Goal: Task Accomplishment & Management: Manage account settings

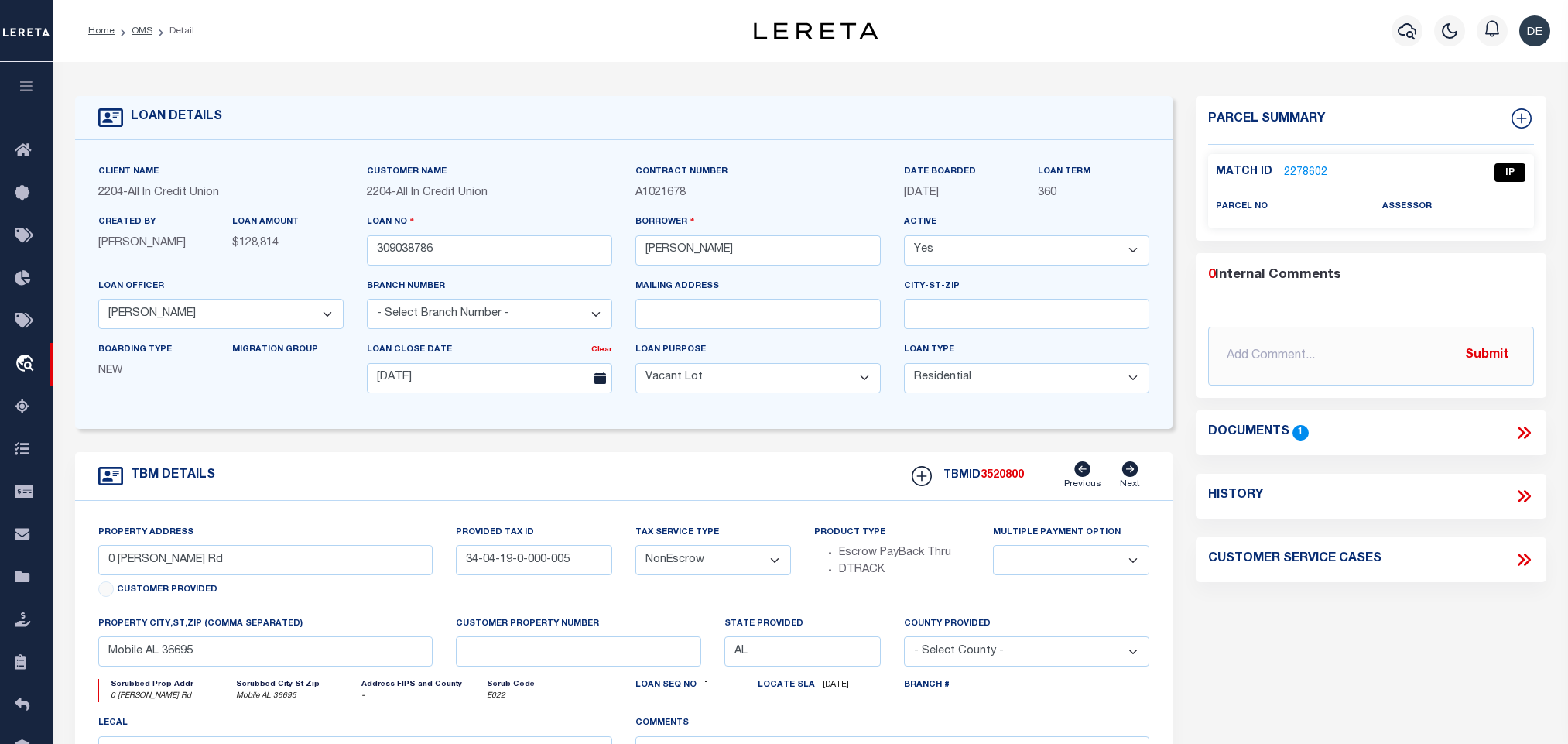
select select "44319"
select select "400"
select select "10"
select select "NonEscrow"
click at [1319, 175] on link "2278602" at bounding box center [1305, 173] width 43 height 16
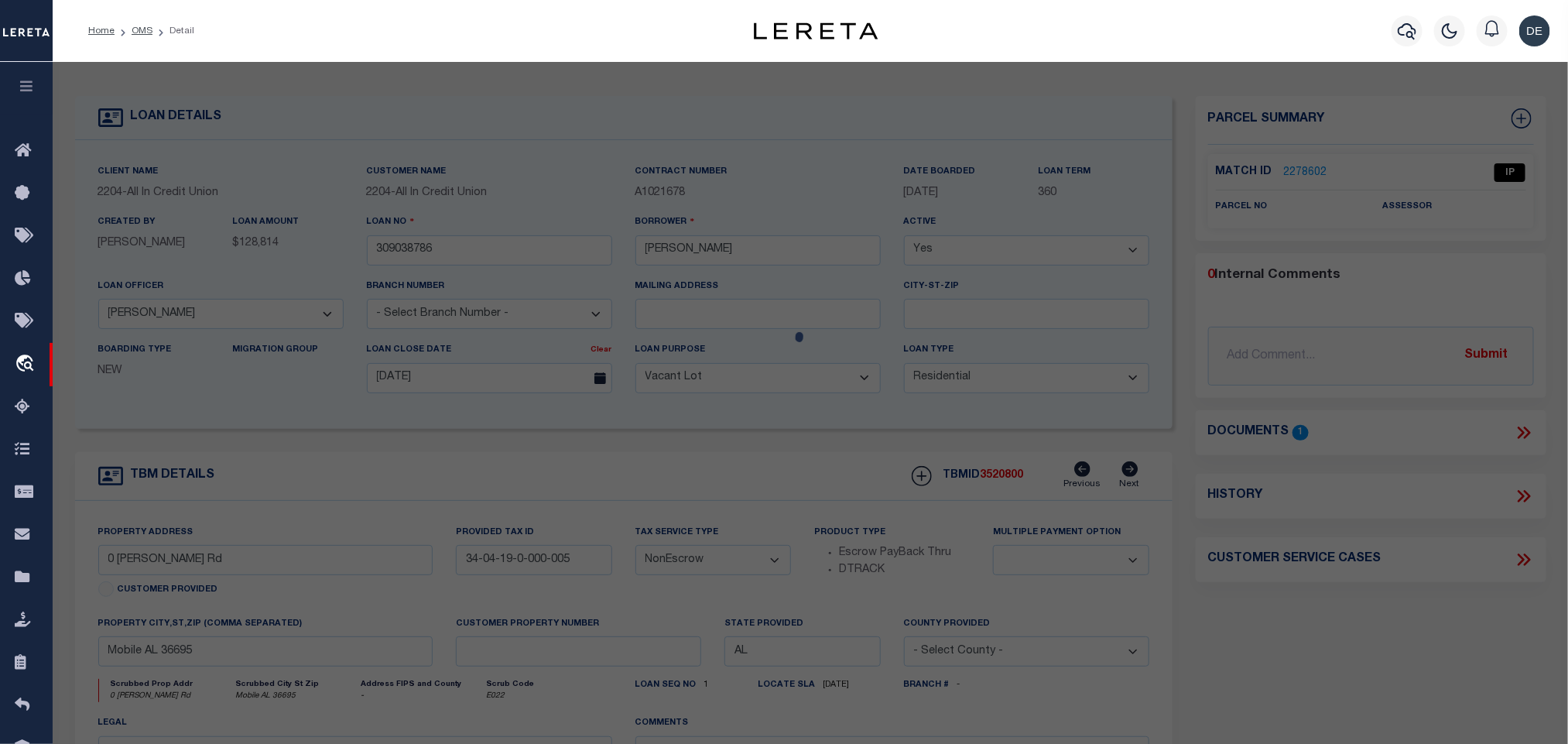
scroll to position [291, 0]
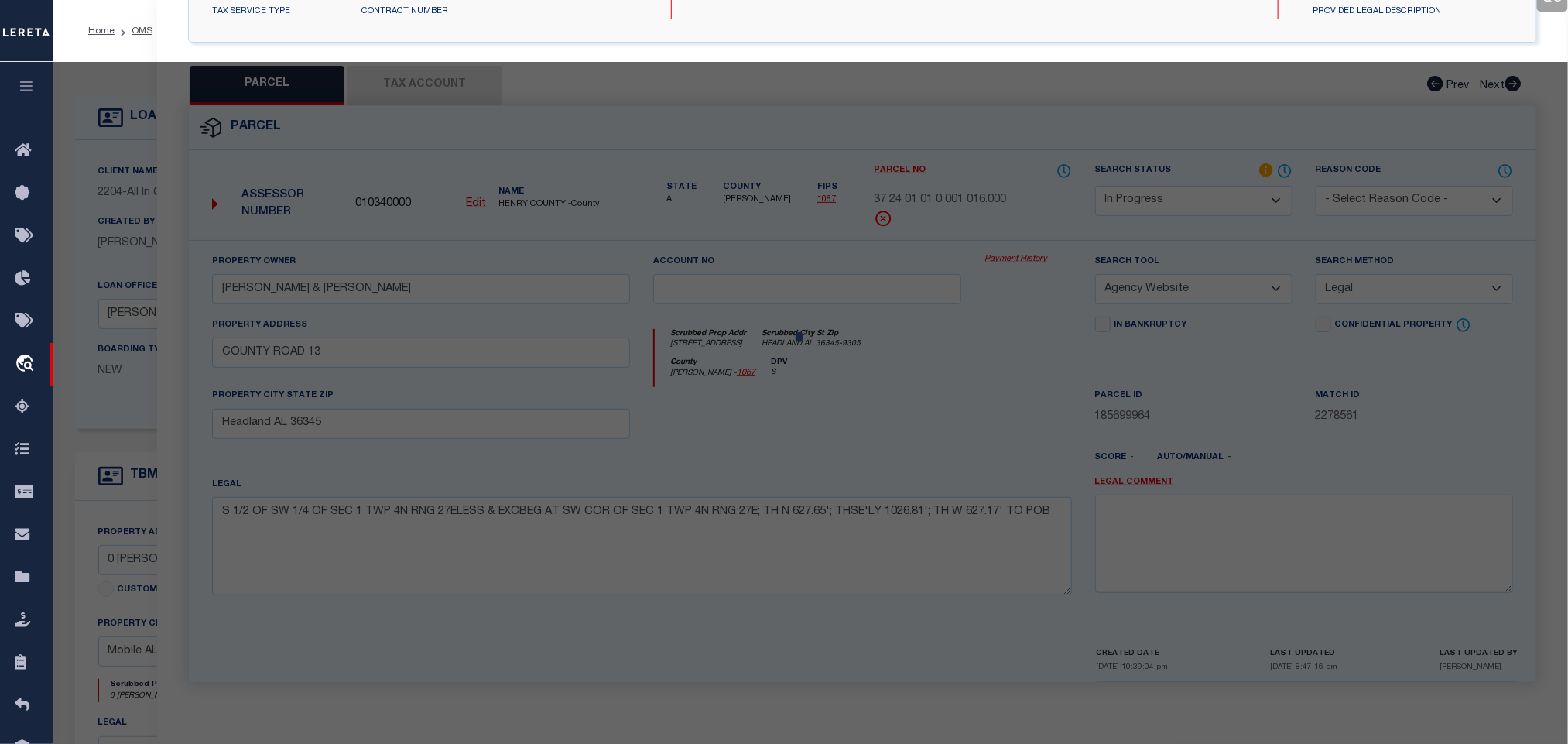
select select "AS"
select select
checkbox input "false"
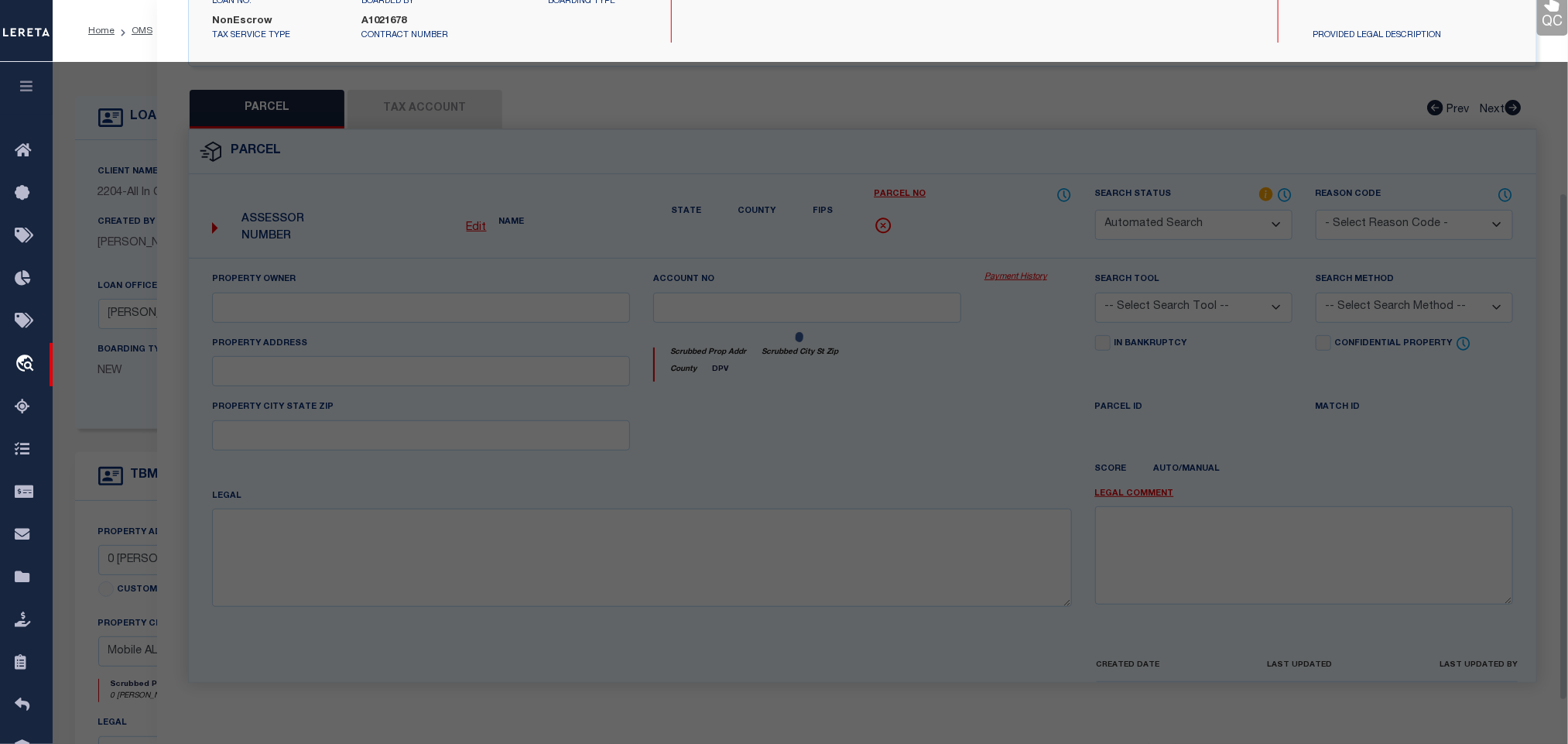
select select "IP"
checkbox input "false"
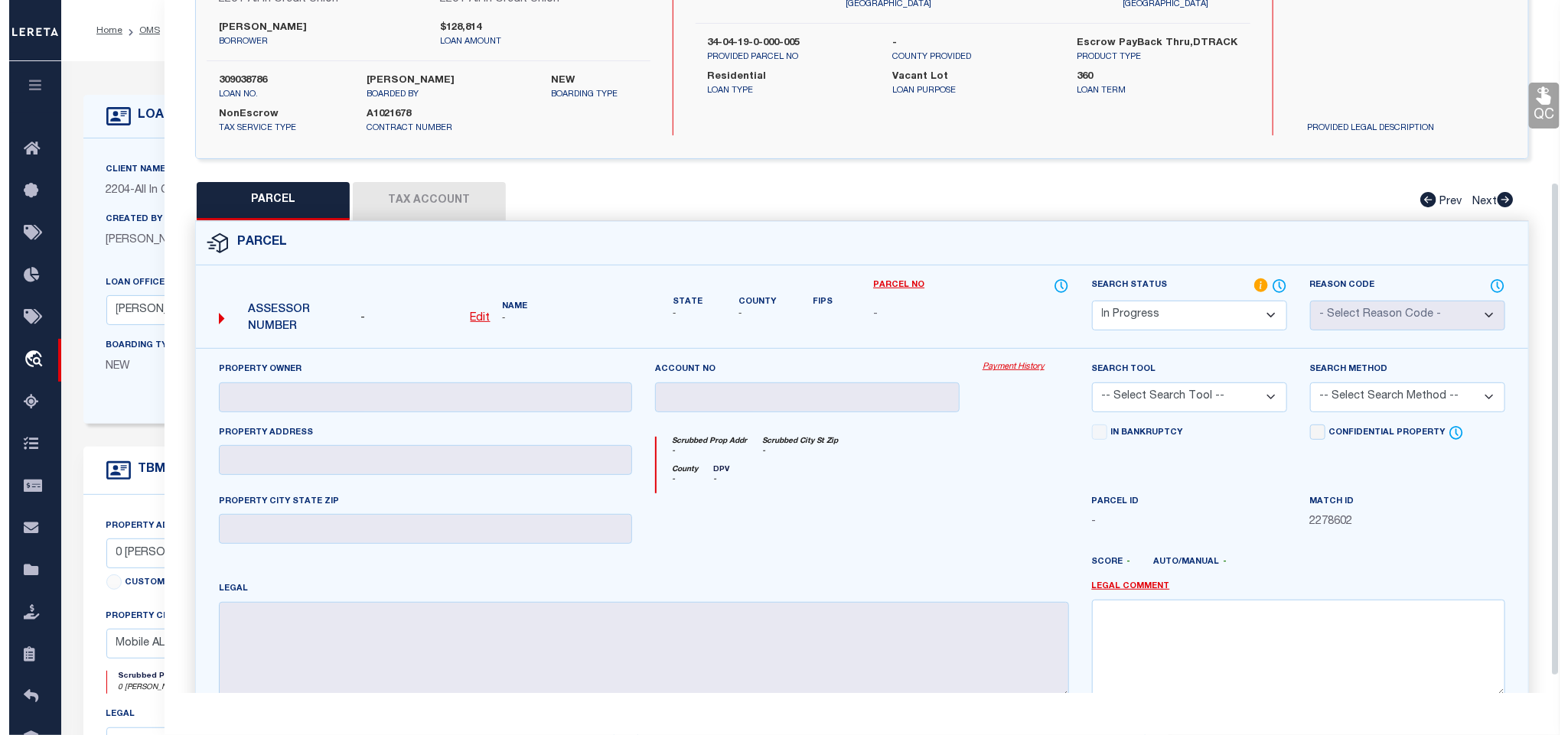
scroll to position [0, 0]
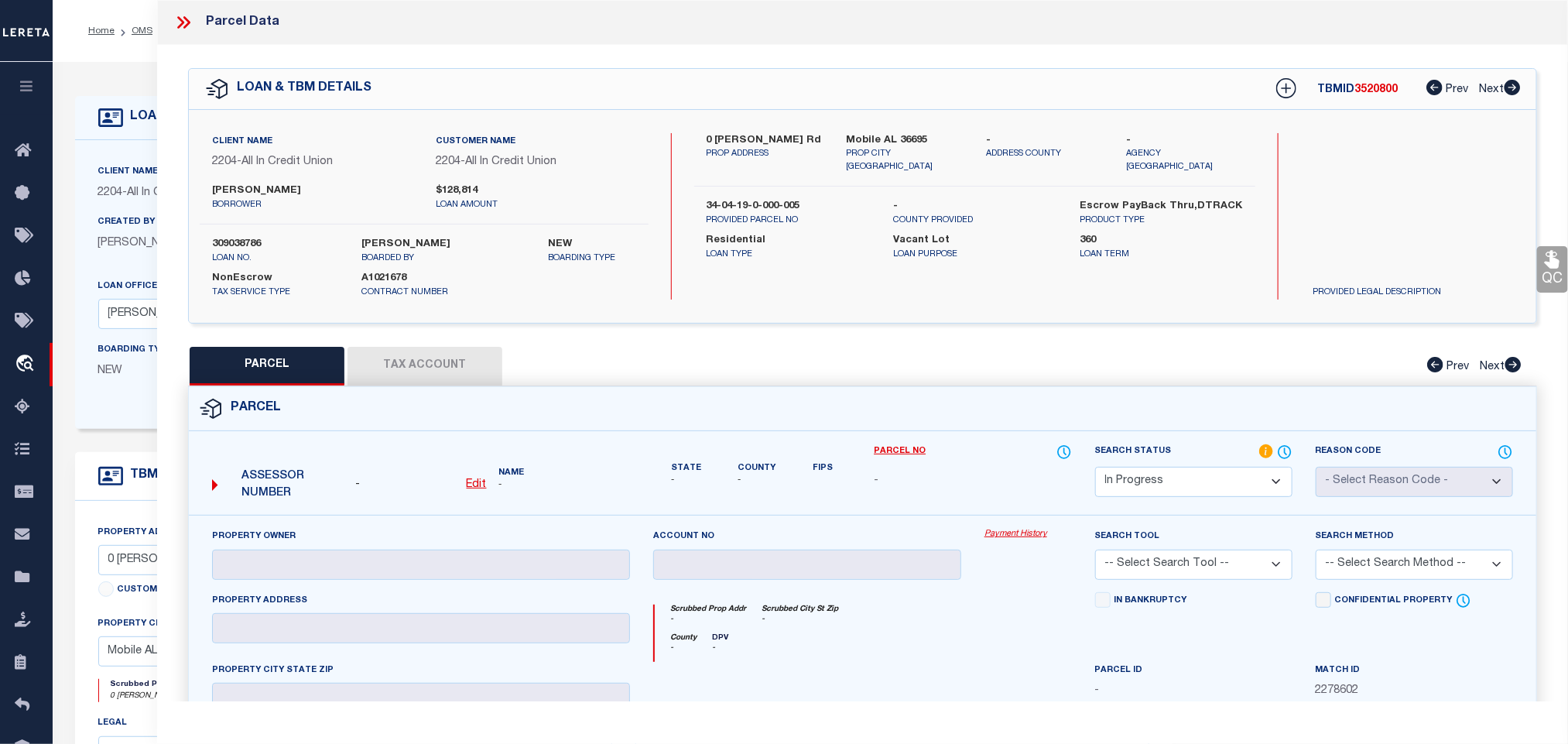
click at [474, 486] on u "Edit" at bounding box center [477, 484] width 20 height 11
select select "IP"
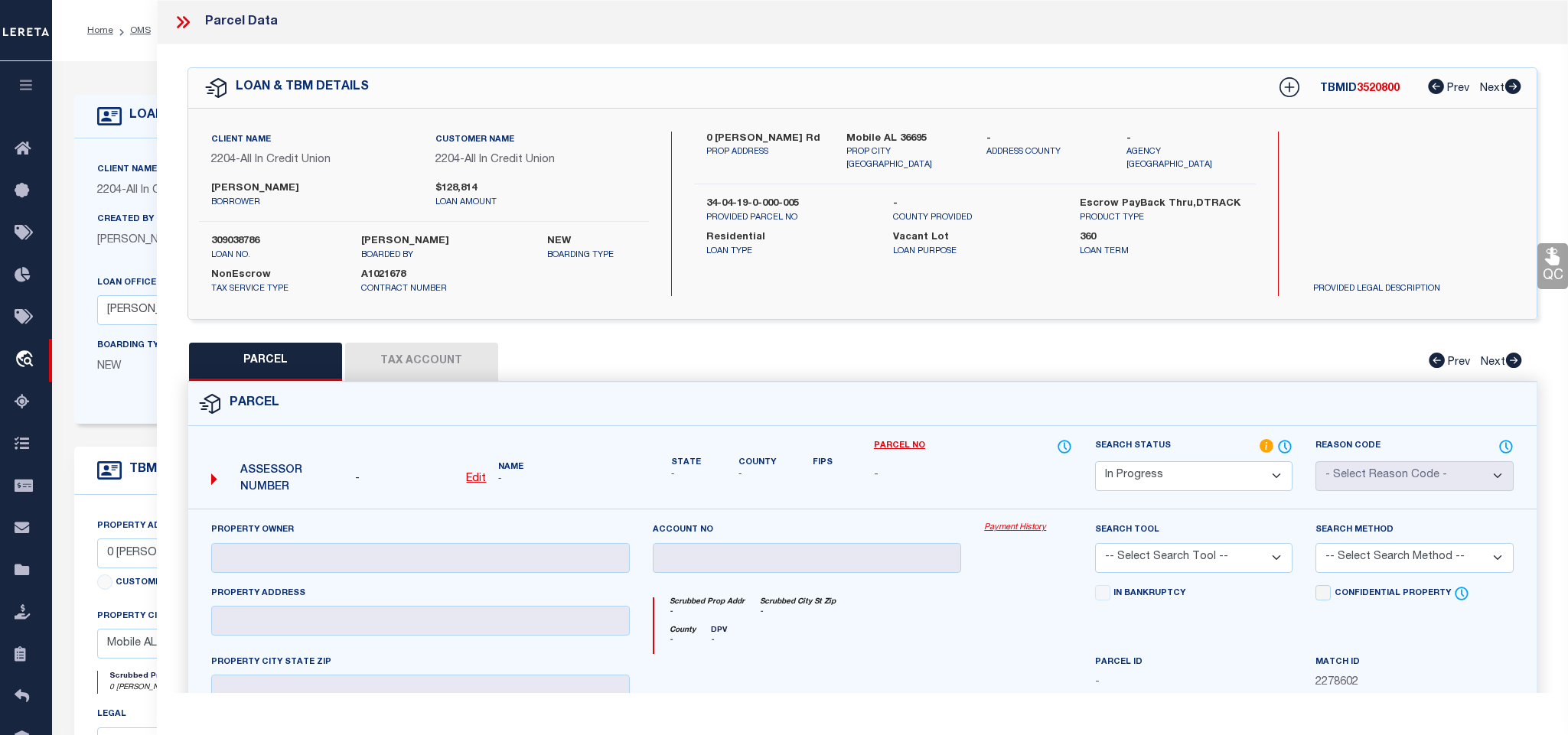
type textarea "-"
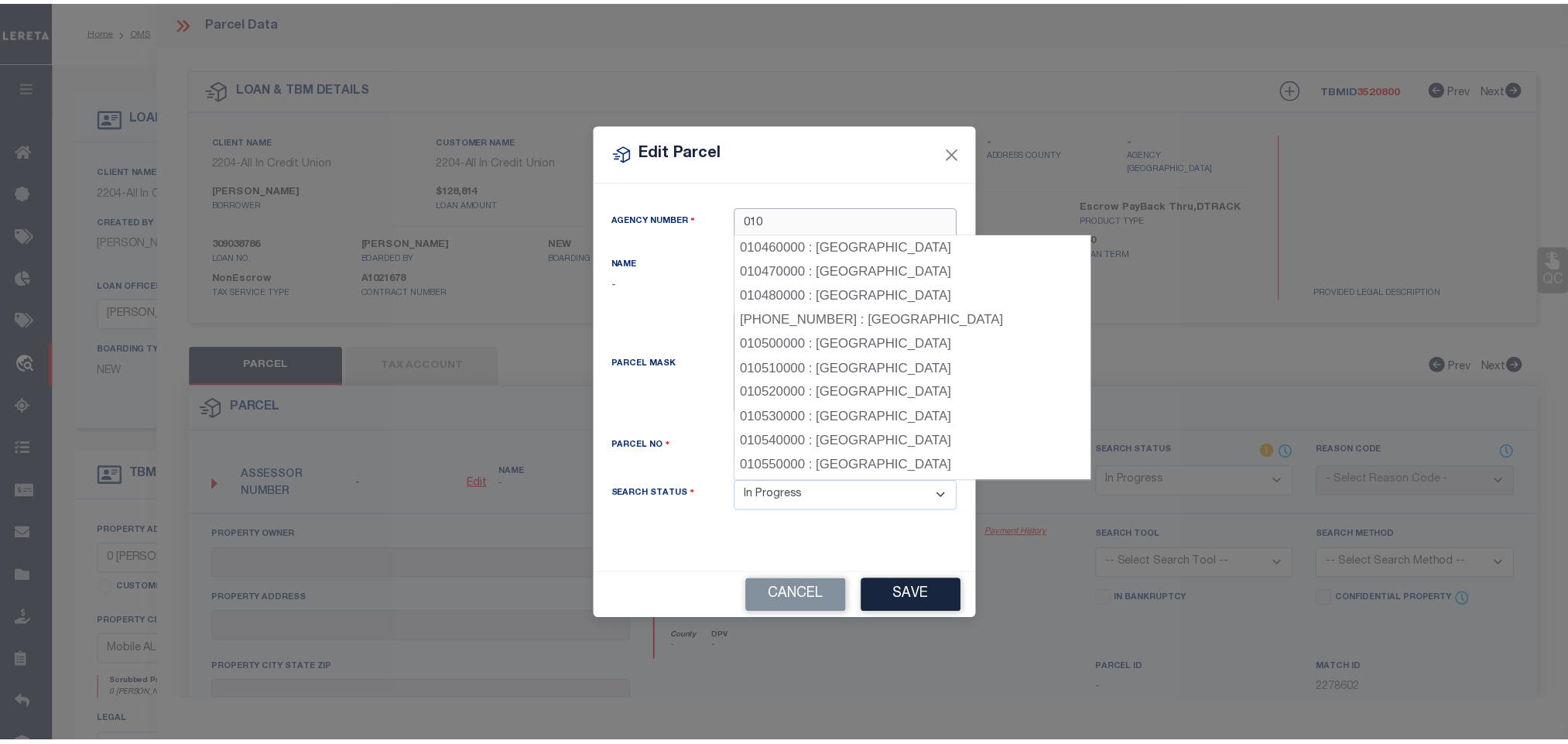
scroll to position [1144, 0]
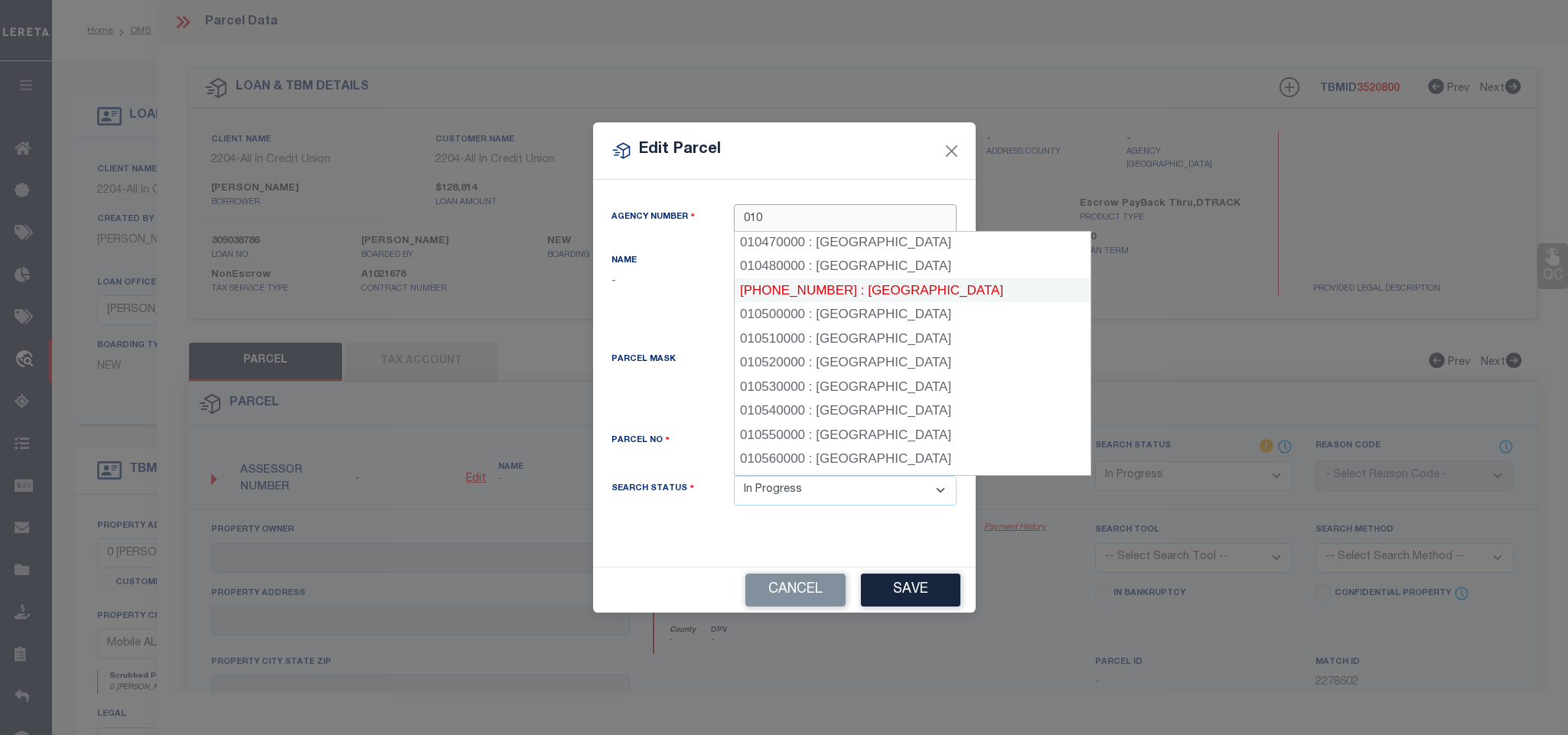
click at [886, 279] on div "[PHONE_NUMBER] : [GEOGRAPHIC_DATA]" at bounding box center [911, 291] width 355 height 24
type input "010490000"
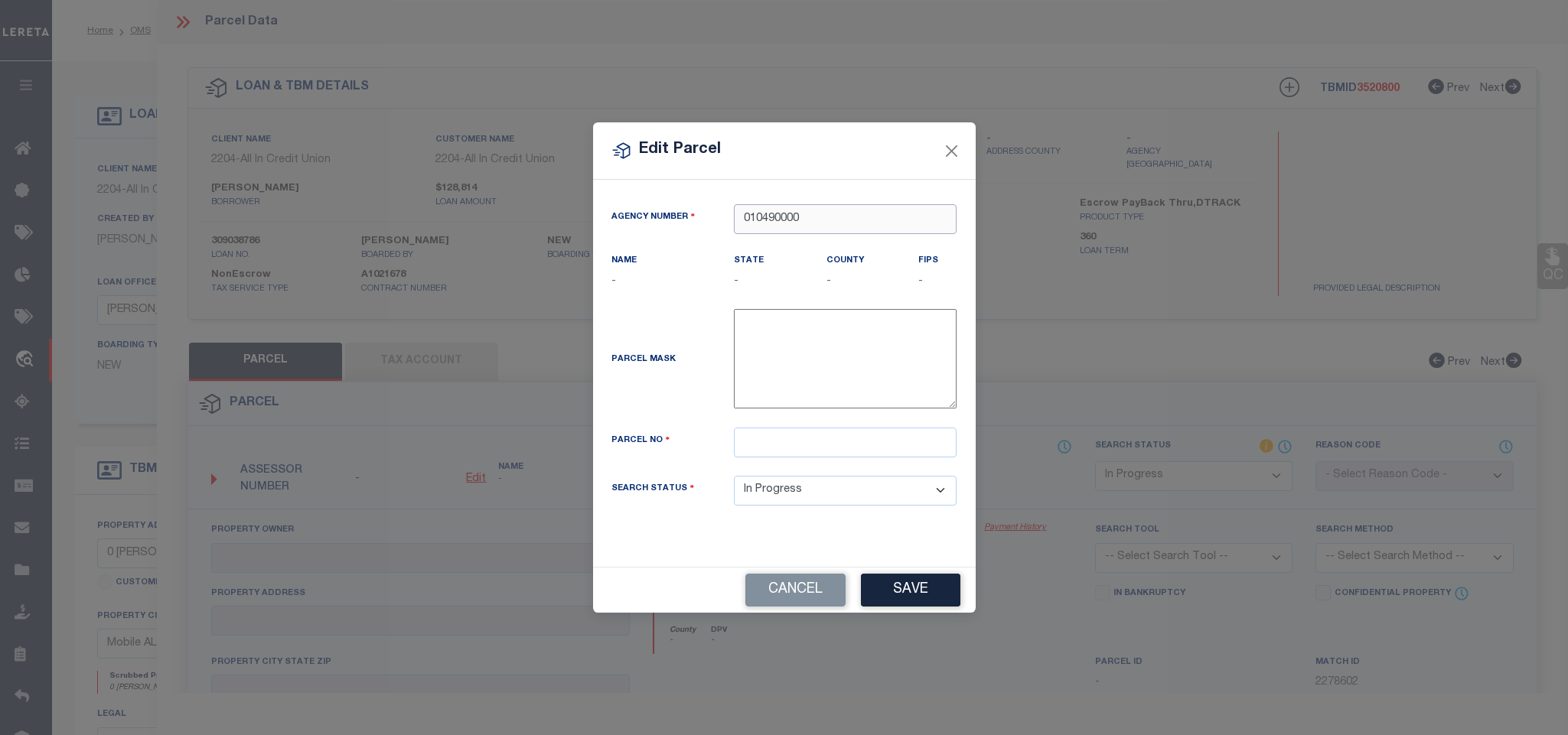
type input "010490000"
click at [863, 446] on input "text" at bounding box center [846, 443] width 223 height 30
paste input "3404190000005004"
type input "3404190000005004"
click at [894, 584] on button "Save" at bounding box center [911, 590] width 100 height 33
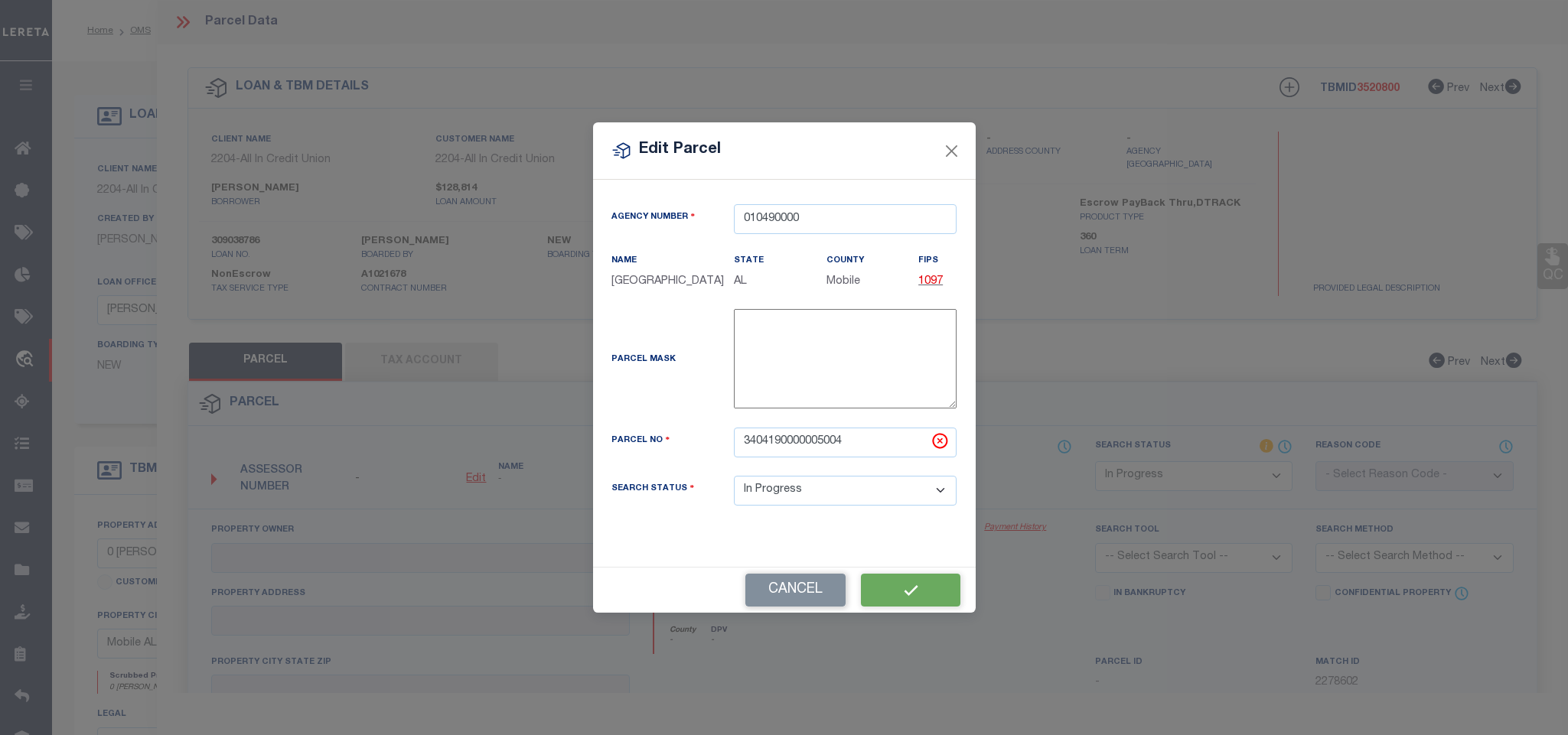
select select "IP"
checkbox input "false"
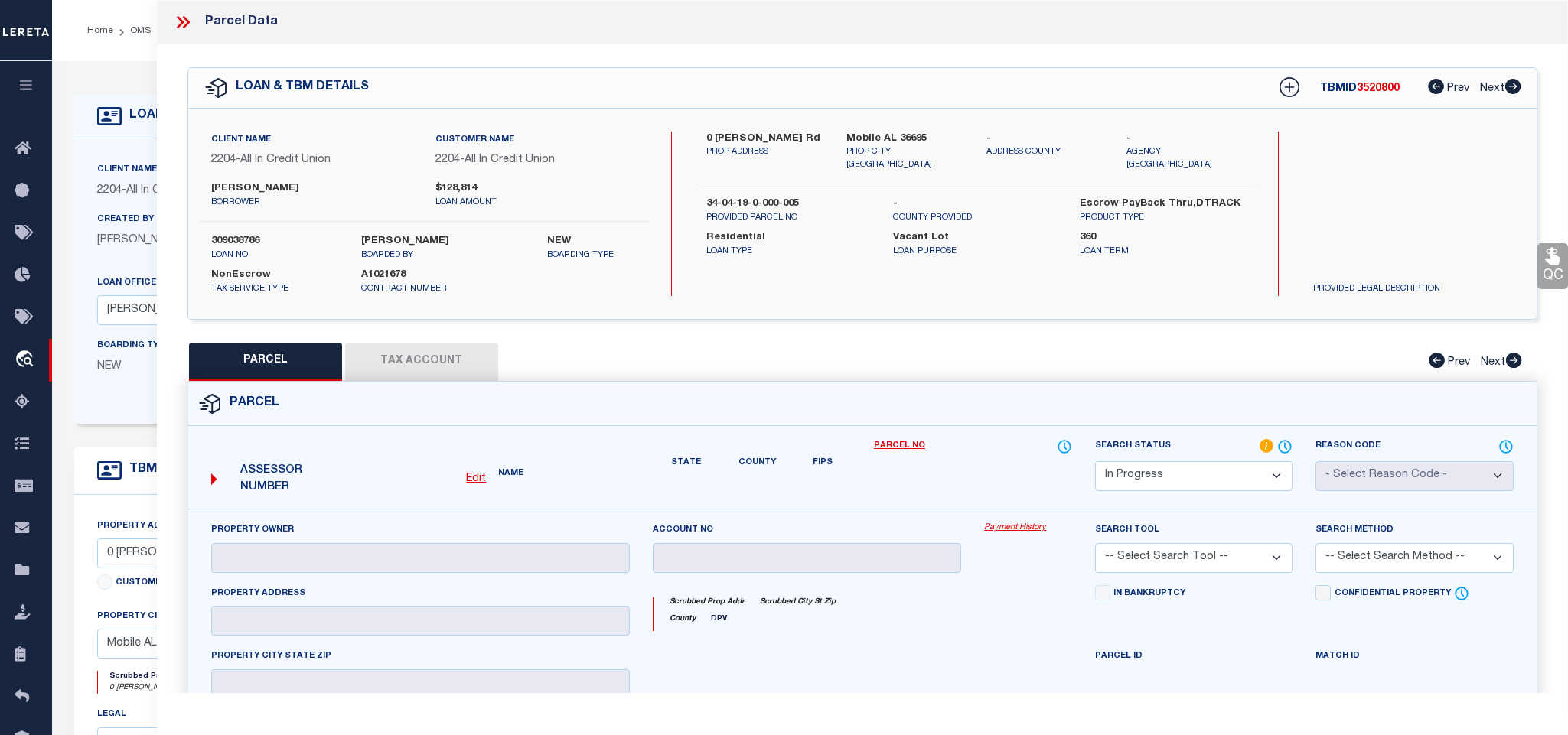
checkbox input "false"
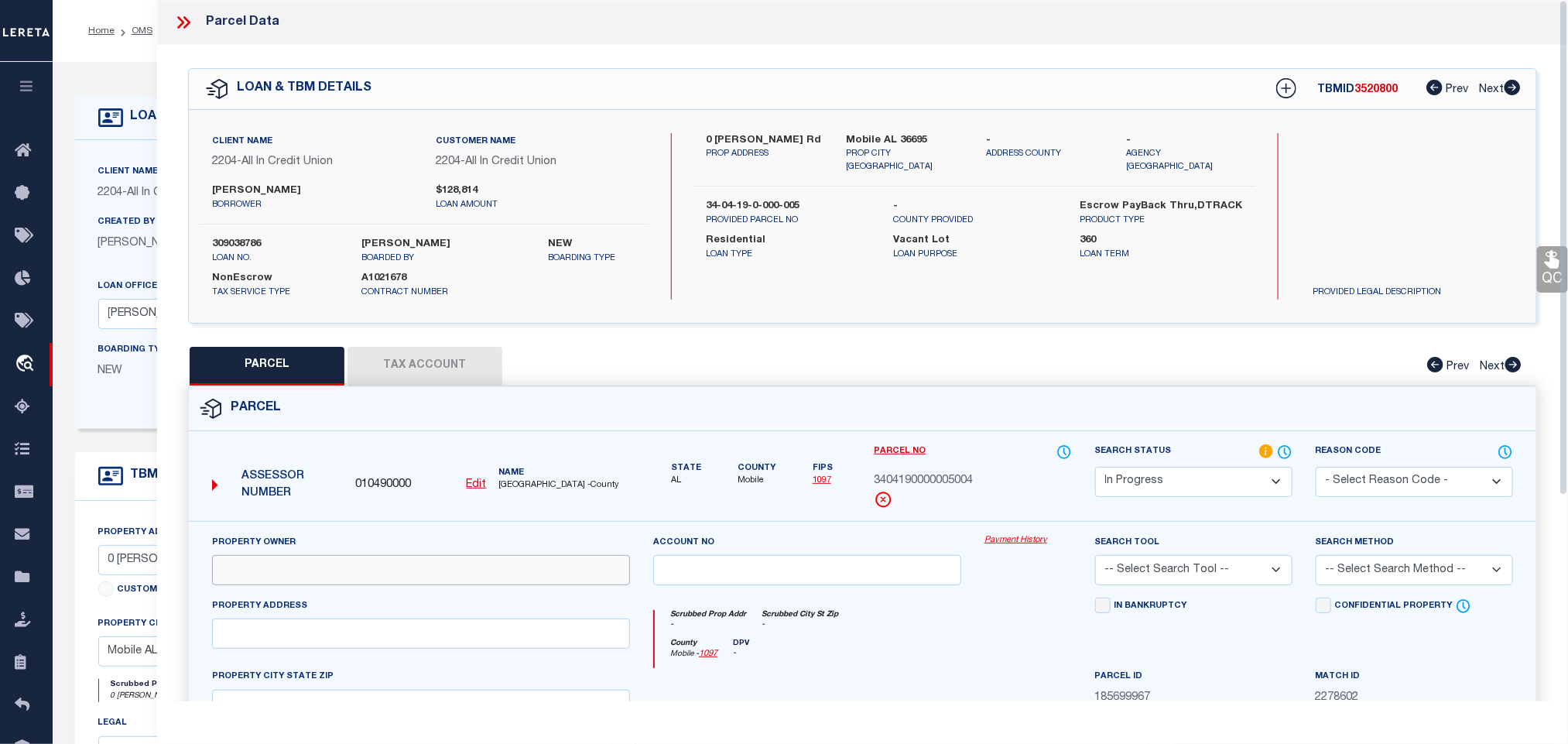
click at [456, 568] on input "text" at bounding box center [421, 570] width 418 height 30
paste input "[PERSON_NAME] E & [PERSON_NAME]"
type input "[PERSON_NAME] E & [PERSON_NAME]"
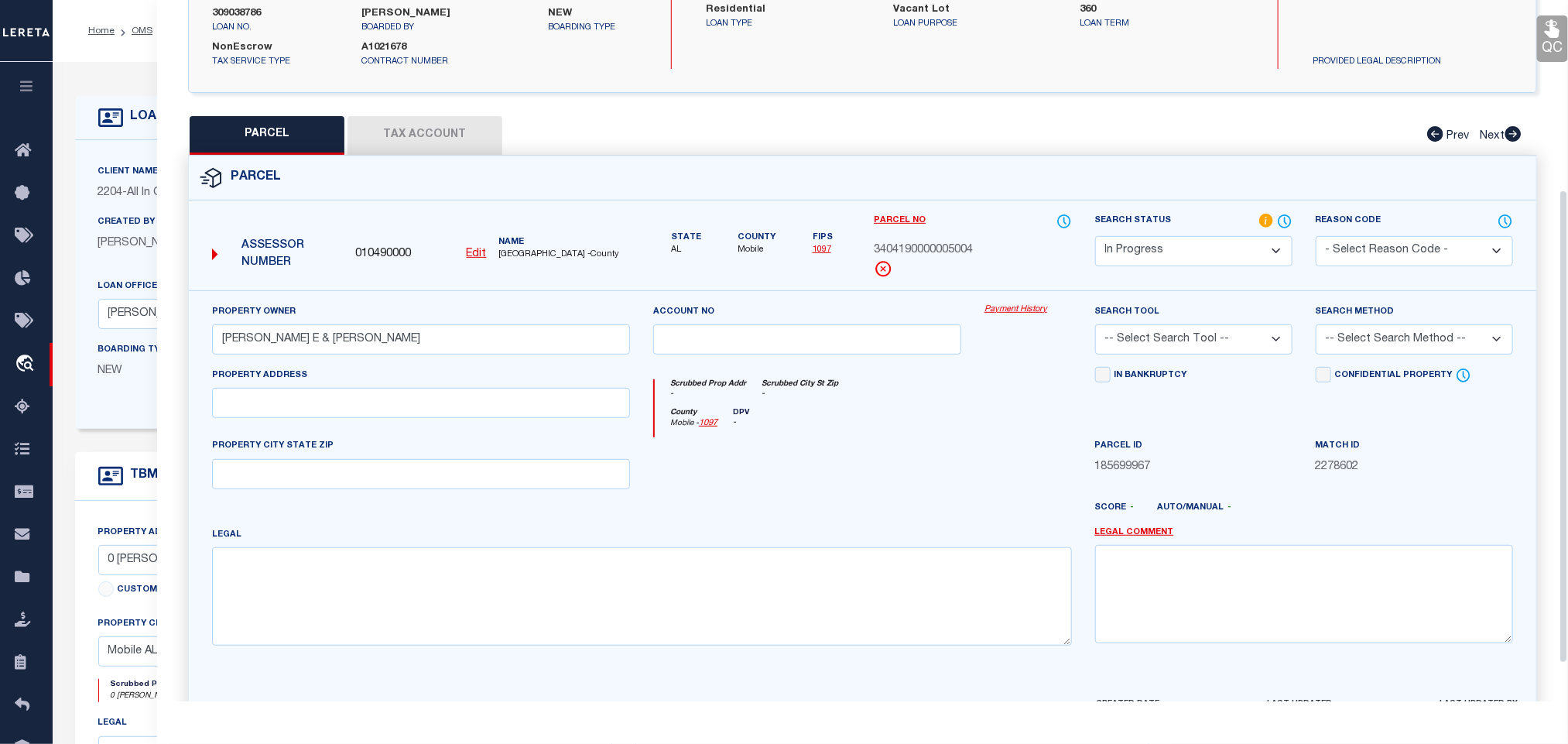
scroll to position [337, 0]
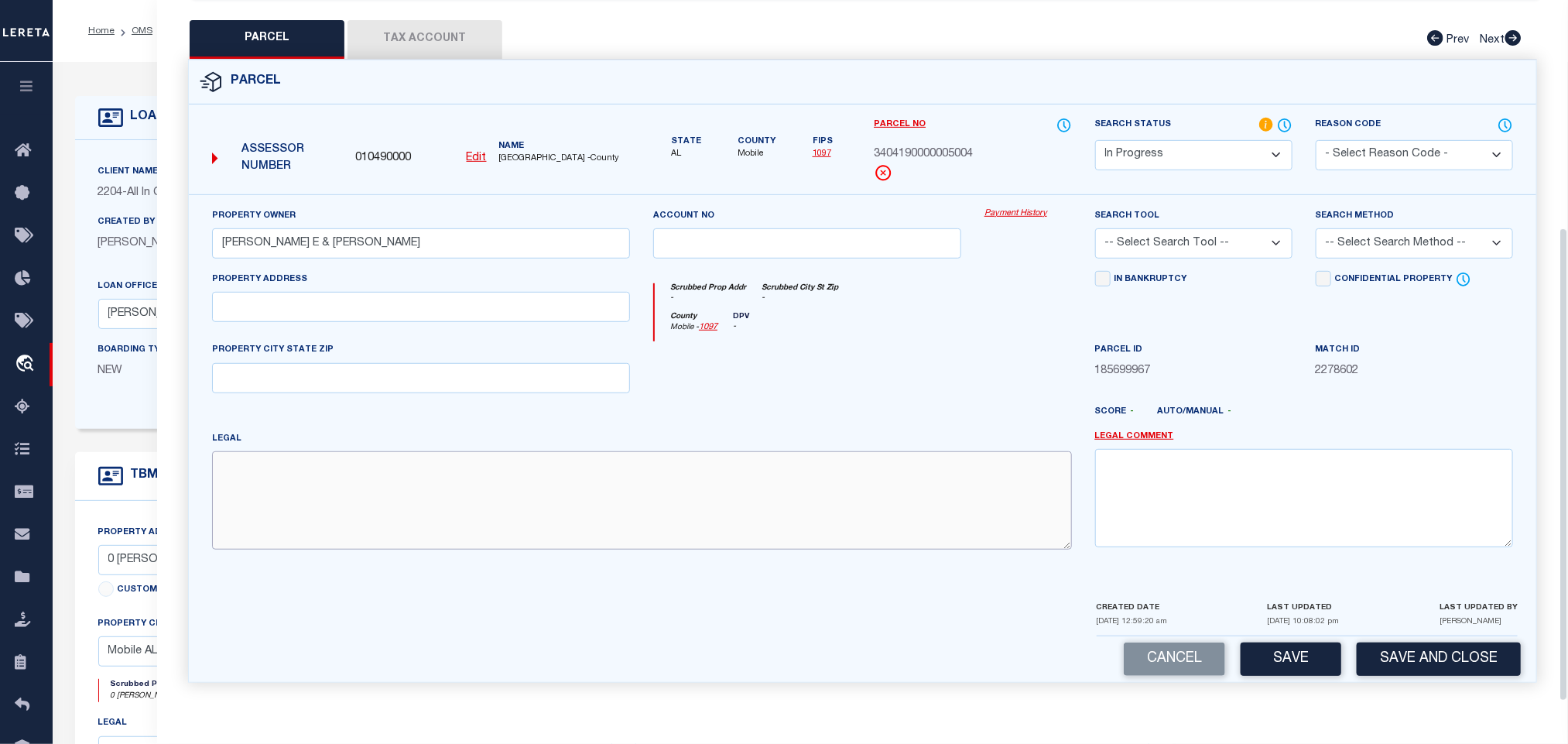
click at [567, 500] on textarea at bounding box center [642, 500] width 860 height 98
paste textarea "COM AT THE NE COR OF SEC 19 T5S R3W TH S 00 42 08 W 1327.17 FT THE NE COR OF TH…"
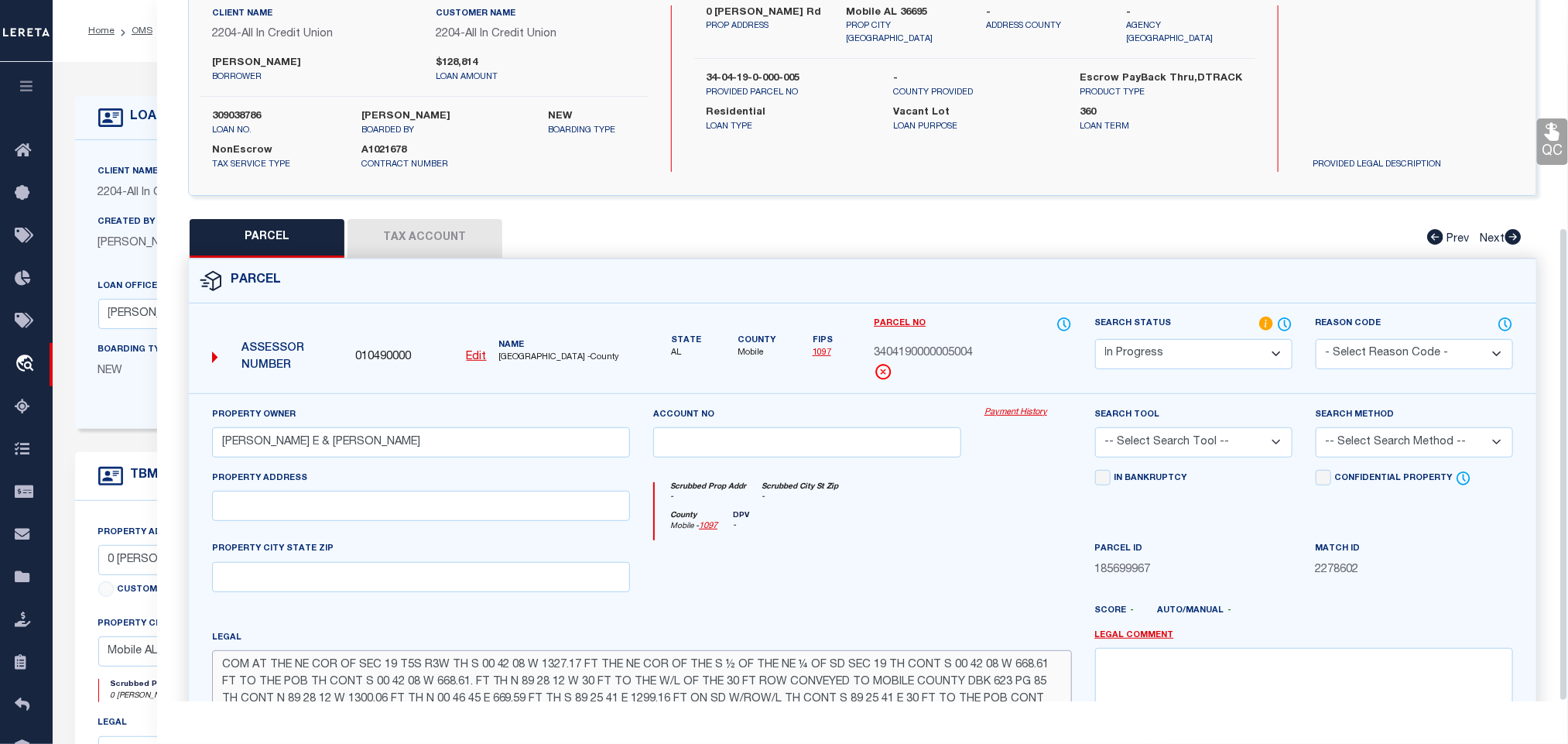
scroll to position [0, 0]
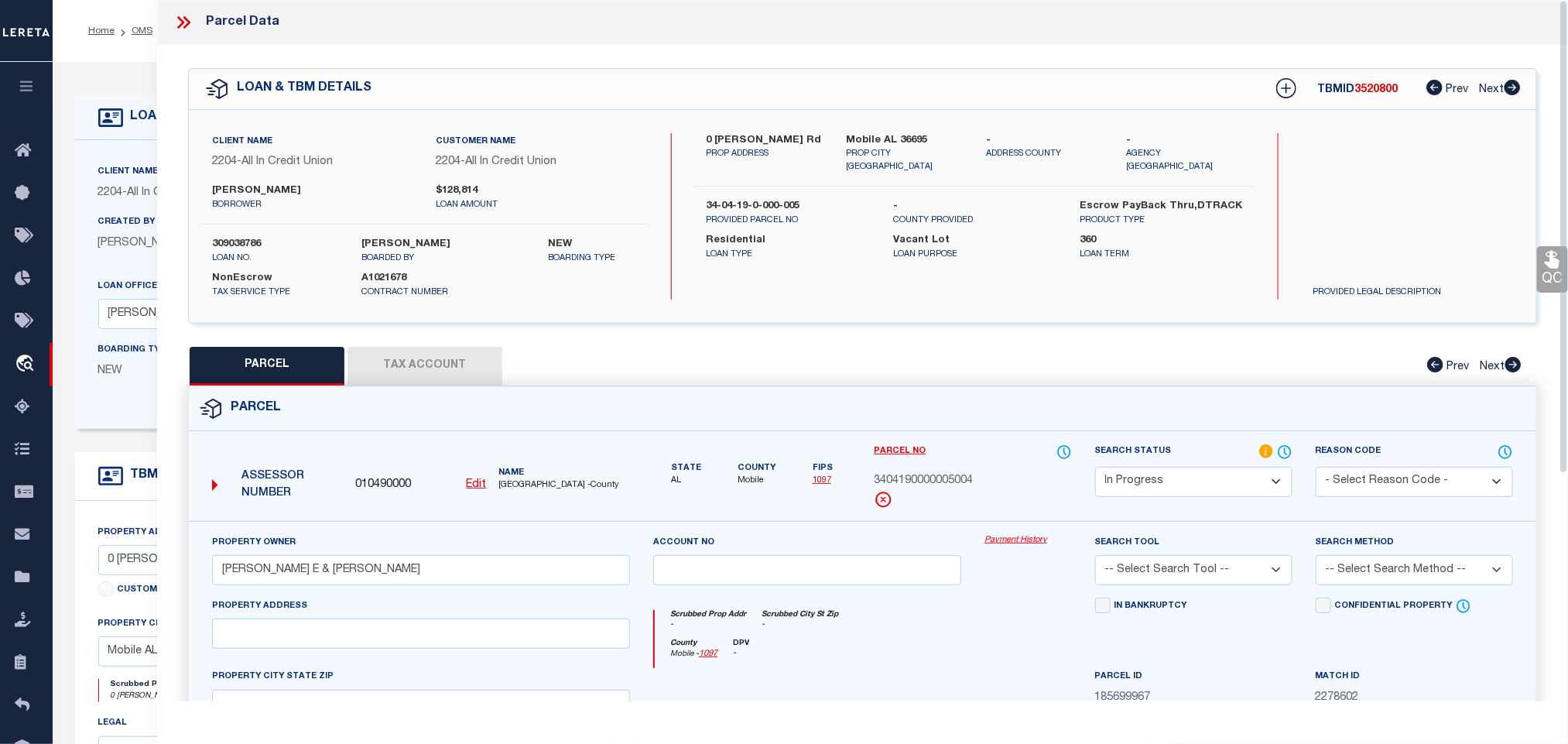
type textarea "COM AT THE NE COR OF SEC 19 T5S R3W TH S 00 42 08 W 1327.17 FT THE NE COR OF TH…"
click at [889, 133] on label "Mobile AL 36695" at bounding box center [905, 141] width 117 height 15
copy div "Mobile AL 36695"
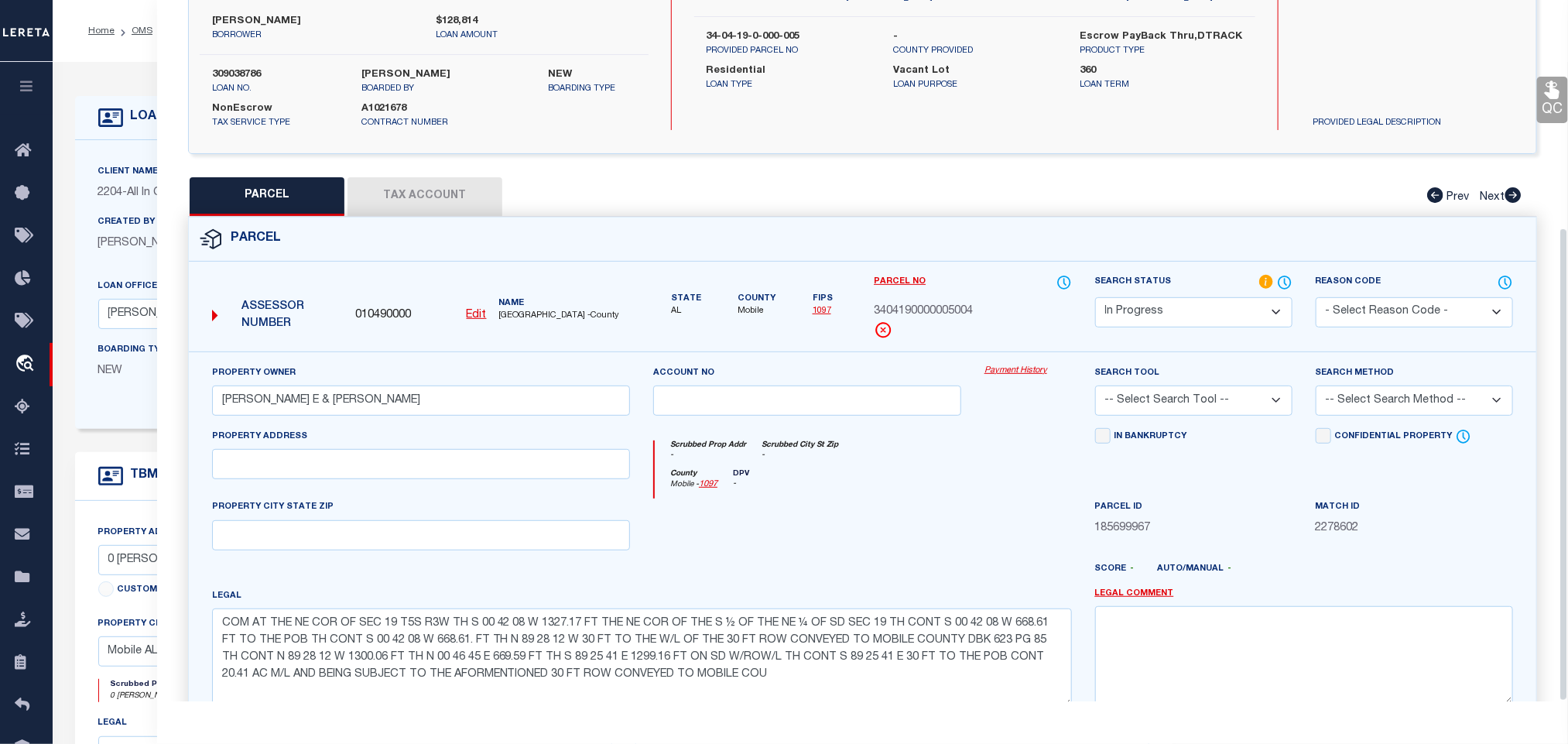
scroll to position [337, 0]
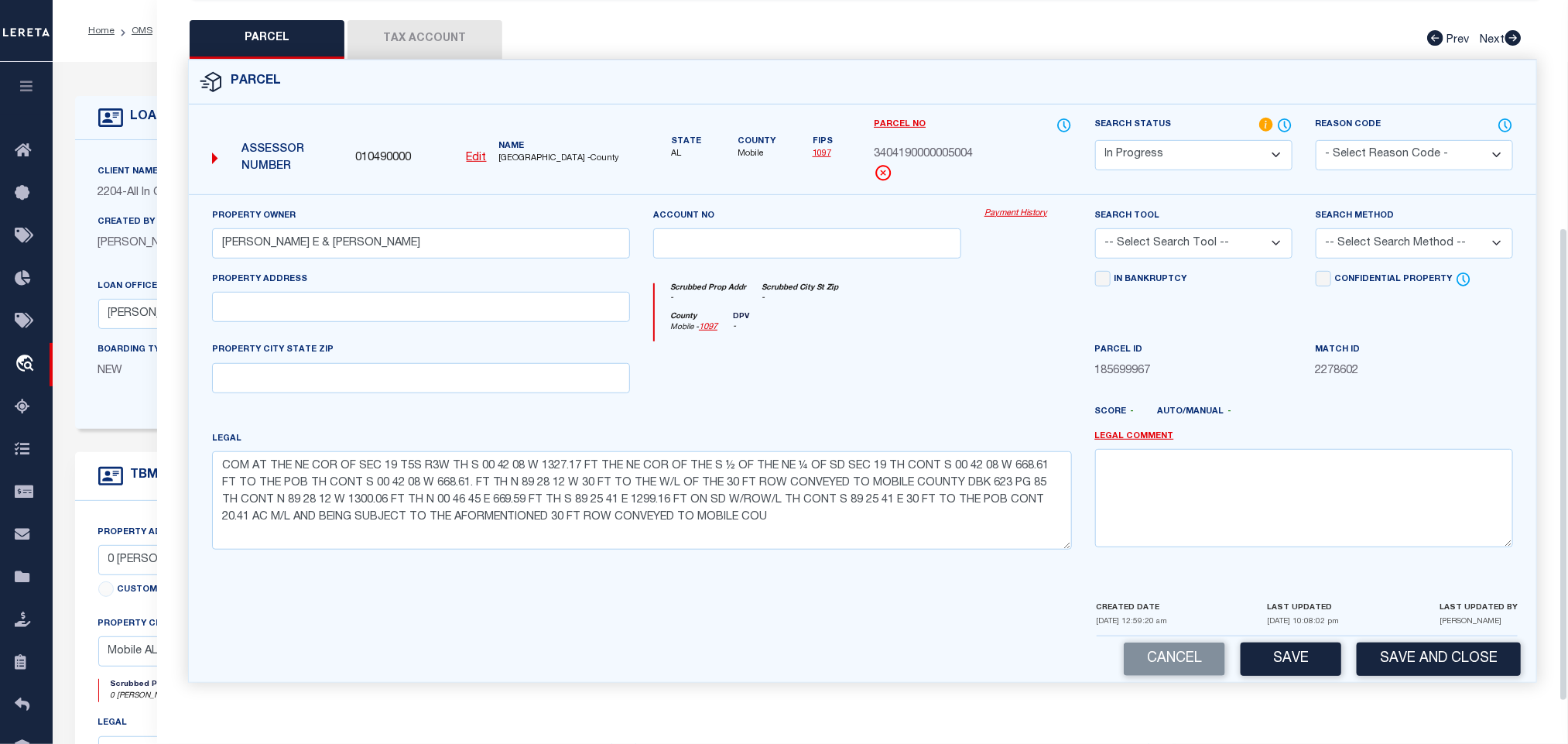
click at [491, 347] on div "PROPERTY CITY STATE ZIP" at bounding box center [421, 367] width 418 height 51
drag, startPoint x: 491, startPoint y: 375, endPoint x: 511, endPoint y: 375, distance: 20.0
click at [491, 375] on input "text" at bounding box center [421, 378] width 418 height 30
paste input "Mobile AL 36695"
type input "Mobile AL 36695"
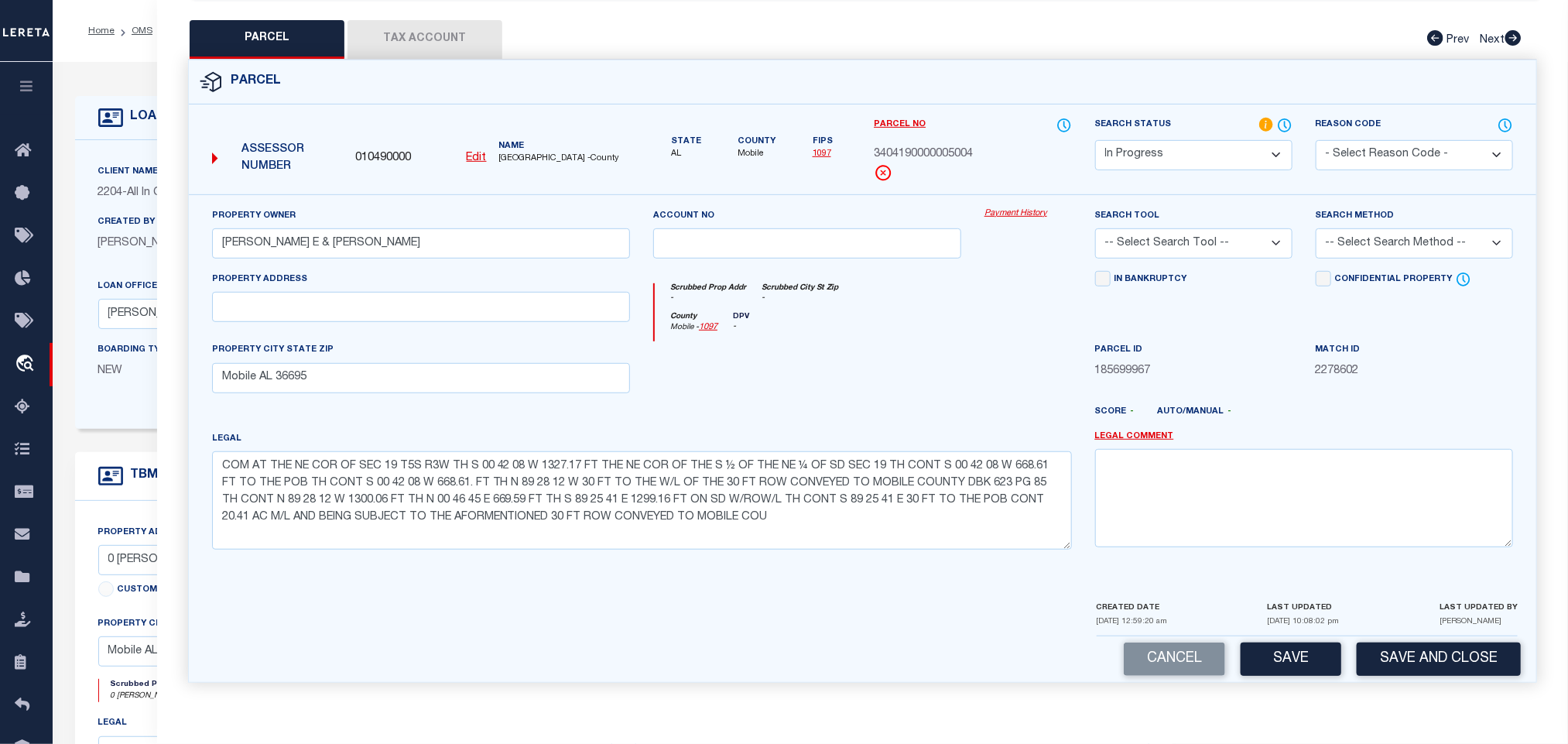
click at [1242, 244] on select "-- Select Search Tool -- 3rd Party Website Agency File Agency Website ATLS CNV-…" at bounding box center [1194, 244] width 197 height 30
select select "AGW"
click at [1096, 228] on select "-- Select Search Tool -- 3rd Party Website Agency File Agency Website ATLS CNV-…" at bounding box center [1194, 244] width 197 height 30
drag, startPoint x: 1373, startPoint y: 243, endPoint x: 1375, endPoint y: 254, distance: 11.2
click at [1373, 243] on select "-- Select Search Method -- Property Address Legal Liability Info Provided" at bounding box center [1415, 244] width 197 height 30
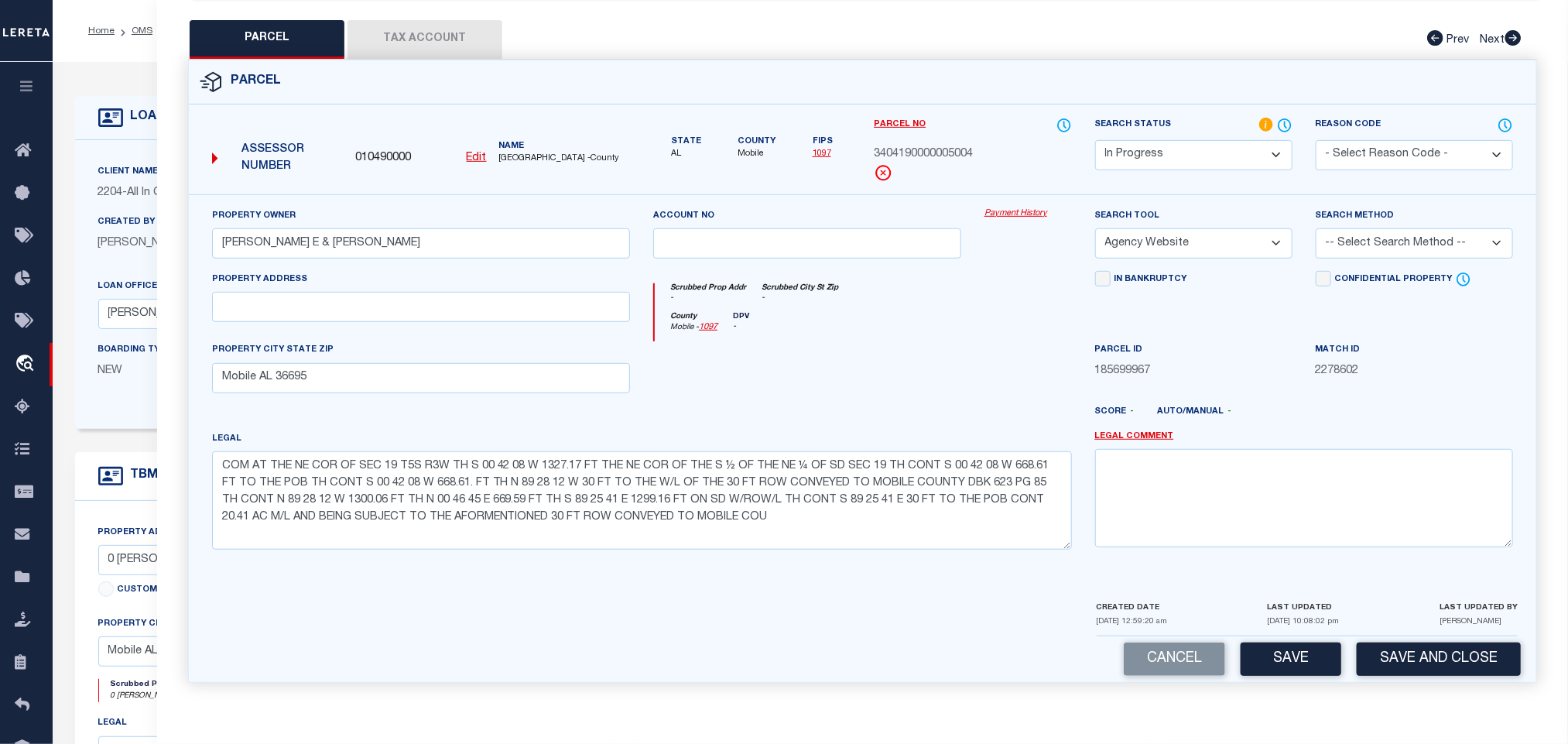
select select "LEG"
click at [1316, 228] on select "-- Select Search Method -- Property Address Legal Liability Info Provided" at bounding box center [1415, 244] width 197 height 30
click at [1287, 643] on button "Save" at bounding box center [1292, 660] width 101 height 34
click at [436, 37] on button "Tax Account" at bounding box center [425, 40] width 155 height 39
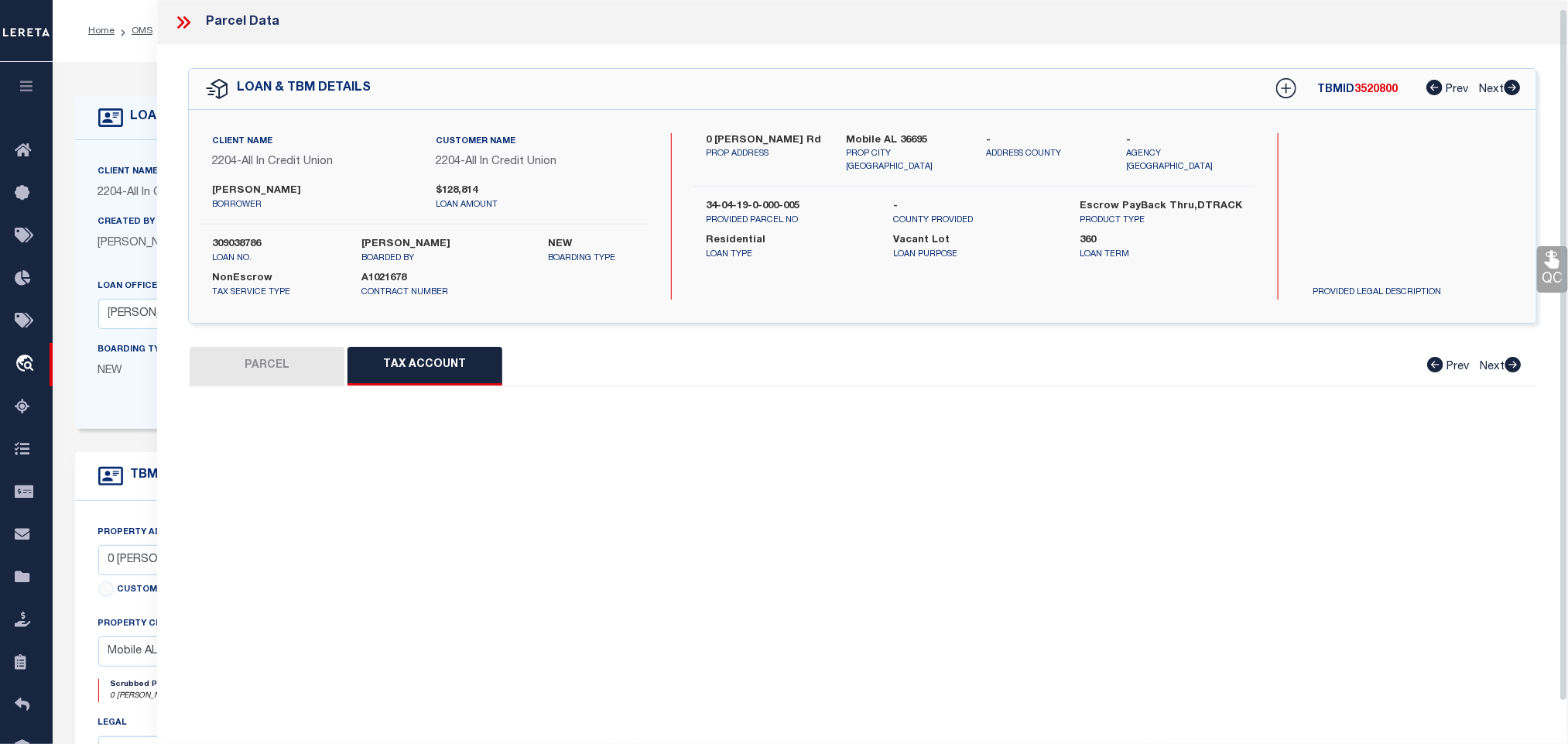
scroll to position [9, 0]
select select "100"
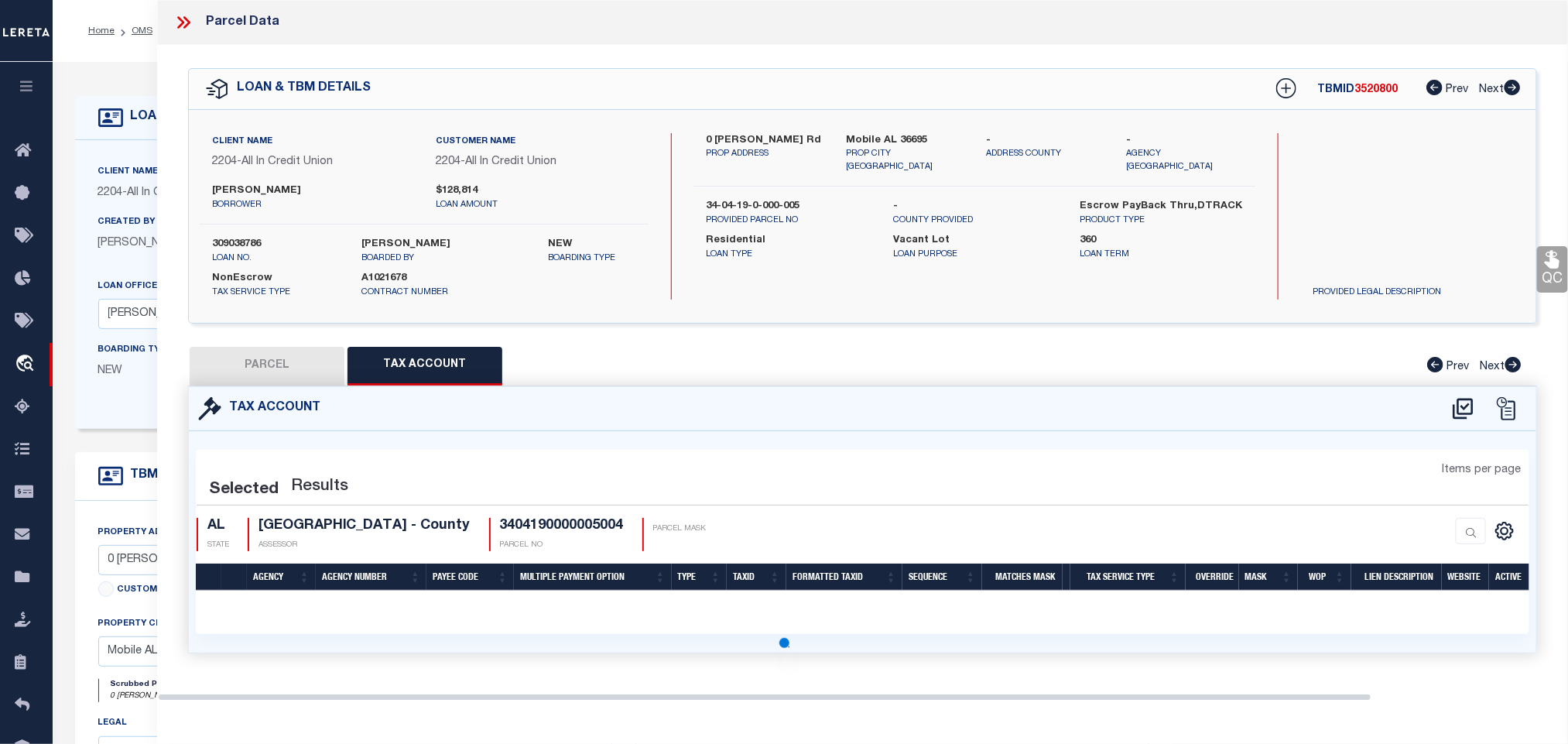
scroll to position [0, 0]
select select "100"
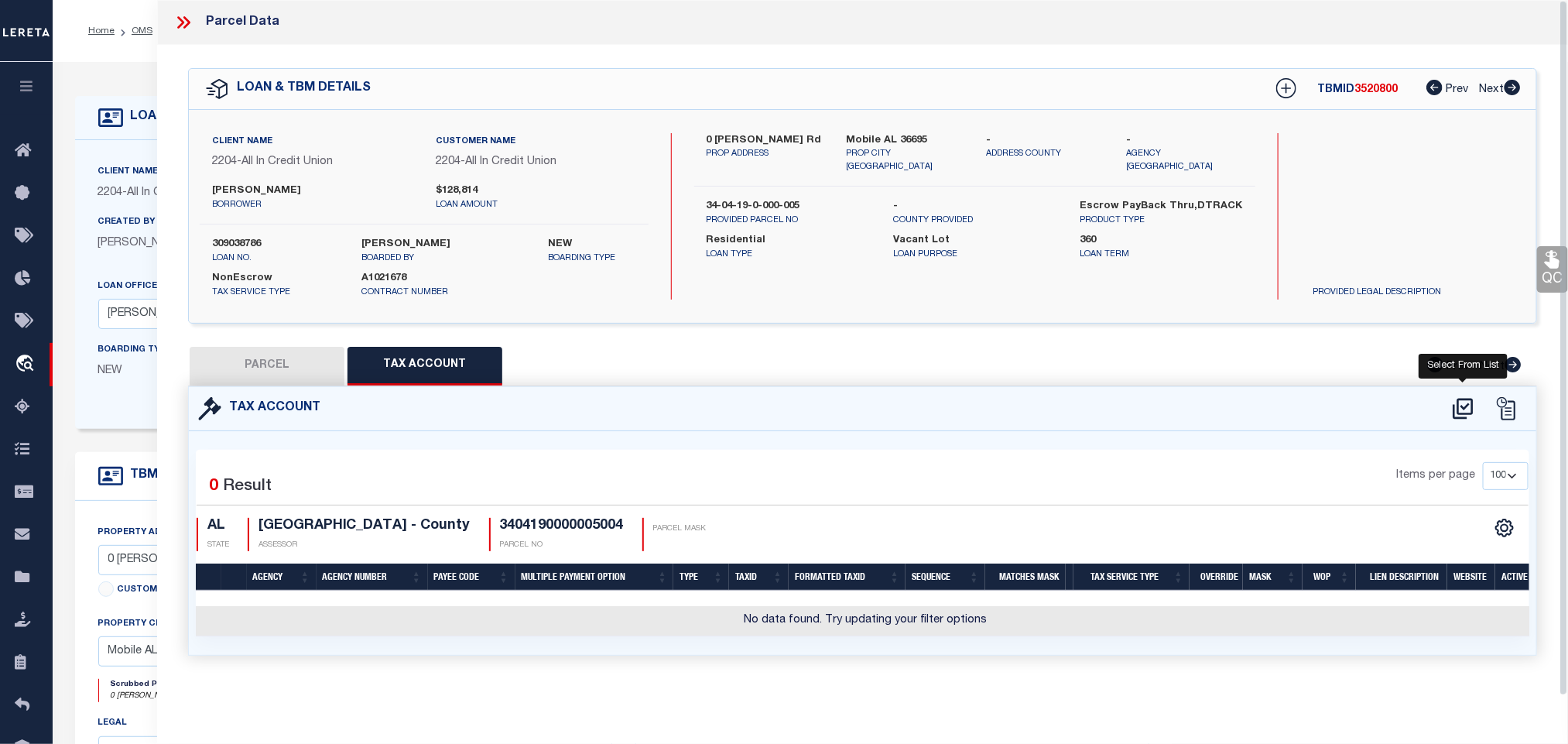
click at [1456, 404] on icon at bounding box center [1464, 409] width 25 height 24
select select "100"
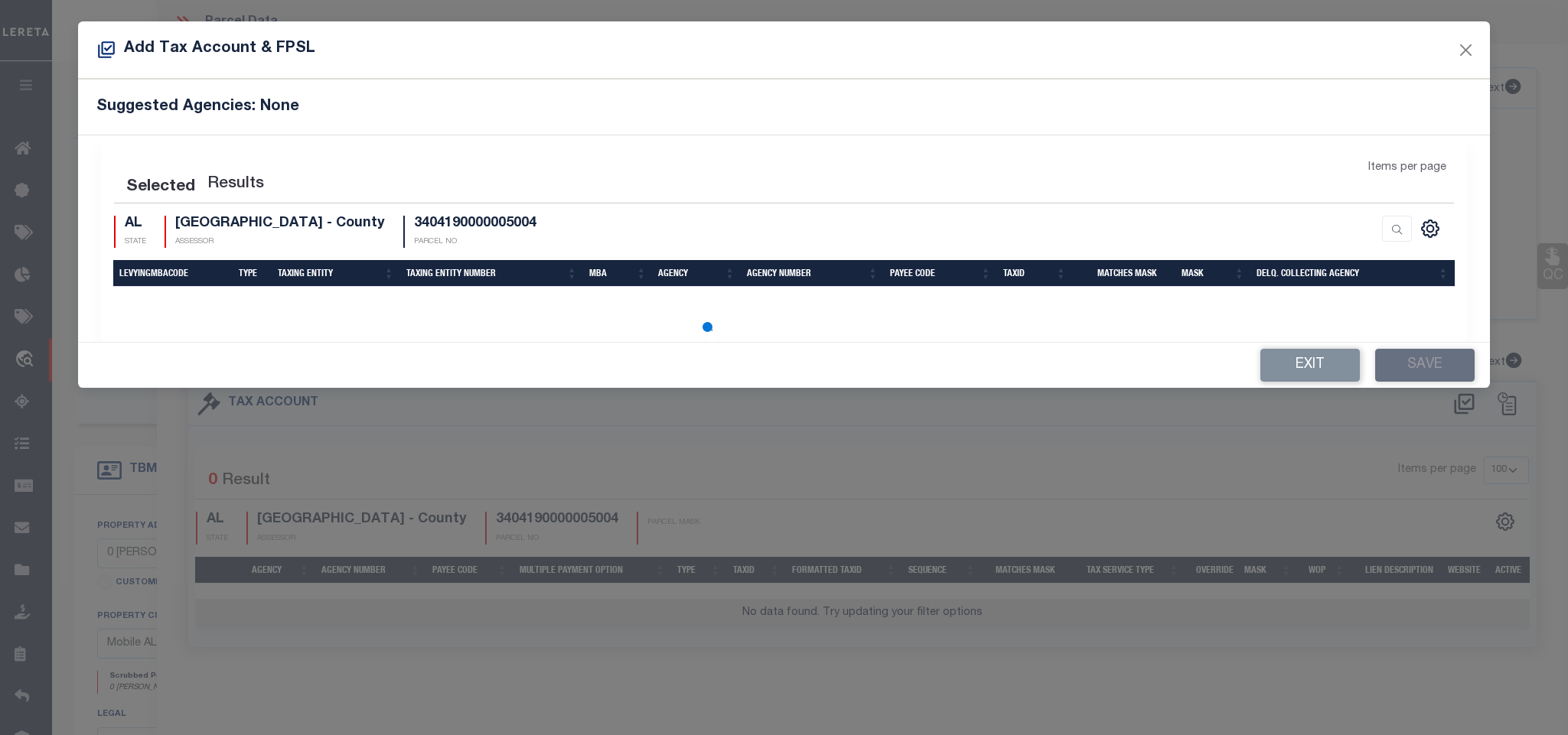
select select "100"
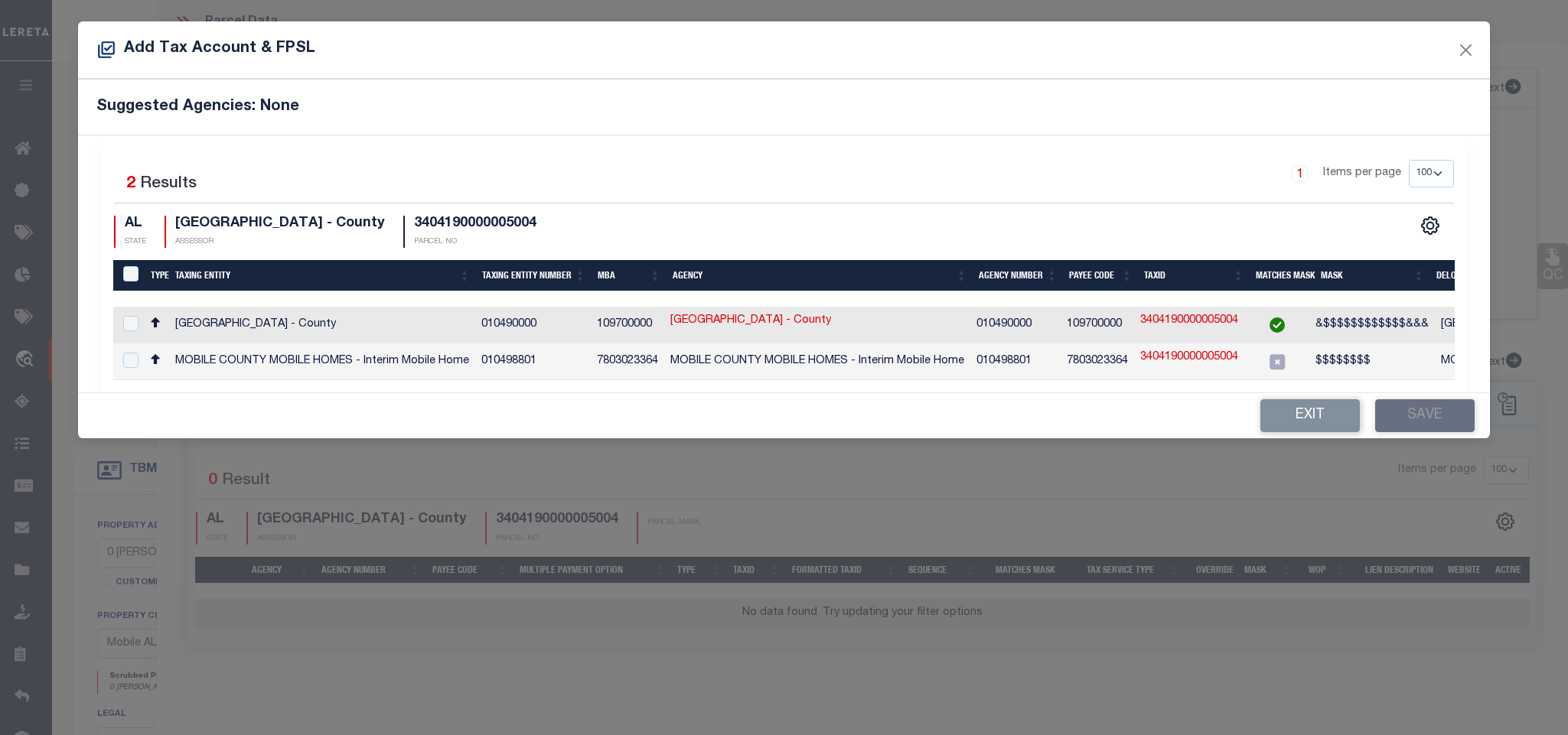
click at [1355, 329] on span "&$$$$$$$$$$$$&&&" at bounding box center [1372, 324] width 113 height 11
checkbox input "false"
checkbox input "true"
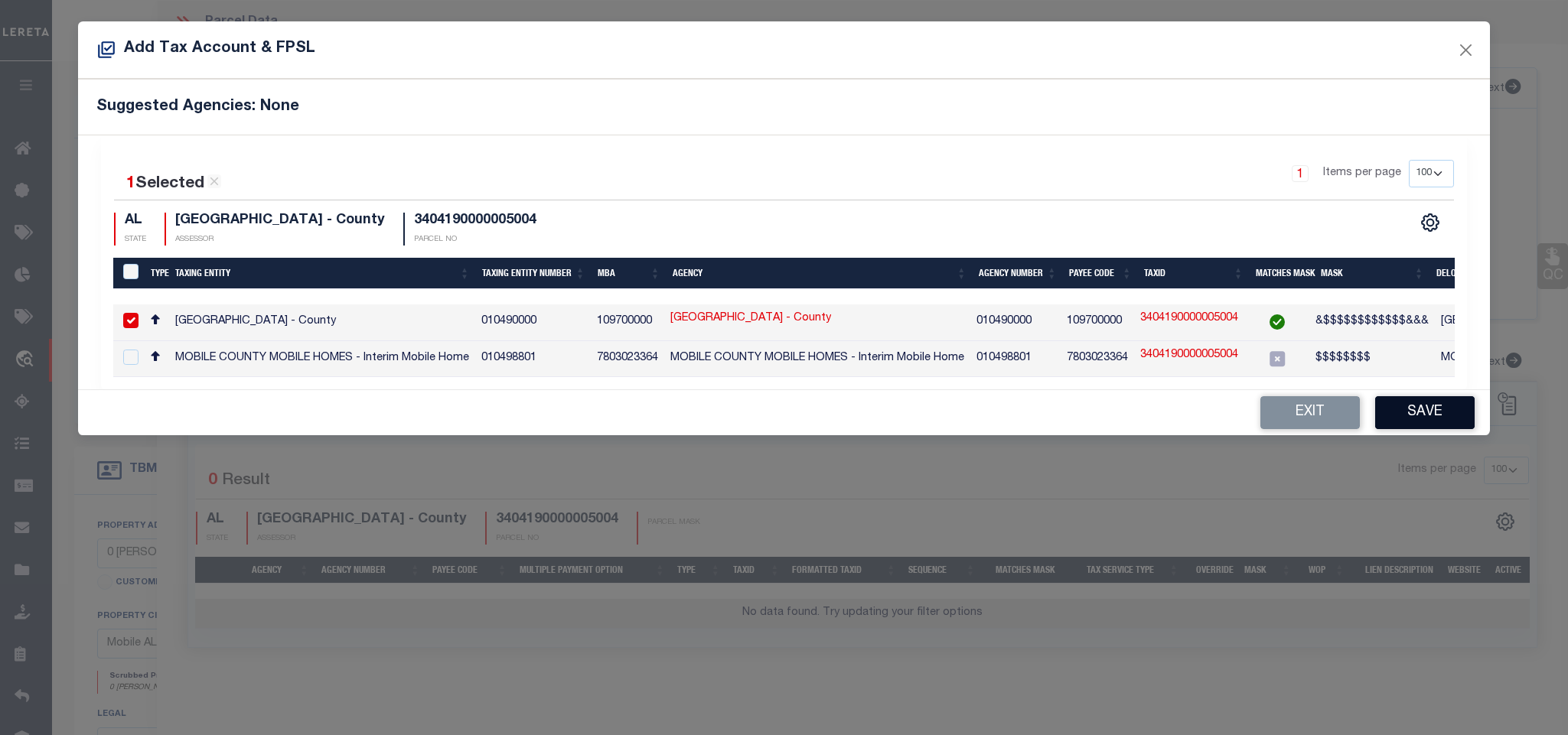
click at [1387, 428] on button "Save" at bounding box center [1425, 413] width 100 height 33
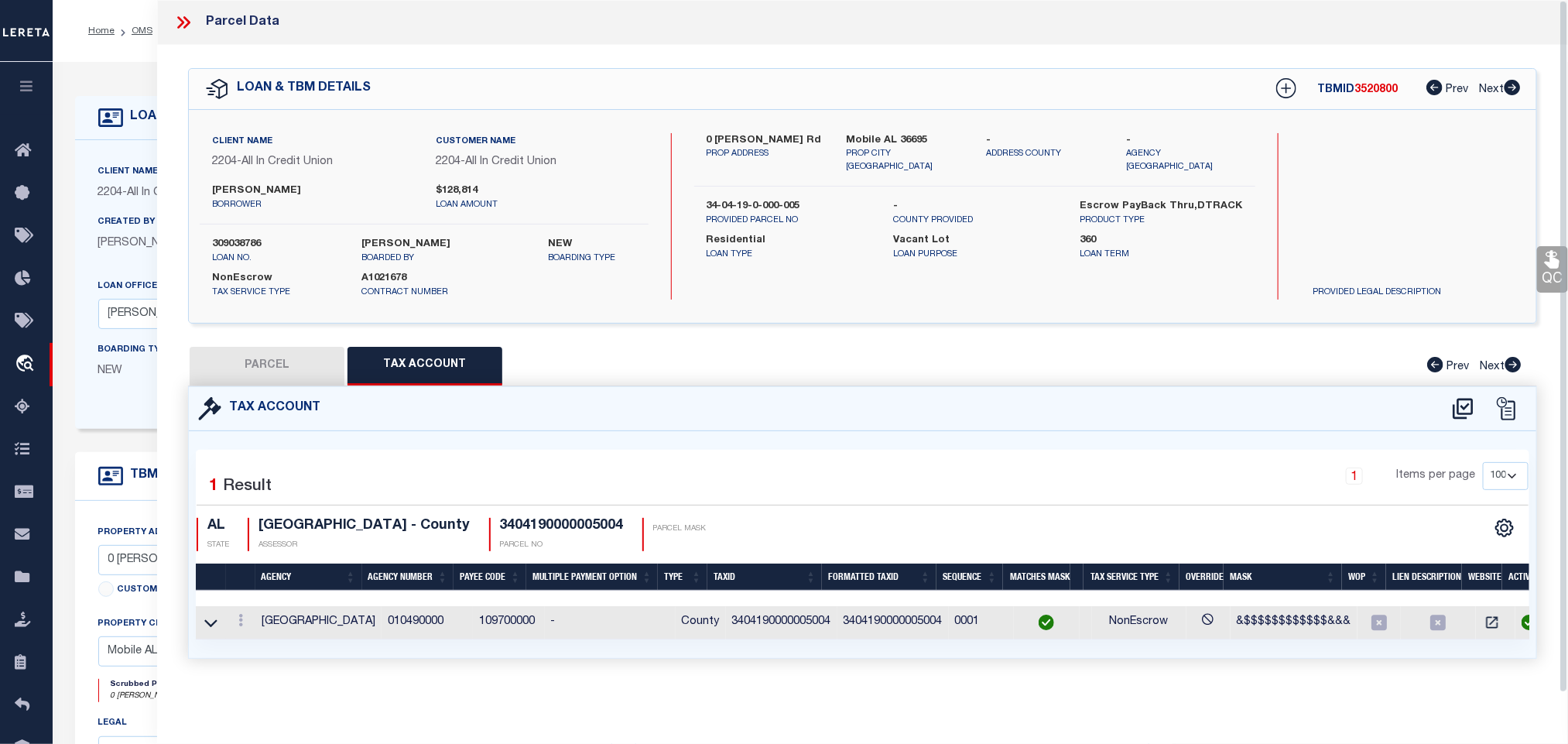
click at [288, 358] on button "PARCEL" at bounding box center [267, 367] width 155 height 39
select select "AS"
select select
checkbox input "false"
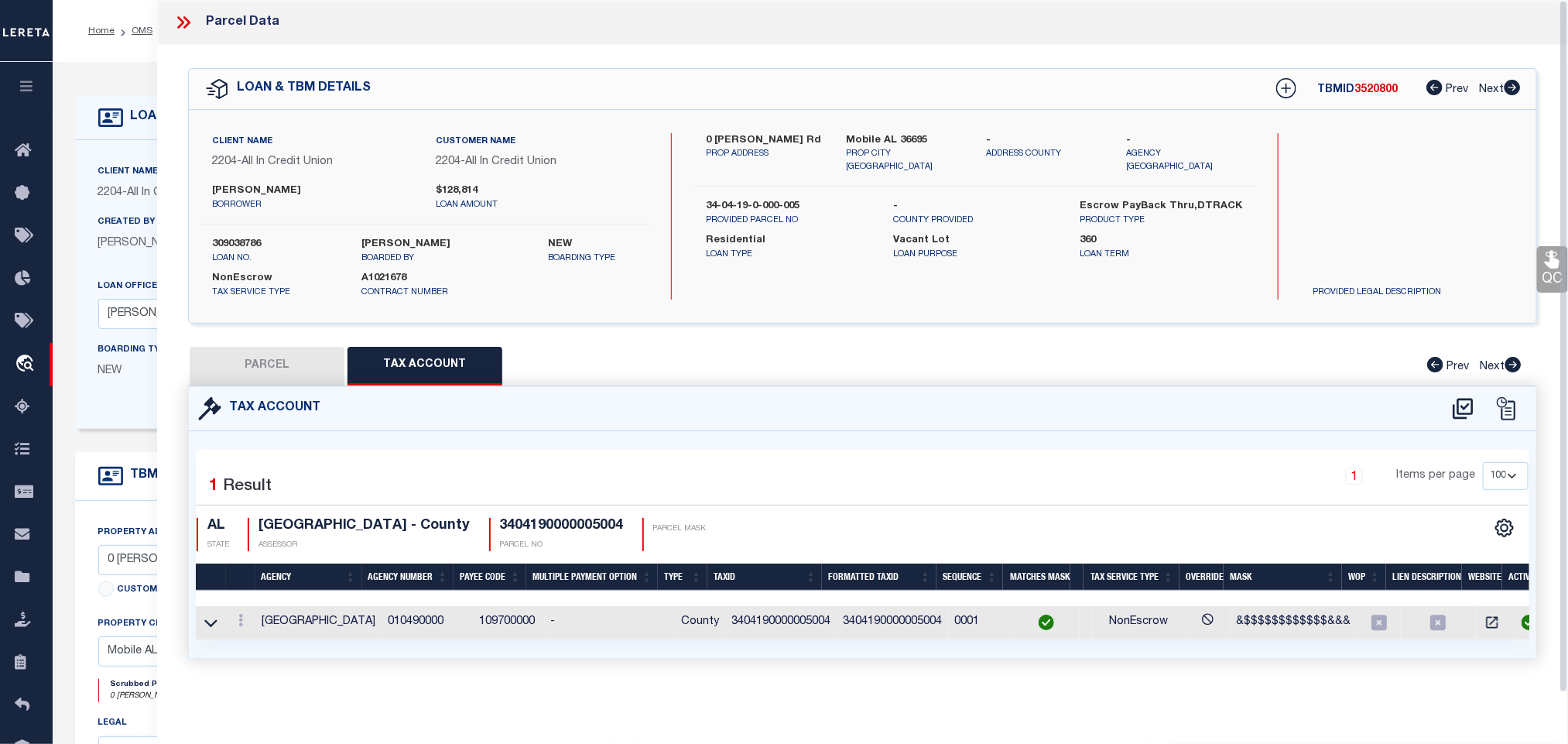
checkbox input "false"
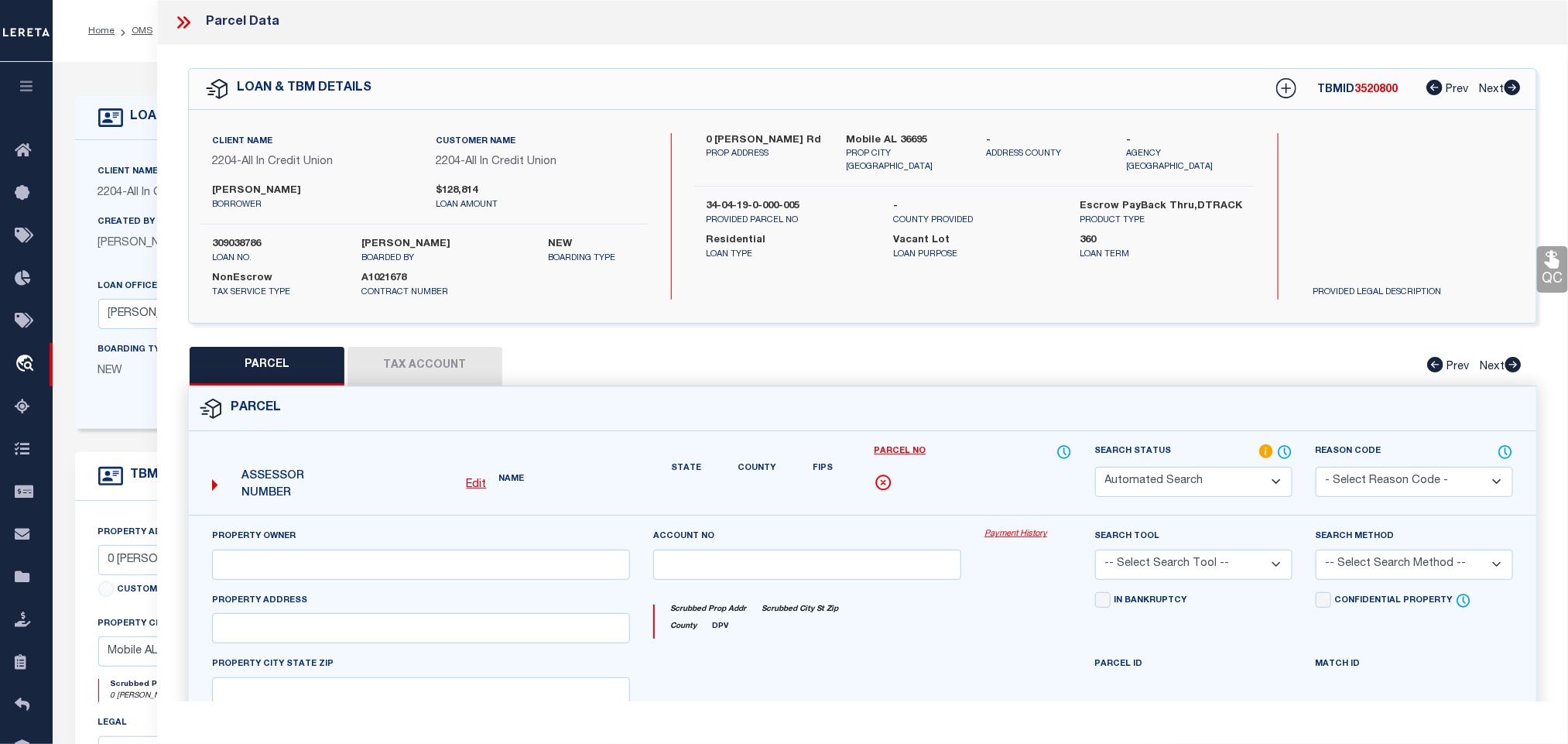
select select "IP"
type input "[PERSON_NAME] E & [PERSON_NAME]"
select select "AGW"
select select "LEG"
type input "Mobile AL 36695"
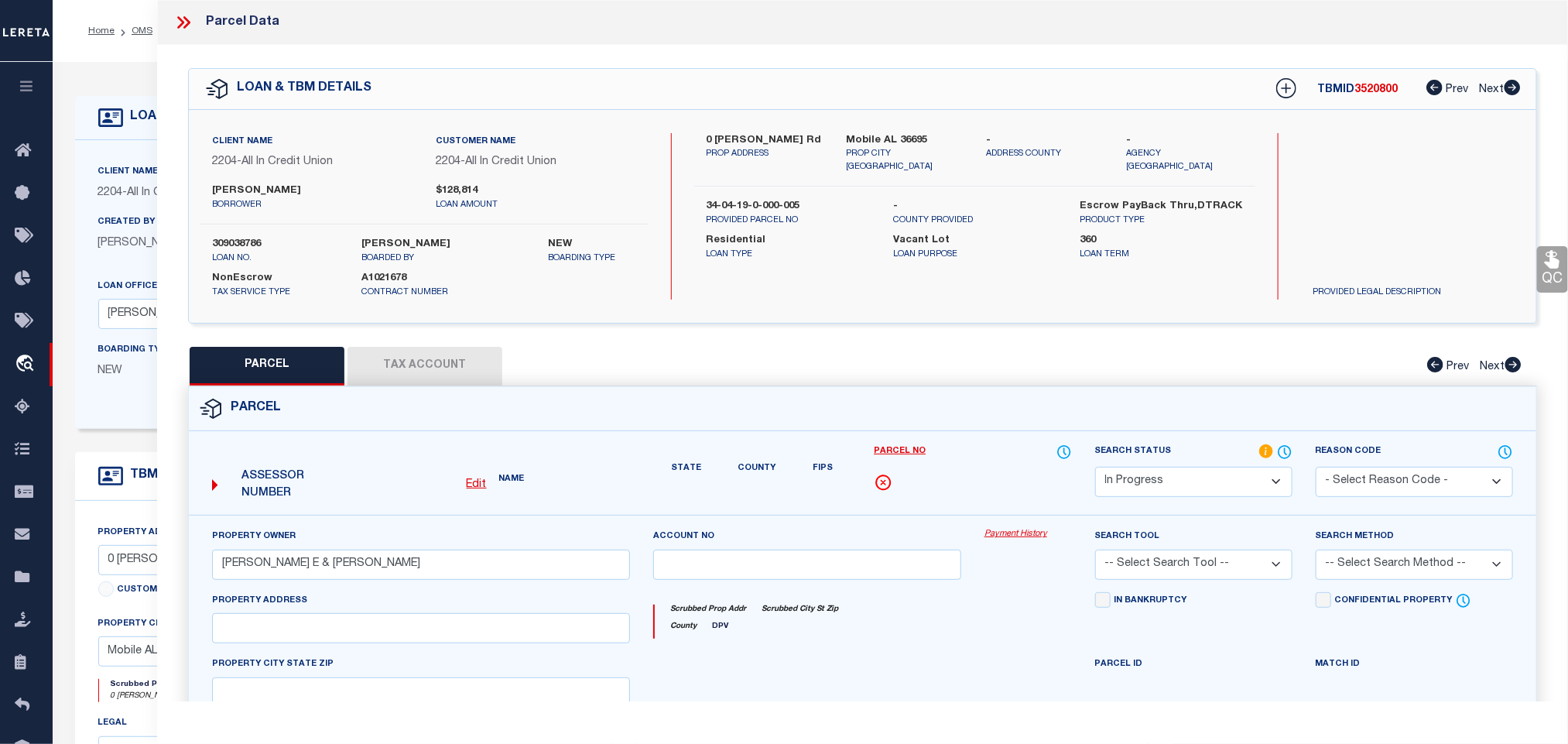
type textarea "COM AT THE NE COR OF SEC 19 T5S R3W TH S 00 42 08 W 1327.17 FT THE NE COR OF TH…"
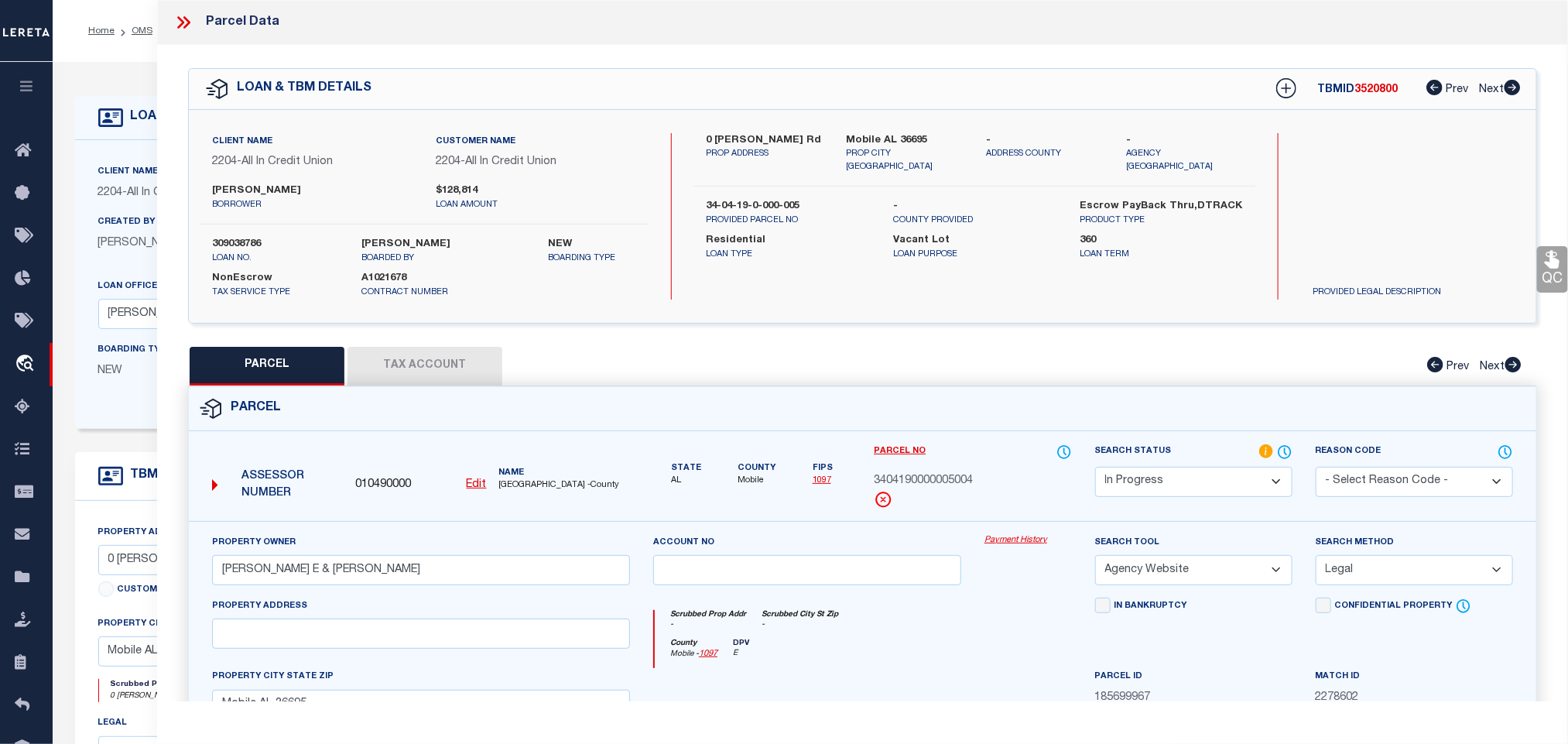
click at [1149, 476] on select "Automated Search Bad Parcel Complete Duplicate Parcel High Dollar Reporting In …" at bounding box center [1194, 482] width 197 height 30
select select "PC"
click at [1096, 468] on select "Automated Search Bad Parcel Complete Duplicate Parcel High Dollar Reporting In …" at bounding box center [1194, 482] width 197 height 30
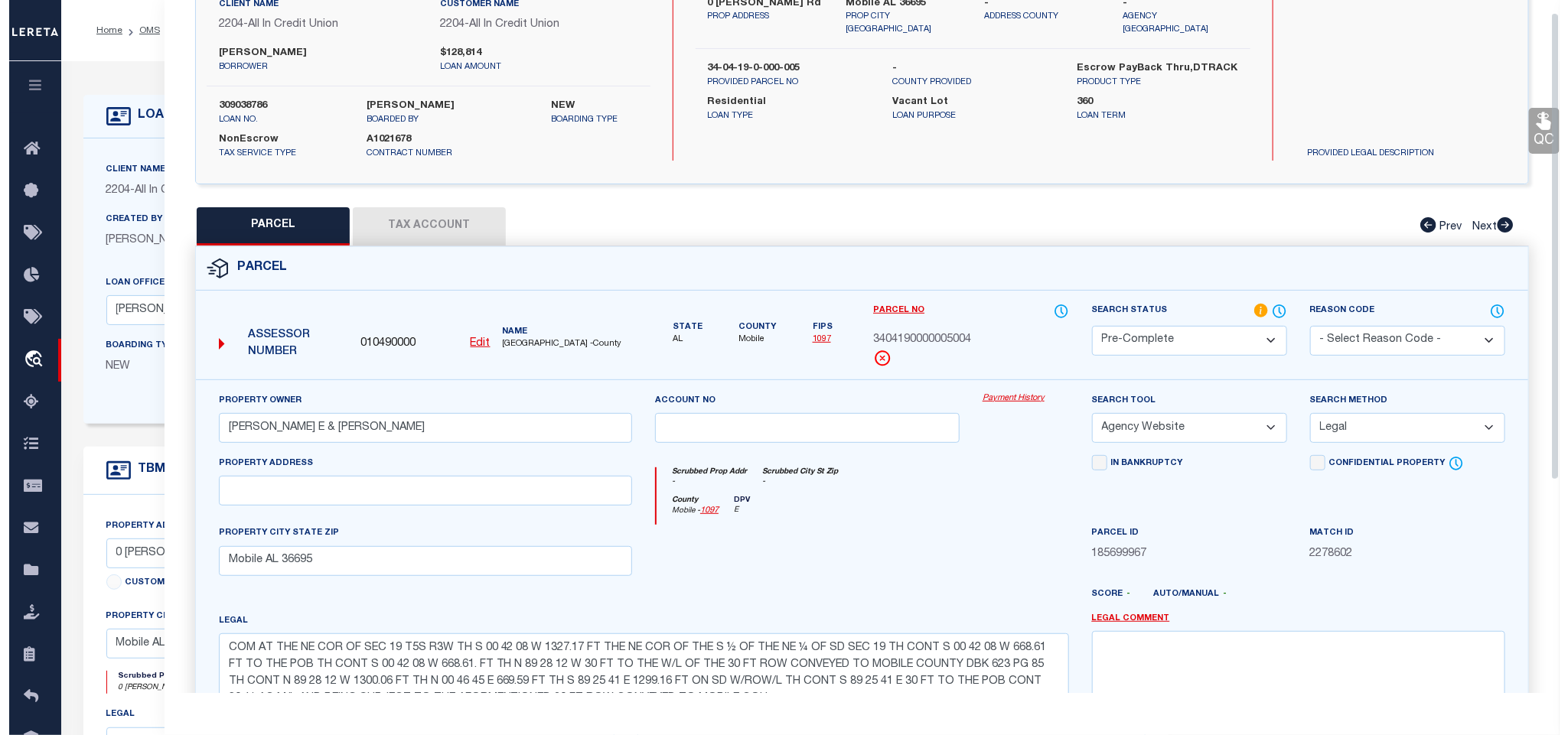
scroll to position [333, 0]
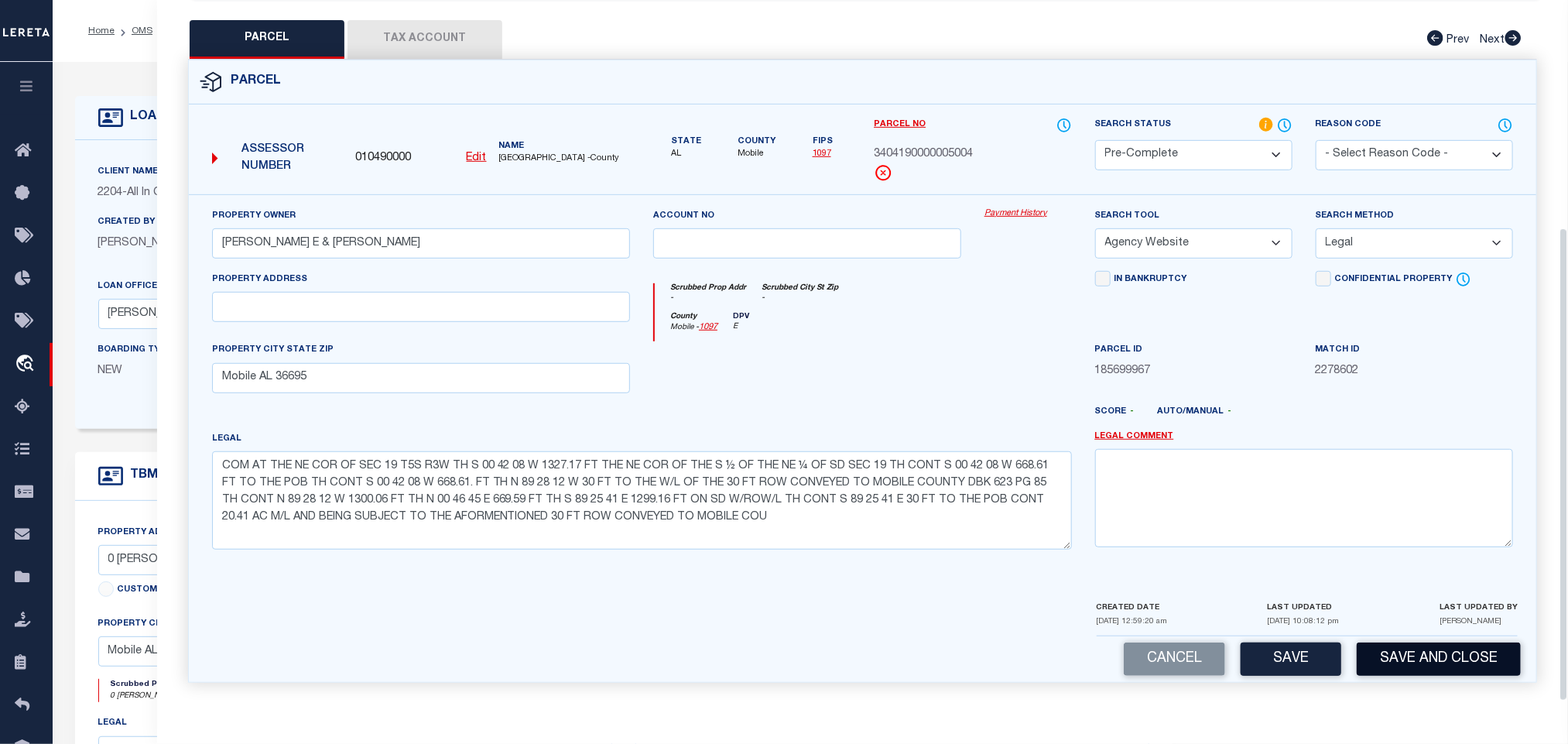
click at [1412, 675] on button "Save and Close" at bounding box center [1438, 660] width 164 height 34
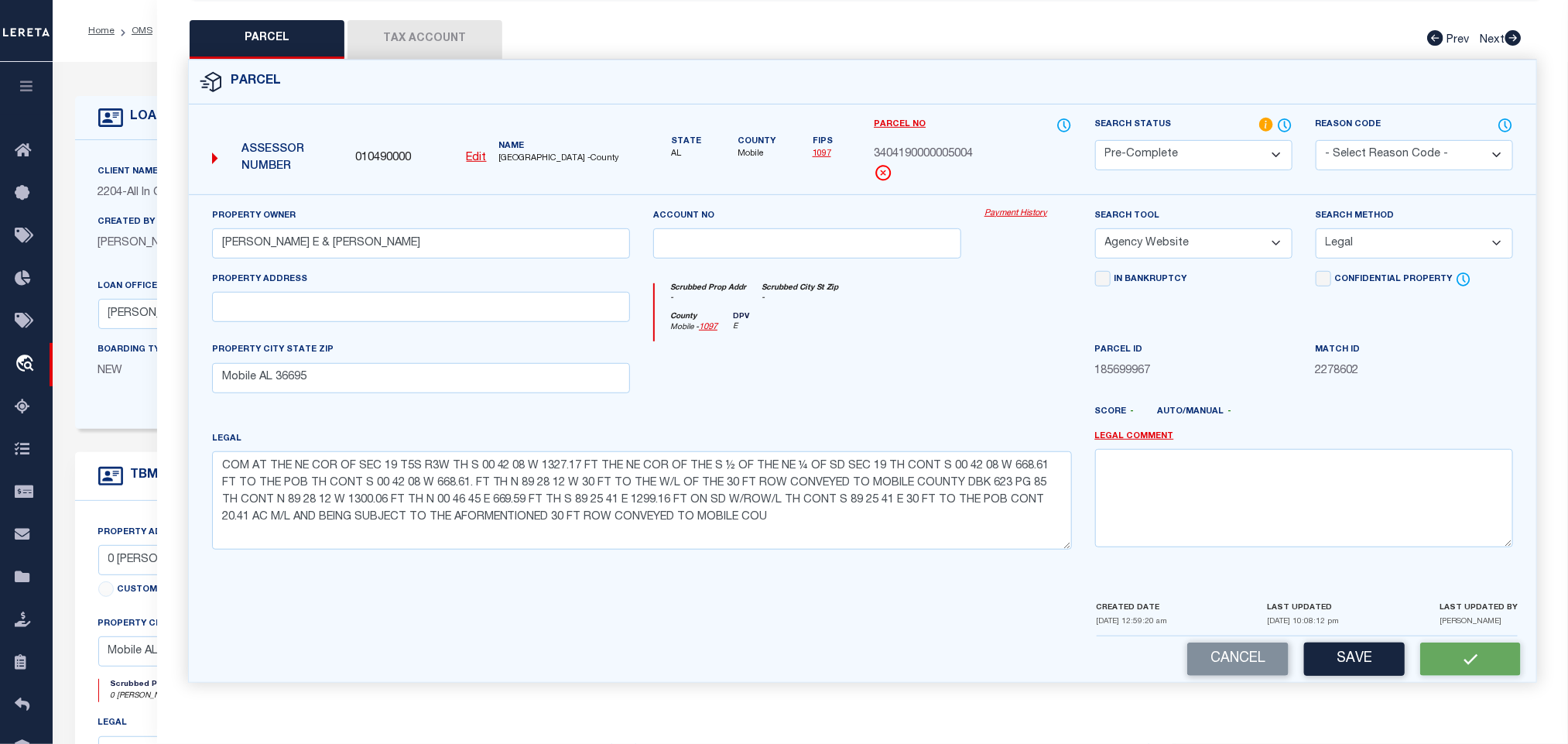
click at [374, 151] on span "010490000" at bounding box center [383, 158] width 56 height 17
copy span "010490000"
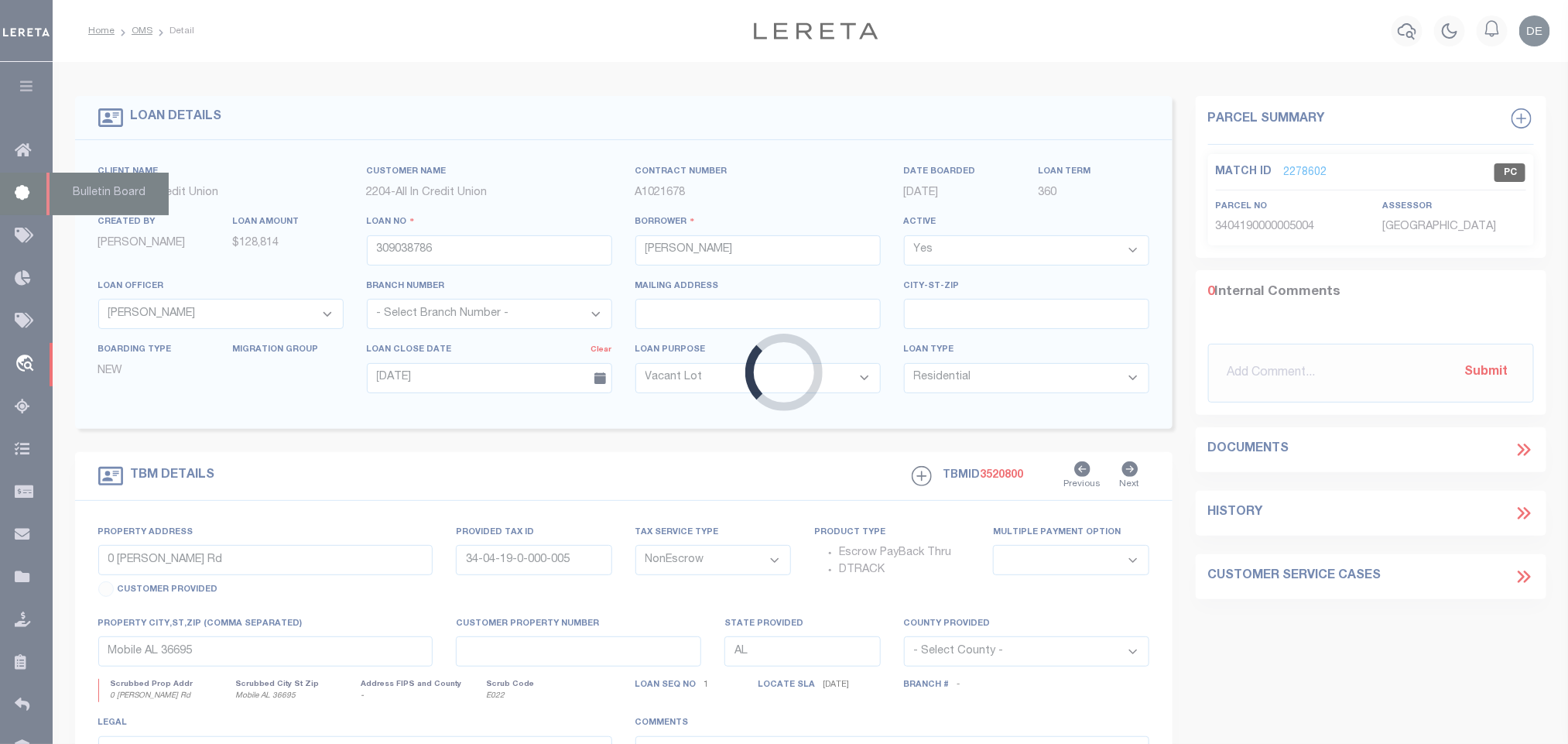
select select "44319"
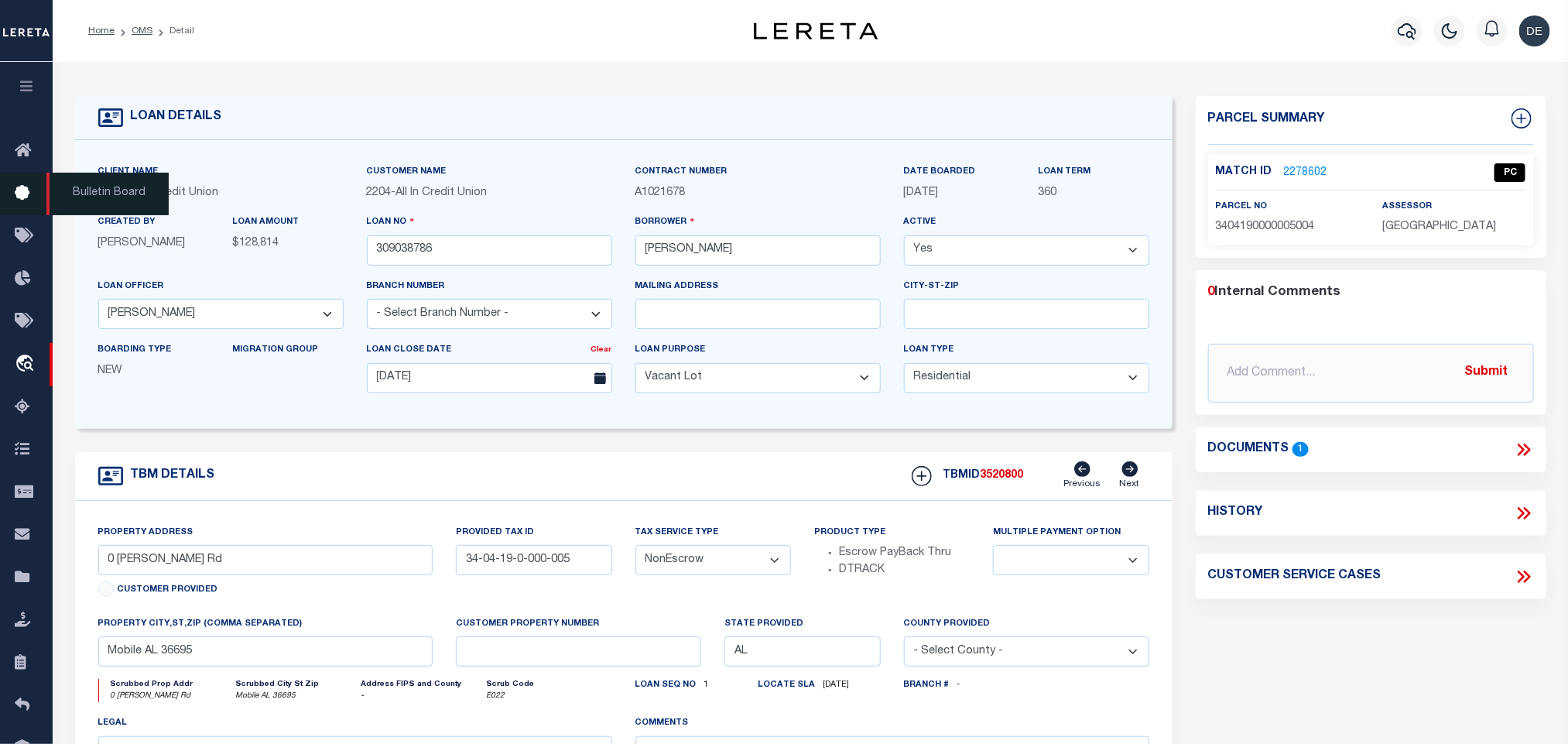
select select
click at [1528, 117] on icon at bounding box center [1522, 119] width 20 height 20
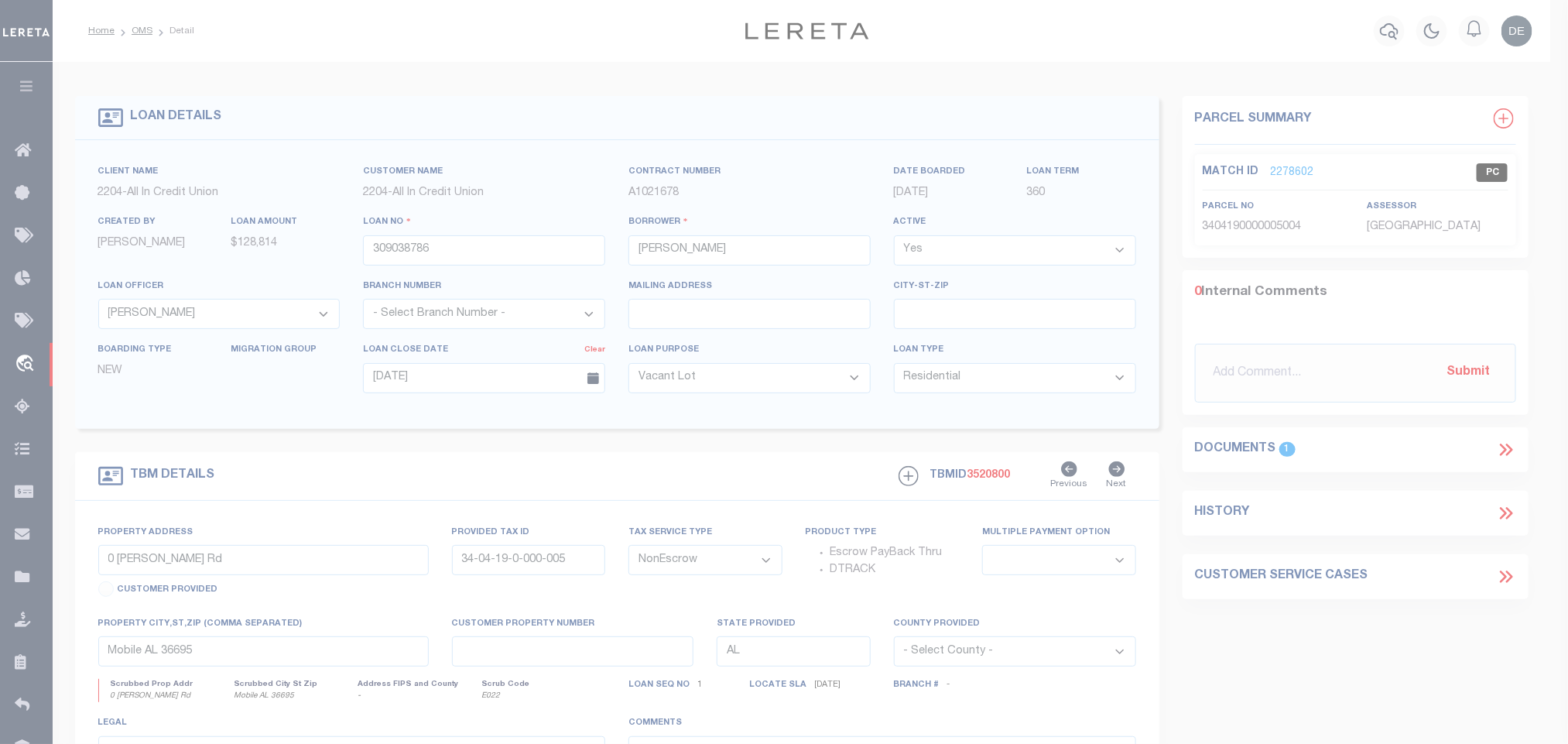
select select "IP"
type textarea "-"
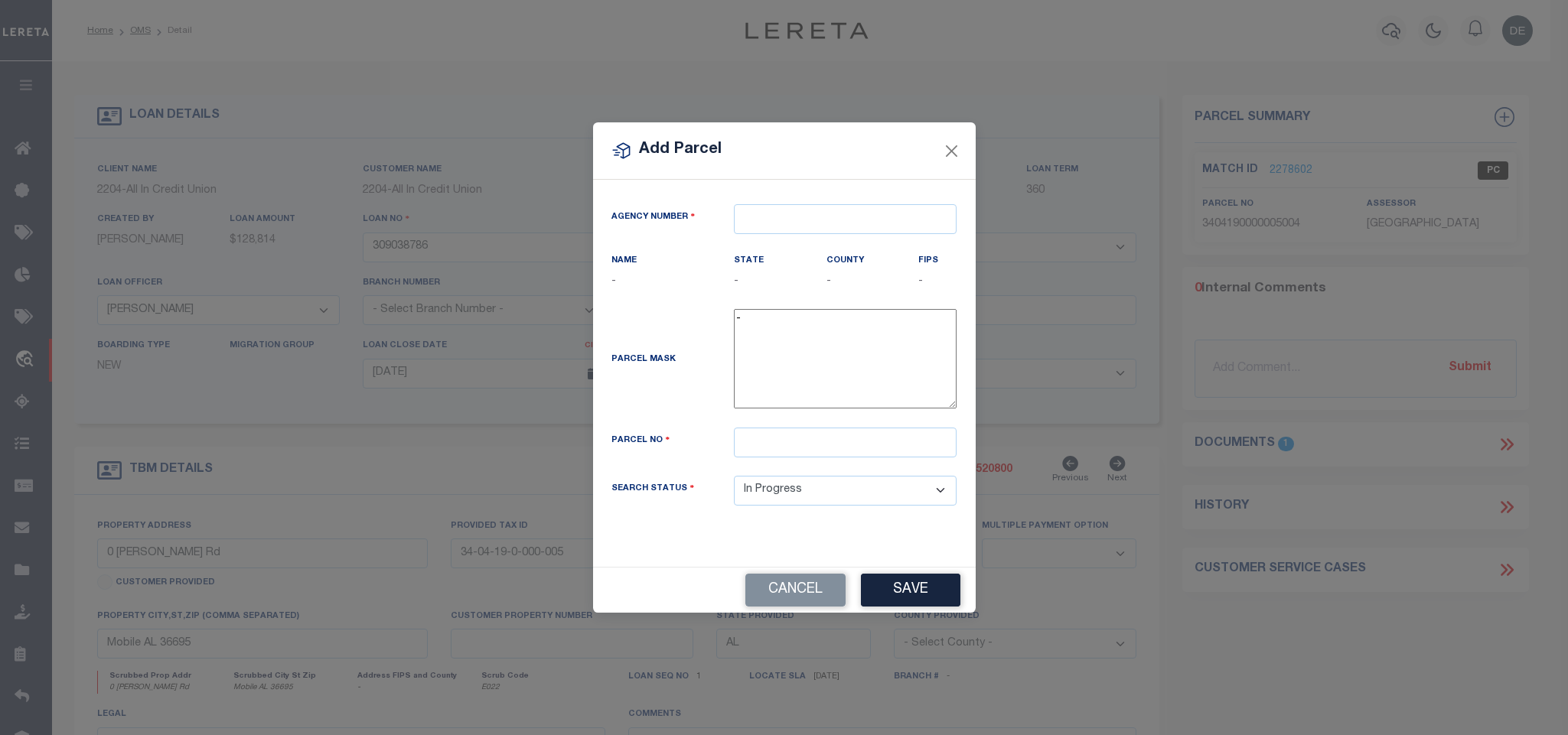
click at [847, 194] on div "Agency Number Name - State -" at bounding box center [784, 373] width 383 height 387
click at [849, 209] on input "text" at bounding box center [846, 219] width 223 height 30
paste input "010490000"
type input "010490000"
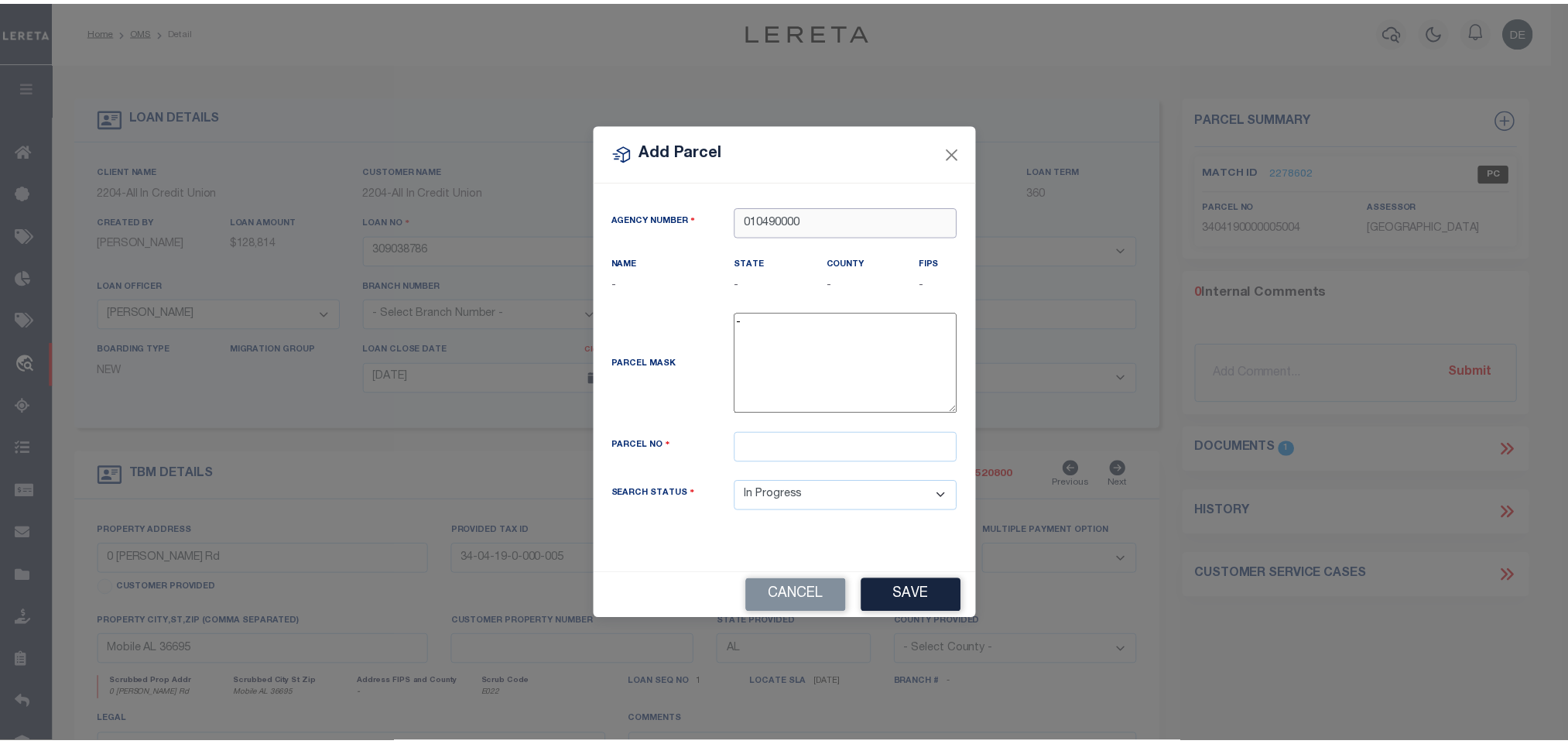
scroll to position [0, 0]
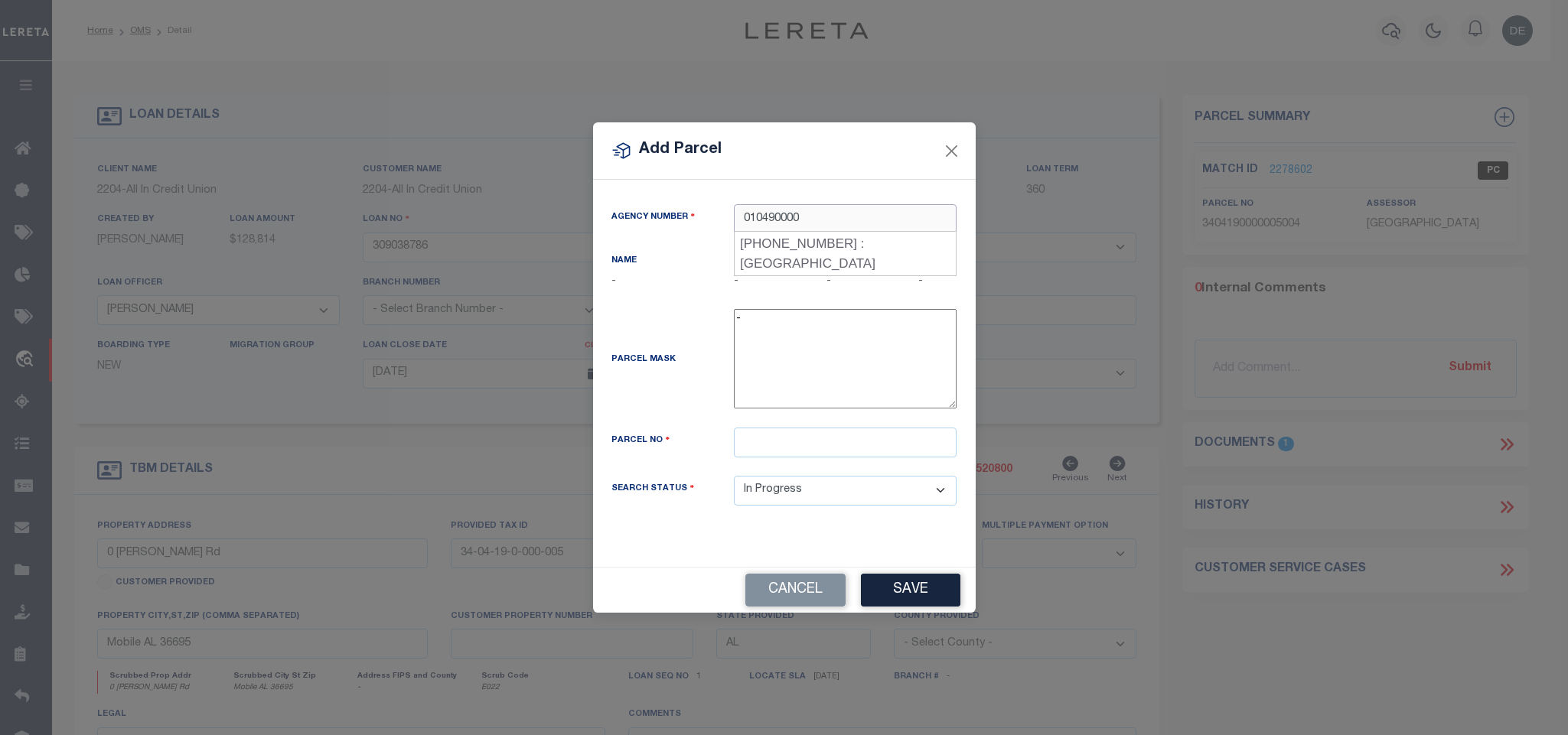
click at [848, 240] on div "[PHONE_NUMBER] : [GEOGRAPHIC_DATA]" at bounding box center [845, 254] width 221 height 43
type input "010490000"
click at [778, 439] on input "text" at bounding box center [846, 443] width 223 height 30
paste input "3404190000005.005"
click at [831, 448] on input "3404190000005.005" at bounding box center [846, 443] width 223 height 30
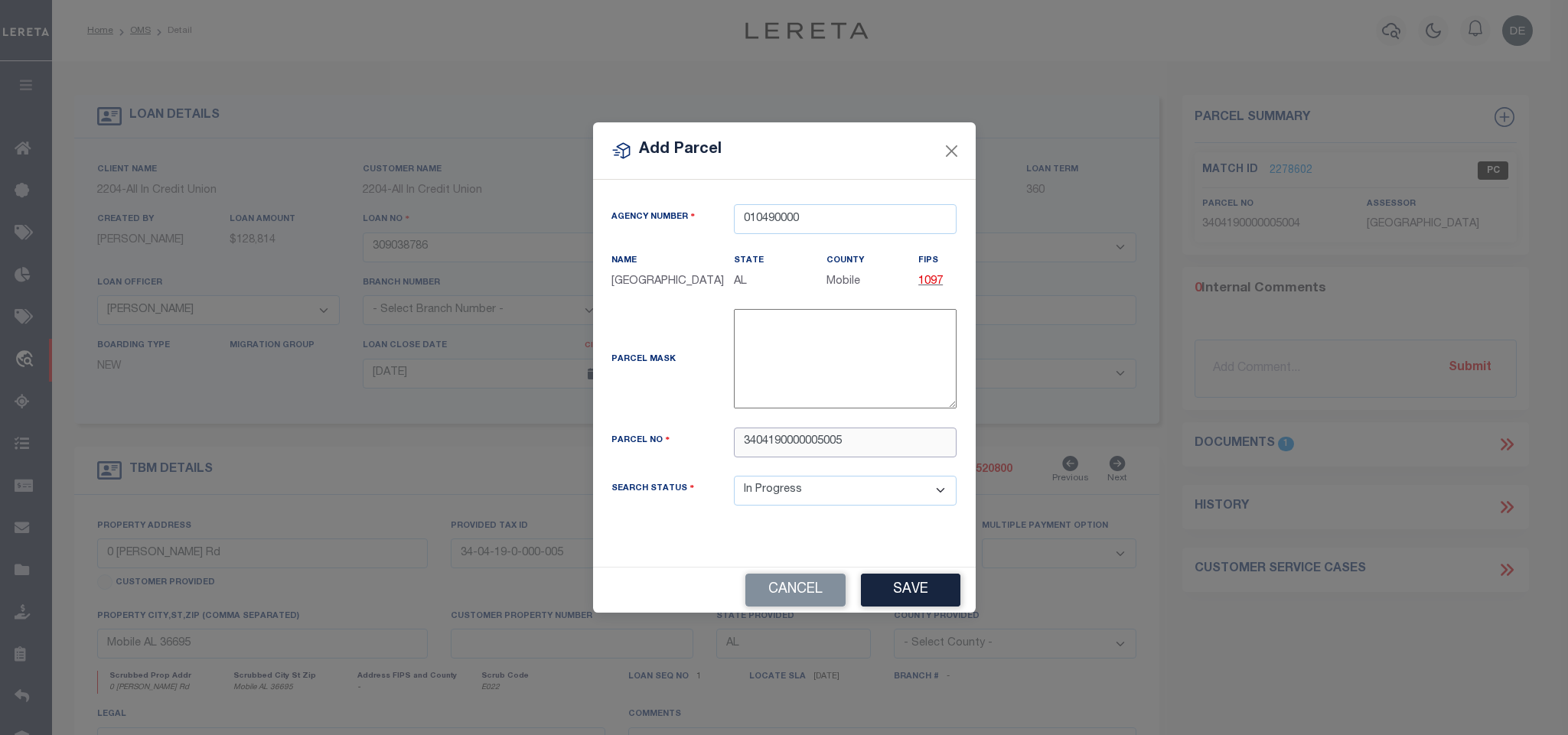
type input "3404190000005005"
click at [896, 576] on div "Cancel Save" at bounding box center [784, 590] width 383 height 45
click at [897, 586] on button "Save" at bounding box center [911, 590] width 100 height 33
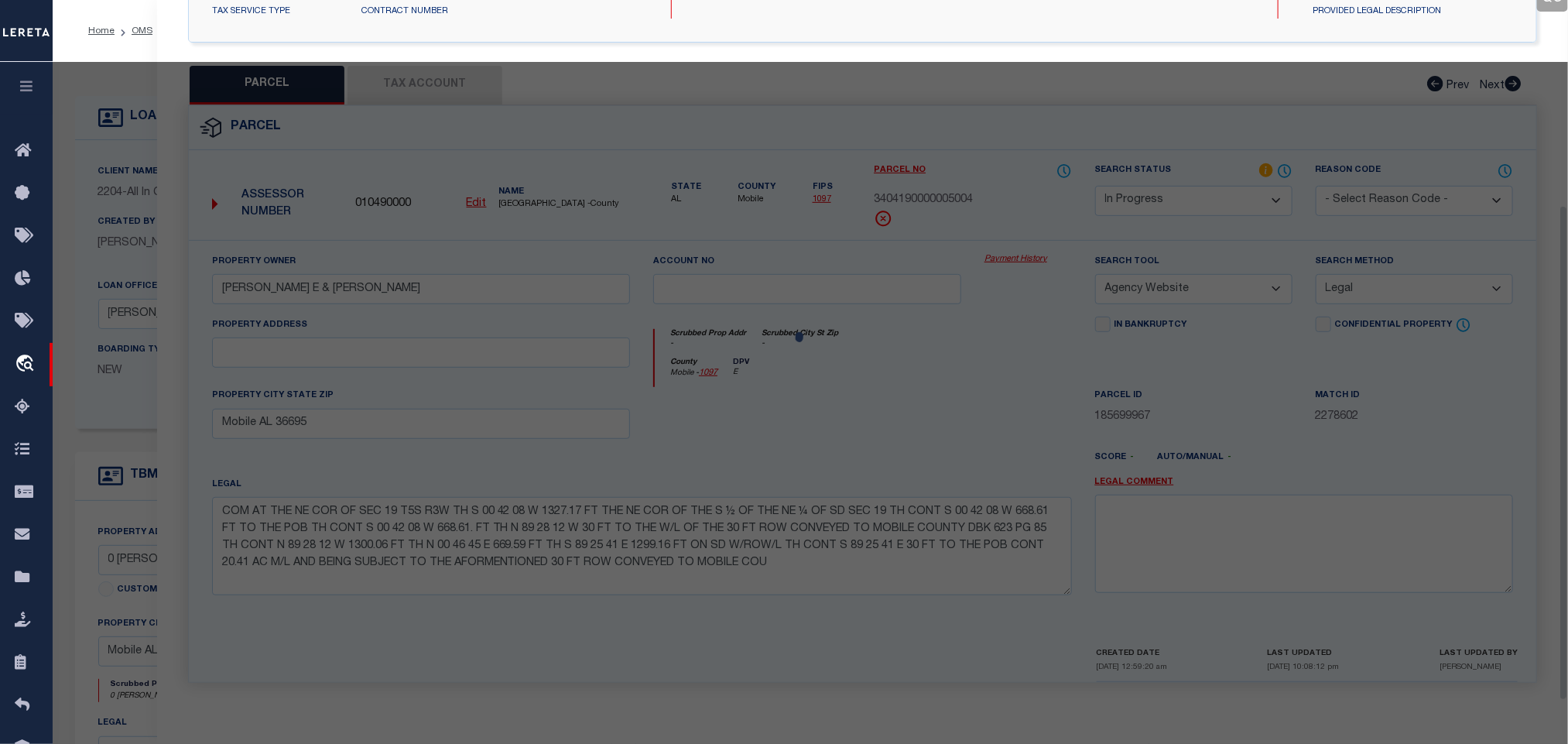
select select "AS"
select select
checkbox input "false"
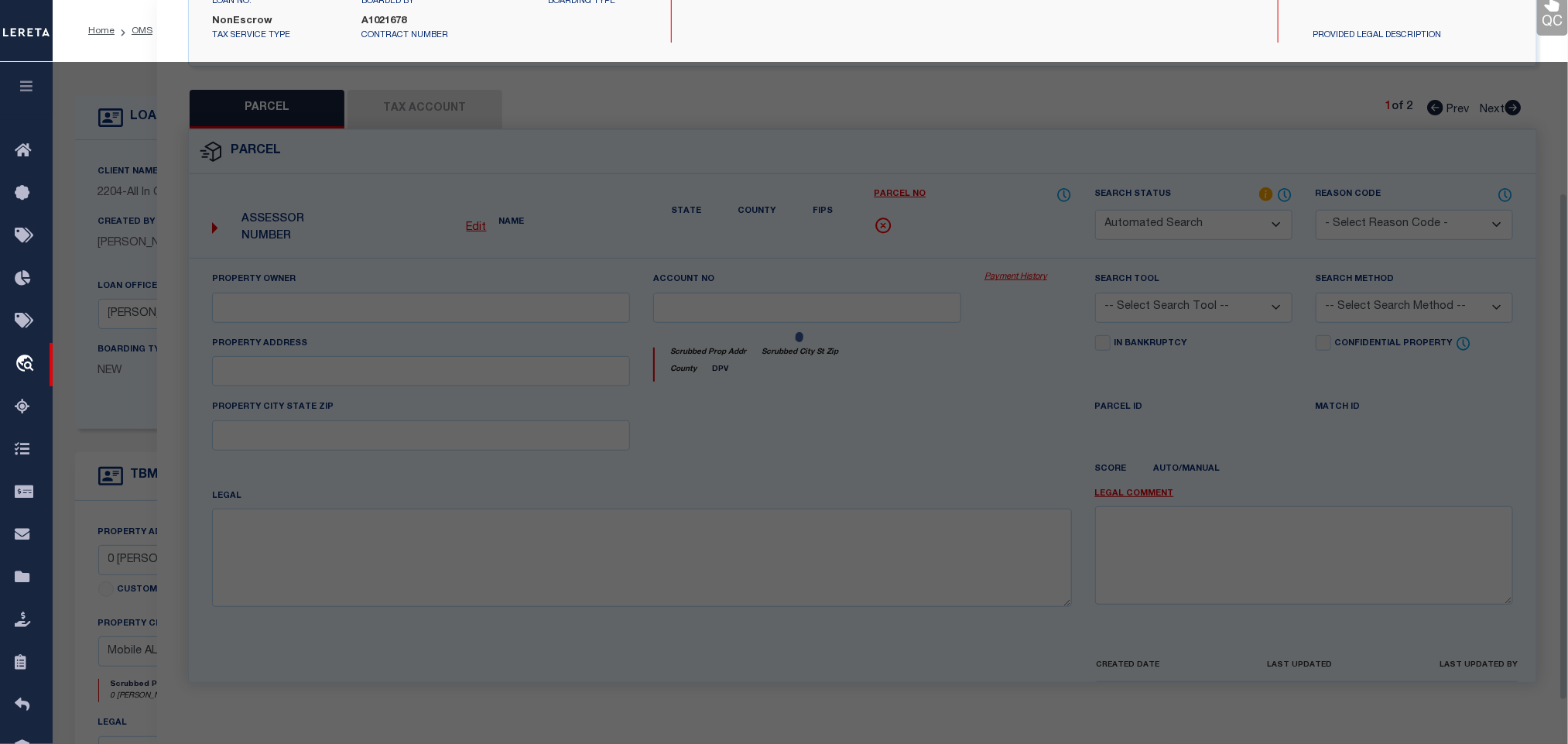
select select "IP"
checkbox input "false"
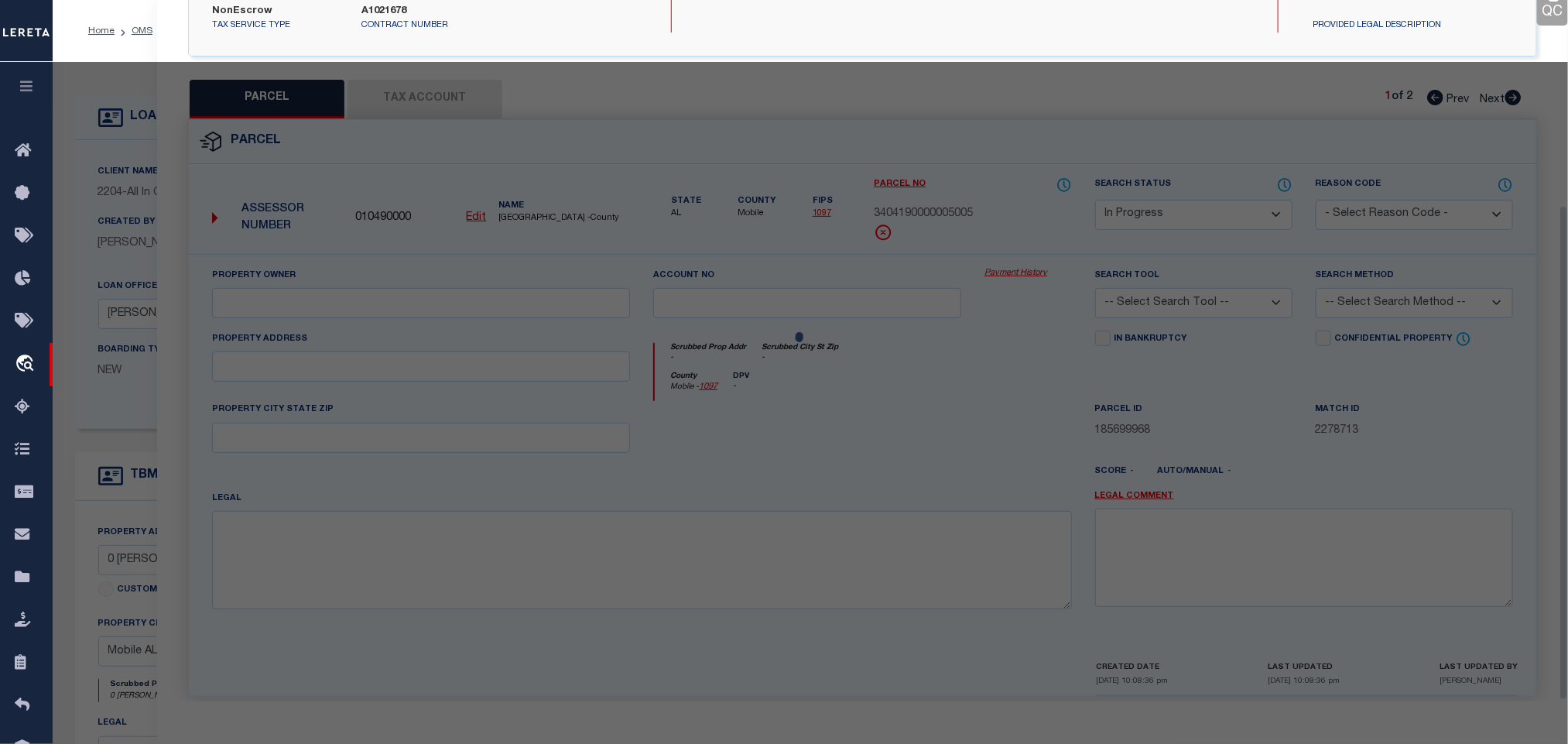
scroll to position [291, 0]
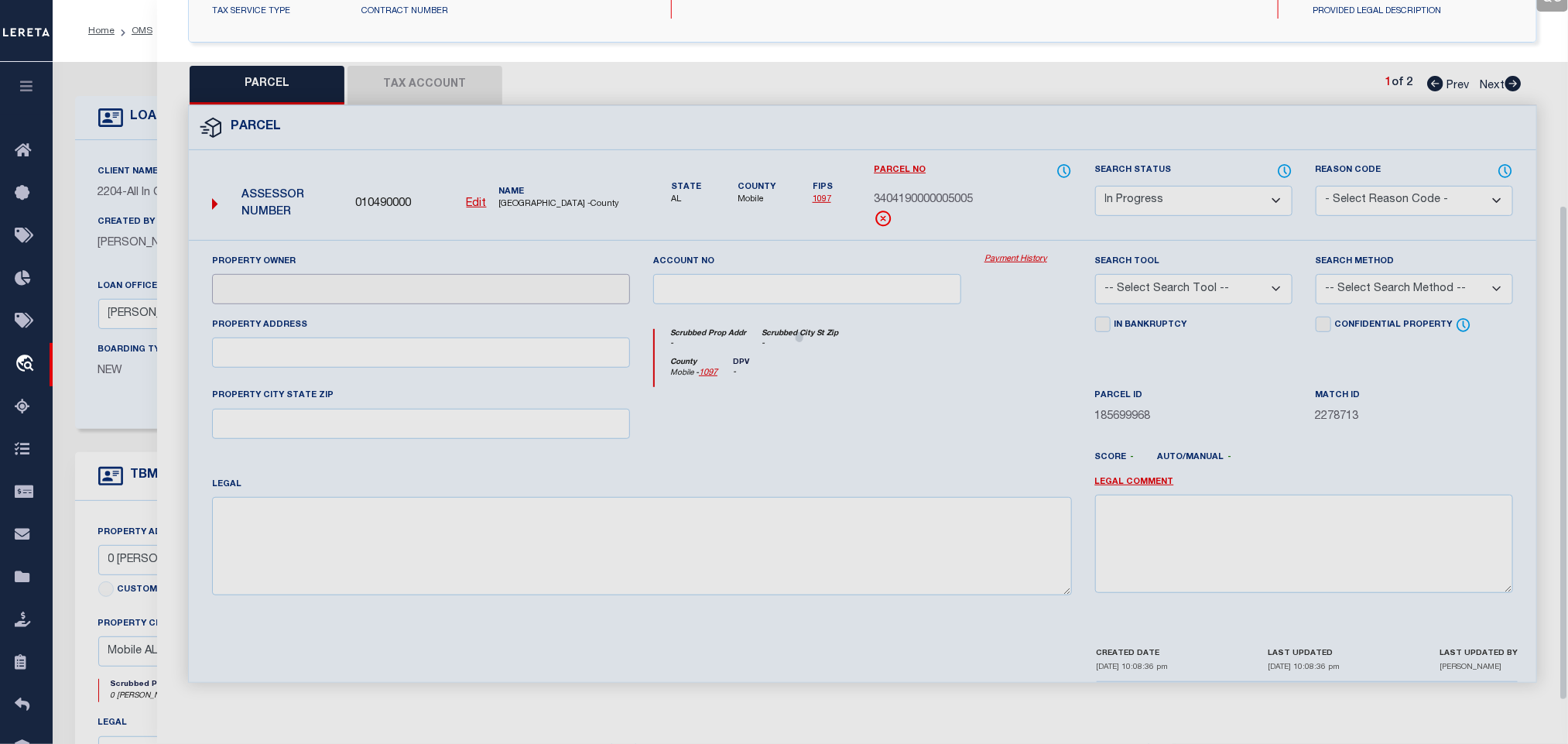
click at [427, 284] on input "text" at bounding box center [421, 289] width 418 height 30
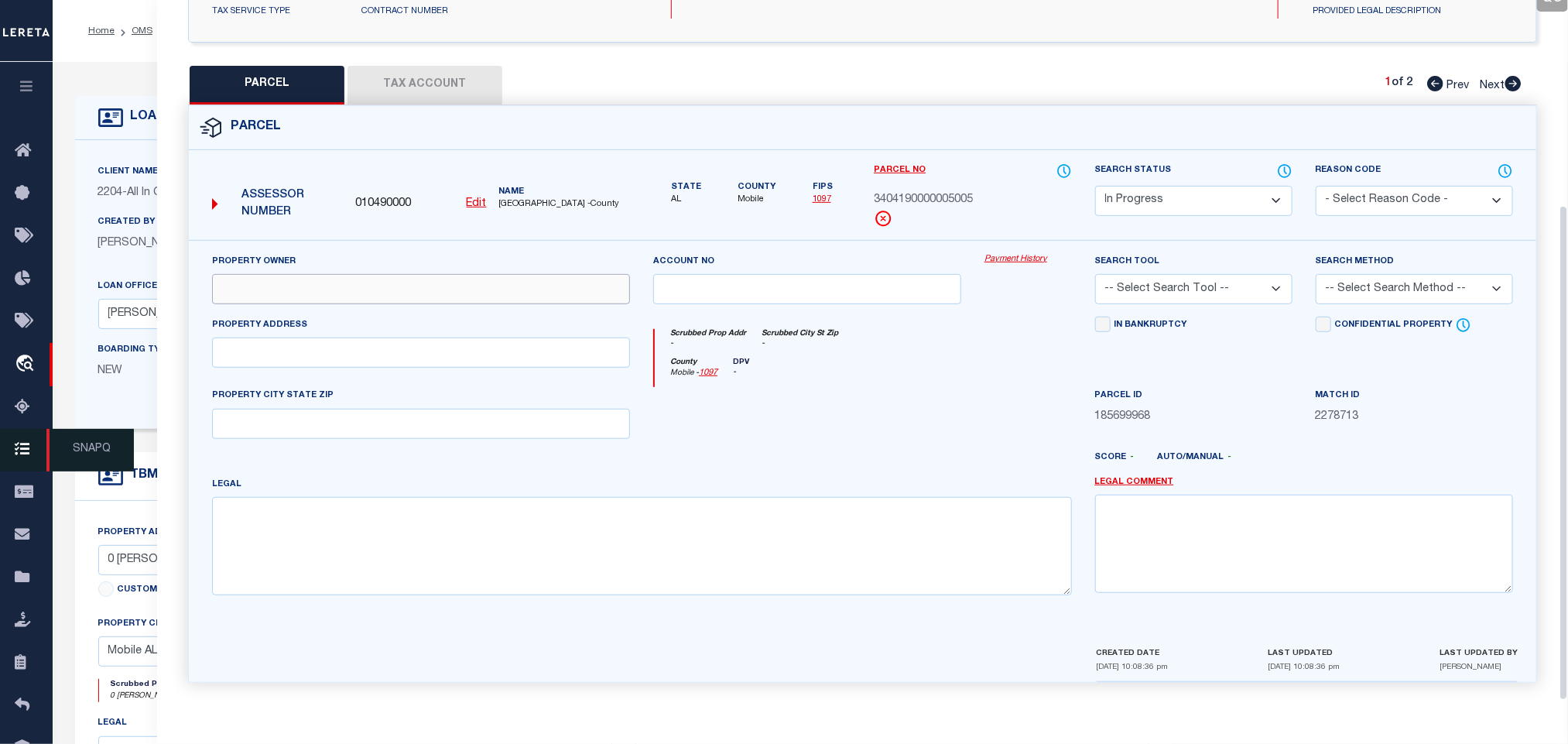
paste input "[PERSON_NAME] [PERSON_NAME] & [PERSON_NAME]"
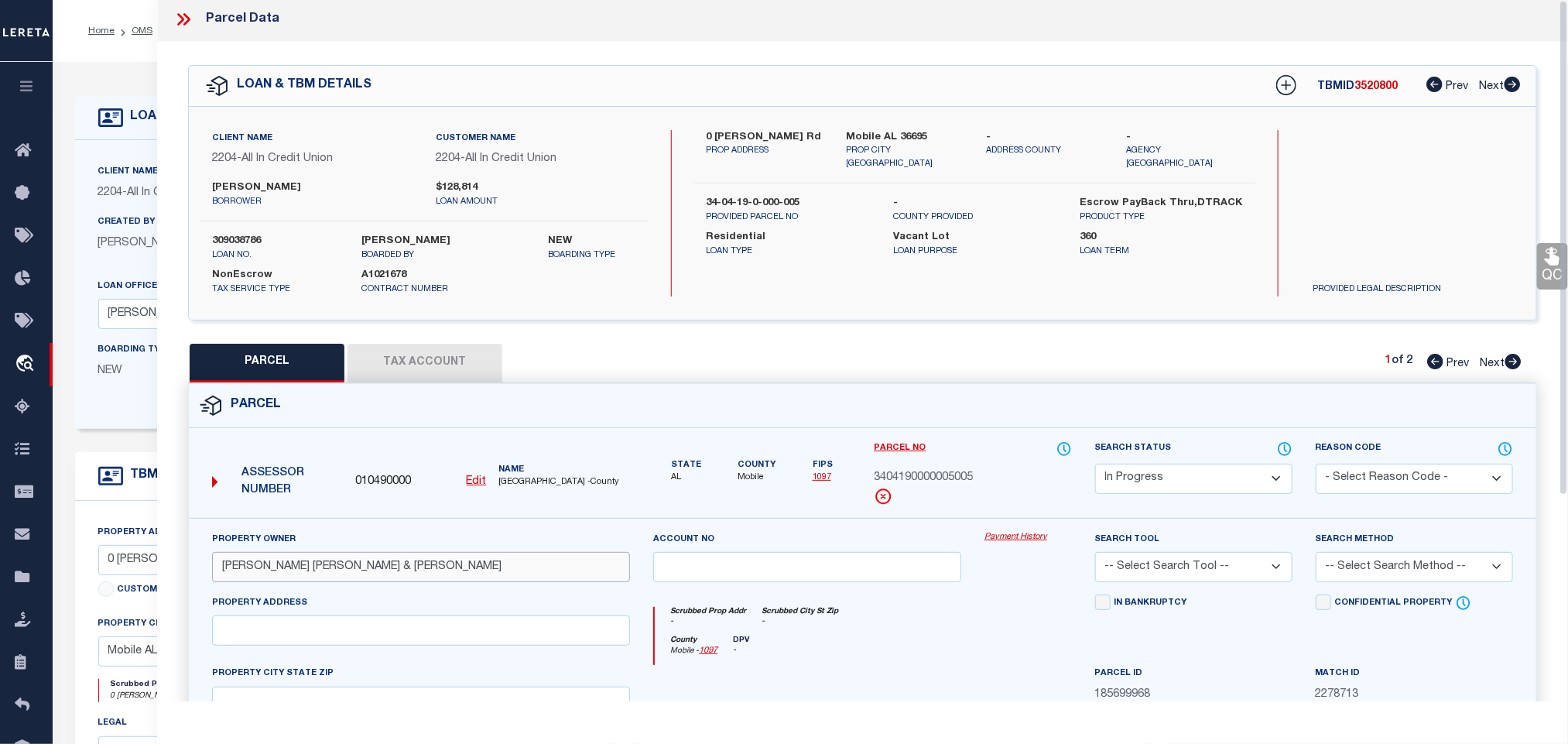
scroll to position [0, 0]
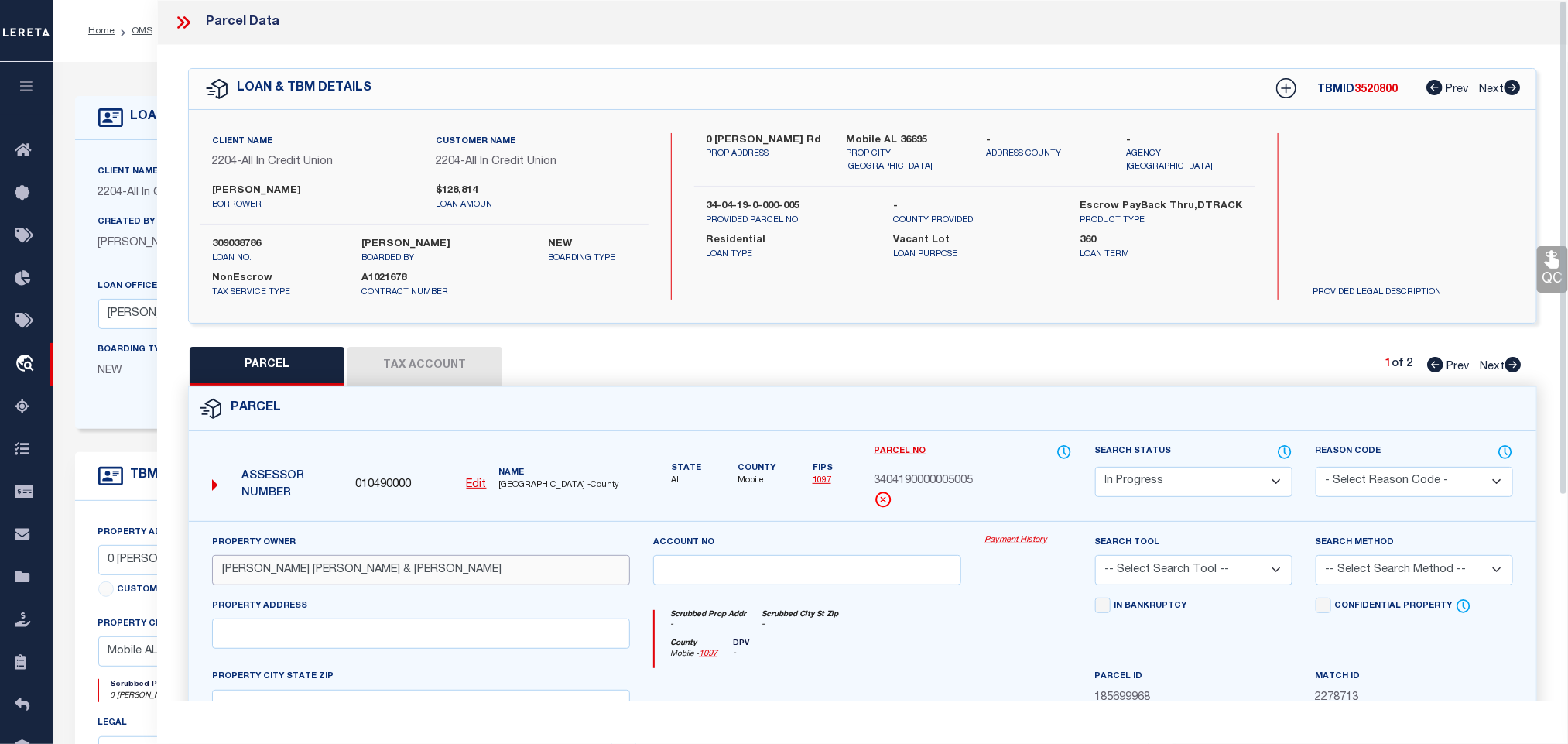
type input "[PERSON_NAME] [PERSON_NAME] & [PERSON_NAME]"
click at [885, 126] on div "Client Name 2204 - All In Credit Union Customer Name 2204 - All In Credit Union…" at bounding box center [862, 217] width 1347 height 213
copy div "Mobile AL 36695"
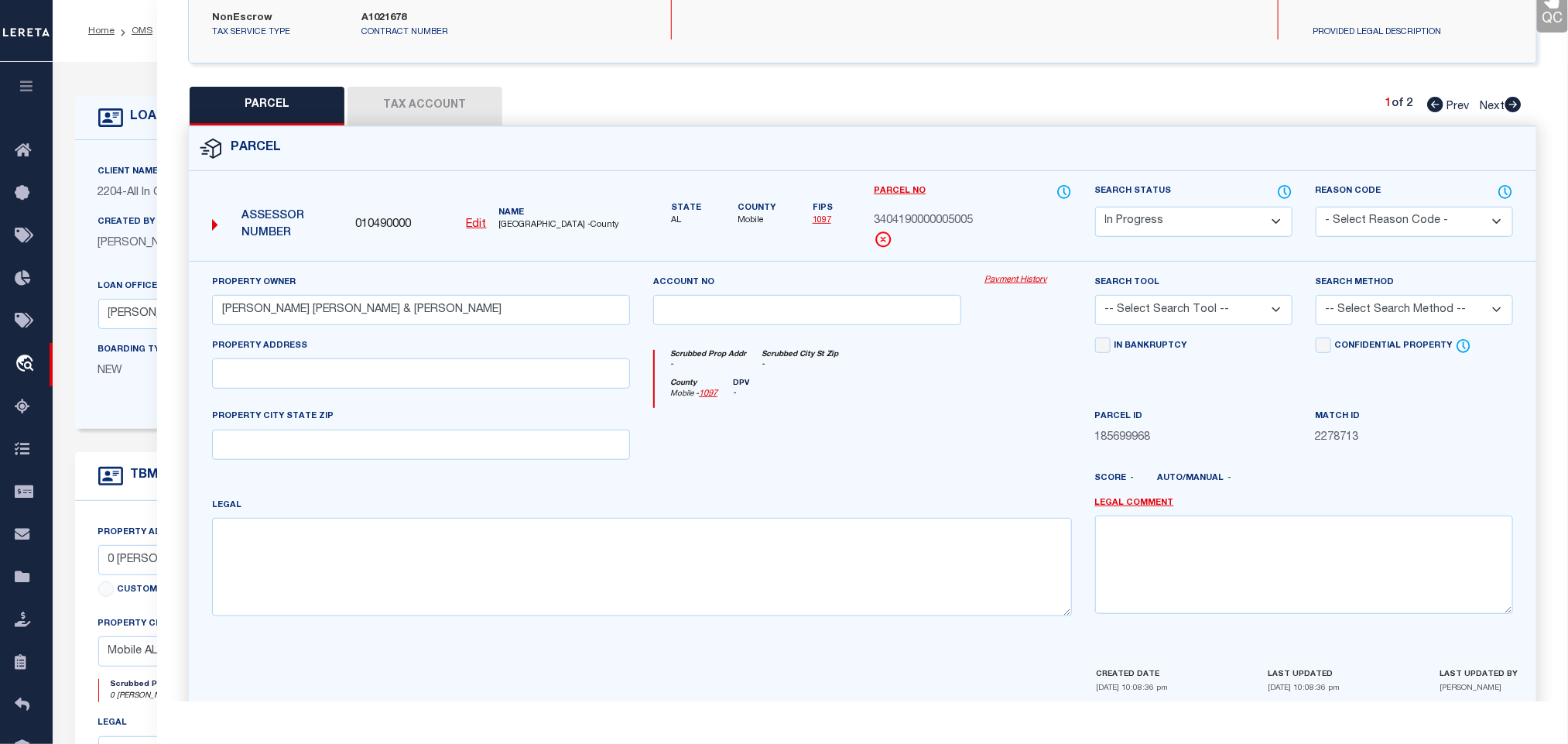
scroll to position [337, 0]
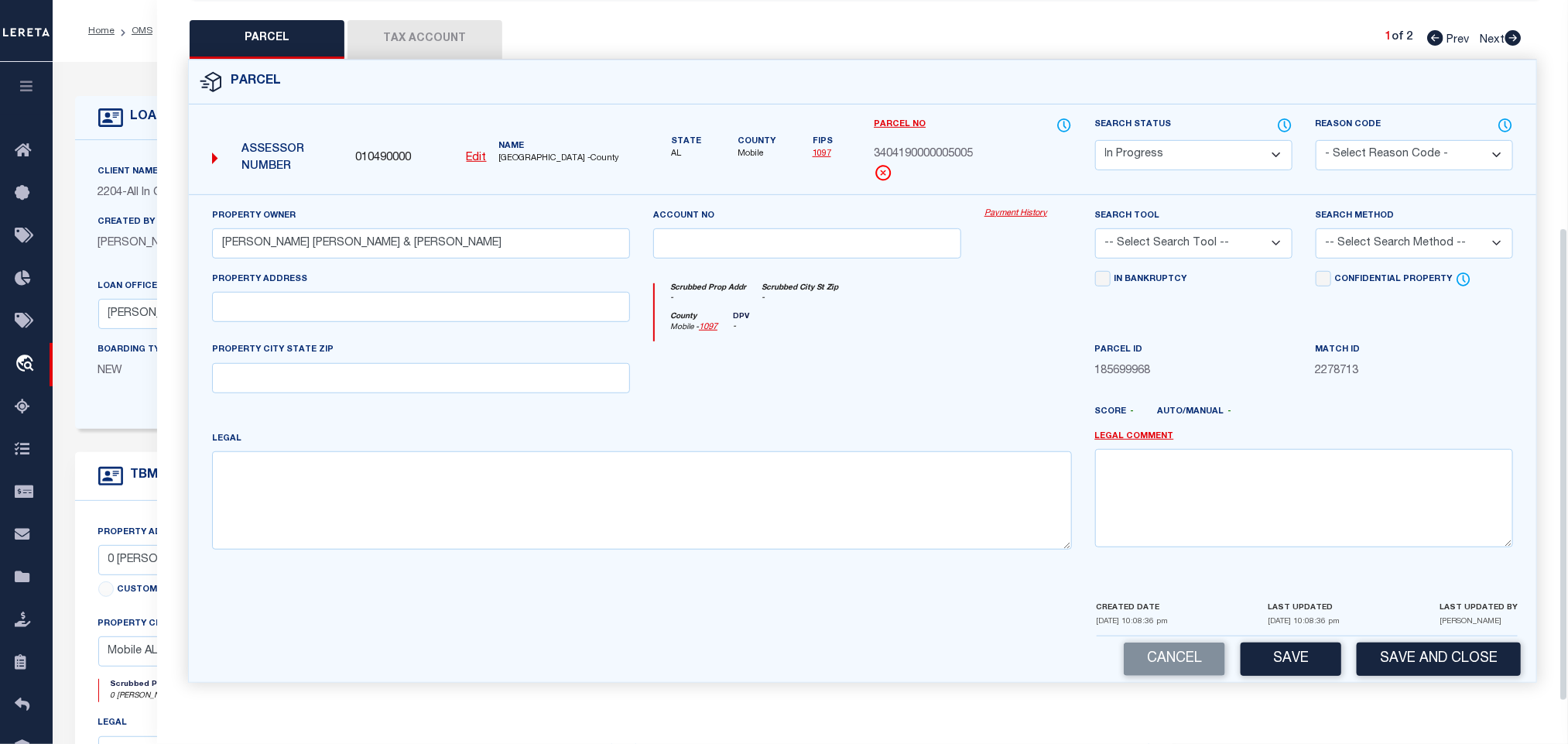
click at [563, 354] on div "PROPERTY CITY STATE ZIP" at bounding box center [421, 367] width 418 height 51
click at [562, 375] on input "text" at bounding box center [421, 378] width 418 height 30
paste input "Mobile AL 36695"
type input "Mobile AL 36695"
drag, startPoint x: 1254, startPoint y: 233, endPoint x: 1242, endPoint y: 254, distance: 24.2
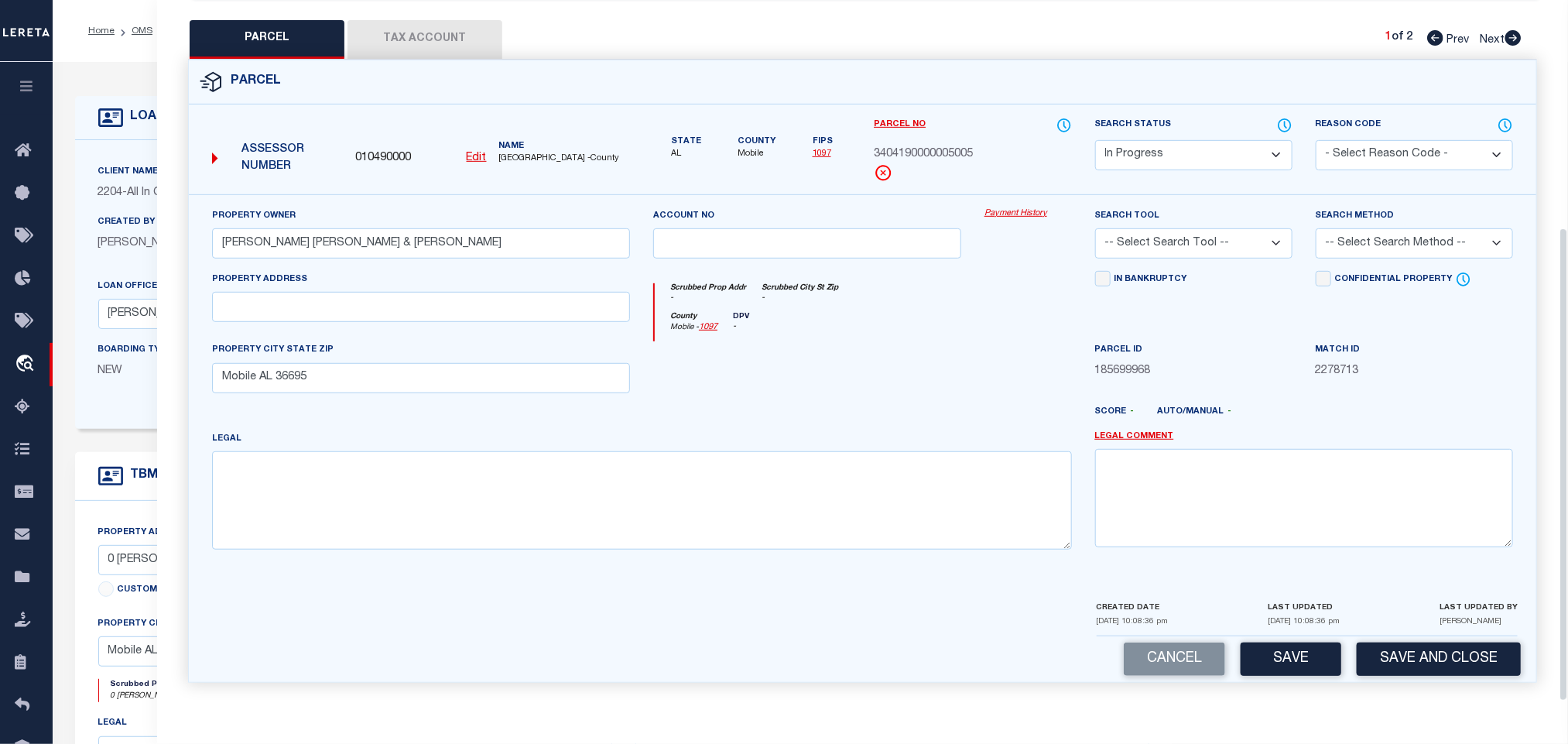
click at [1254, 233] on select "-- Select Search Tool -- 3rd Party Website Agency File Agency Website ATLS CNV-…" at bounding box center [1194, 244] width 197 height 30
select select "AGW"
click at [1096, 228] on select "-- Select Search Tool -- 3rd Party Website Agency File Agency Website ATLS CNV-…" at bounding box center [1194, 244] width 197 height 30
drag, startPoint x: 1427, startPoint y: 224, endPoint x: 1414, endPoint y: 247, distance: 26.4
click at [1427, 228] on select "-- Select Search Method -- Property Address Legal Liability Info Provided" at bounding box center [1415, 244] width 197 height 30
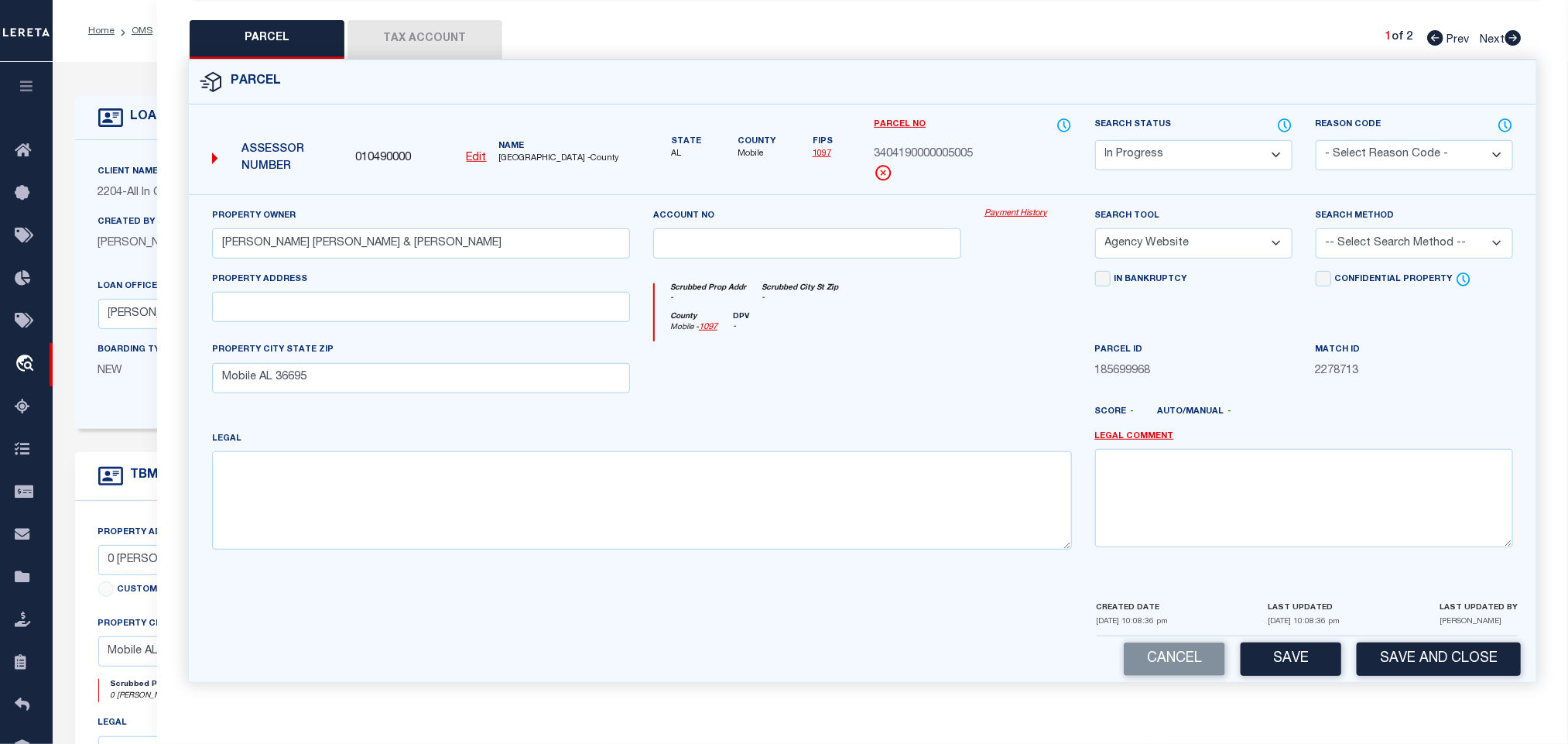
select select "LEG"
click at [1316, 228] on select "-- Select Search Method -- Property Address Legal Liability Info Provided" at bounding box center [1415, 244] width 197 height 30
click at [1296, 657] on button "Save" at bounding box center [1292, 660] width 101 height 34
click at [456, 26] on button "Tax Account" at bounding box center [425, 40] width 155 height 39
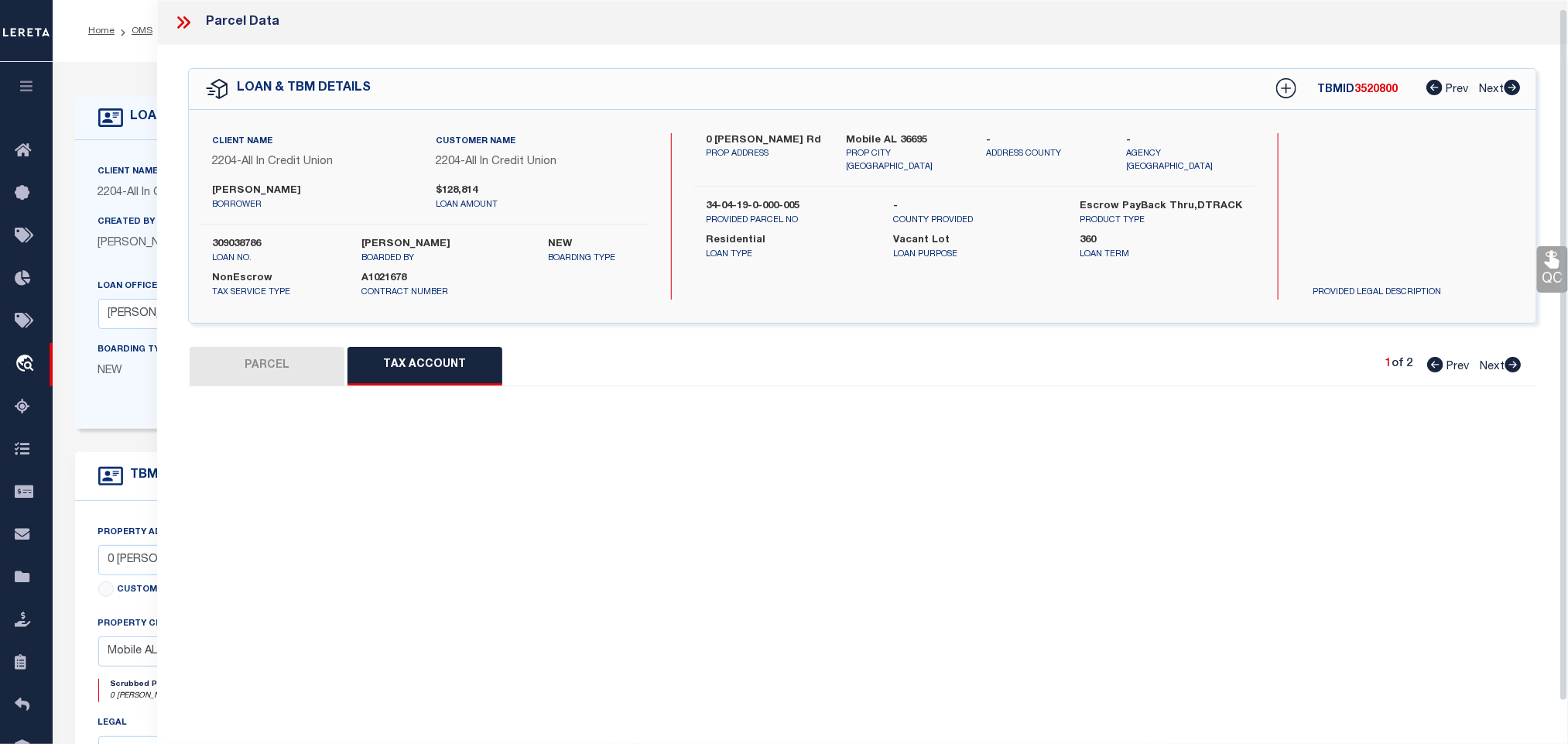
scroll to position [9, 0]
select select "100"
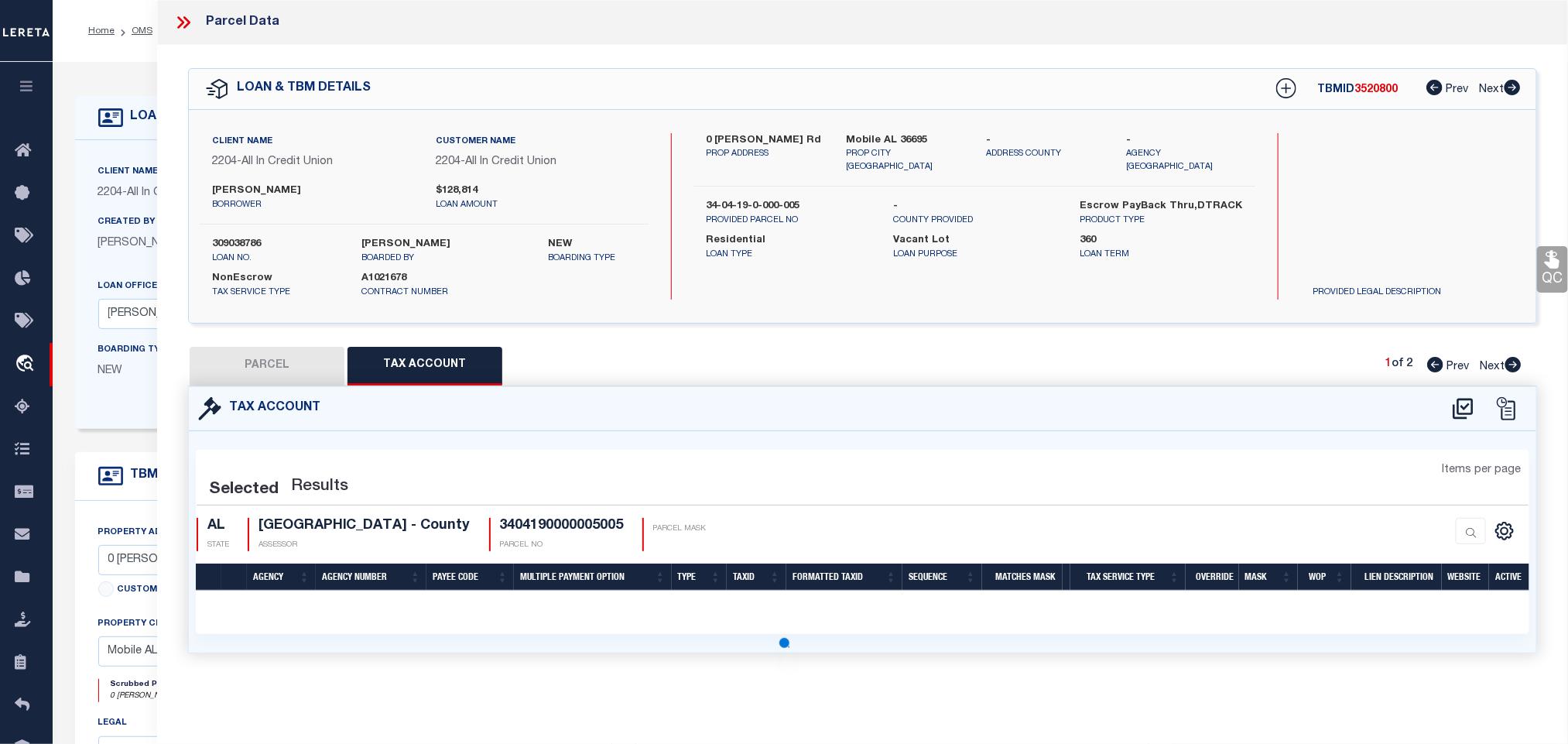
scroll to position [0, 0]
select select "100"
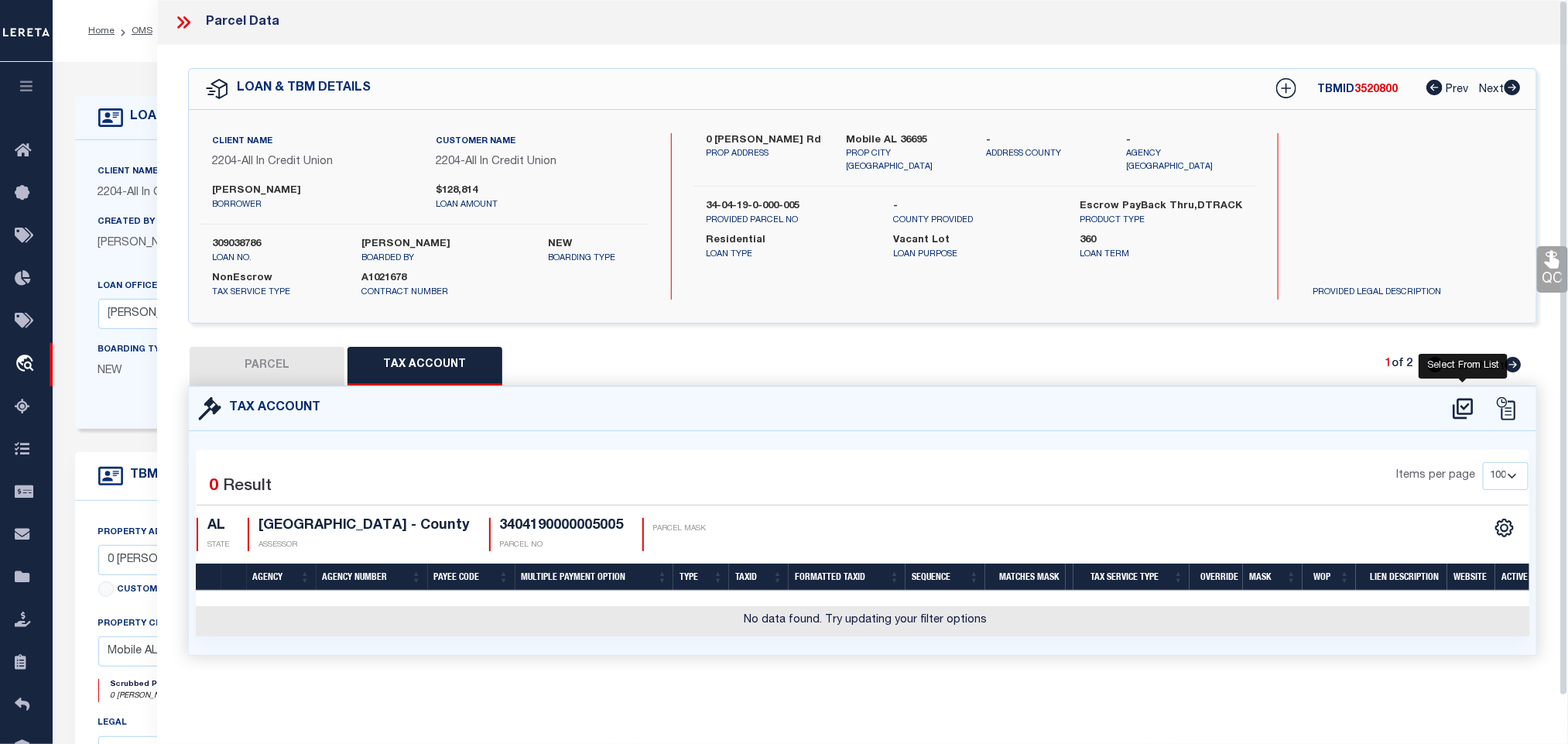
click at [1466, 415] on icon at bounding box center [1464, 409] width 25 height 24
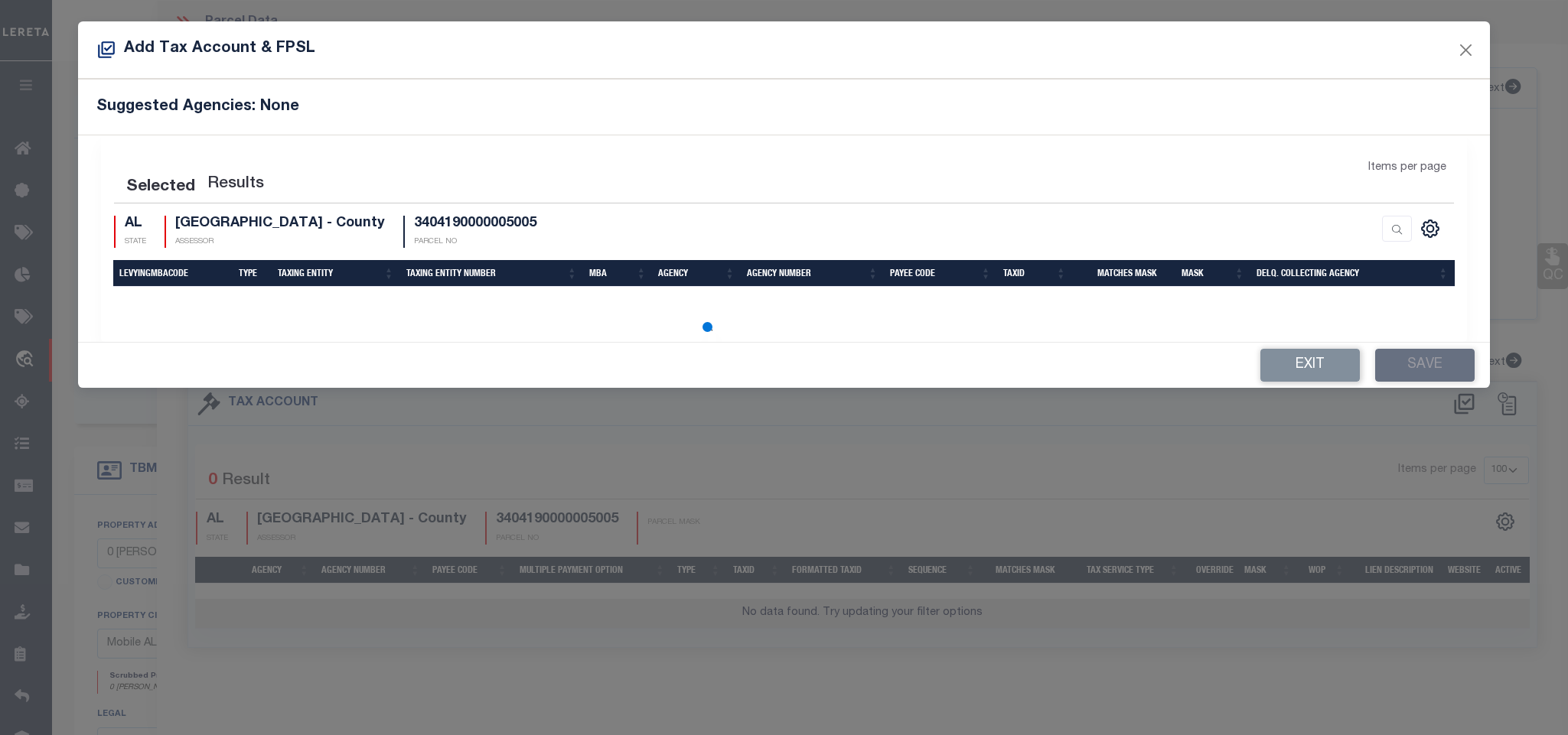
select select "100"
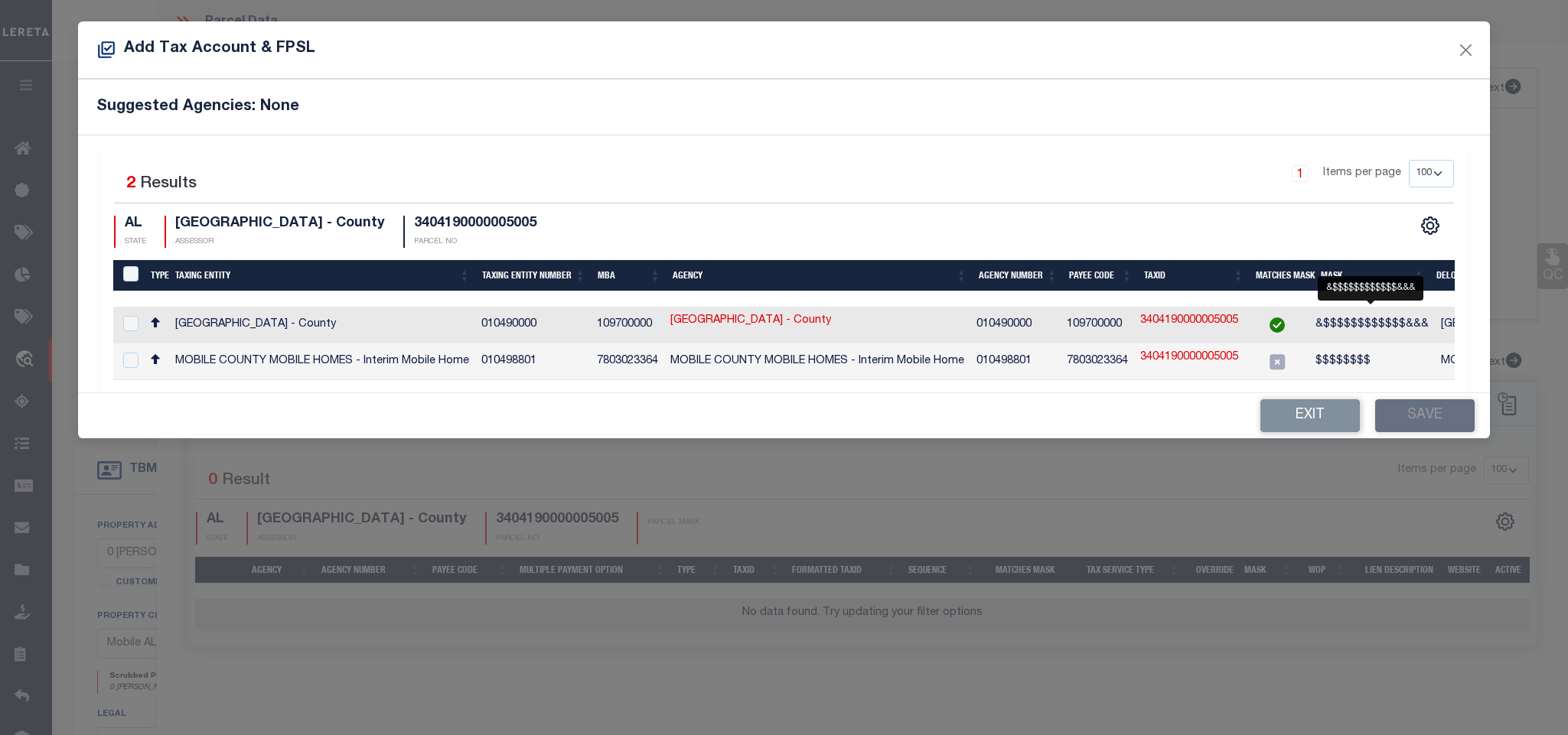
click at [1415, 327] on span "&$$$$$$$$$$$$&&&" at bounding box center [1372, 324] width 113 height 11
checkbox input "true"
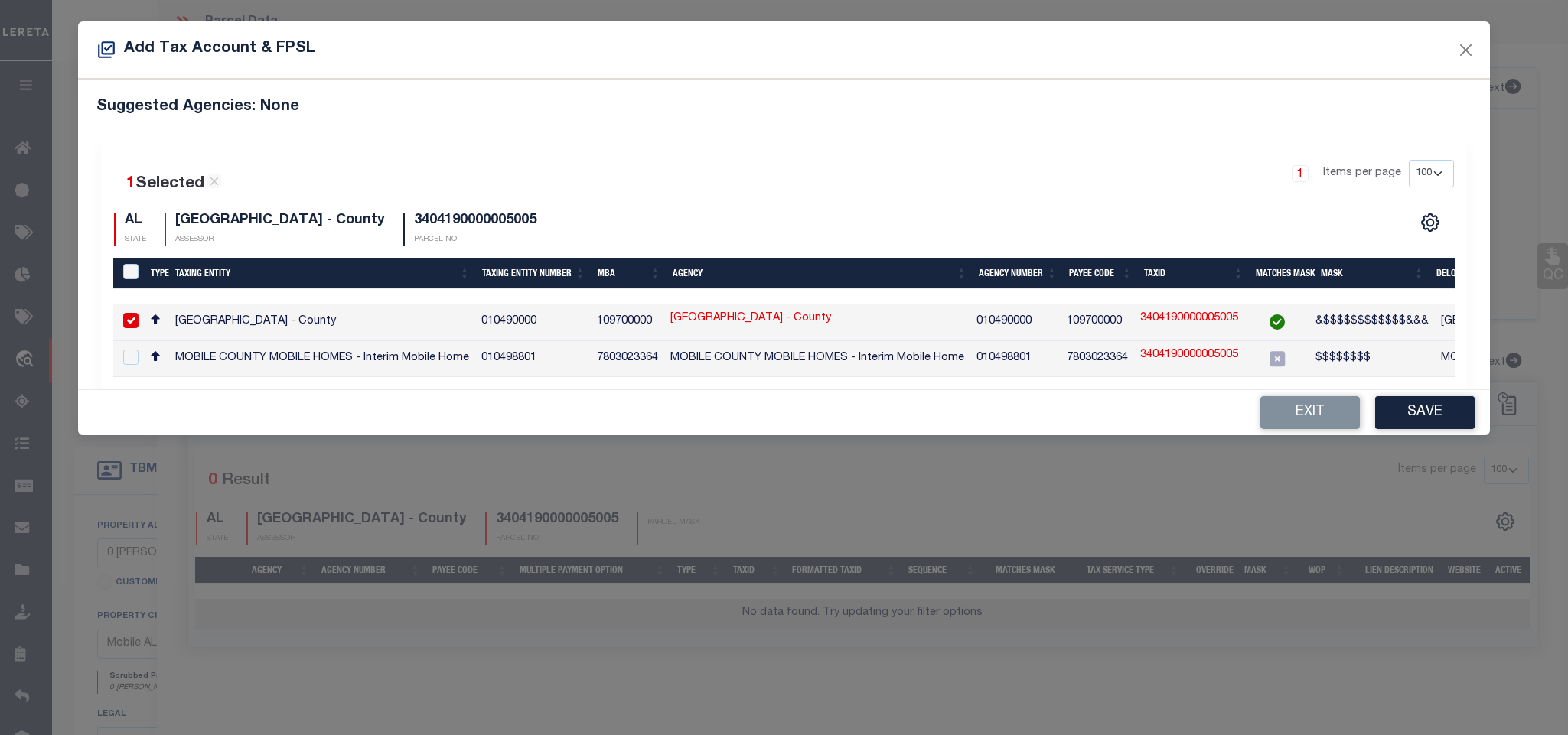
click at [1428, 403] on div "Exit Save" at bounding box center [783, 413] width 1411 height 45
click at [1431, 422] on button "Save" at bounding box center [1425, 413] width 100 height 33
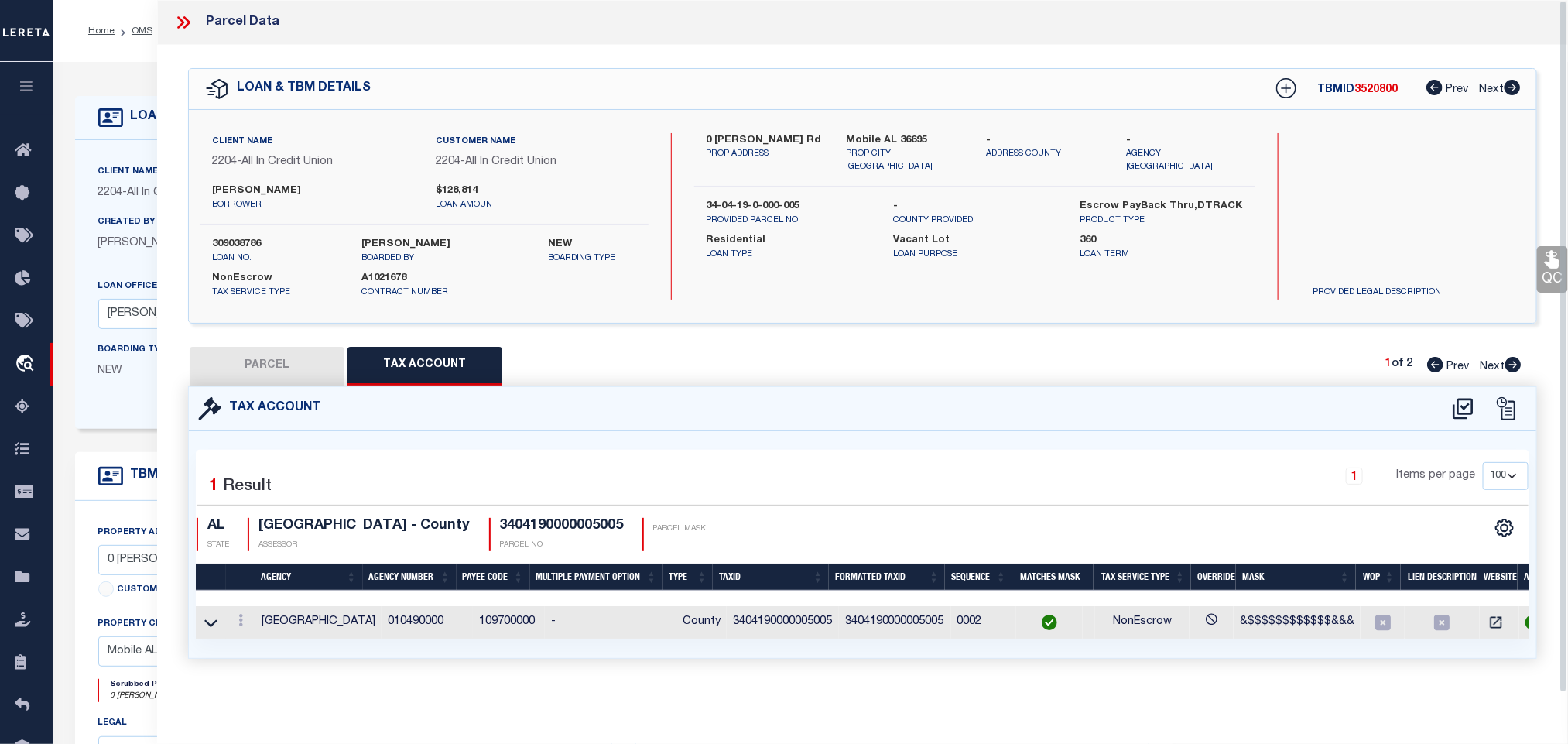
click at [284, 361] on button "PARCEL" at bounding box center [267, 367] width 155 height 39
select select "AS"
select select
checkbox input "false"
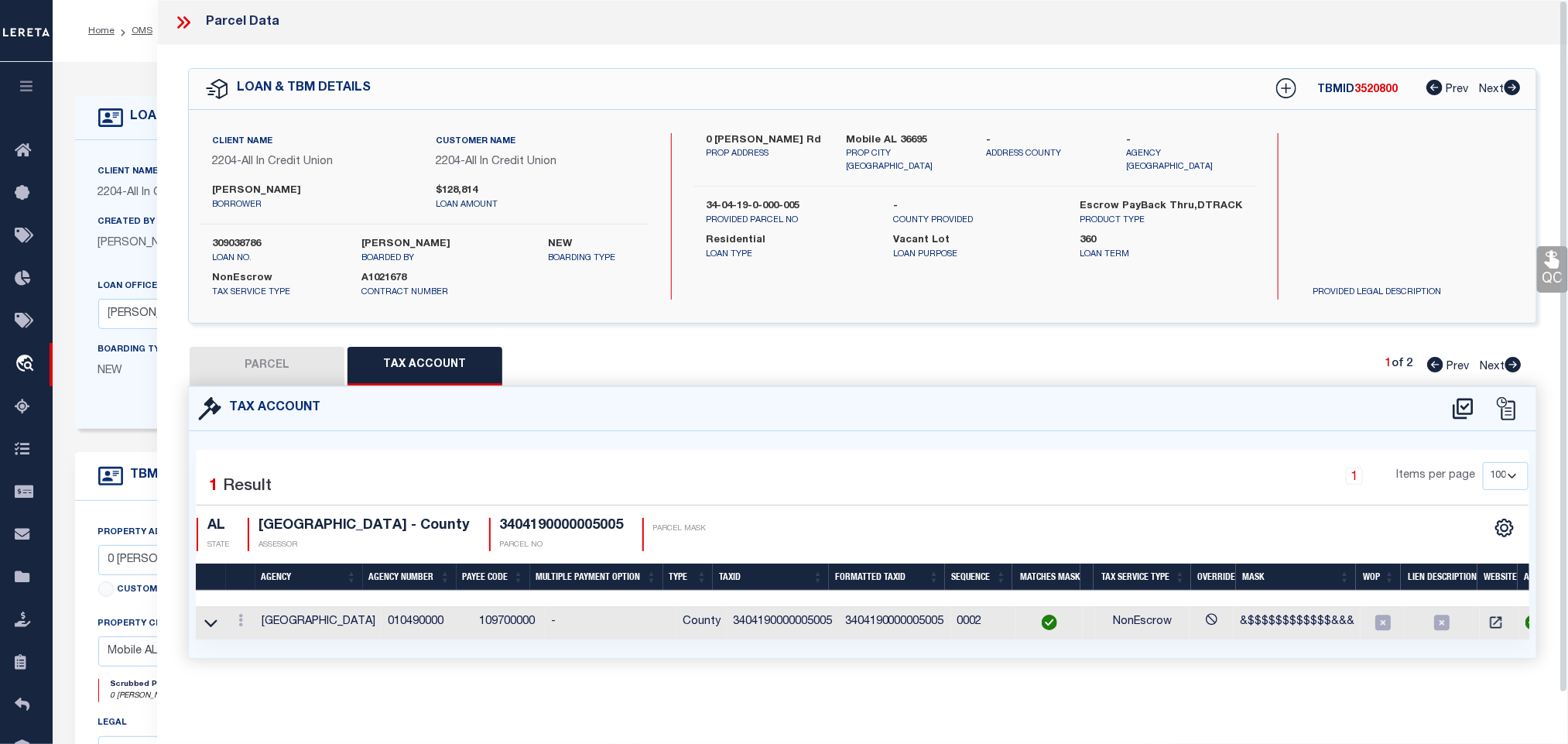
checkbox input "false"
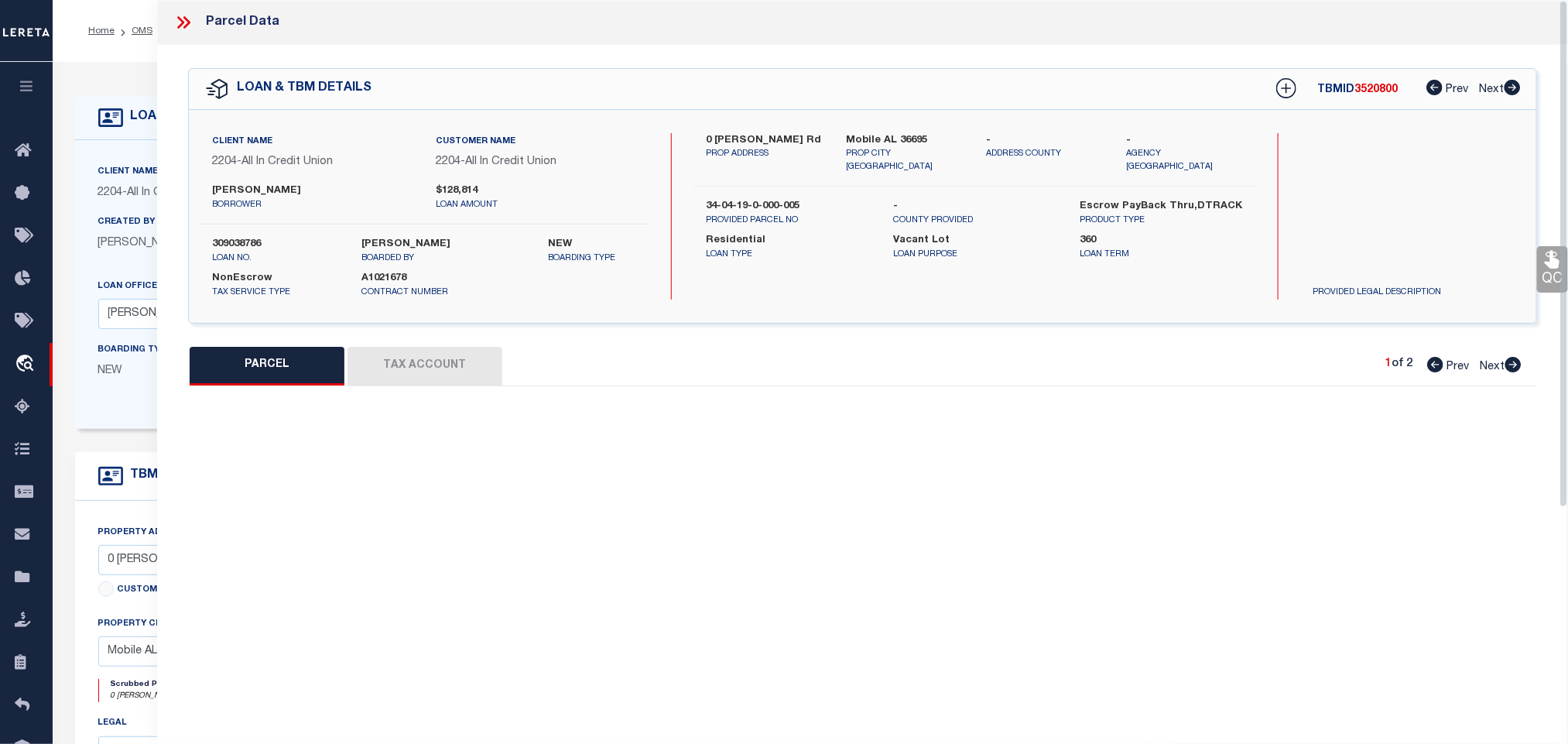
select select "IP"
type input "2025"
type input "[PERSON_NAME] [PERSON_NAME] & [PERSON_NAME]"
select select "AGW"
select select "LEG"
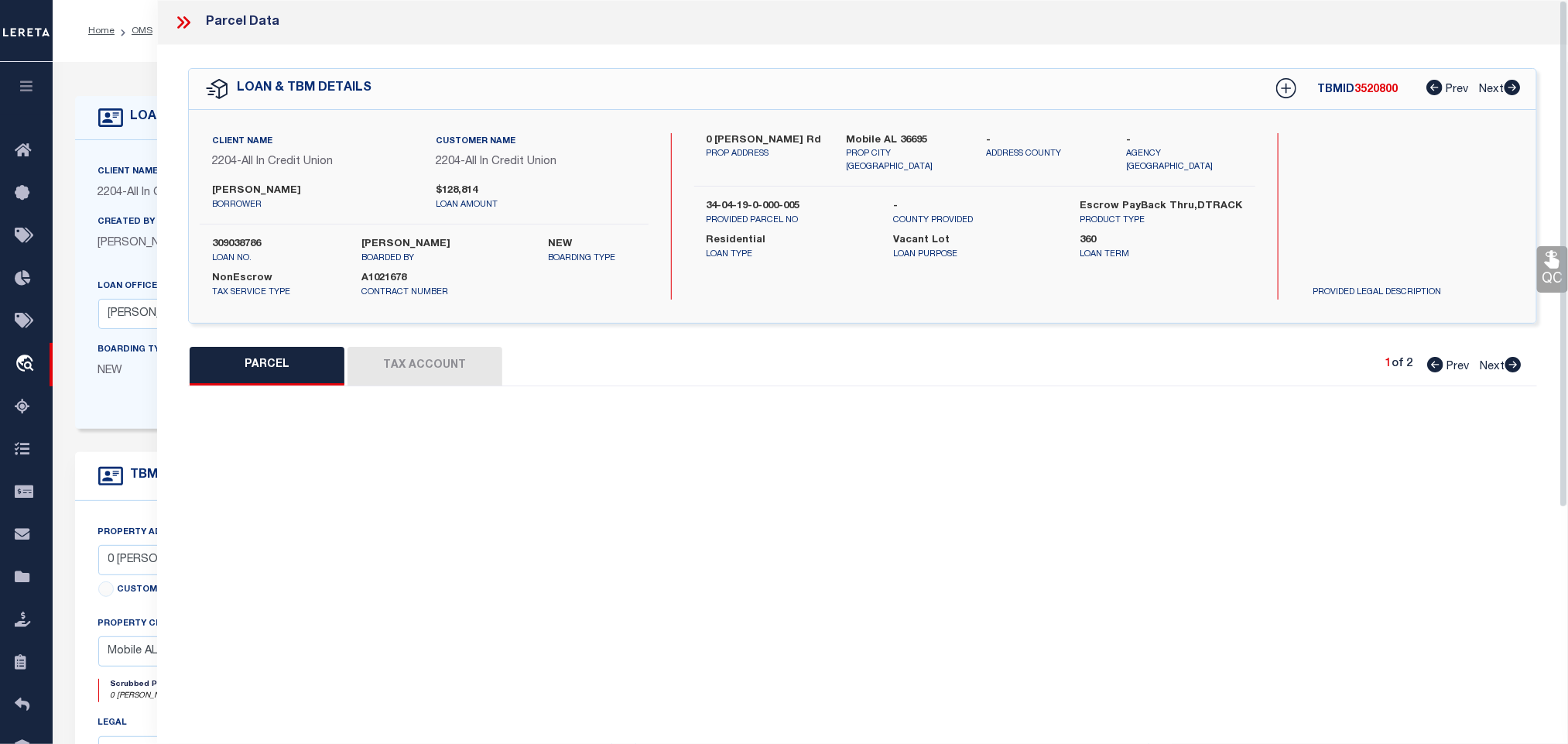
type input "Mobile AL 36695"
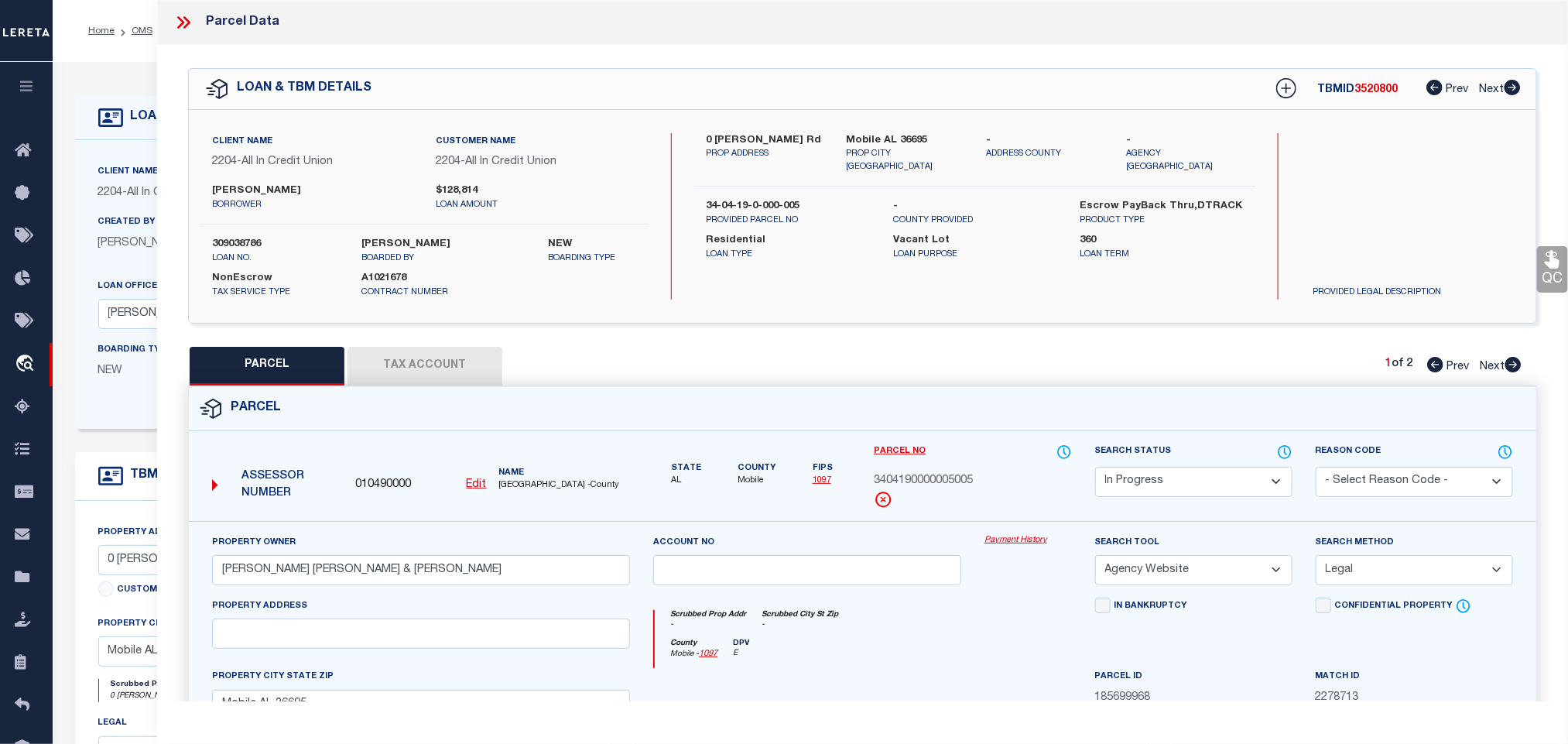
click at [1213, 475] on select "Automated Search Bad Parcel Complete Duplicate Parcel High Dollar Reporting In …" at bounding box center [1194, 482] width 197 height 30
select select "NP"
click at [1213, 475] on select "Automated Search Bad Parcel Complete Duplicate Parcel High Dollar Reporting In …" at bounding box center [1194, 482] width 197 height 30
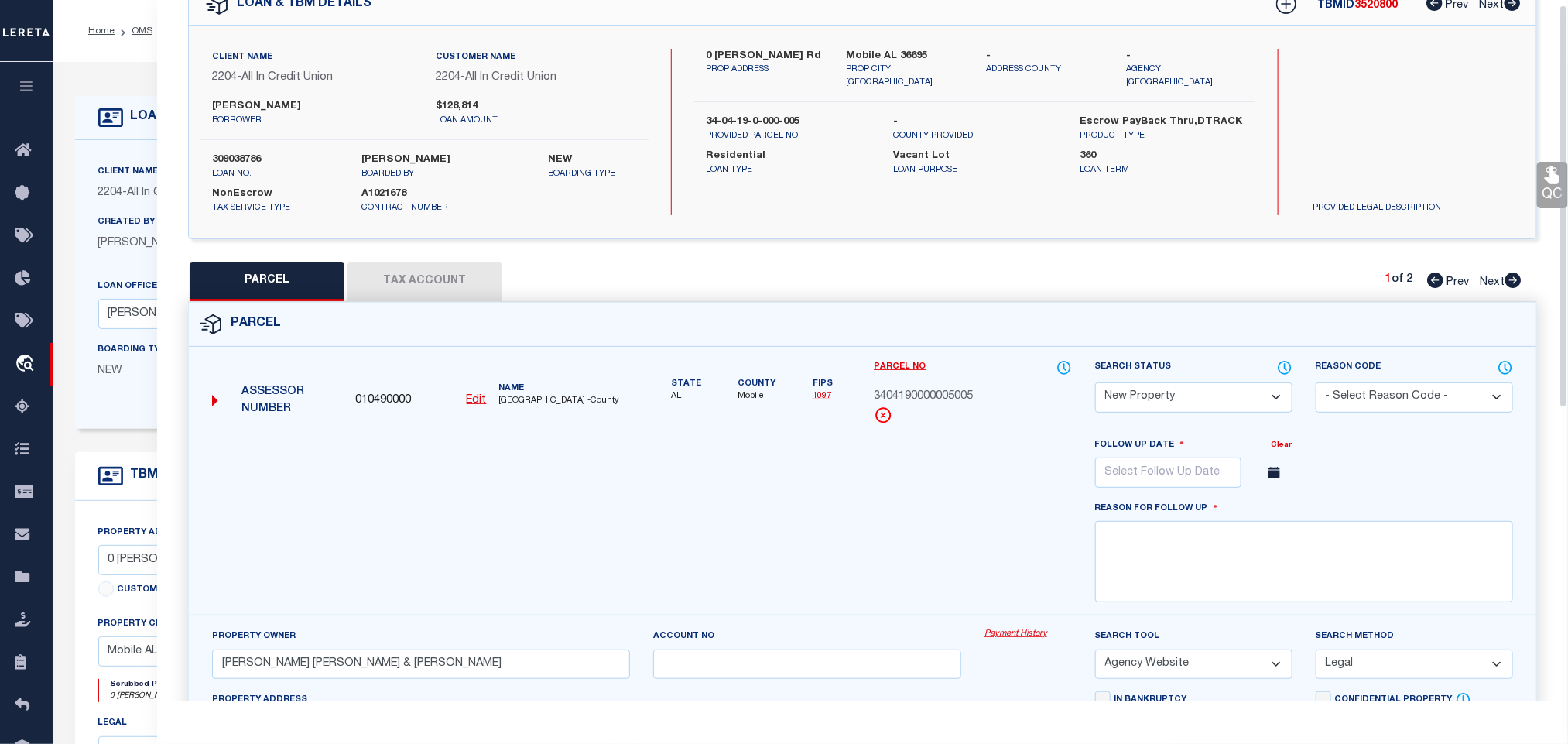
scroll to position [349, 0]
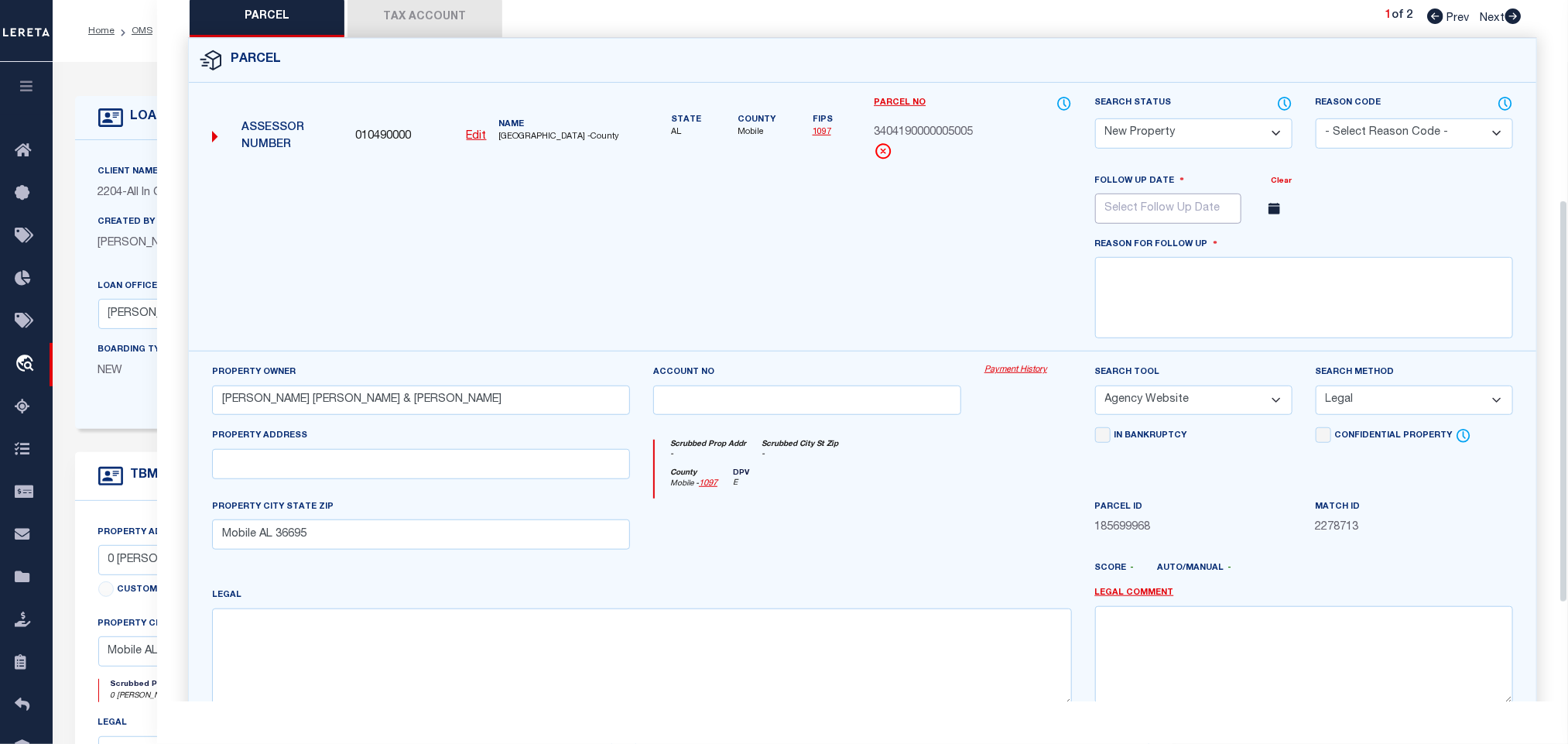
click at [1146, 214] on input "text" at bounding box center [1169, 209] width 147 height 30
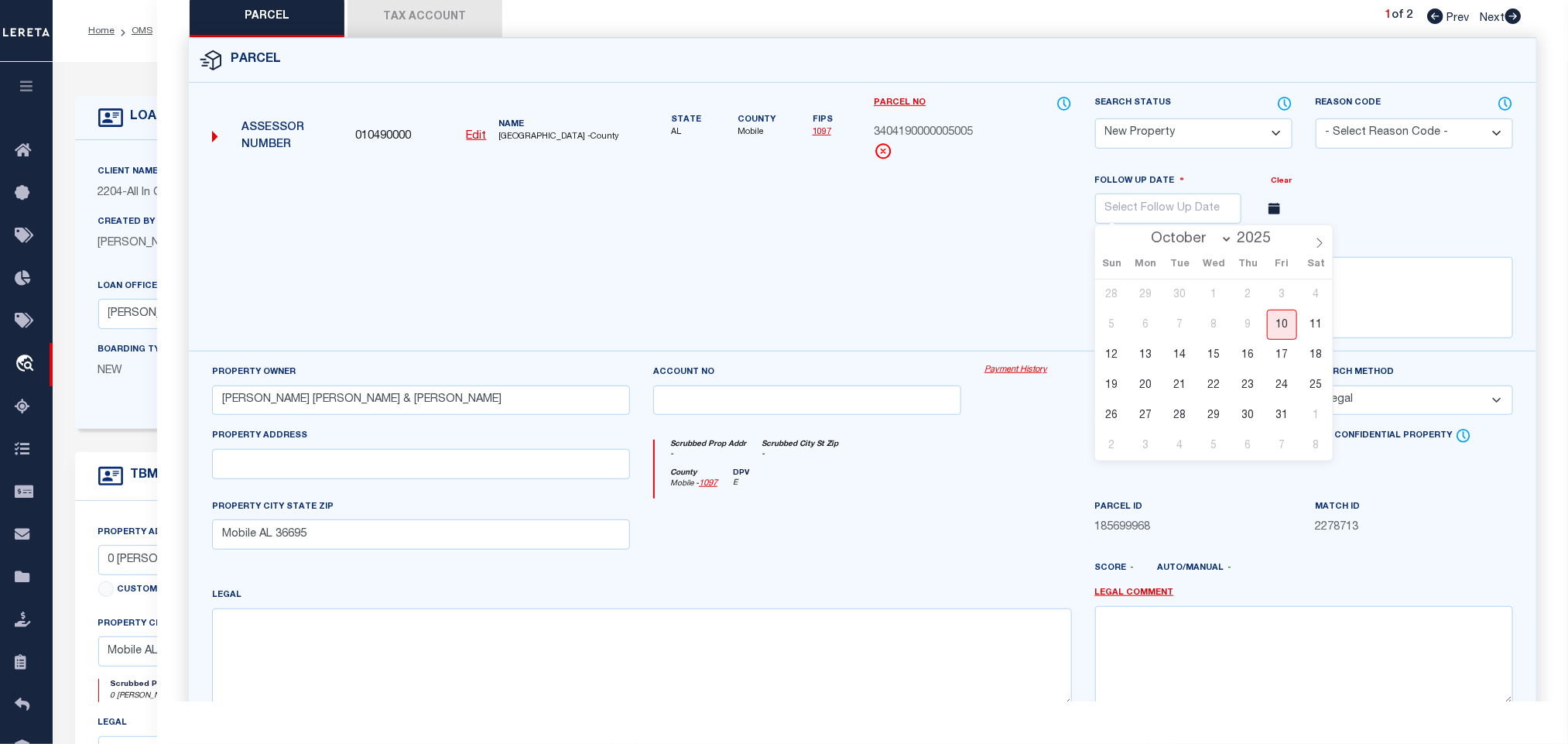
click at [1197, 242] on select "October November December" at bounding box center [1189, 239] width 89 height 15
select select "11"
click at [1144, 236] on select "October November December" at bounding box center [1189, 239] width 89 height 15
click at [1215, 419] on span "31" at bounding box center [1214, 415] width 30 height 30
type input "[DATE]"
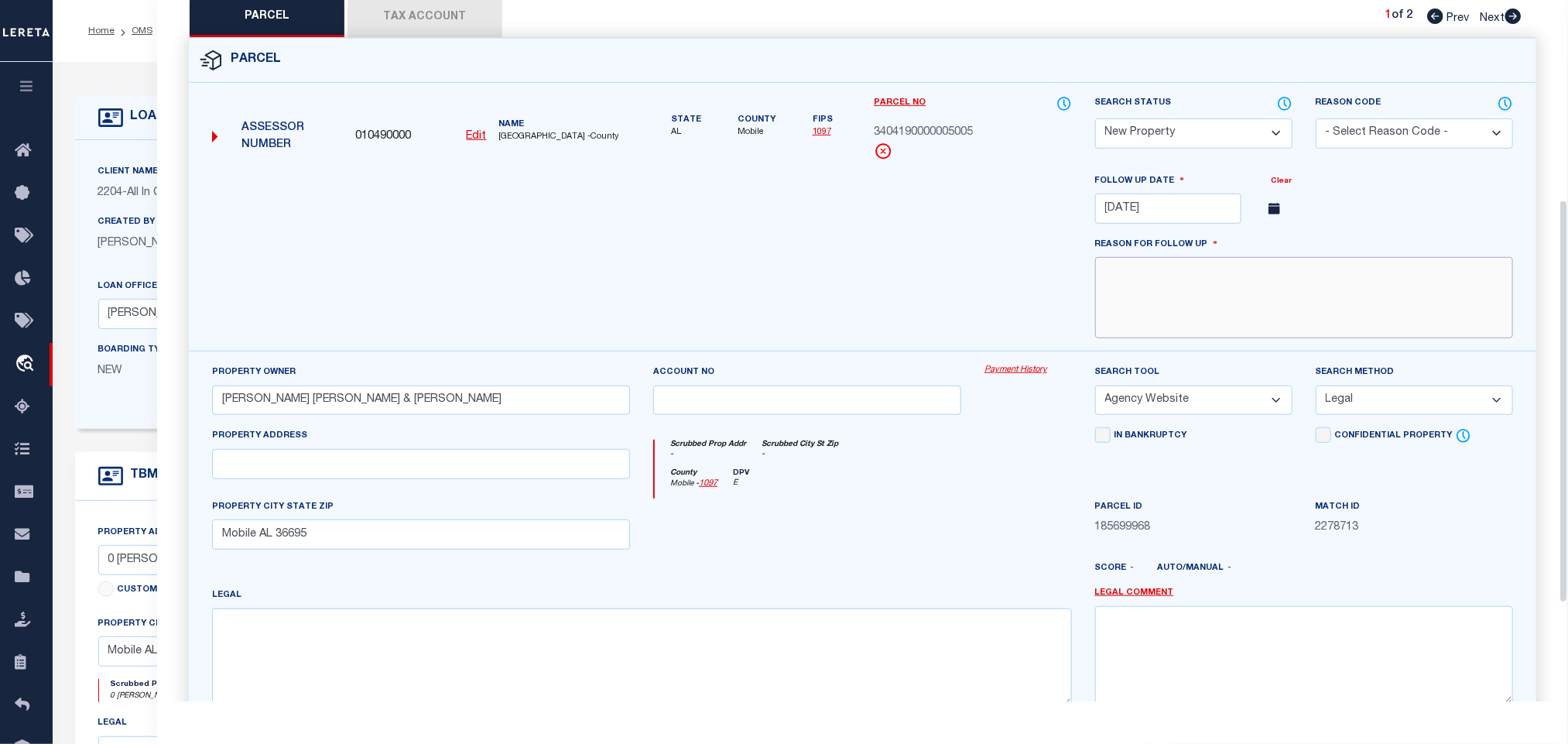
click at [1238, 326] on textarea at bounding box center [1304, 297] width 418 height 82
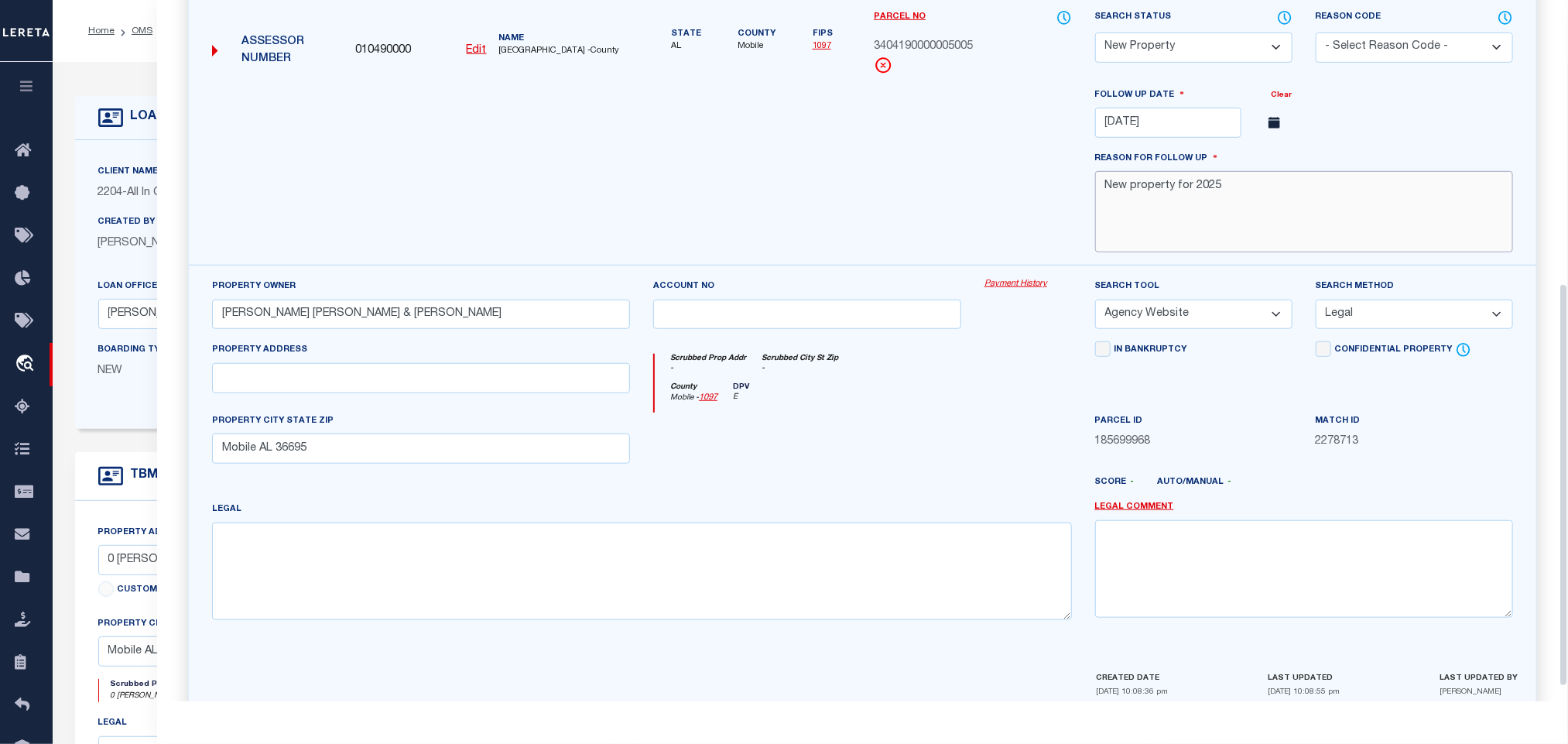
scroll to position [519, 0]
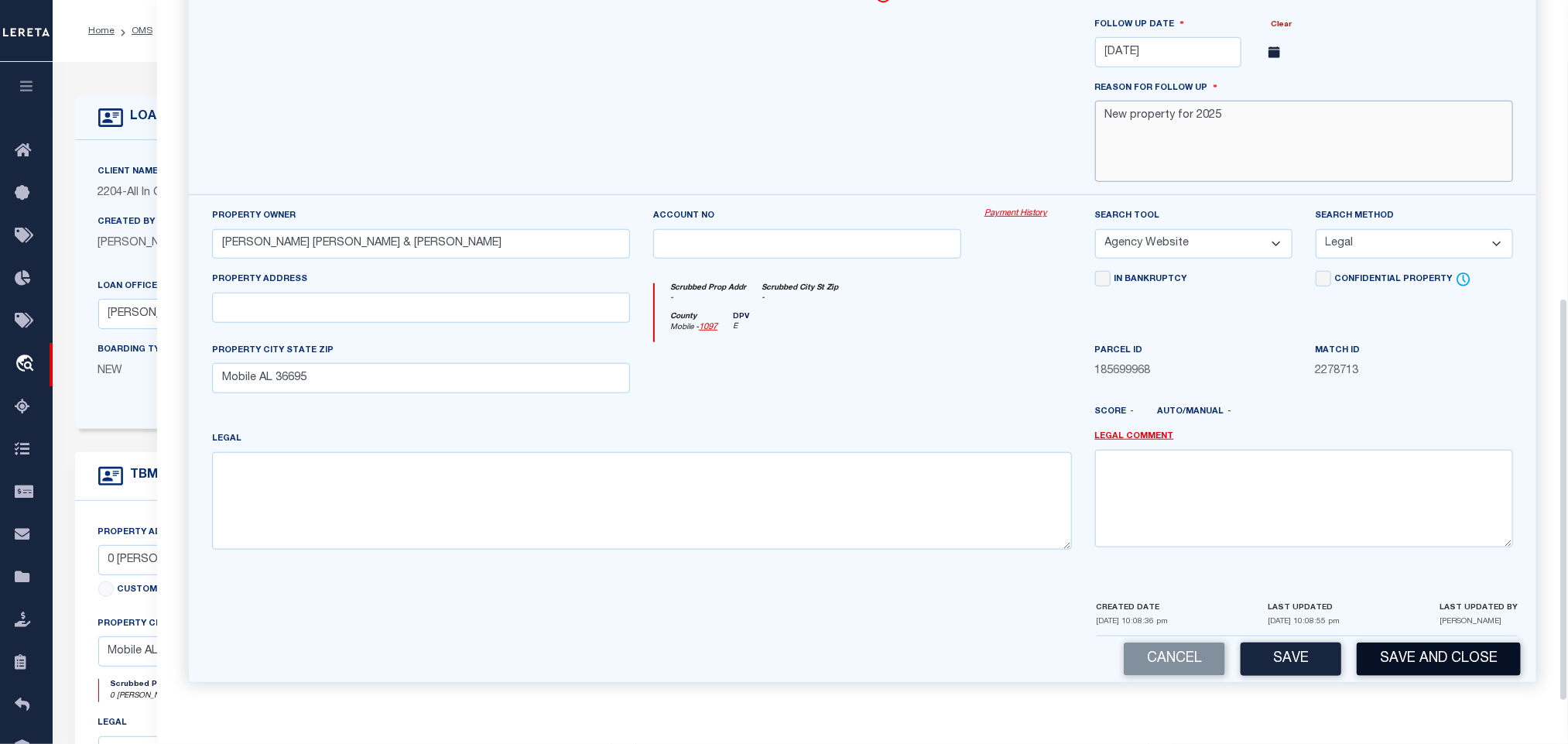
type textarea "New property for 2025"
click at [1413, 649] on button "Save and Close" at bounding box center [1438, 660] width 164 height 34
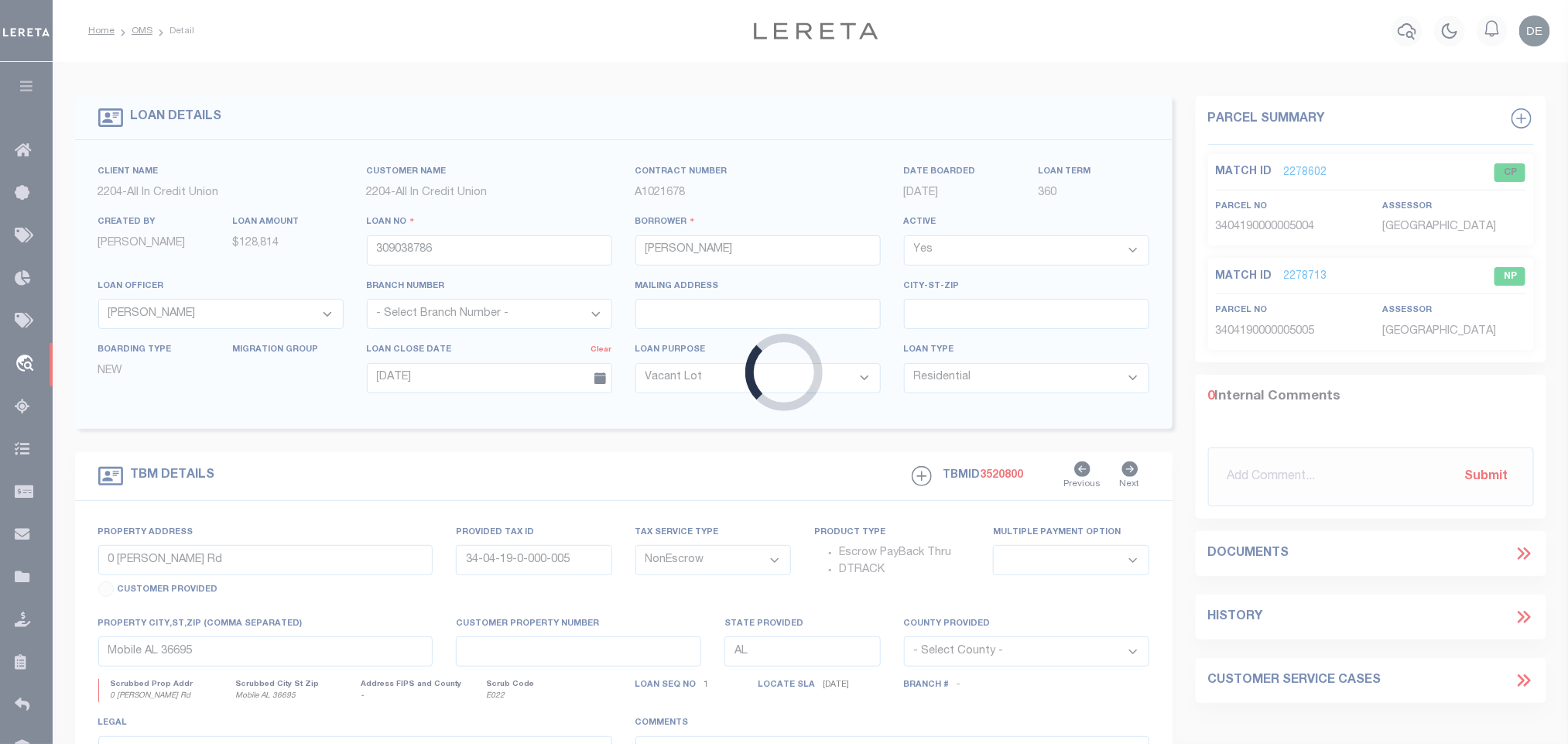
select select "44319"
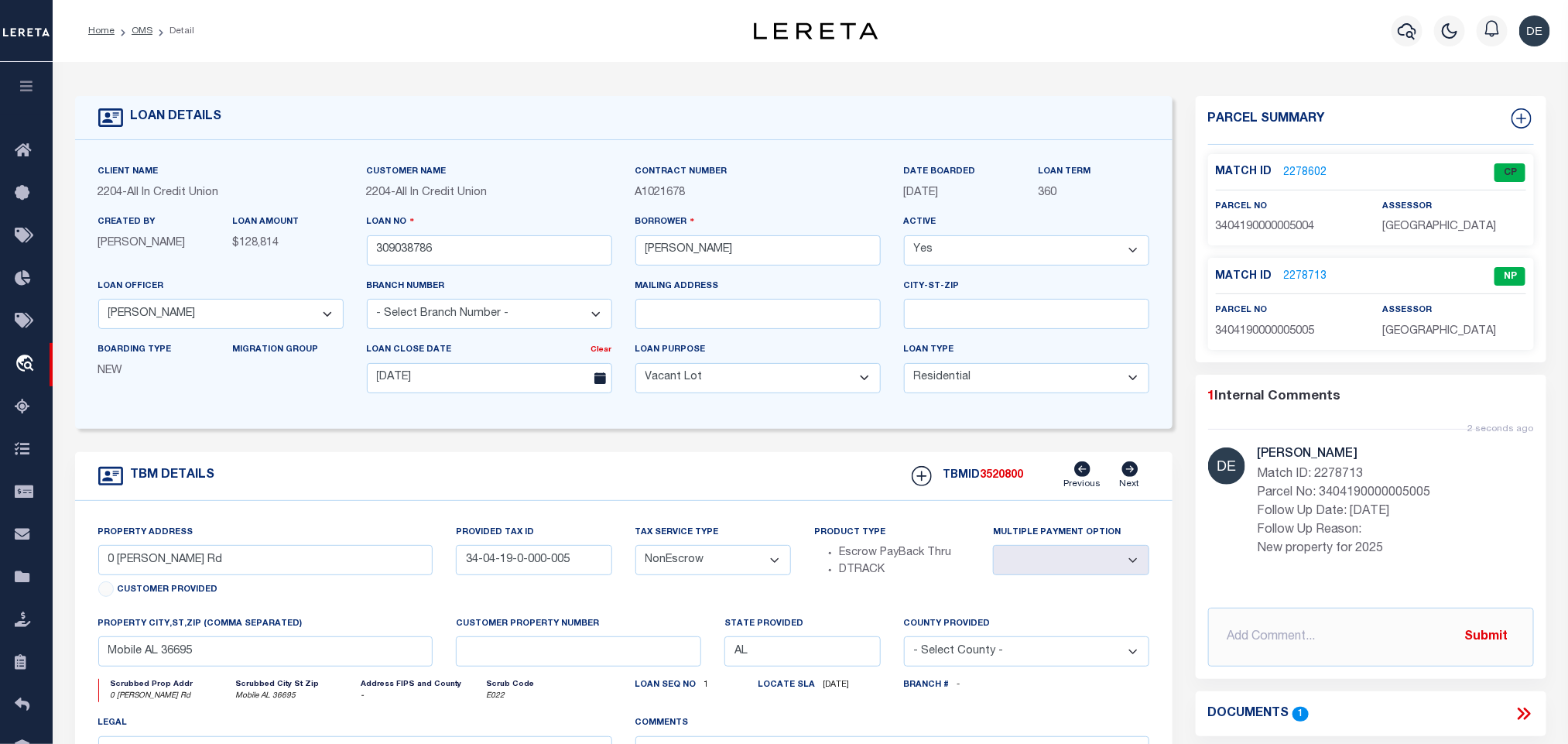
select select
click at [416, 243] on input "309038786" at bounding box center [489, 250] width 245 height 30
click at [999, 481] on span "3520800" at bounding box center [1002, 475] width 43 height 11
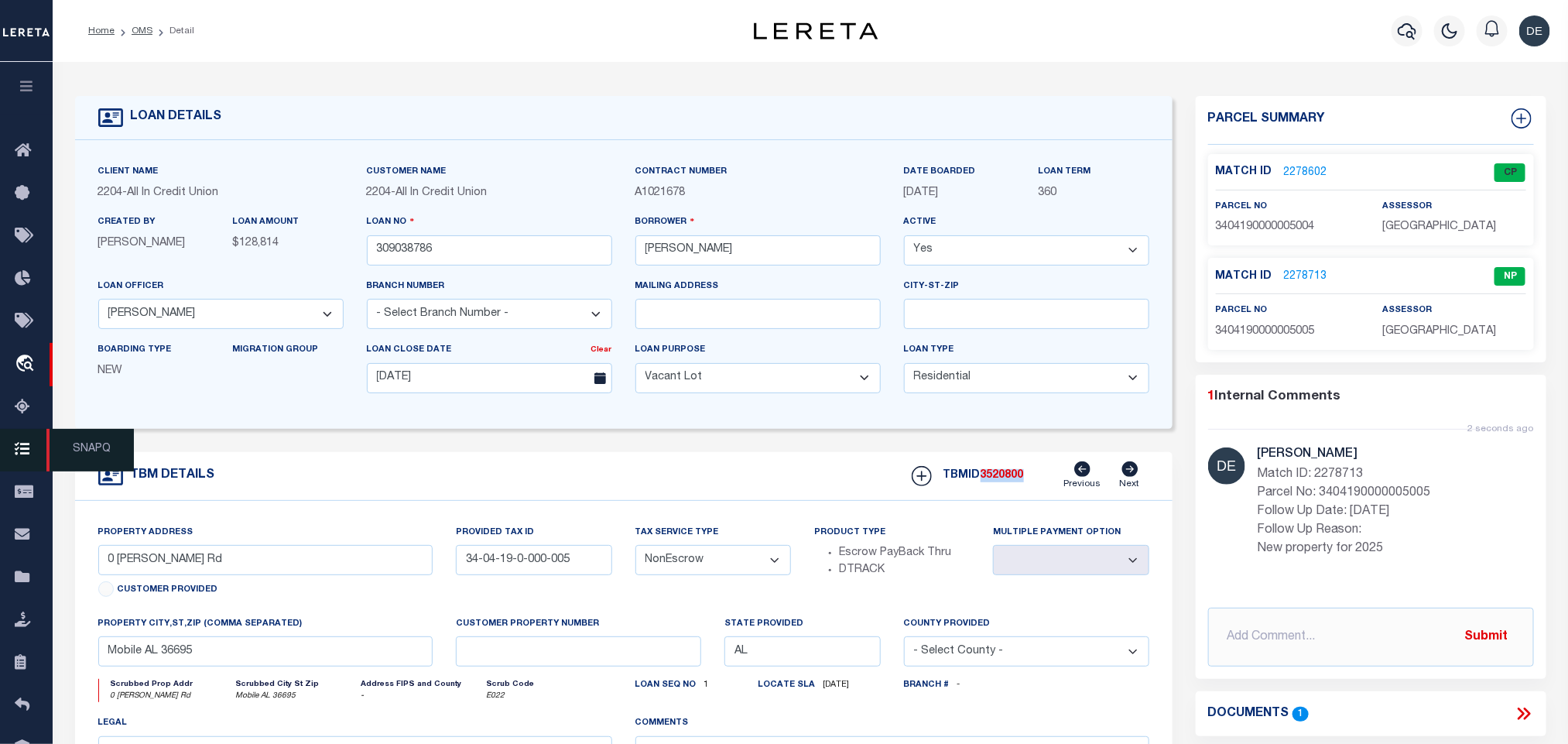
copy span "3520800"
click at [1441, 226] on span "[GEOGRAPHIC_DATA]" at bounding box center [1439, 227] width 114 height 11
copy div "[GEOGRAPHIC_DATA]"
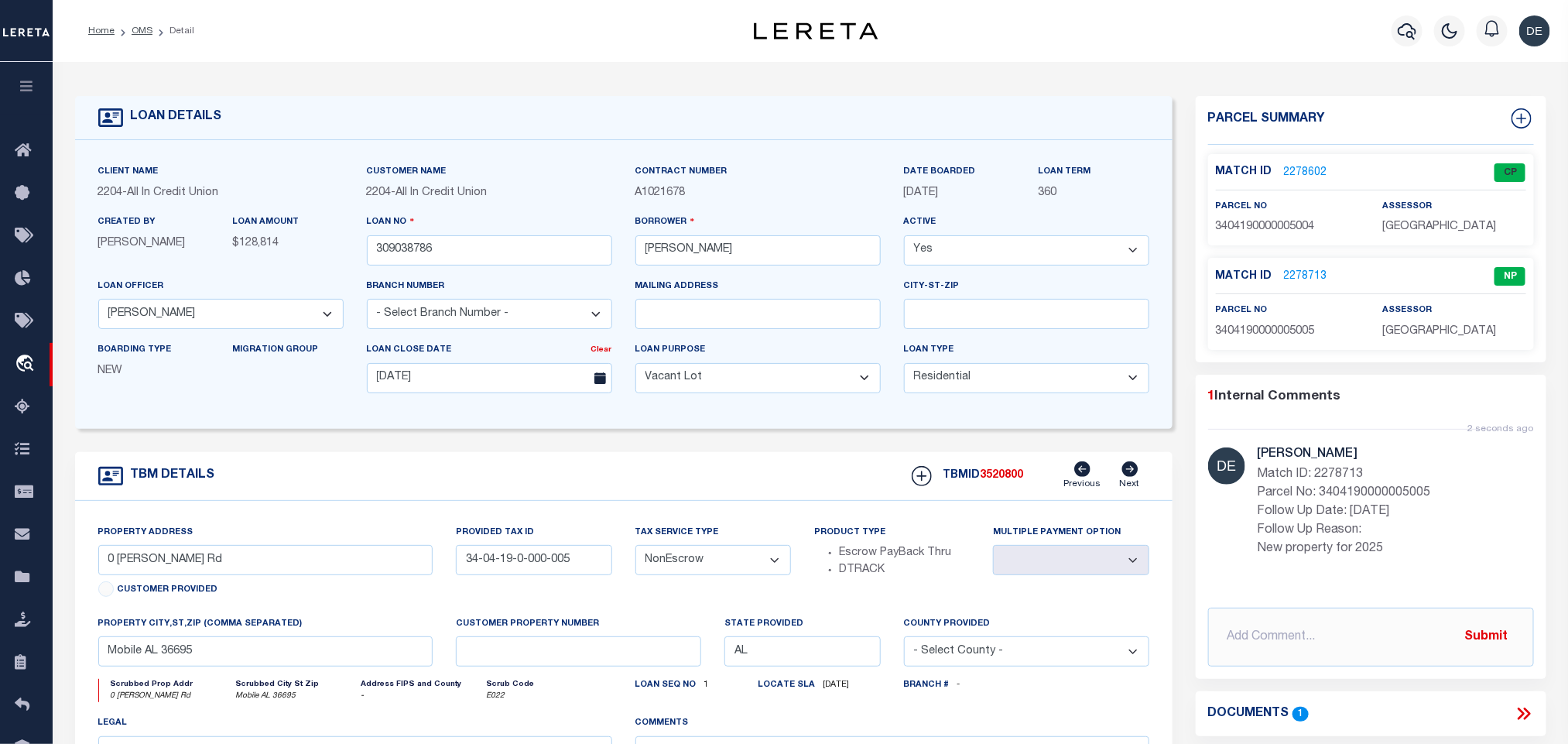
click at [1289, 227] on span "3404190000005004" at bounding box center [1266, 227] width 99 height 11
copy span "3404190000005004"
click at [379, 259] on input "309038786" at bounding box center [489, 250] width 245 height 30
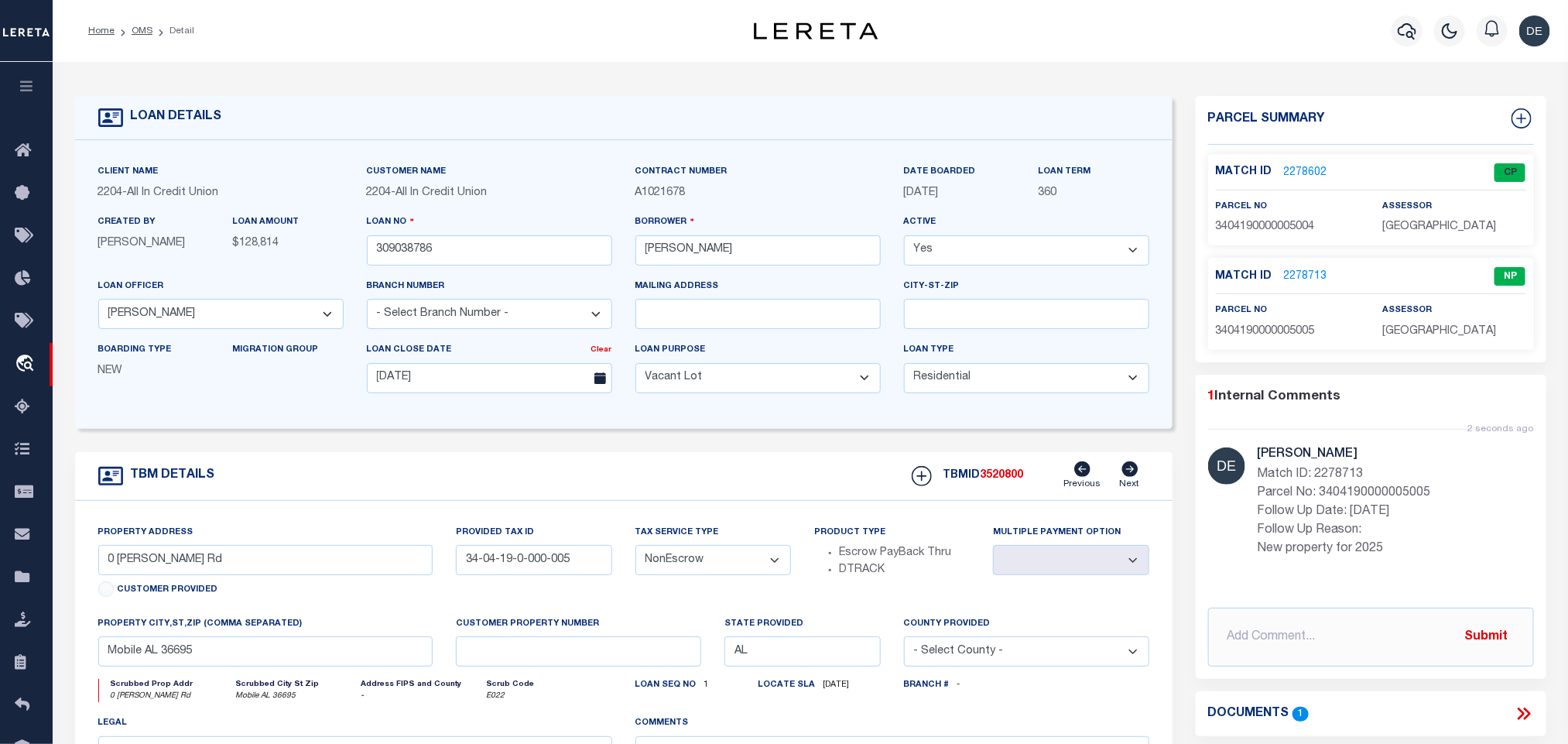
click at [996, 481] on span "3520800" at bounding box center [1002, 475] width 43 height 11
copy span "3520800"
click at [1435, 326] on span "[GEOGRAPHIC_DATA]" at bounding box center [1439, 331] width 114 height 11
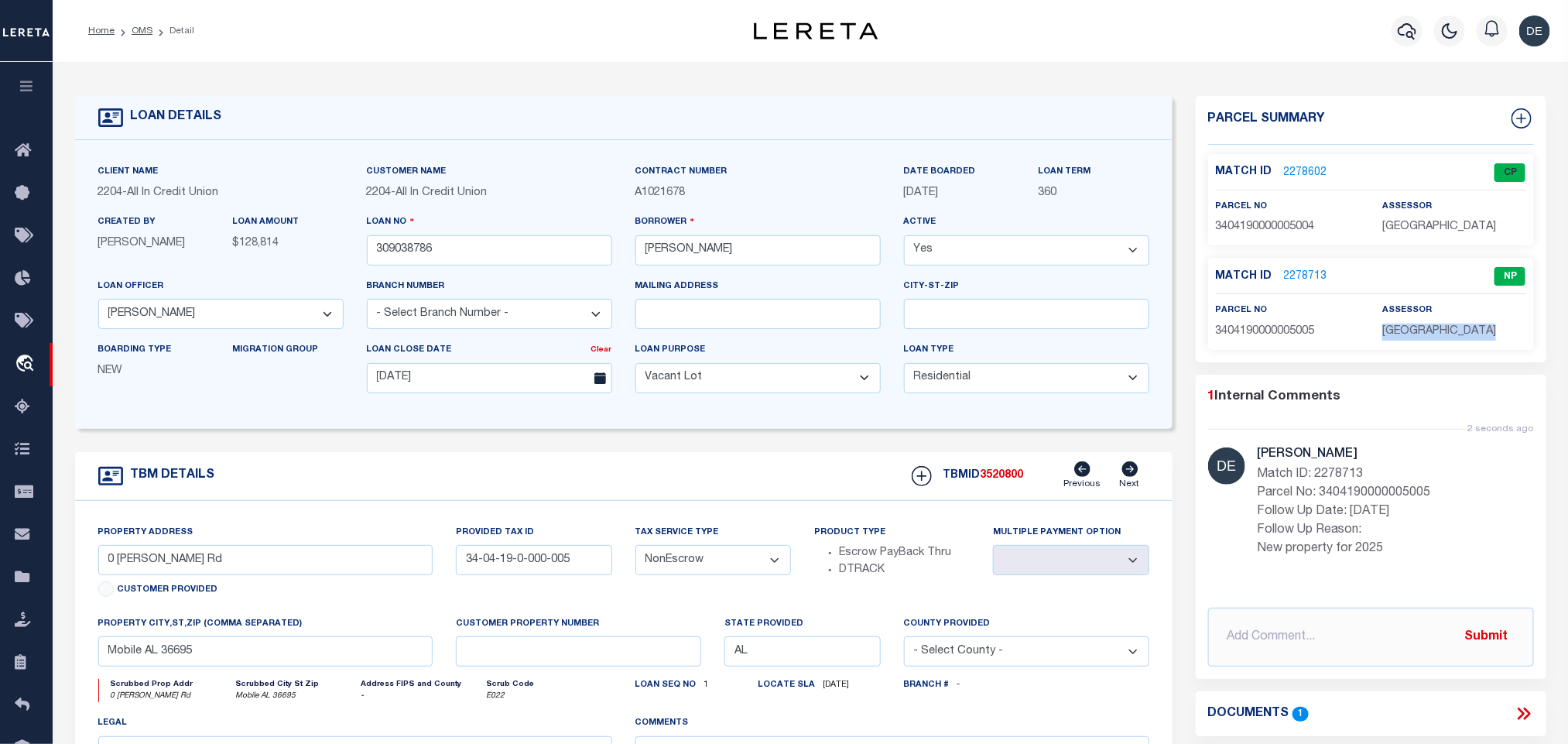
click at [1435, 326] on span "[GEOGRAPHIC_DATA]" at bounding box center [1439, 331] width 114 height 11
copy div "[GEOGRAPHIC_DATA]"
click at [1306, 335] on span "3404190000005005" at bounding box center [1266, 331] width 99 height 11
copy span "3404190000005005"
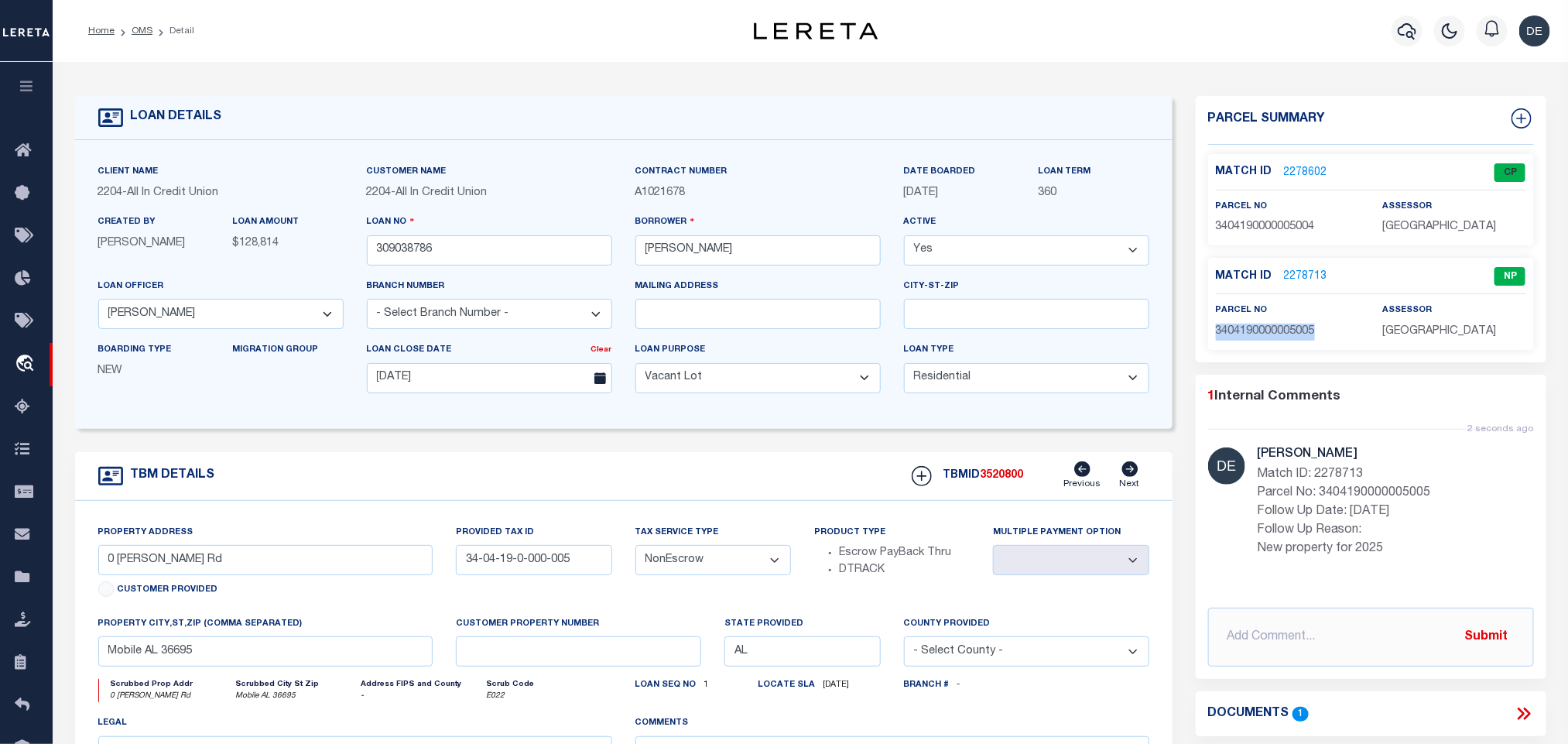
drag, startPoint x: 144, startPoint y: 33, endPoint x: 307, endPoint y: 13, distance: 164.2
click at [144, 33] on link "OMS" at bounding box center [141, 30] width 21 height 9
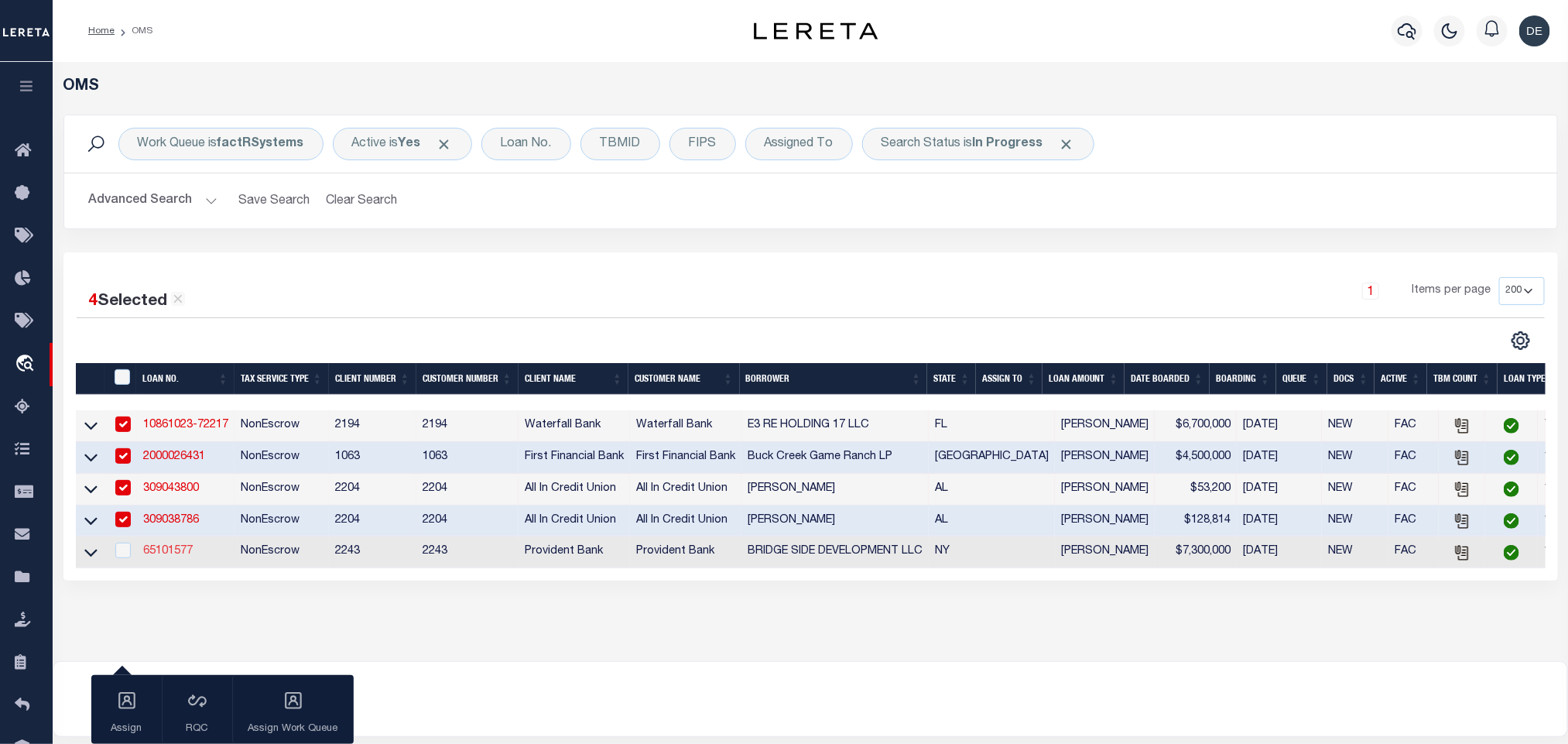
click at [170, 557] on link "65101577" at bounding box center [168, 551] width 50 height 11
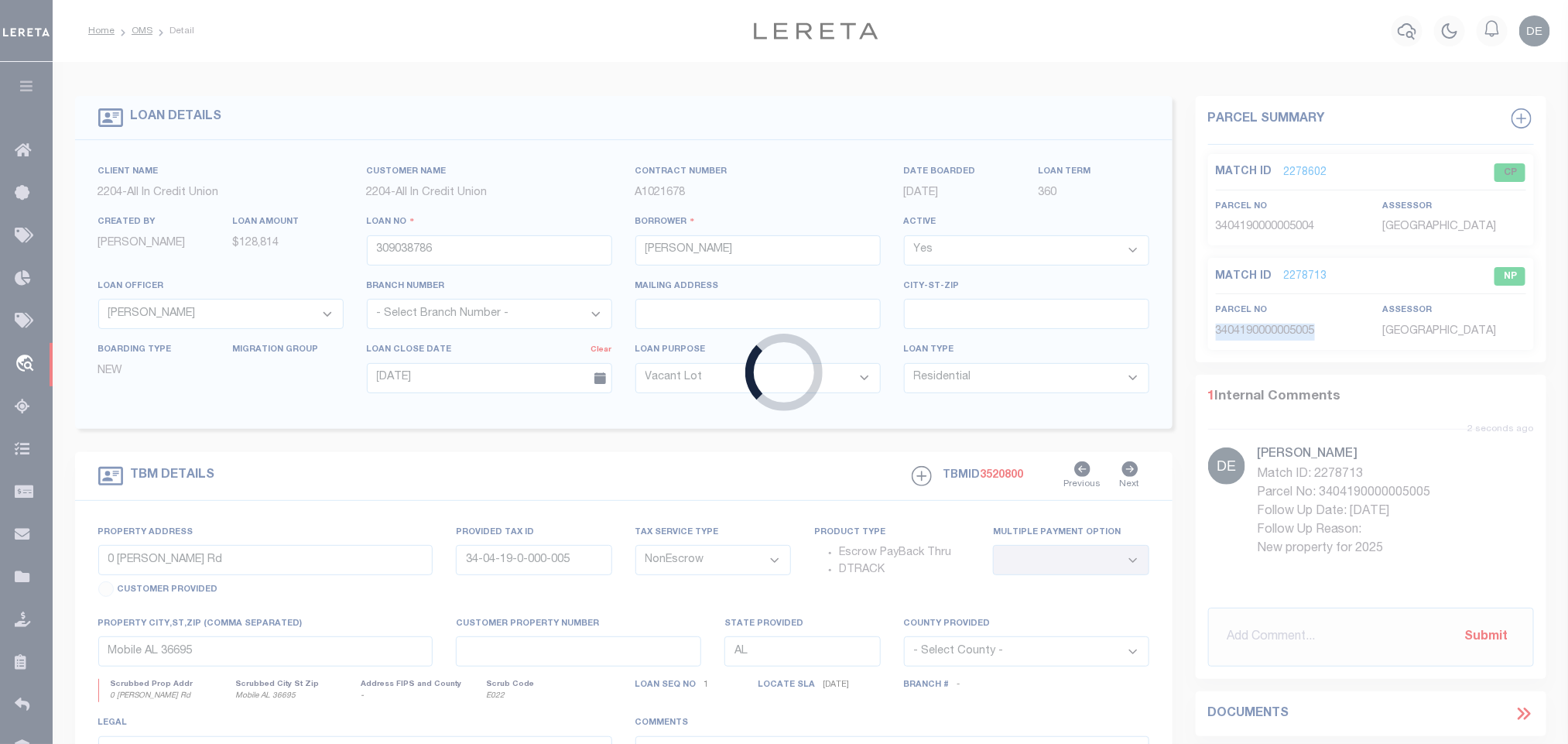
type input "65101577"
type input "BRIDGE SIDE DEVELOPMENT LLC"
select select
type input "[DATE]"
select select
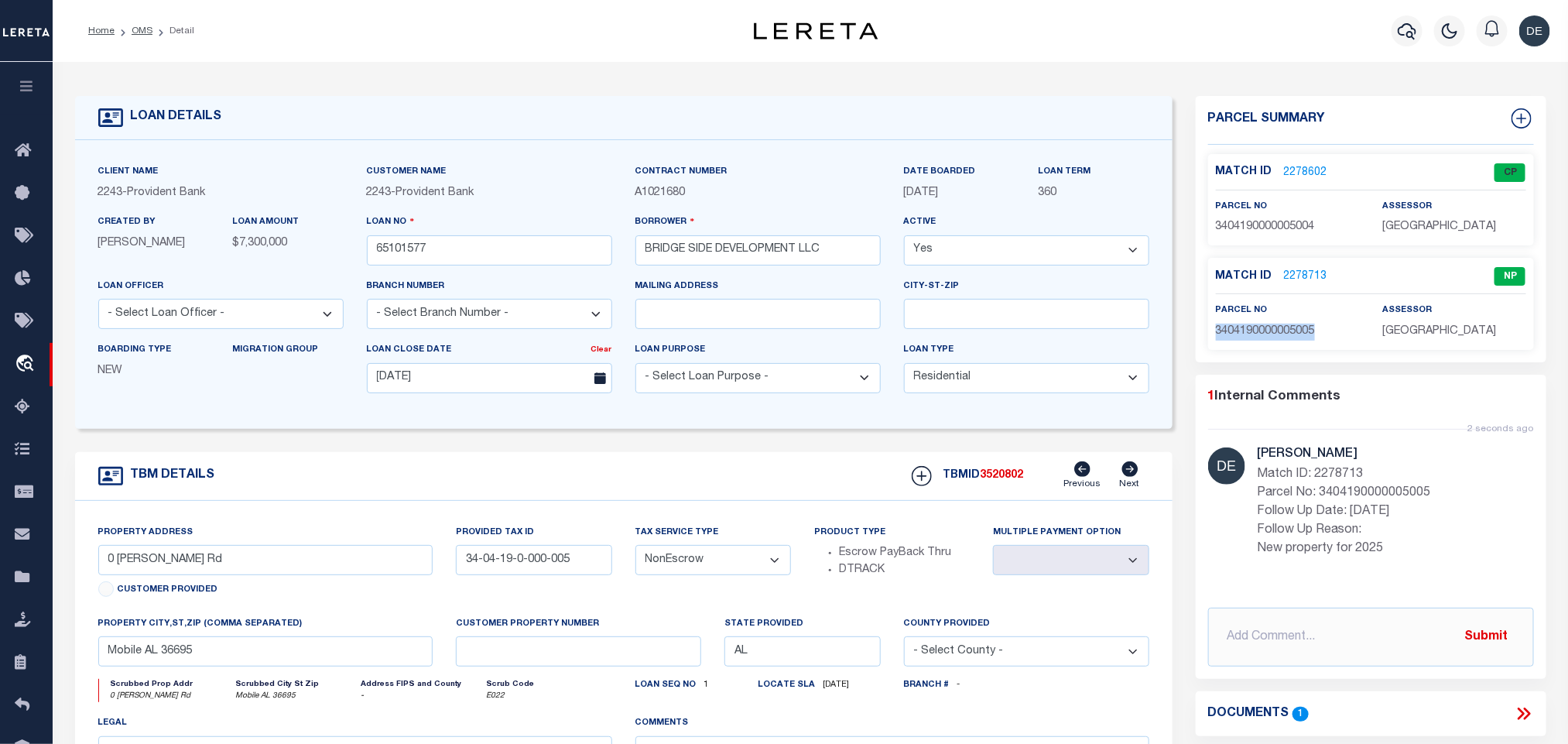
type input "[STREET_ADDRESS]"
type input "ASTORIA [GEOGRAPHIC_DATA] 11102-1933"
type input "NY"
select select "4"
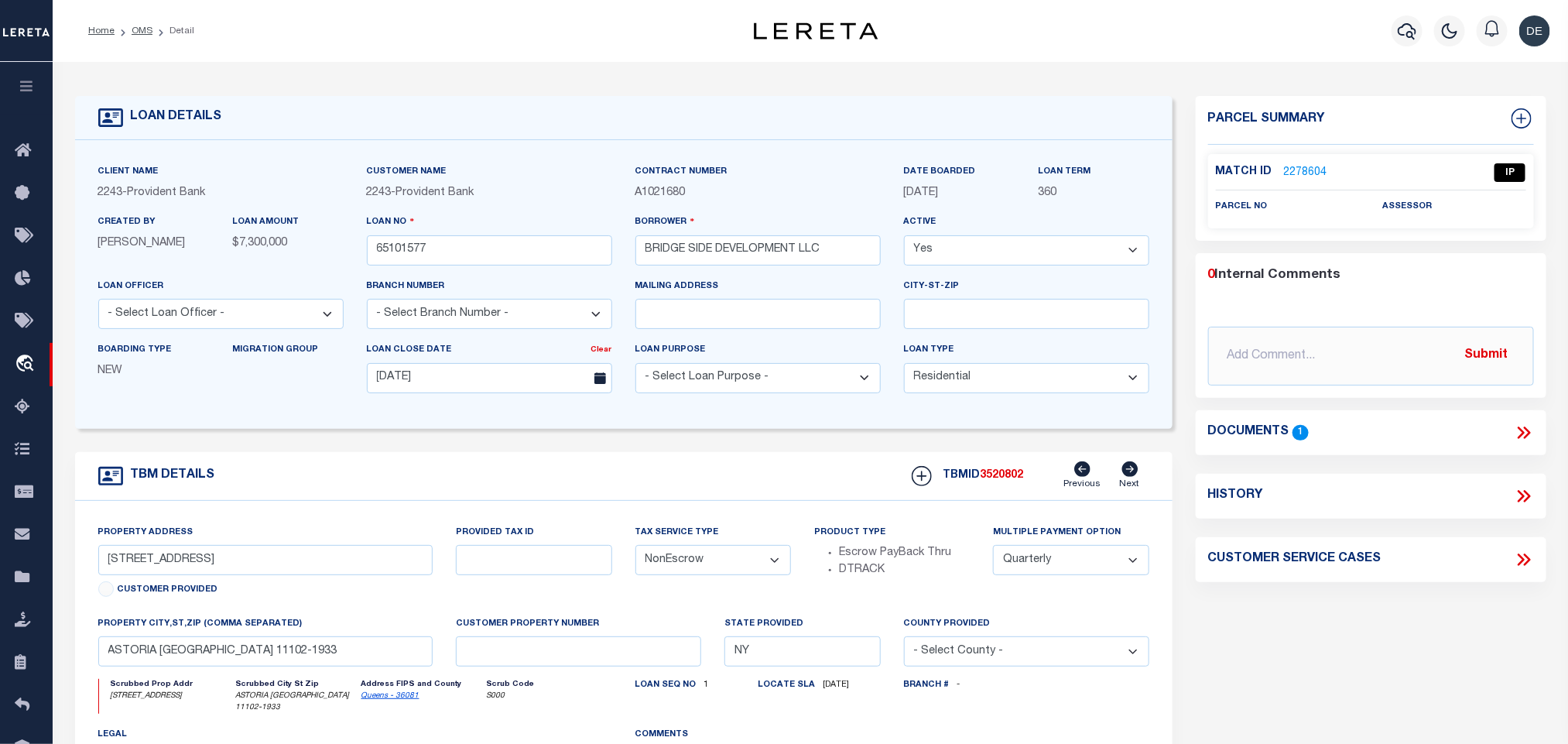
click at [365, 700] on link "Queens - 36081" at bounding box center [390, 696] width 58 height 8
click at [160, 572] on input "[STREET_ADDRESS]" at bounding box center [266, 560] width 335 height 30
click at [1531, 431] on icon at bounding box center [1524, 433] width 20 height 20
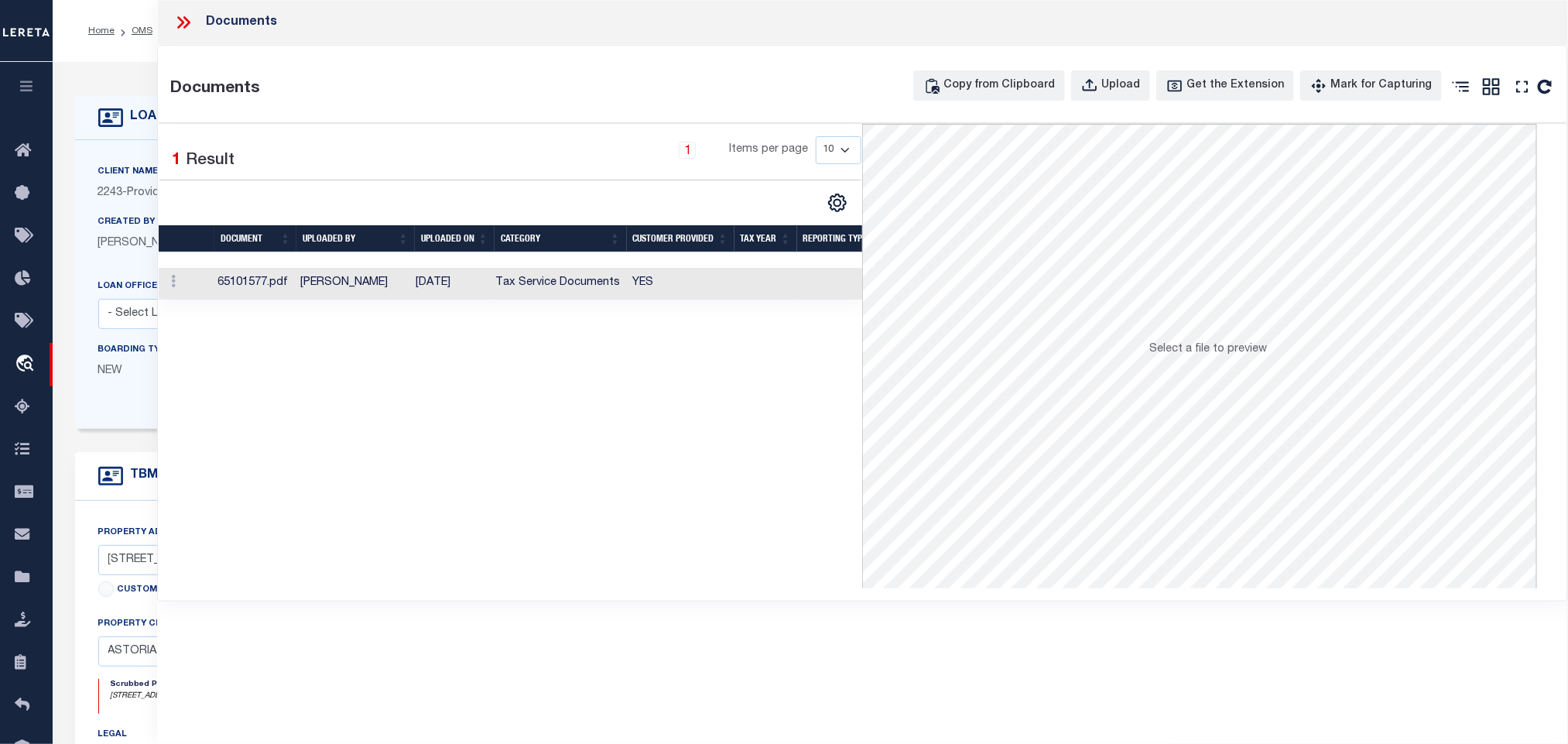
click at [828, 292] on td at bounding box center [843, 284] width 91 height 32
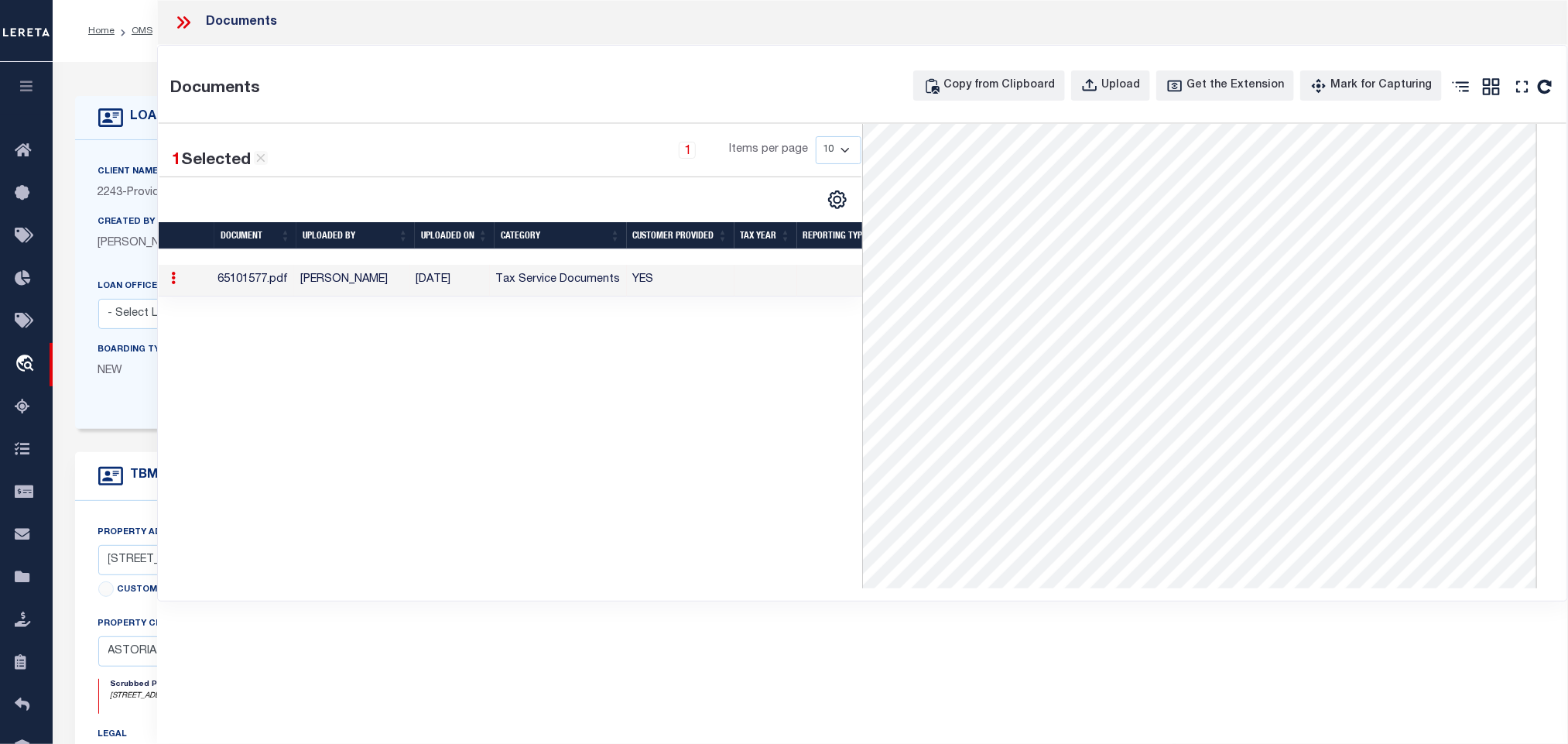
scroll to position [233, 0]
click at [89, 147] on div "Client Name 2243 - Provident Bank Customer Name 2243 - Provident Bank 360" at bounding box center [624, 284] width 1098 height 289
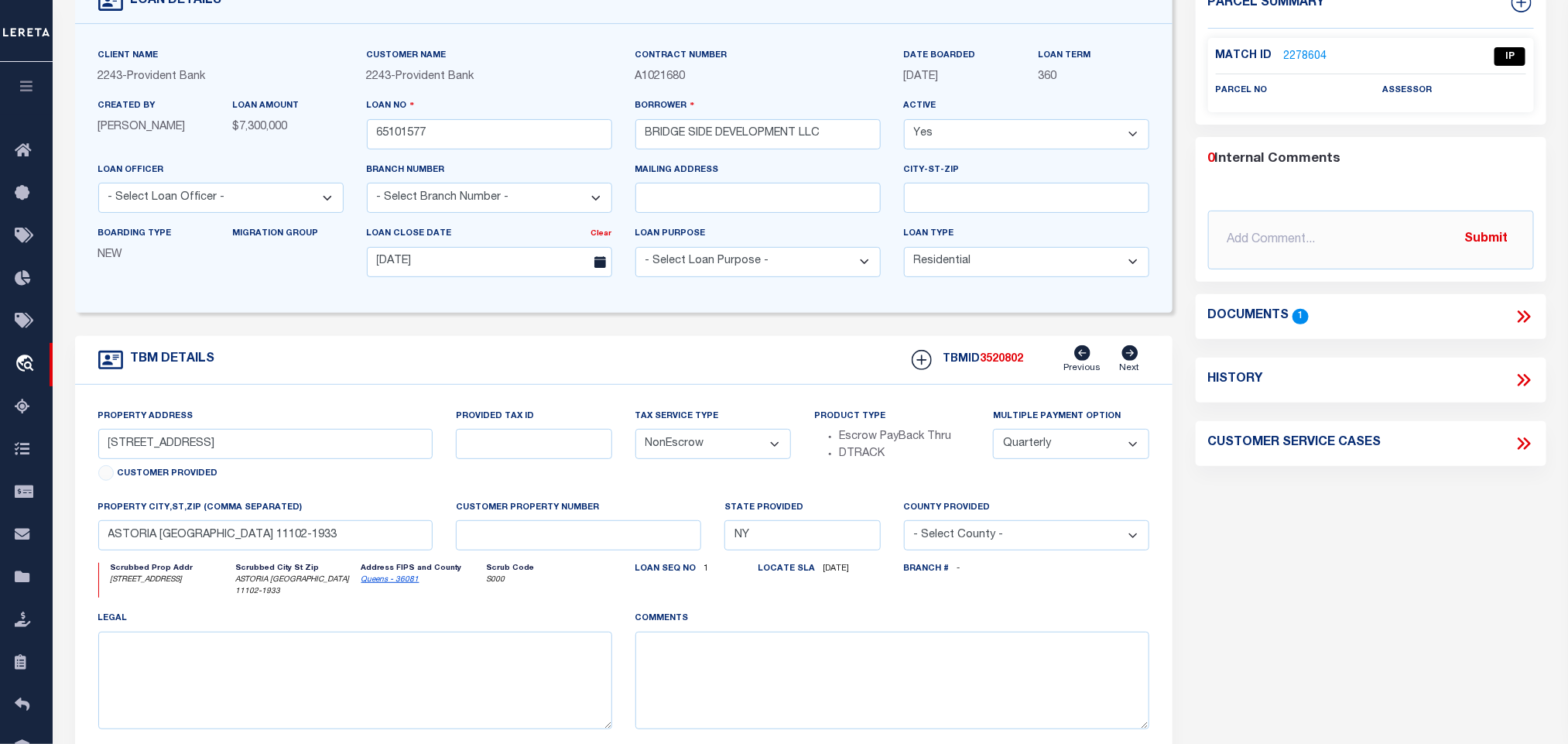
scroll to position [0, 0]
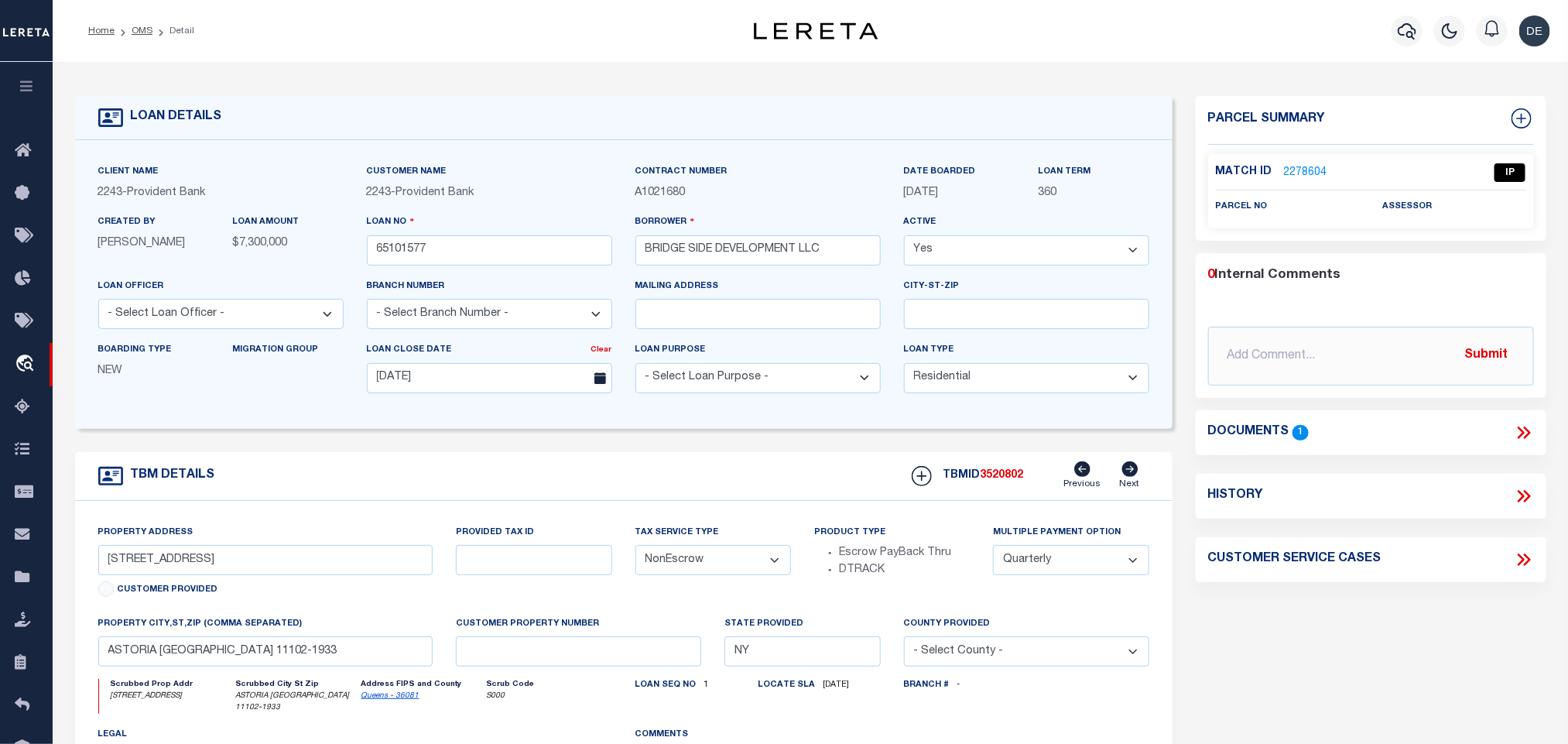
click at [1322, 174] on link "2278604" at bounding box center [1305, 173] width 43 height 16
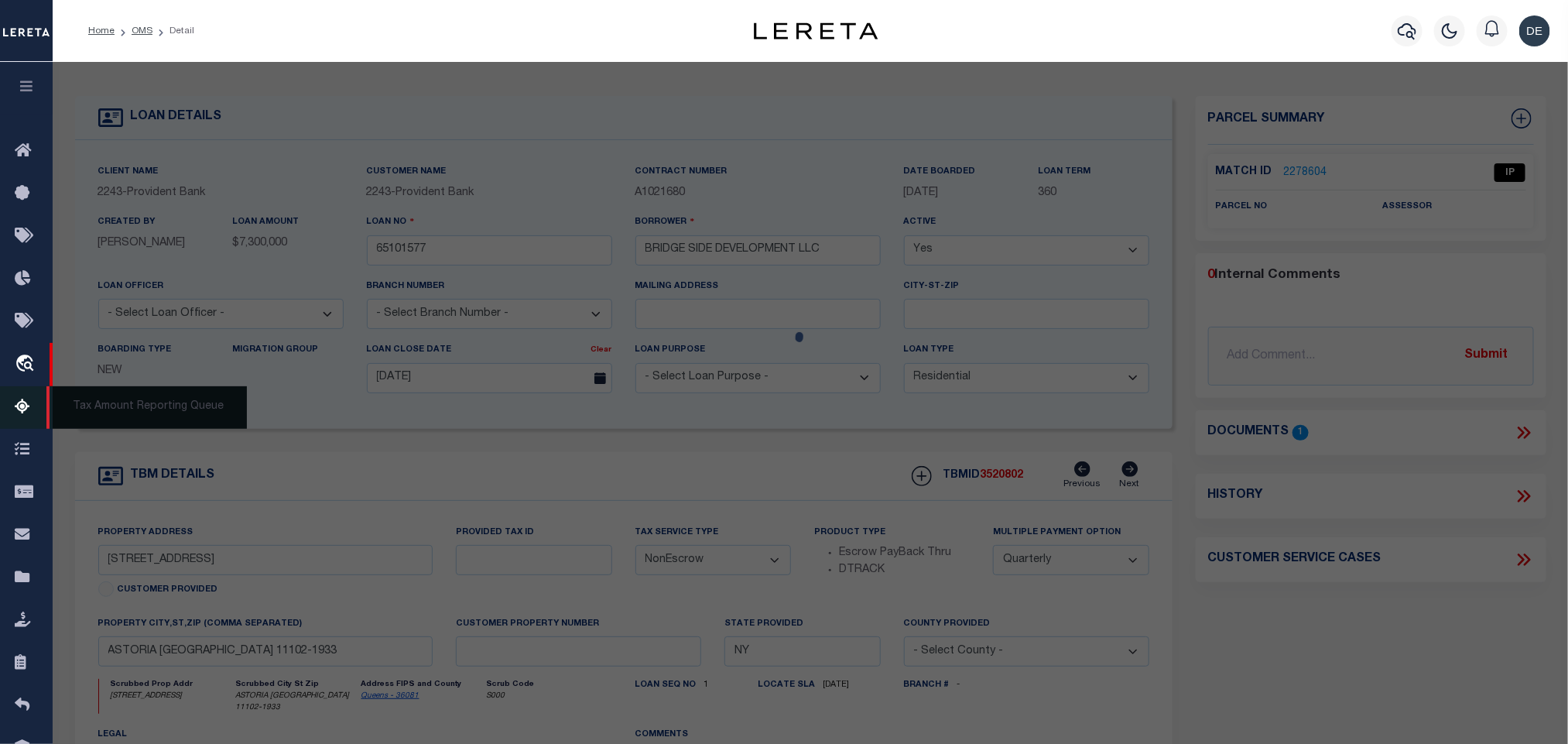
scroll to position [473, 0]
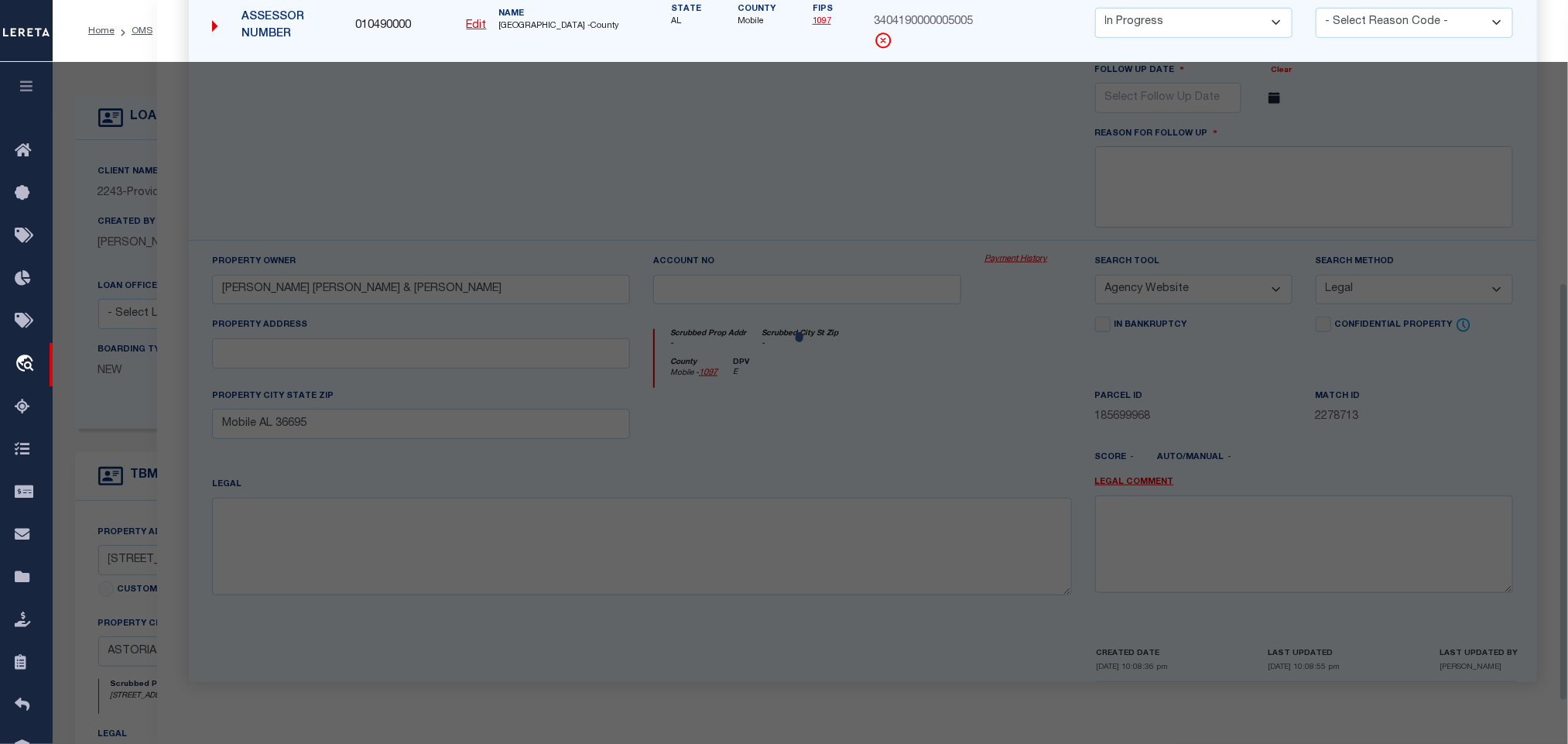
select select "AS"
select select
checkbox input "false"
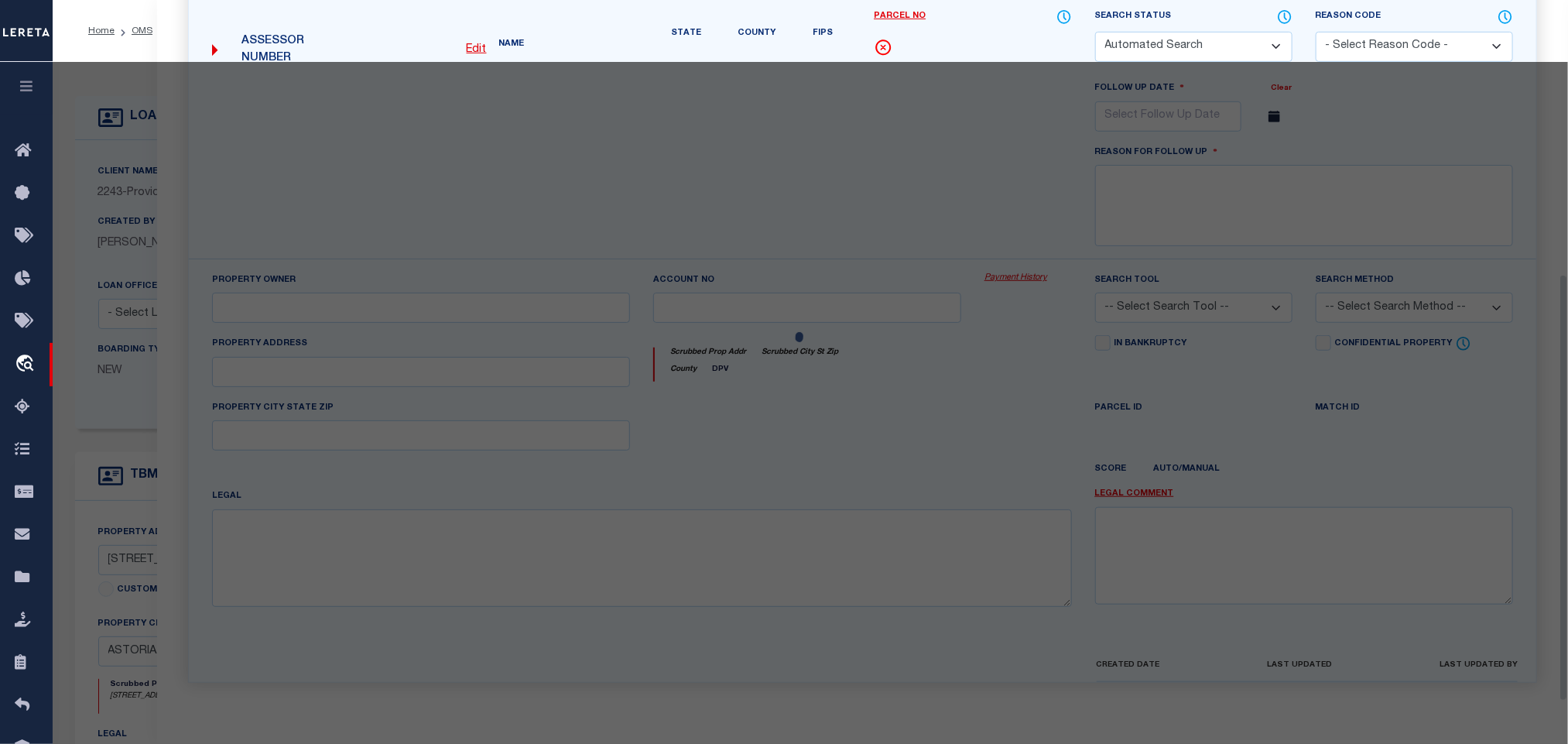
select select "IP"
checkbox input "false"
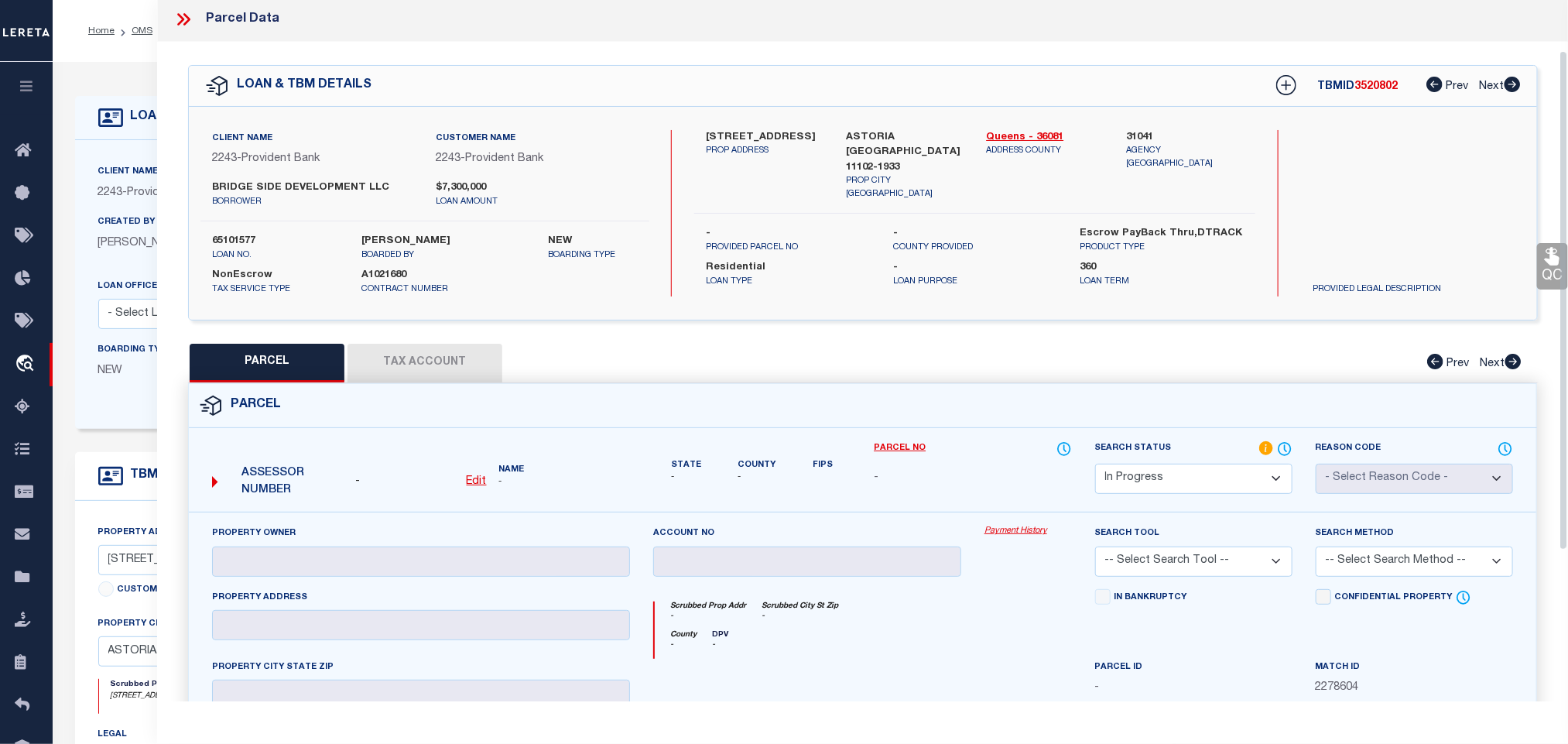
scroll to position [0, 0]
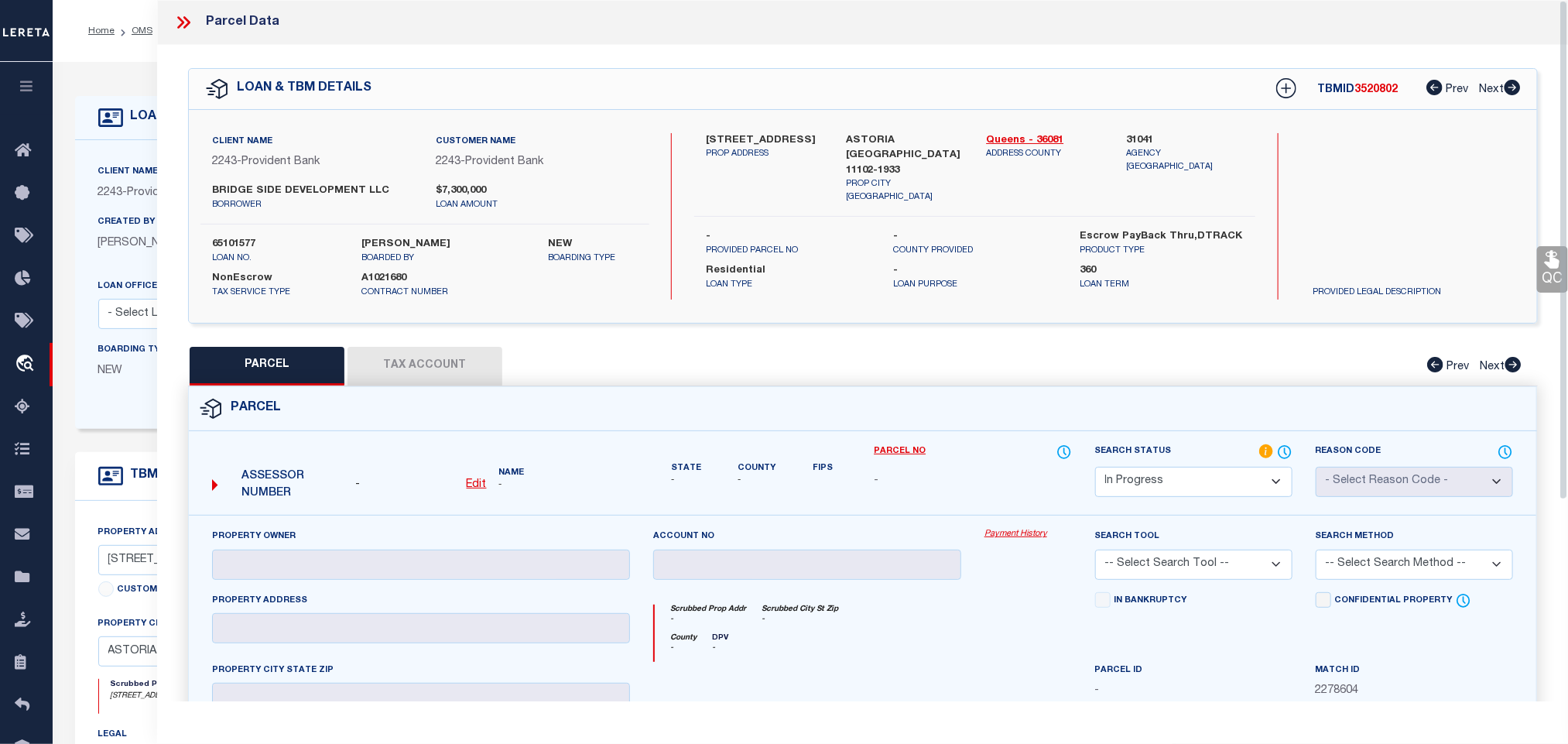
click at [481, 485] on u "Edit" at bounding box center [477, 484] width 20 height 11
select select "IP"
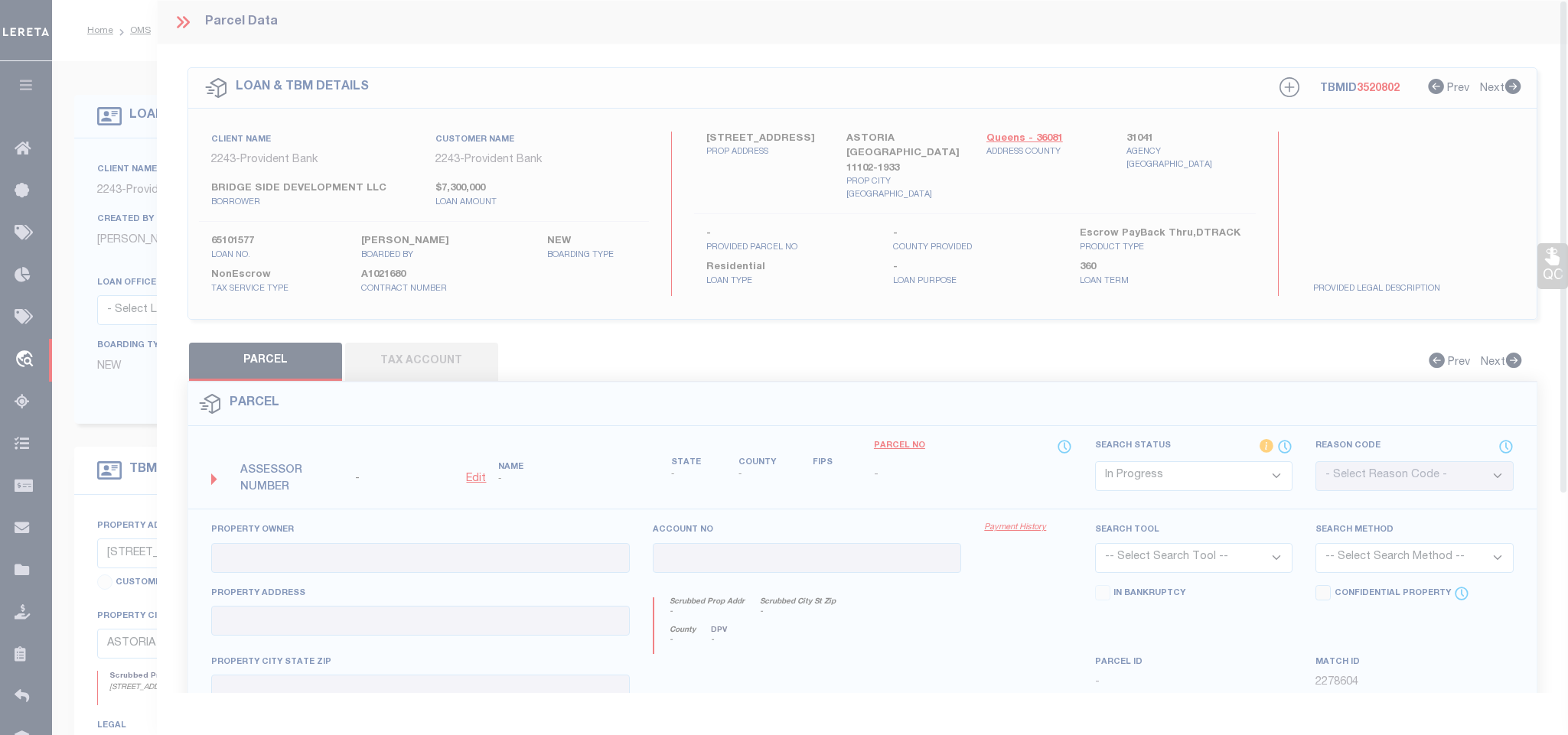
type textarea "-"
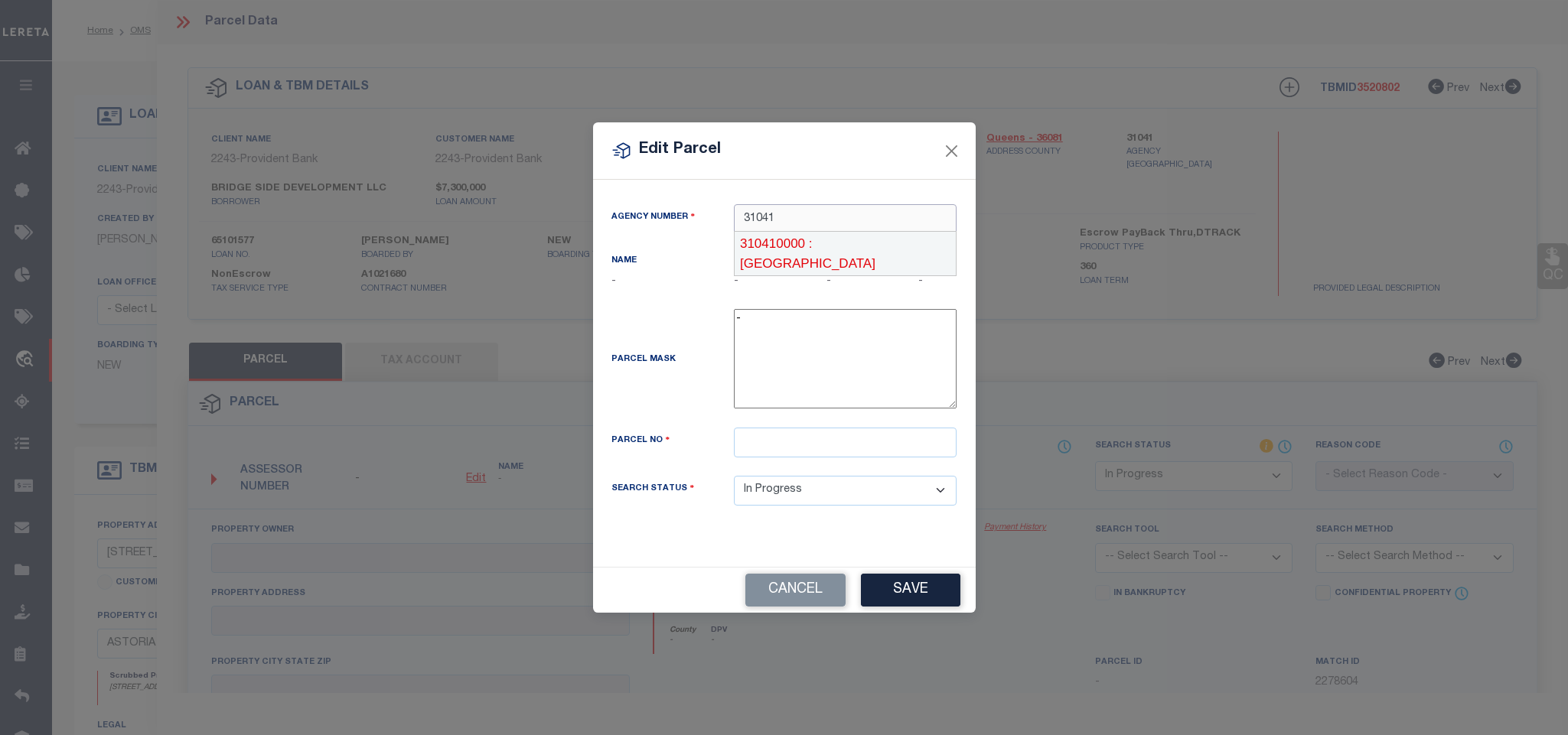
click at [891, 244] on div "310410000 : [GEOGRAPHIC_DATA]" at bounding box center [845, 254] width 221 height 43
type input "310410000"
click at [857, 446] on input "text" at bounding box center [846, 443] width 223 height 30
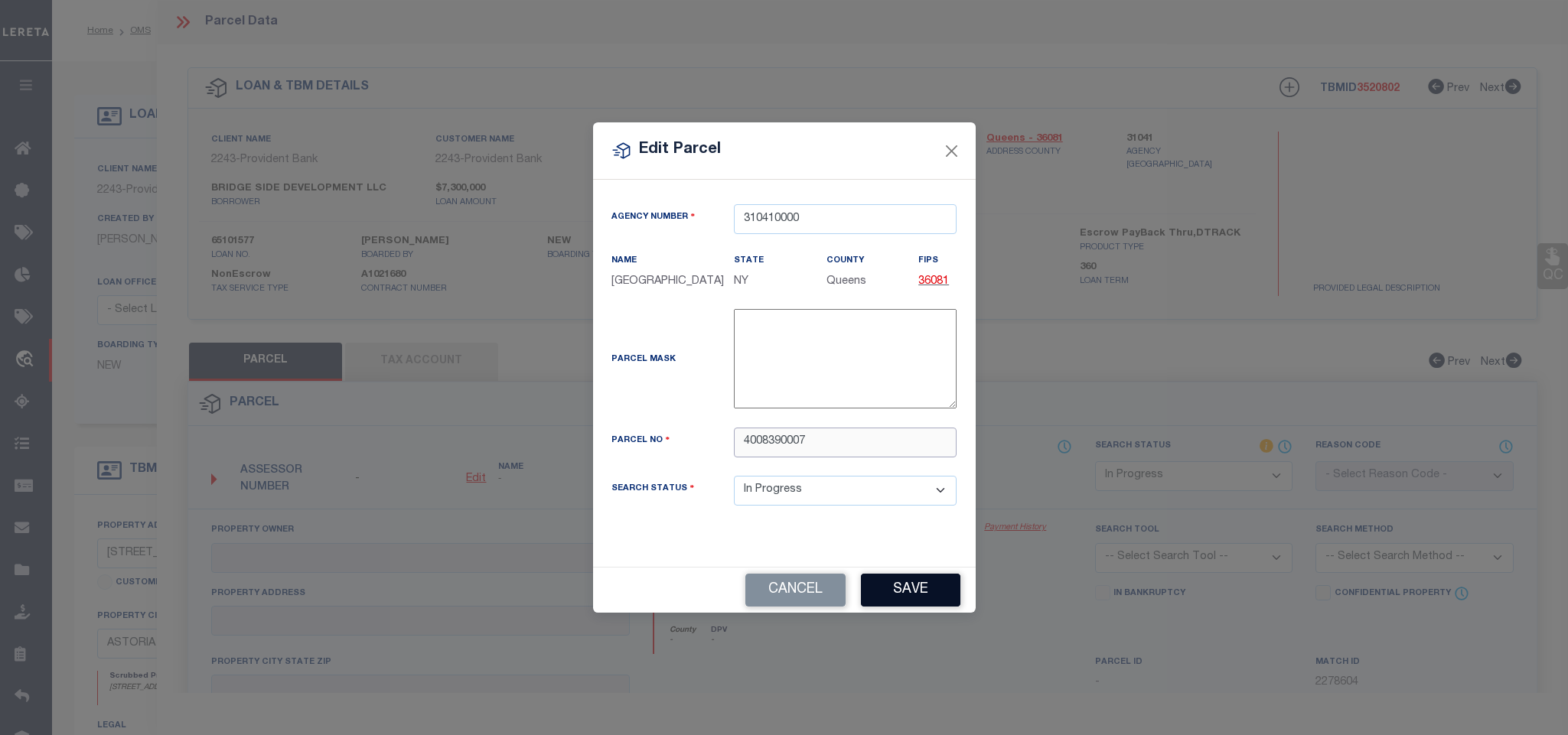
type input "4008390007"
click at [915, 607] on button "Save" at bounding box center [911, 590] width 100 height 33
select select "IP"
checkbox input "false"
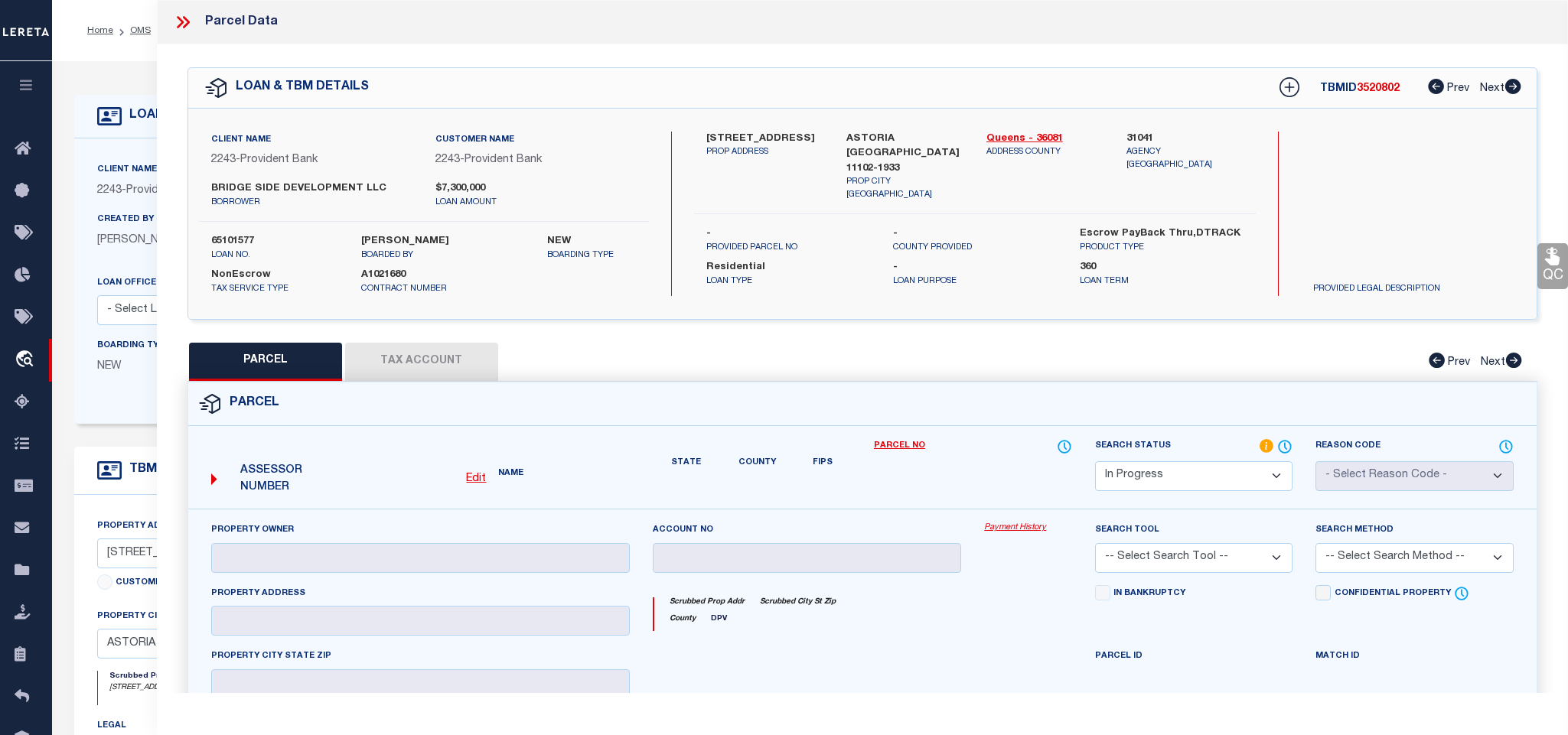
checkbox input "false"
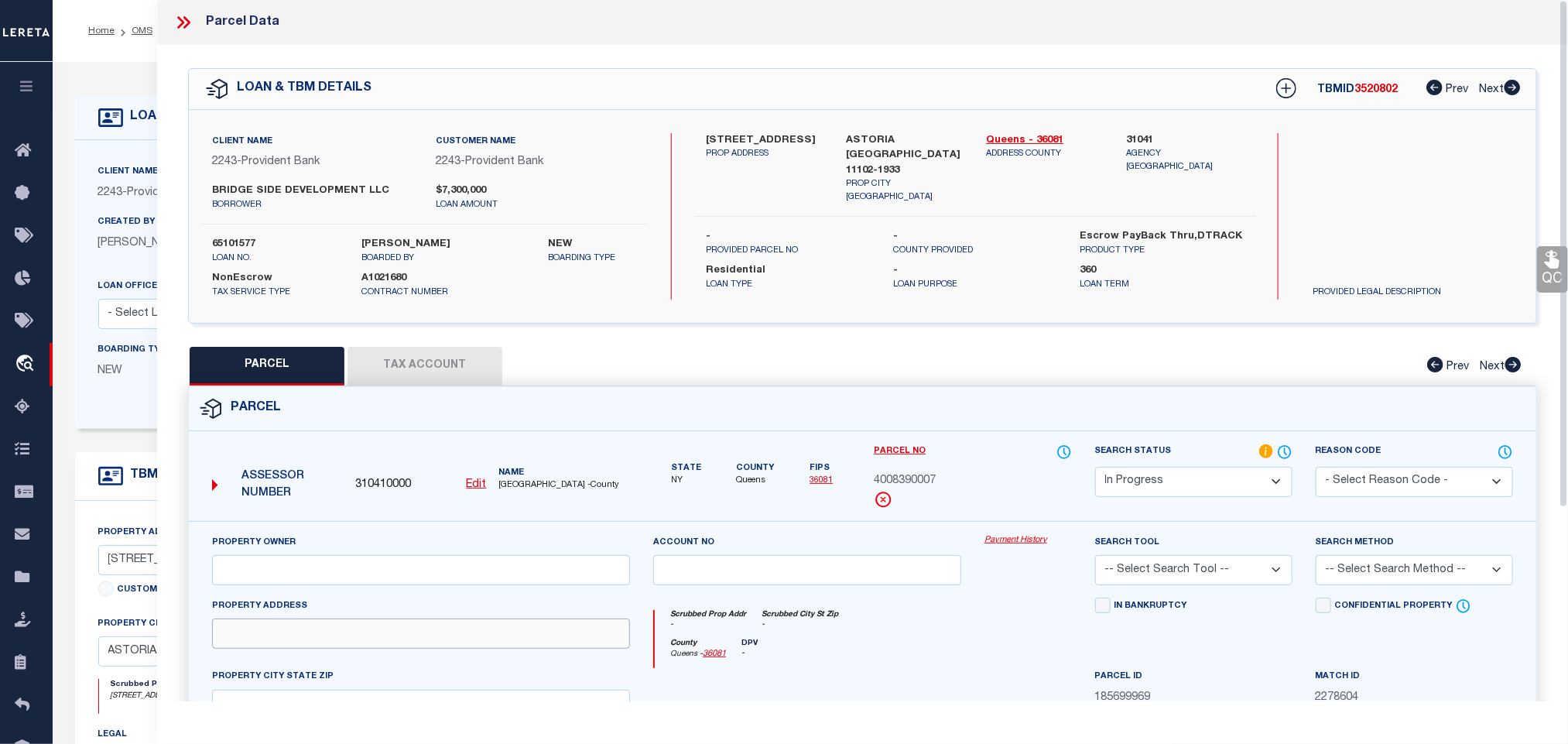
drag, startPoint x: 407, startPoint y: 650, endPoint x: 417, endPoint y: 645, distance: 11.2
click at [407, 649] on input "text" at bounding box center [421, 634] width 418 height 30
paste input "28 -[GEOGRAPHIC_DATA]"
type input "28 -[GEOGRAPHIC_DATA]"
click at [877, 120] on div "Client Name 2243 - Provident Bank Customer Name 2243 - Provident Bank BRIDGE SI…" at bounding box center [862, 217] width 1347 height 213
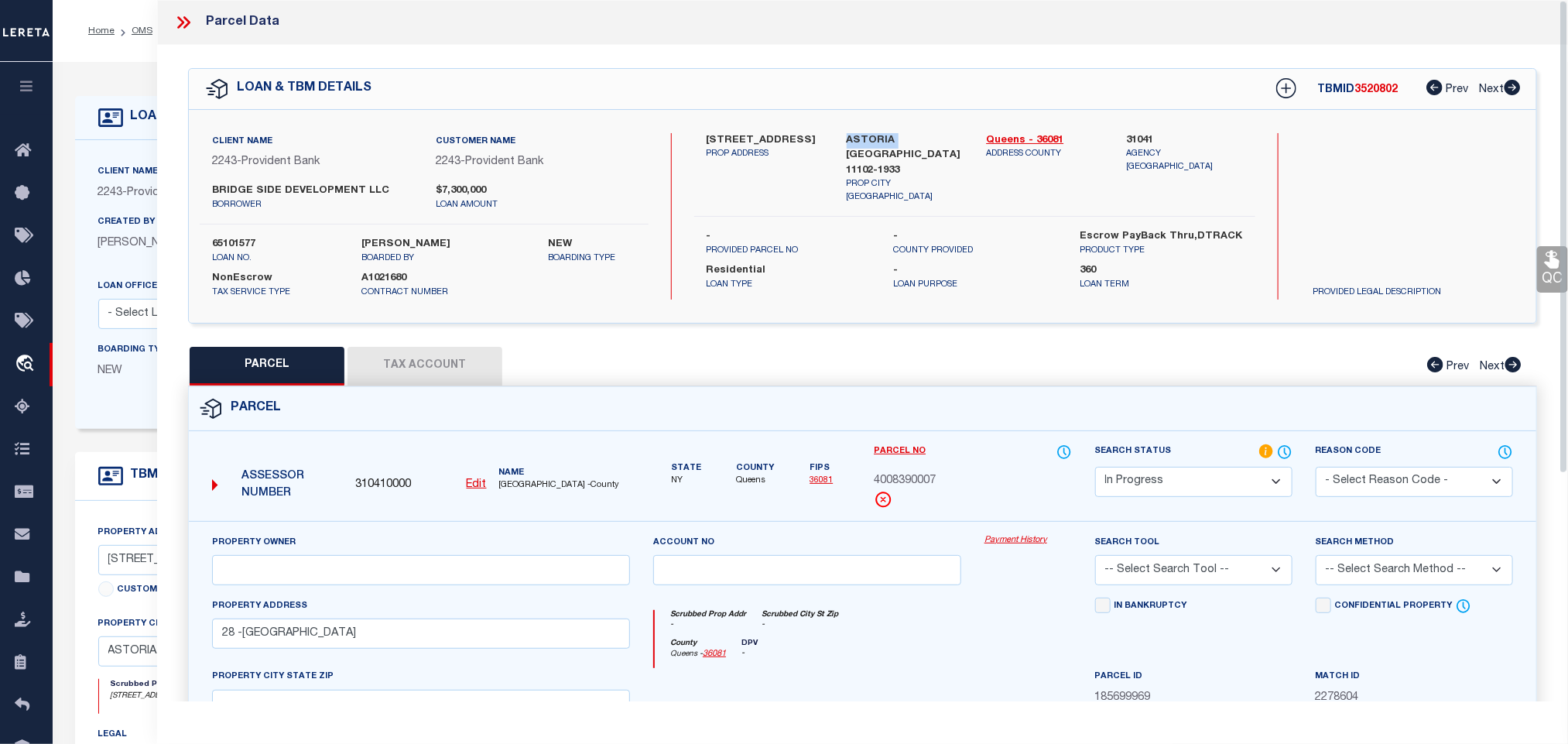
click at [877, 120] on div "Client Name 2243 - Provident Bank Customer Name 2243 - Provident Bank BRIDGE SI…" at bounding box center [862, 217] width 1347 height 213
copy div "ASTORIA [GEOGRAPHIC_DATA] 11102-1933"
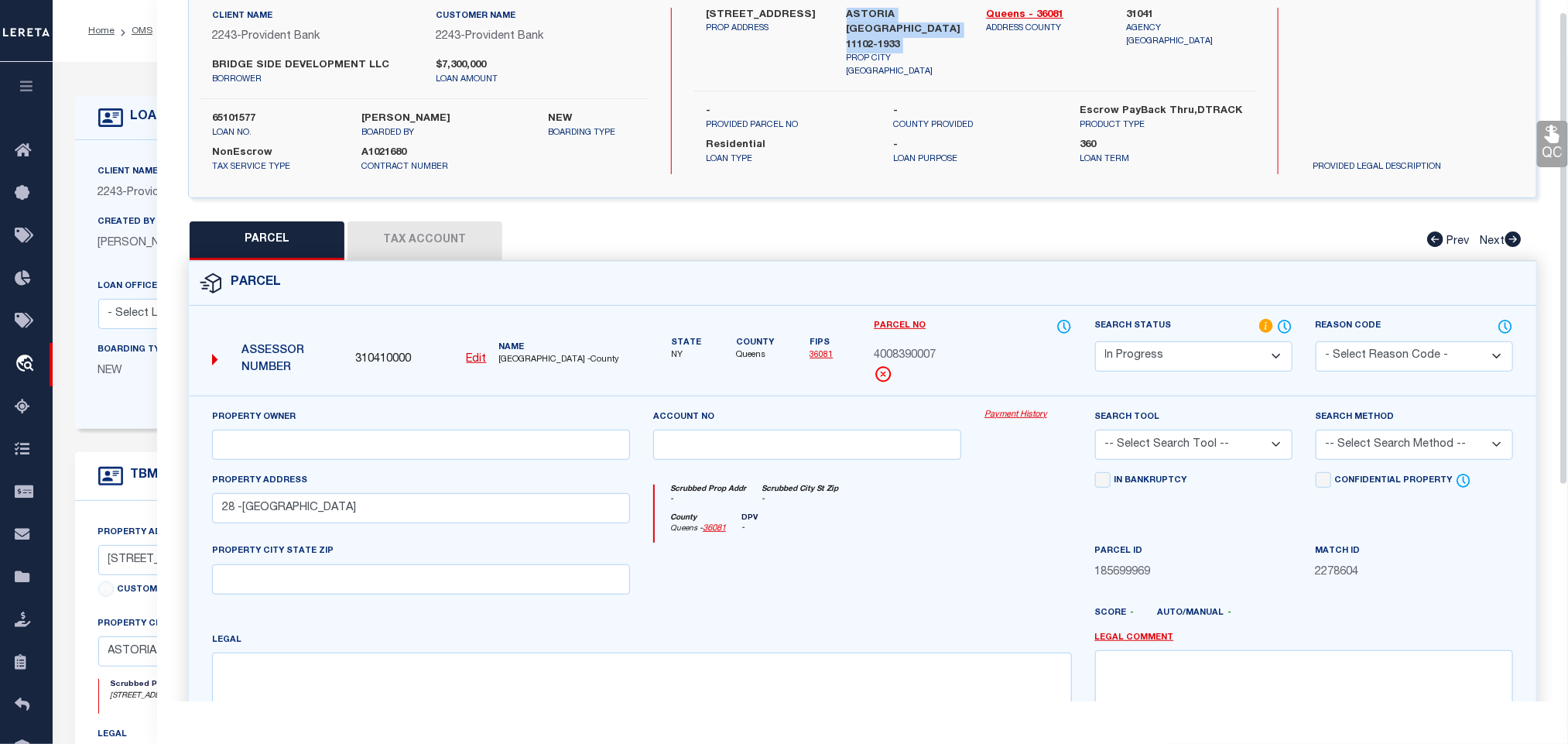
scroll to position [337, 0]
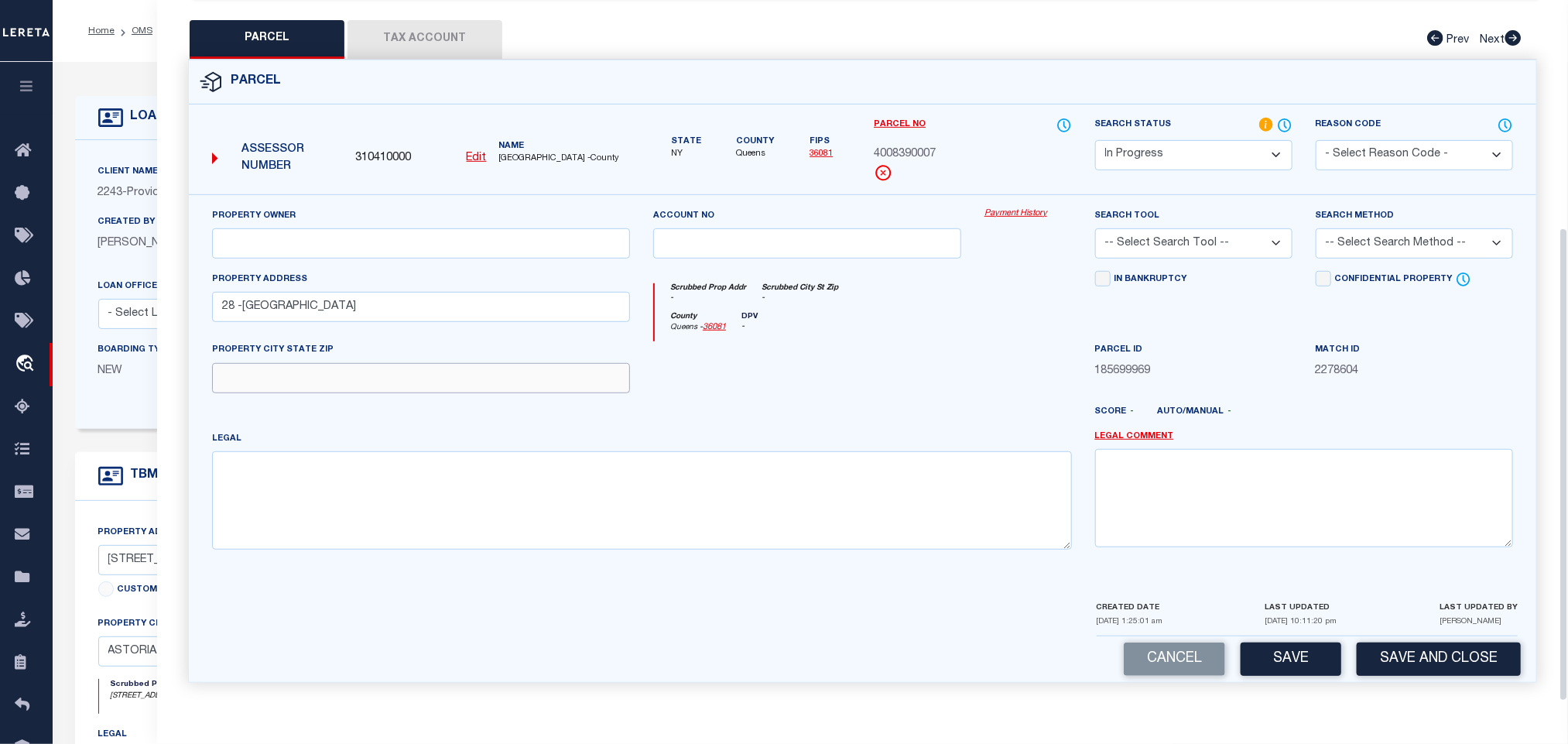
click at [456, 383] on input "text" at bounding box center [421, 378] width 418 height 30
paste input "ASTORIA [GEOGRAPHIC_DATA] 11102-1933"
click at [483, 375] on input "ASTORIA [GEOGRAPHIC_DATA] 11102-1933" at bounding box center [421, 378] width 418 height 30
type input "ASTORIA NY 11102"
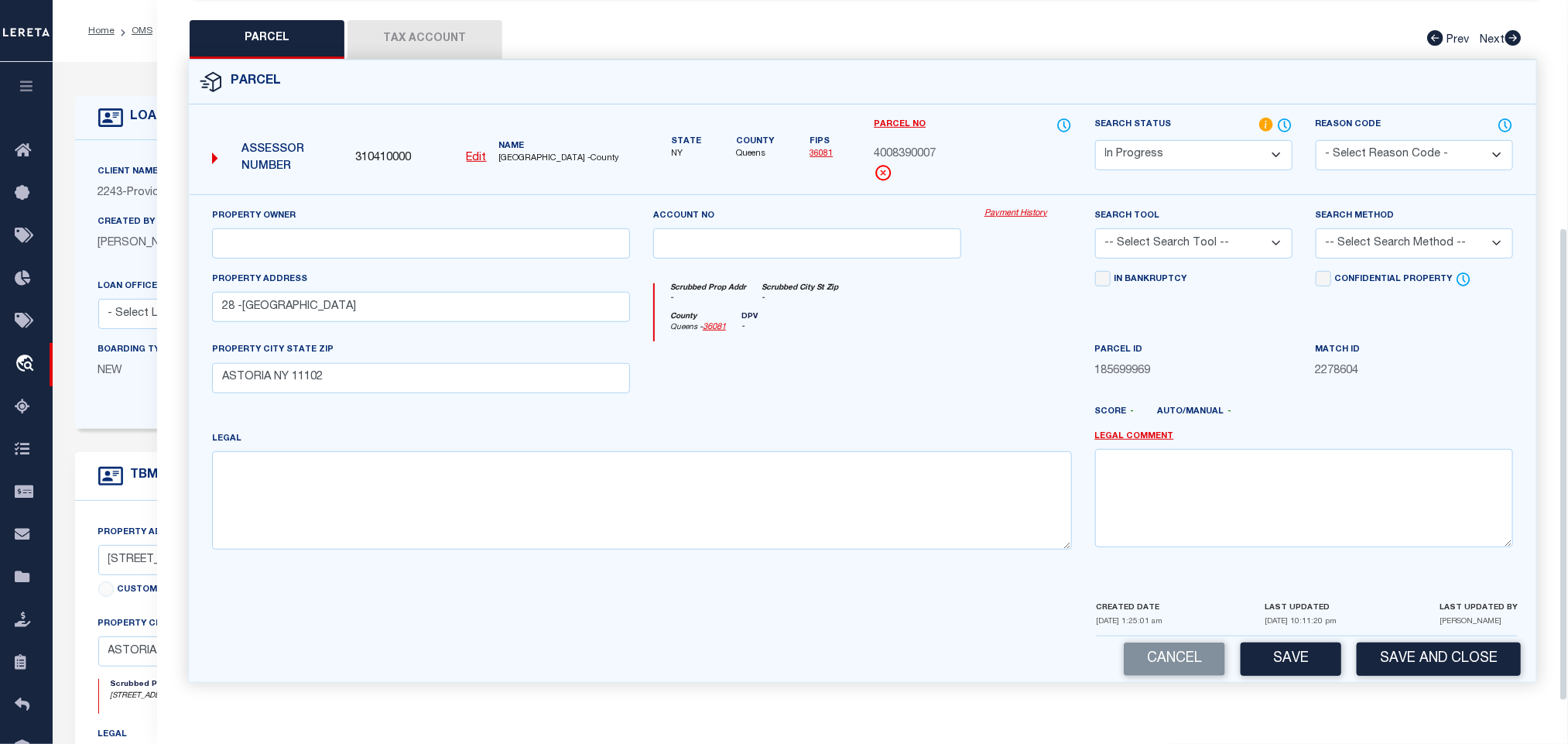
drag, startPoint x: 1157, startPoint y: 235, endPoint x: 1160, endPoint y: 247, distance: 12.4
click at [1157, 235] on select "-- Select Search Tool -- 3rd Party Website Agency File Agency Website ATLS CNV-…" at bounding box center [1194, 244] width 197 height 30
select select "AGW"
click at [1096, 228] on select "-- Select Search Tool -- 3rd Party Website Agency File Agency Website ATLS CNV-…" at bounding box center [1194, 244] width 197 height 30
drag, startPoint x: 1417, startPoint y: 230, endPoint x: 1415, endPoint y: 244, distance: 14.1
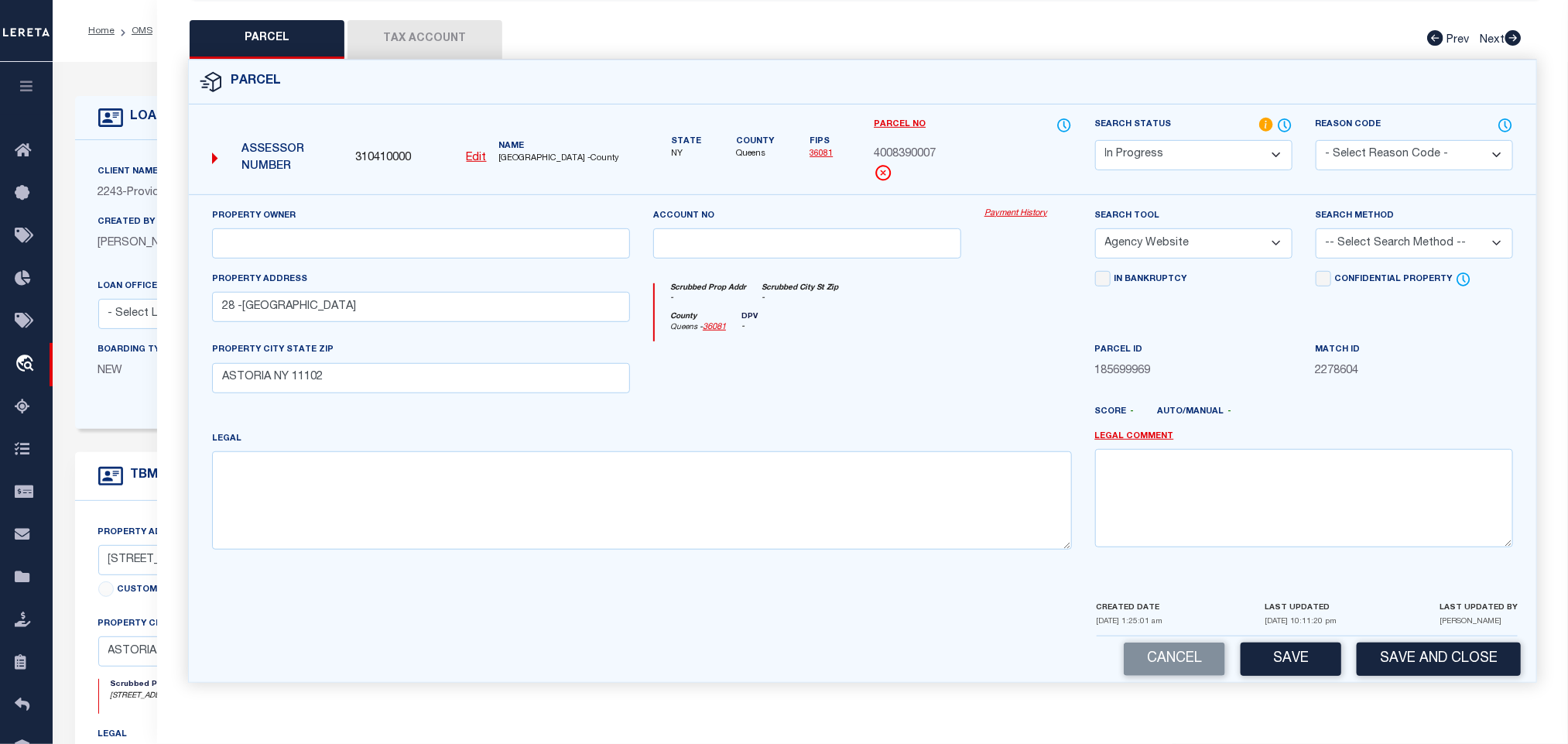
click at [1417, 230] on select "-- Select Search Method -- Property Address Legal Liability Info Provided" at bounding box center [1415, 244] width 197 height 30
select select "LEG"
click at [1316, 228] on select "-- Select Search Method -- Property Address Legal Liability Info Provided" at bounding box center [1415, 244] width 197 height 30
click at [1288, 628] on div "LAST UPDATED [DATE] 10:11:20 pm" at bounding box center [1301, 618] width 72 height 36
click at [1285, 666] on button "Save" at bounding box center [1292, 660] width 101 height 34
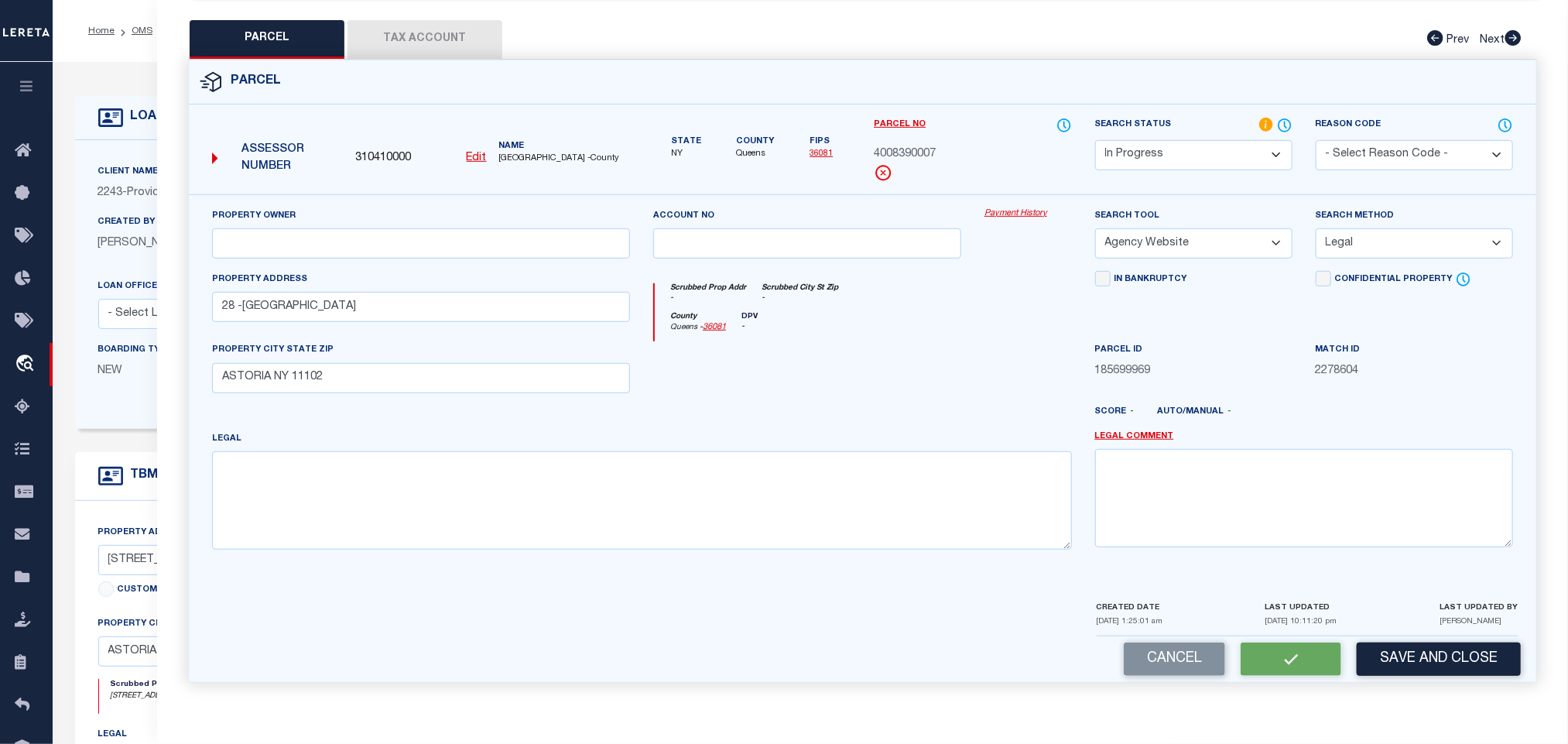
click at [427, 30] on button "Tax Account" at bounding box center [425, 40] width 155 height 39
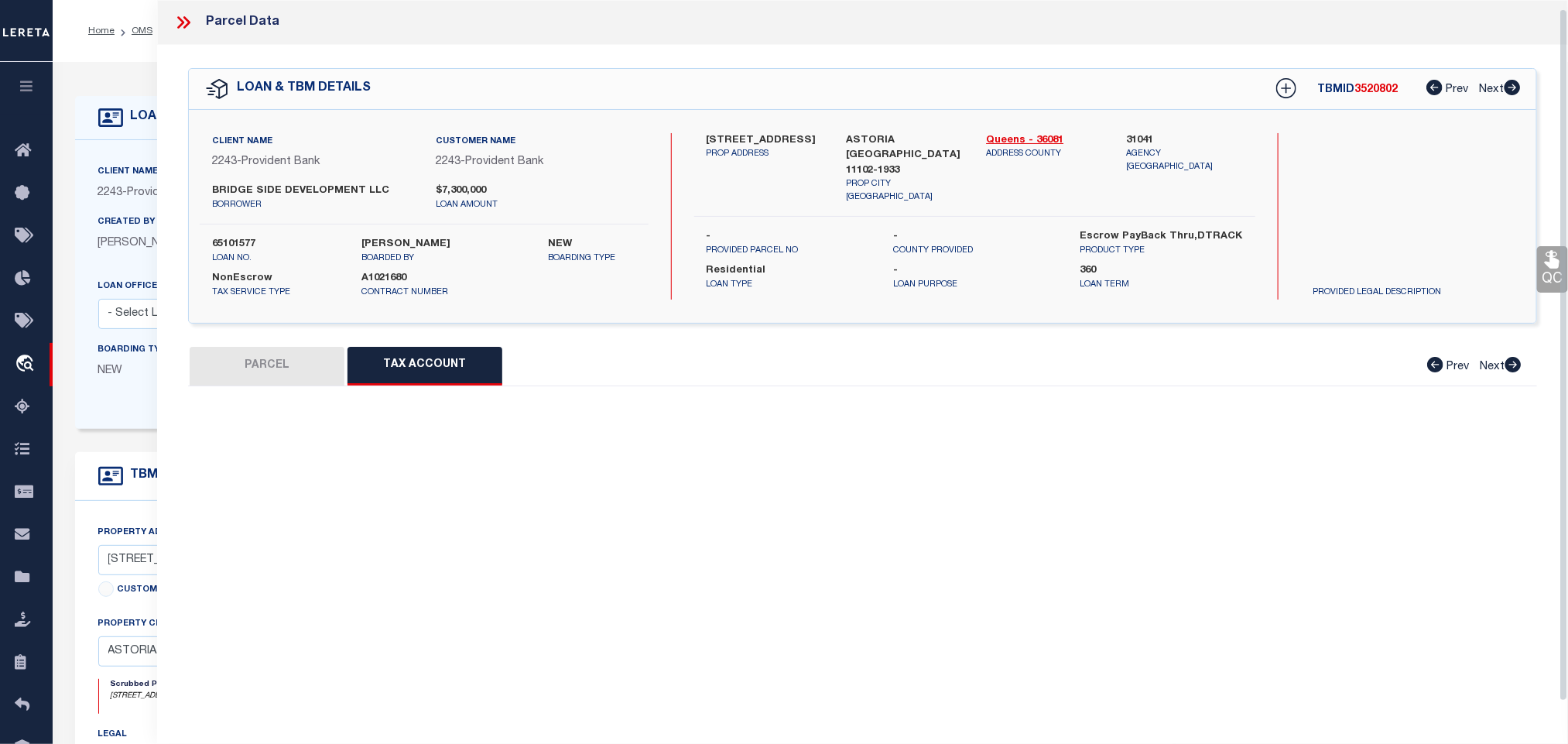
scroll to position [9, 0]
select select "100"
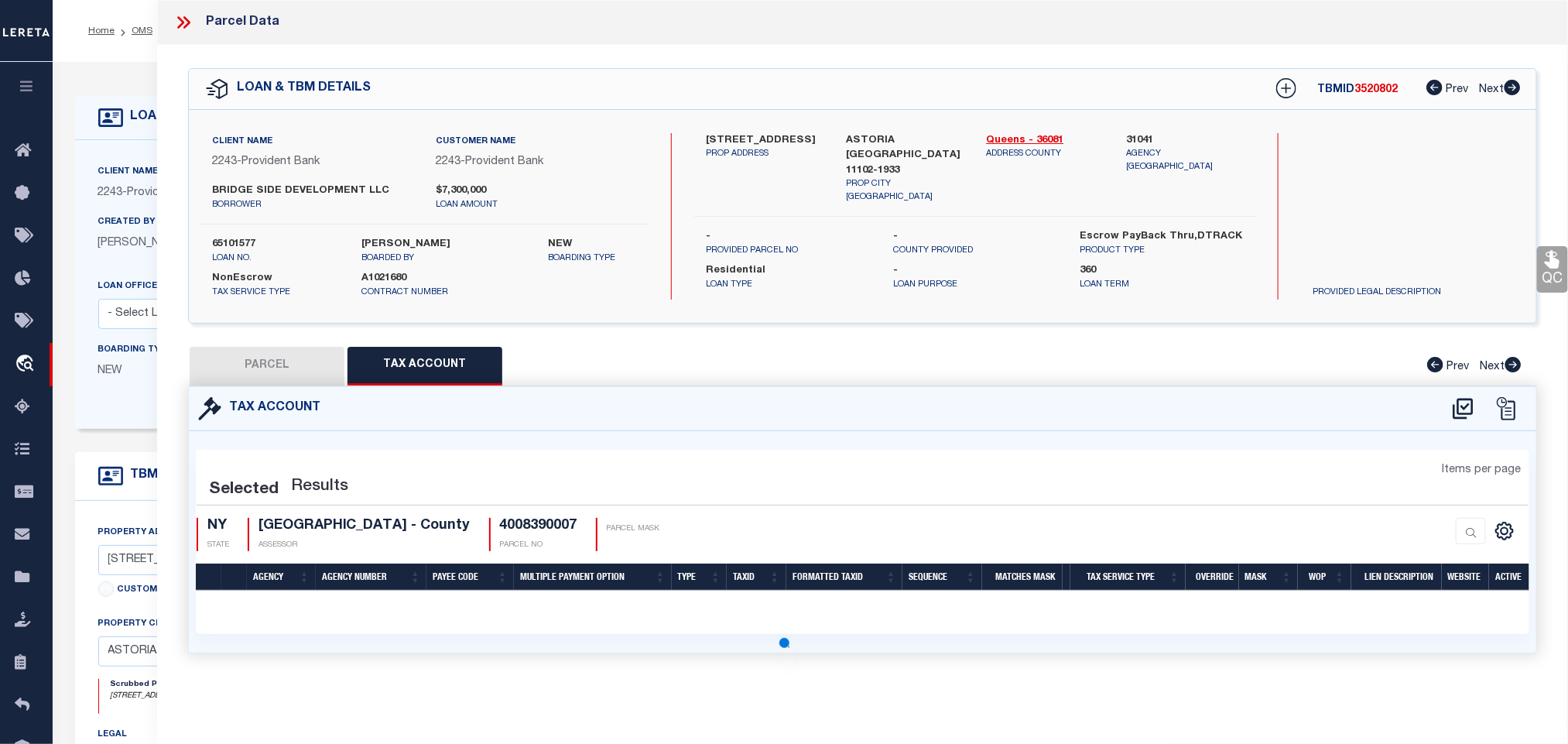
scroll to position [0, 0]
select select "100"
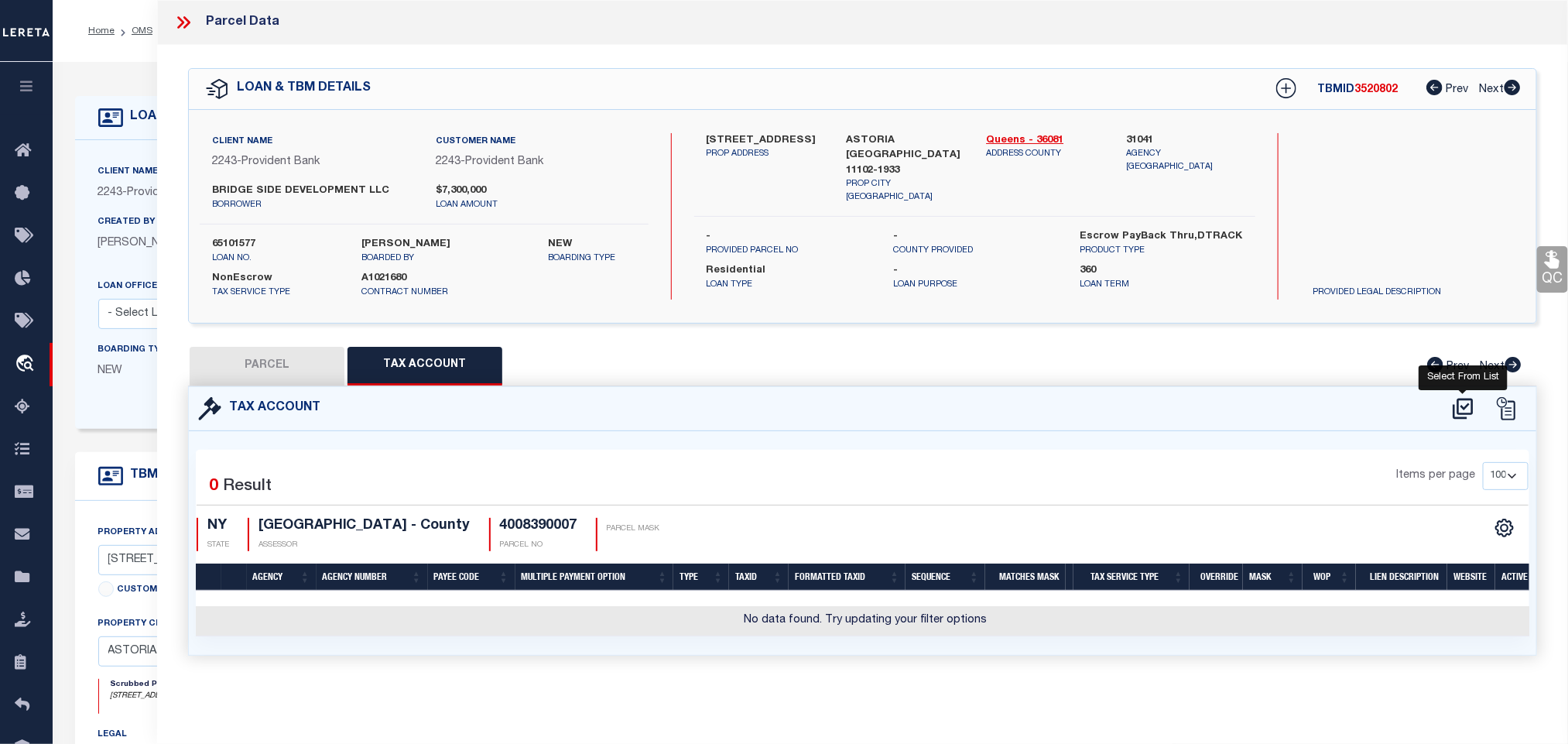
click at [1464, 414] on icon at bounding box center [1464, 409] width 25 height 24
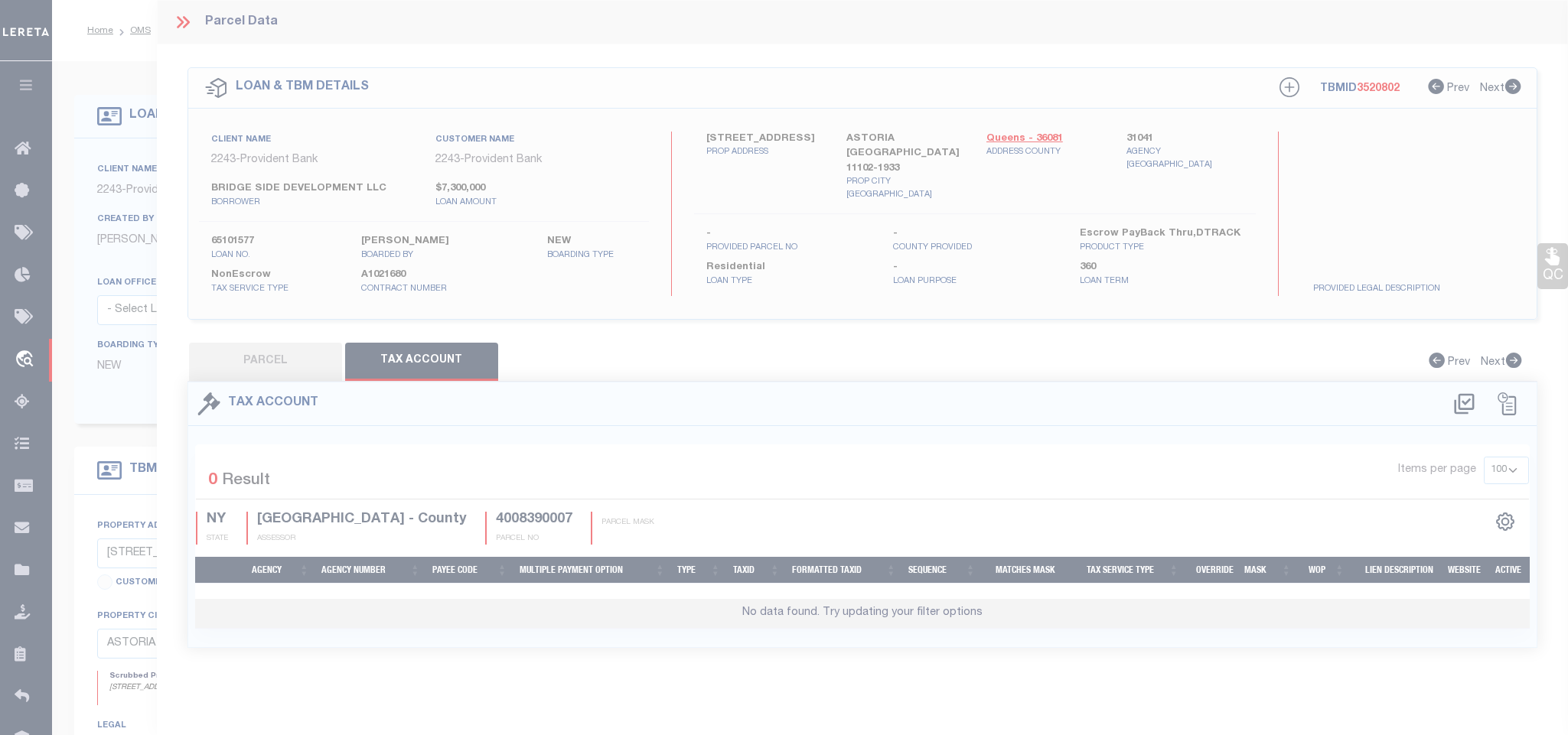
select select "100"
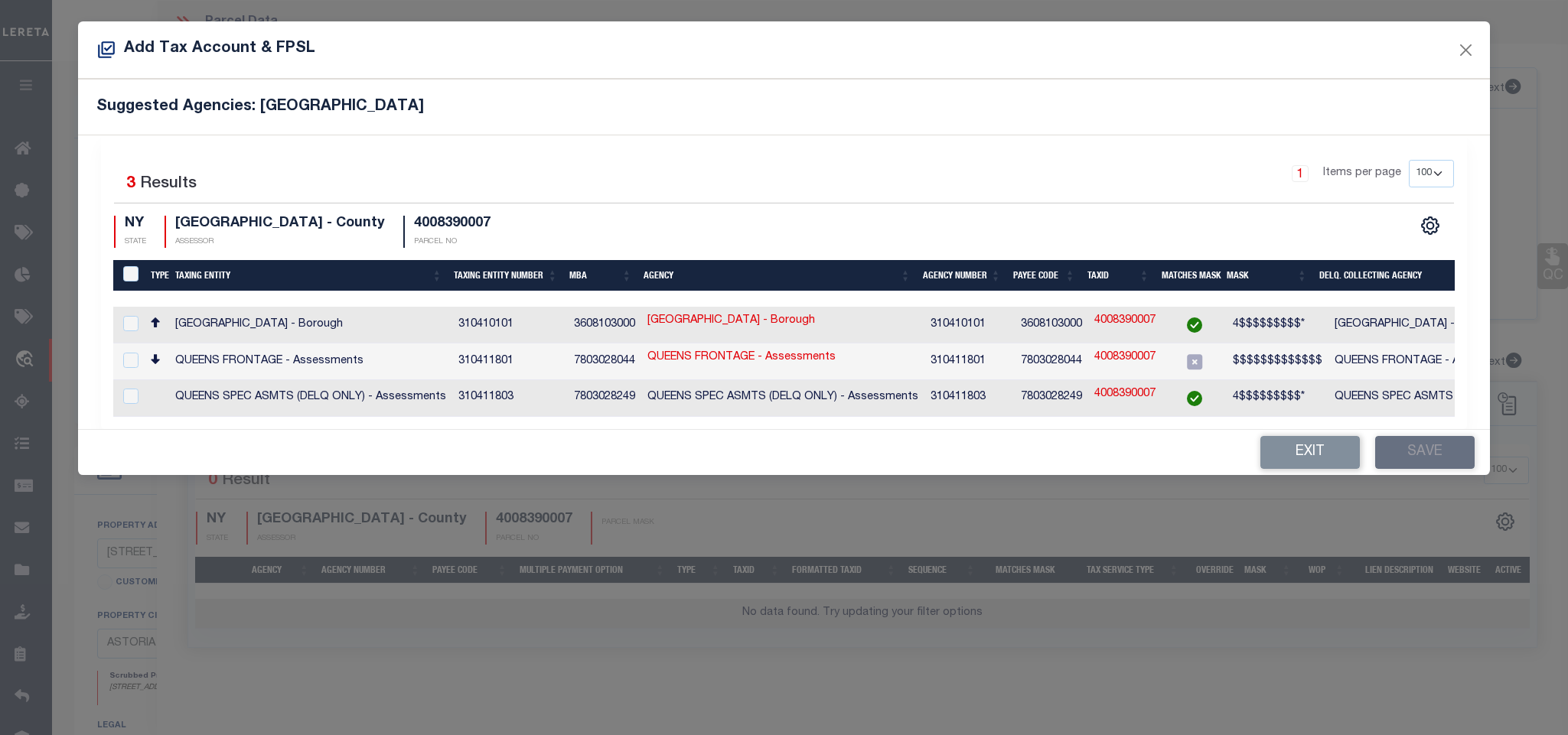
drag, startPoint x: 1382, startPoint y: 325, endPoint x: 1391, endPoint y: 327, distance: 9.2
click at [1384, 324] on td "[GEOGRAPHIC_DATA] - Borough" at bounding box center [1470, 325] width 283 height 37
checkbox input "true"
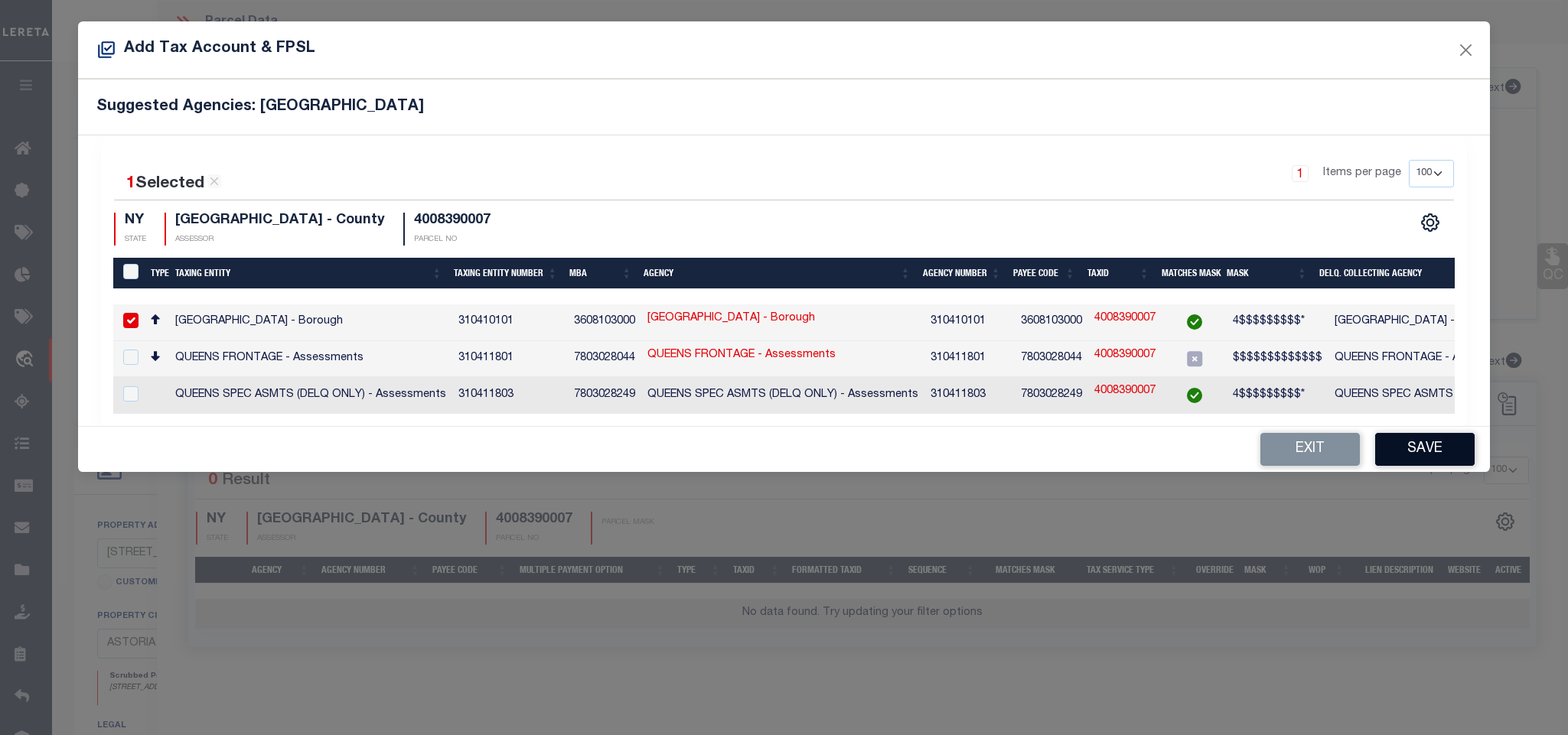
click at [1417, 455] on button "Save" at bounding box center [1425, 449] width 100 height 33
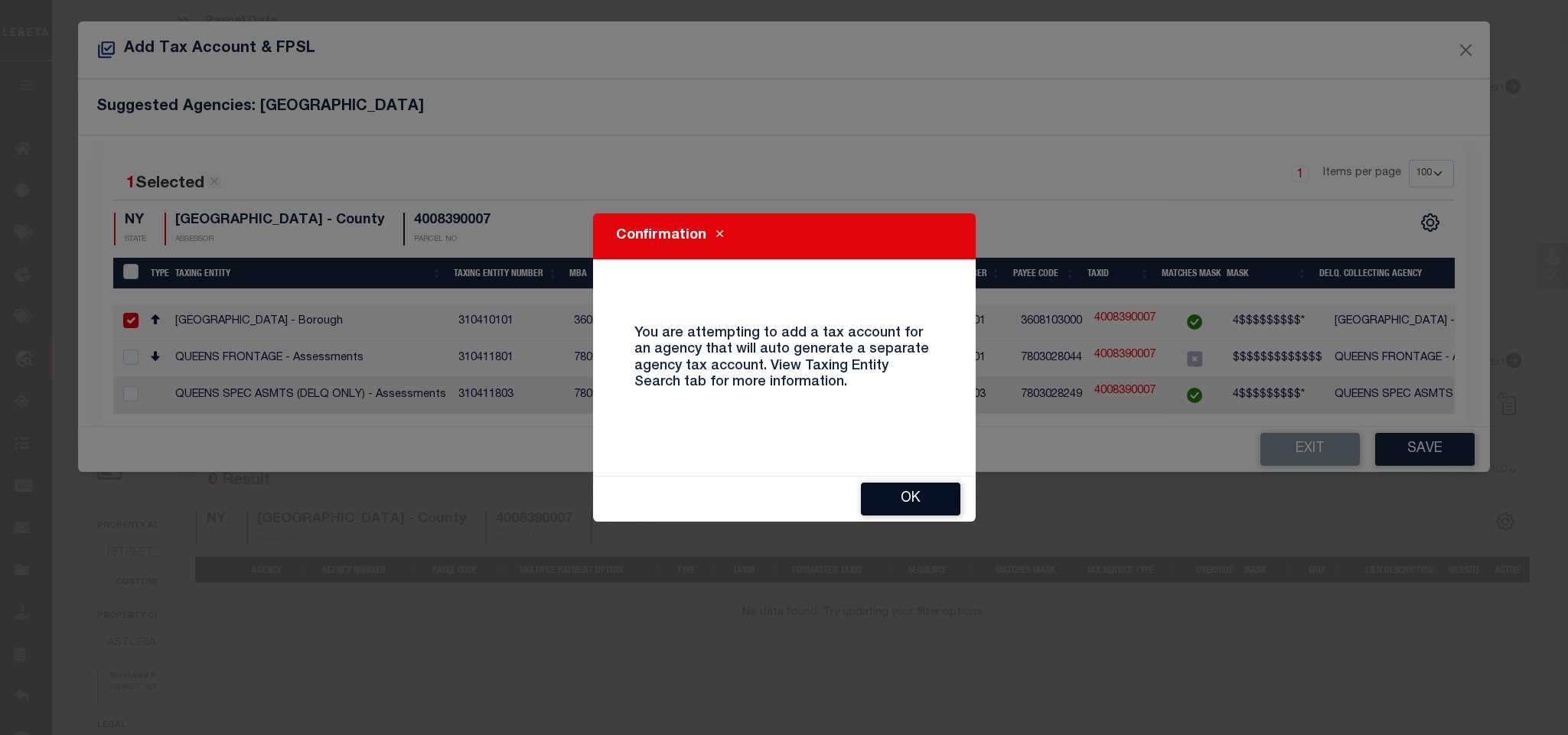
click at [930, 491] on button "OK" at bounding box center [911, 499] width 100 height 33
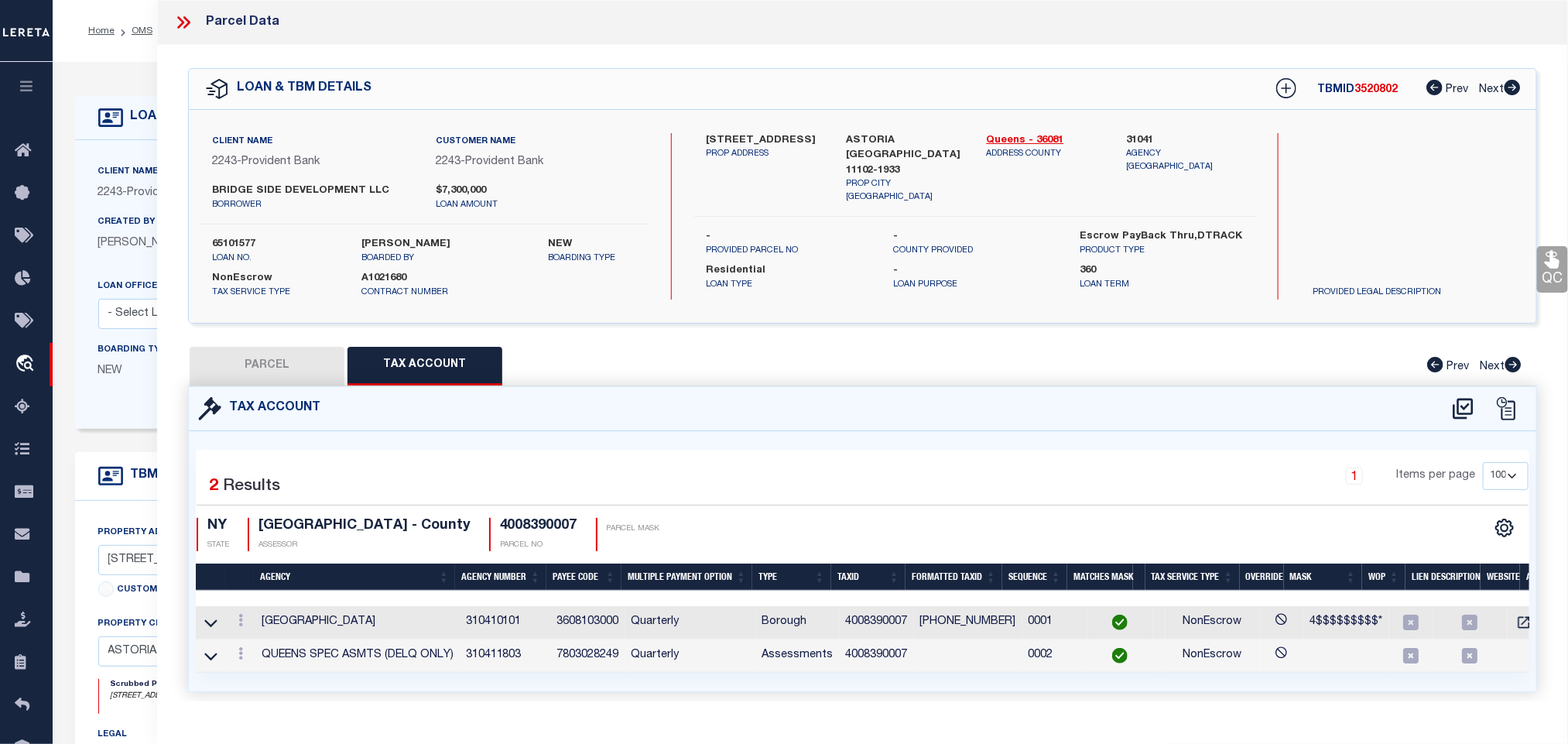
click at [263, 362] on button "PARCEL" at bounding box center [267, 367] width 155 height 39
select select "AS"
select select
checkbox input "false"
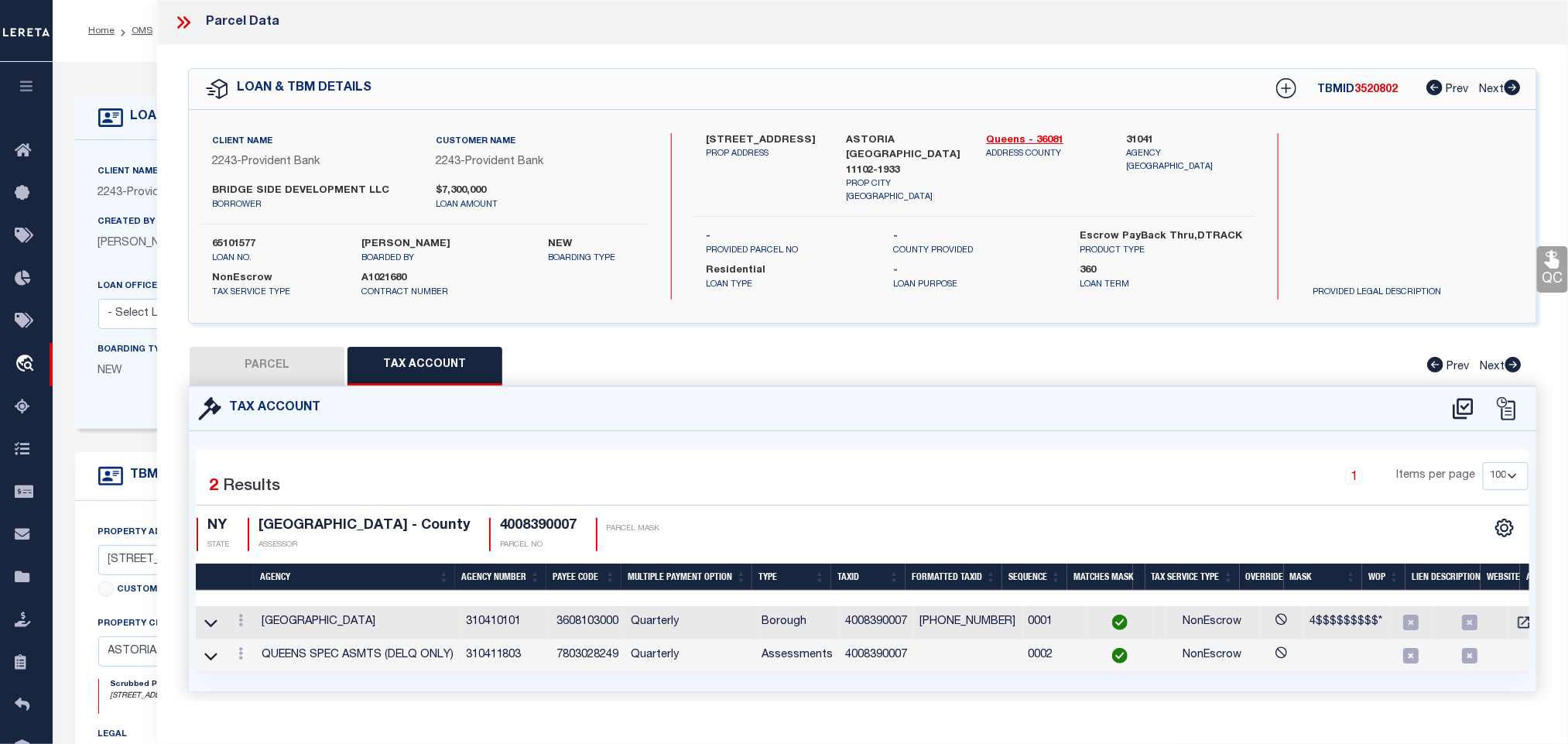
checkbox input "false"
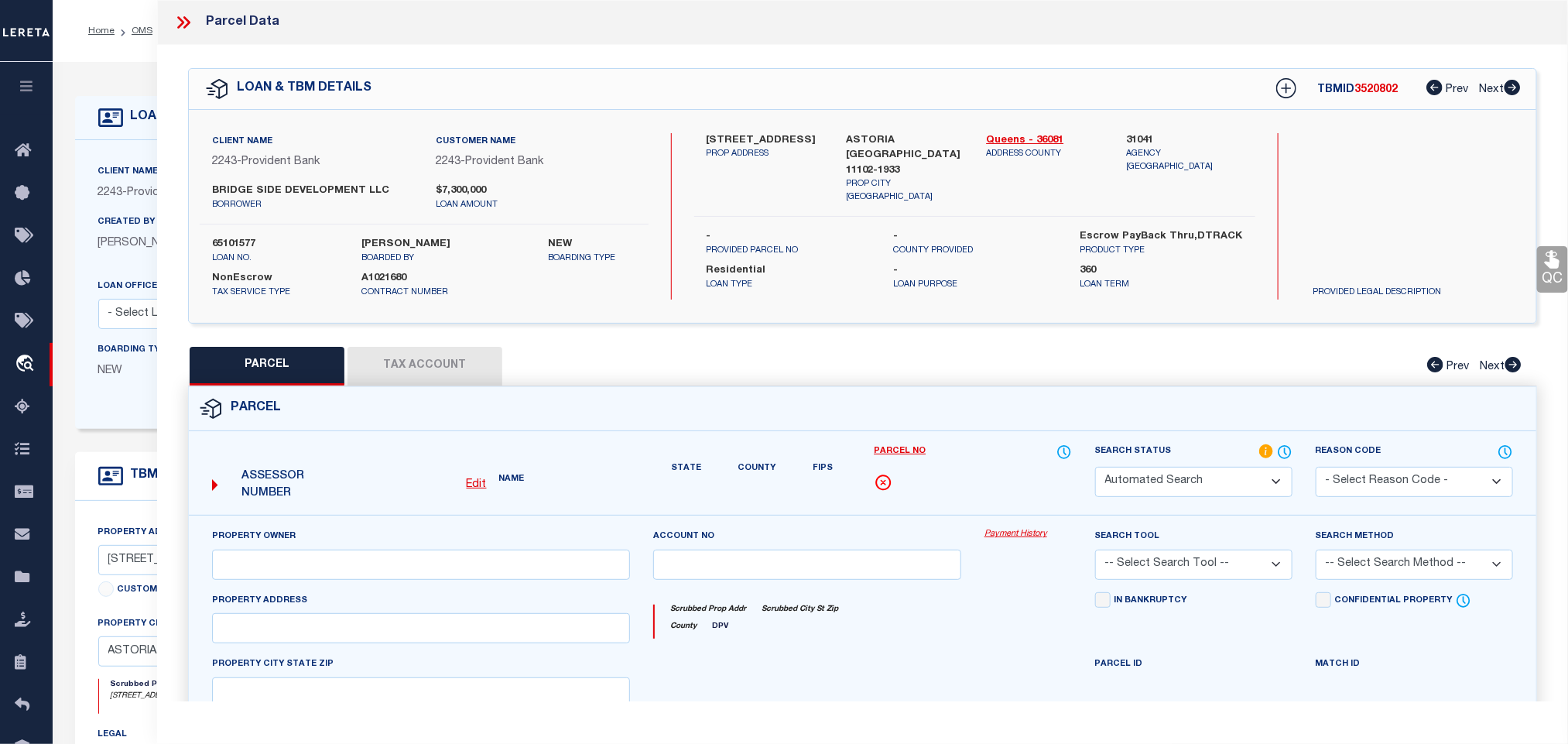
select select "IP"
select select "AGW"
select select "LEG"
type input "28 -[GEOGRAPHIC_DATA]"
type input "ASTORIA NY 11102"
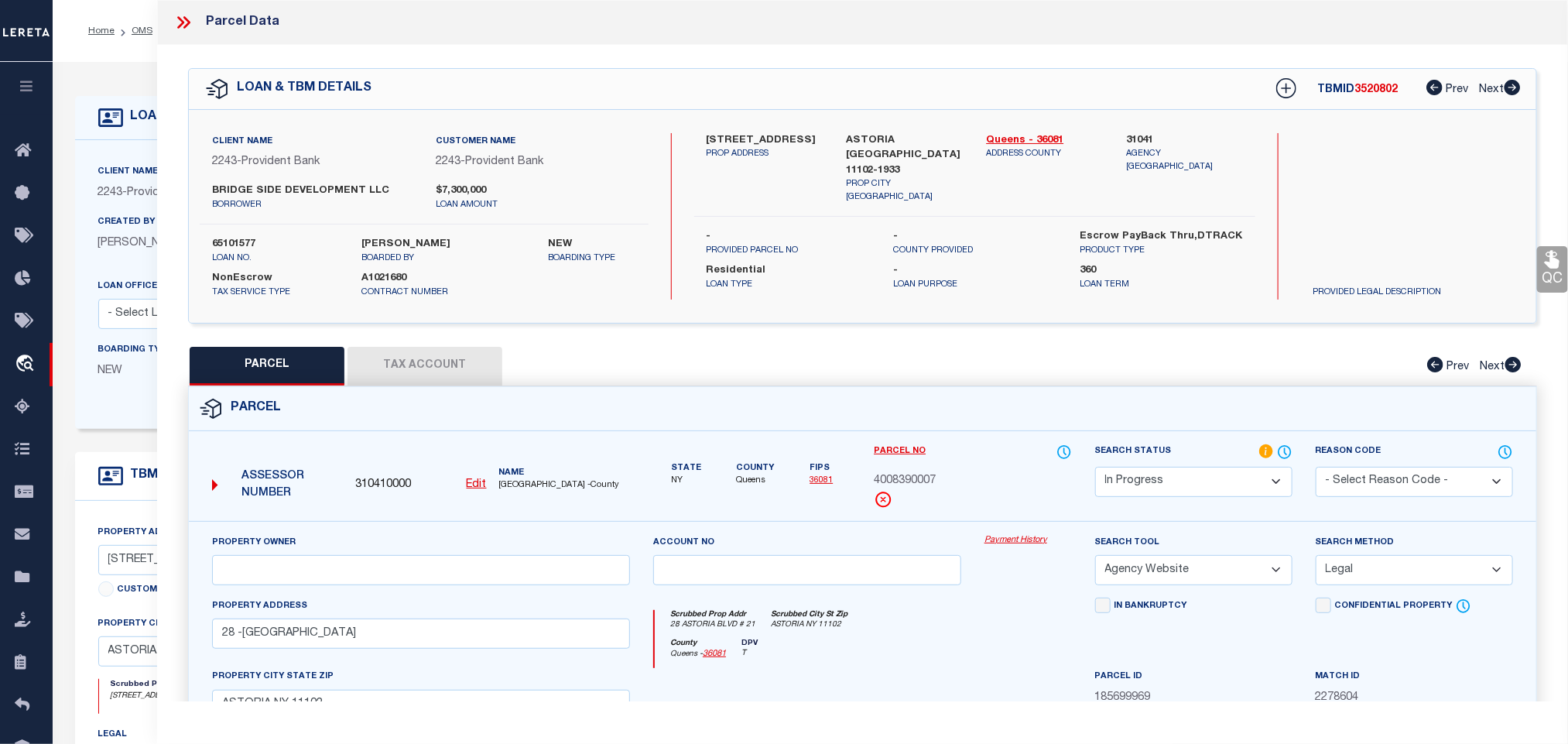
drag, startPoint x: 1192, startPoint y: 495, endPoint x: 1187, endPoint y: 476, distance: 19.6
click at [1192, 495] on select "Automated Search Bad Parcel Complete Duplicate Parcel High Dollar Reporting In …" at bounding box center [1194, 482] width 197 height 30
click at [1096, 468] on select "Automated Search Bad Parcel Complete Duplicate Parcel High Dollar Reporting In …" at bounding box center [1194, 482] width 197 height 30
click at [1148, 484] on select "Automated Search Bad Parcel Complete Duplicate Parcel High Dollar Reporting In …" at bounding box center [1194, 482] width 197 height 30
click at [1096, 468] on select "Automated Search Bad Parcel Complete Duplicate Parcel High Dollar Reporting In …" at bounding box center [1194, 482] width 197 height 30
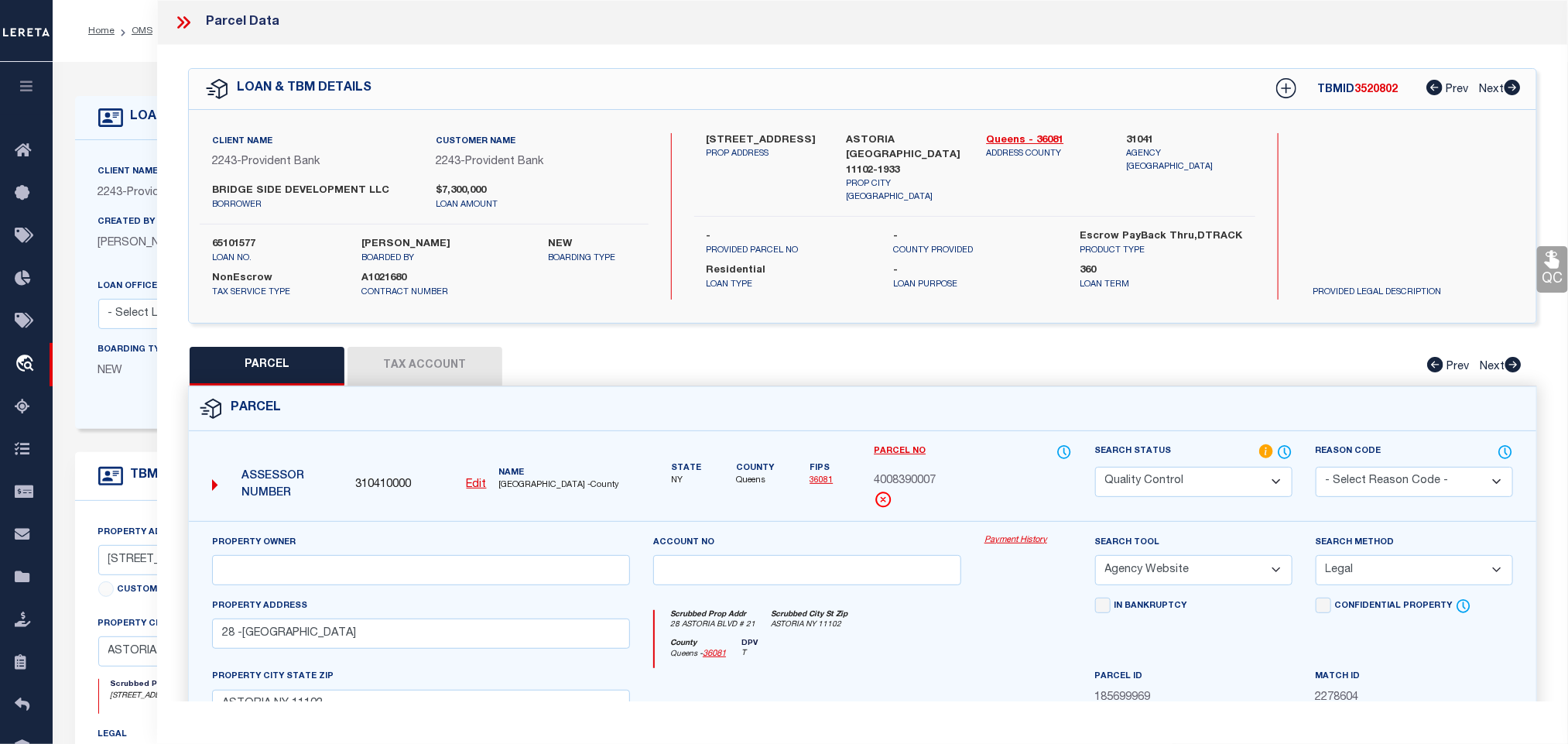
click at [1164, 465] on div "Search Status Automated Search Bad Parcel Complete Duplicate Parcel High Dollar…" at bounding box center [1194, 470] width 197 height 53
click at [1162, 387] on div "Parcel Edit" at bounding box center [862, 699] width 1349 height 624
drag, startPoint x: 1155, startPoint y: 494, endPoint x: 1162, endPoint y: 469, distance: 26.0
click at [1155, 494] on select "Automated Search Bad Parcel Complete Duplicate Parcel High Dollar Reporting In …" at bounding box center [1194, 482] width 197 height 30
select select "PC"
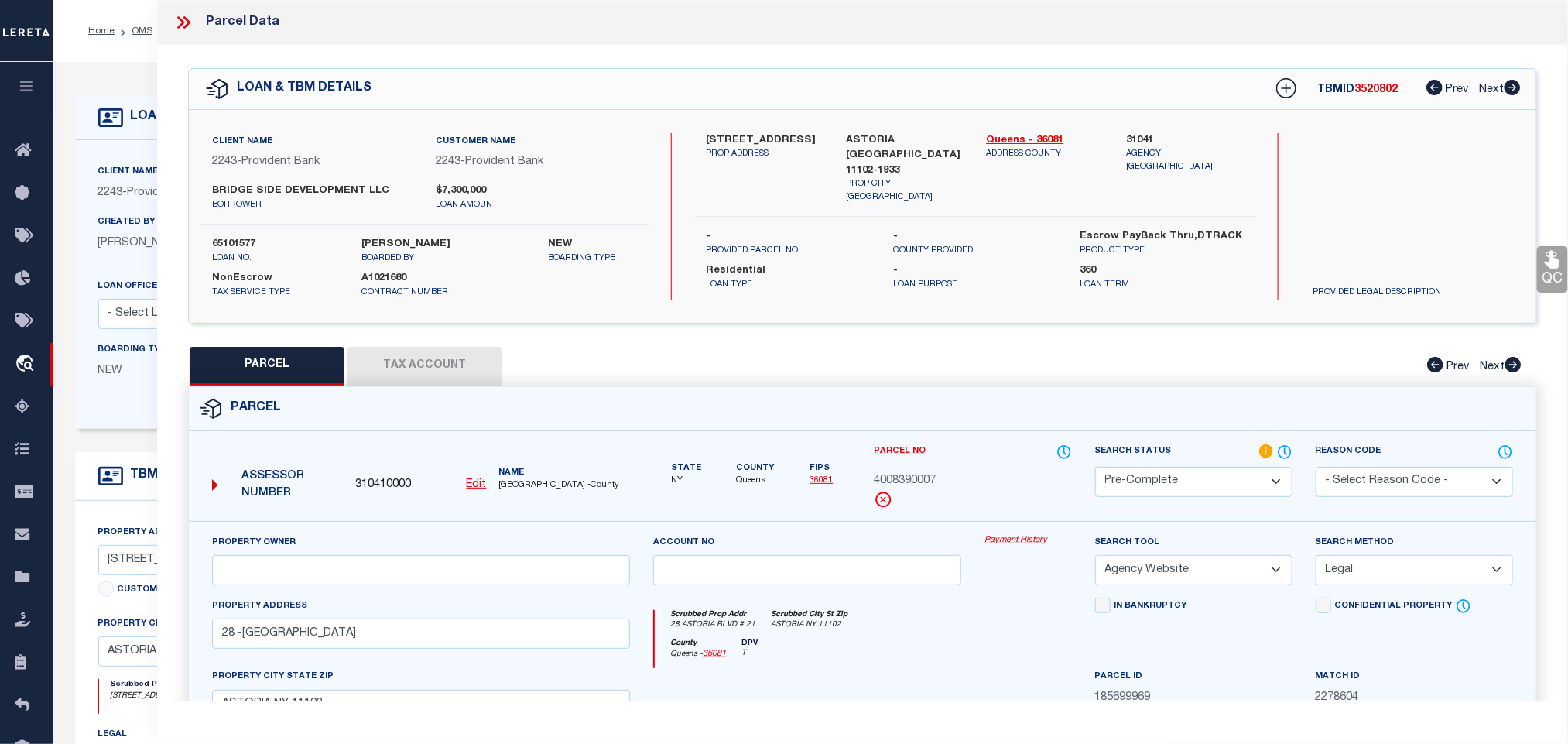
click at [1096, 468] on select "Automated Search Bad Parcel Complete Duplicate Parcel High Dollar Reporting In …" at bounding box center [1194, 482] width 197 height 30
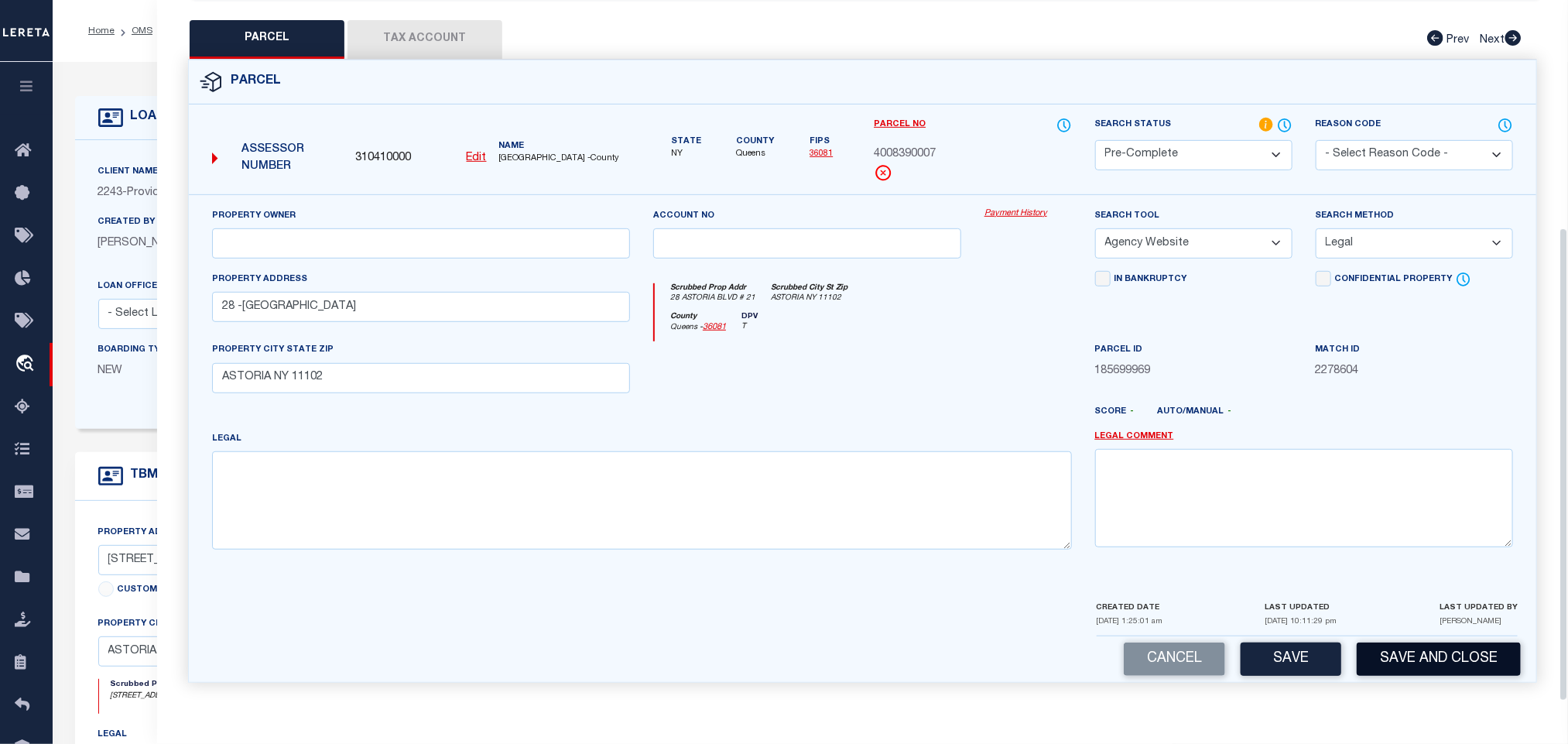
click at [1403, 651] on button "Save and Close" at bounding box center [1438, 660] width 164 height 34
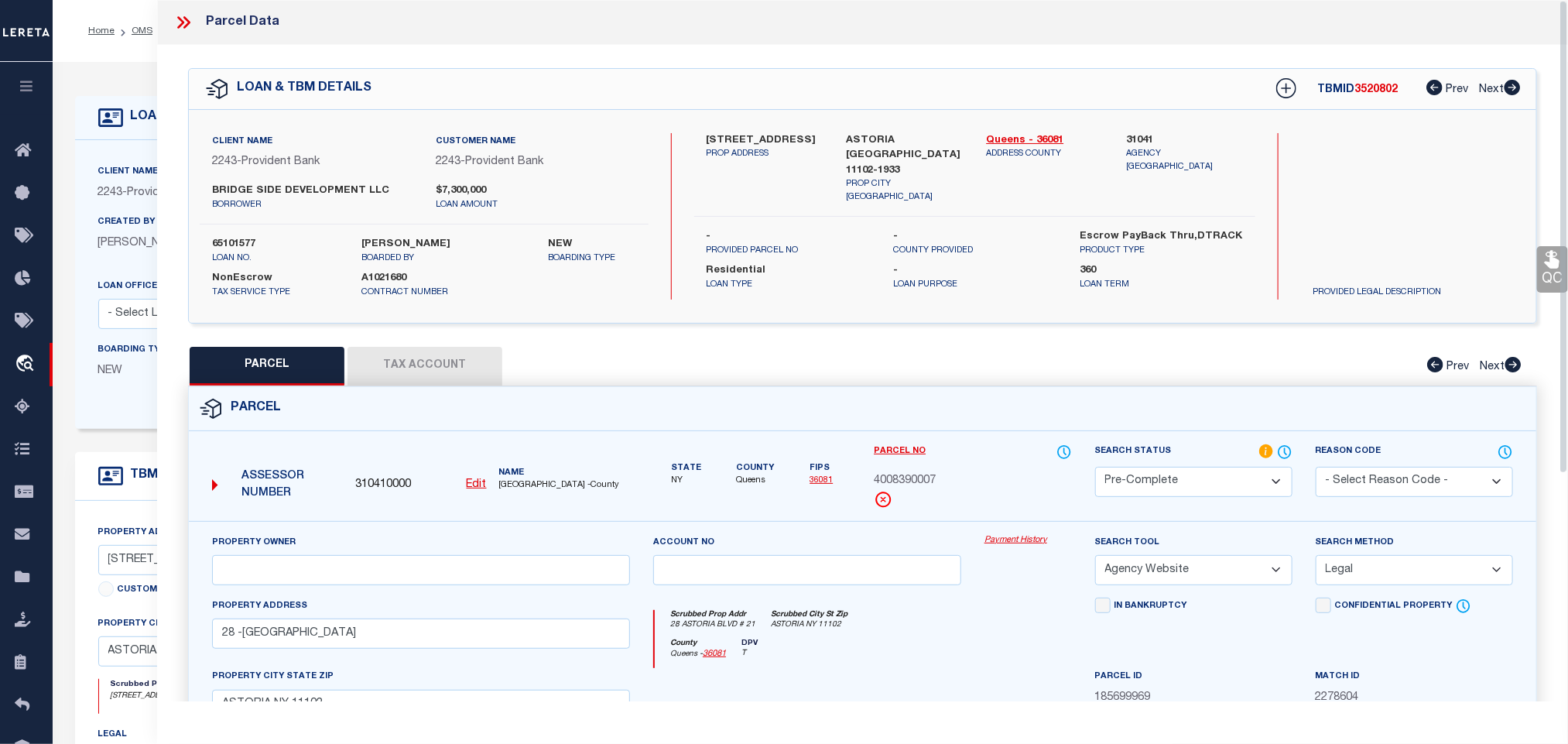
click at [221, 235] on div "Client Name 2243 - Provident Bank Customer Name 2243 - Provident Bank BRIDGE SI…" at bounding box center [424, 217] width 449 height 167
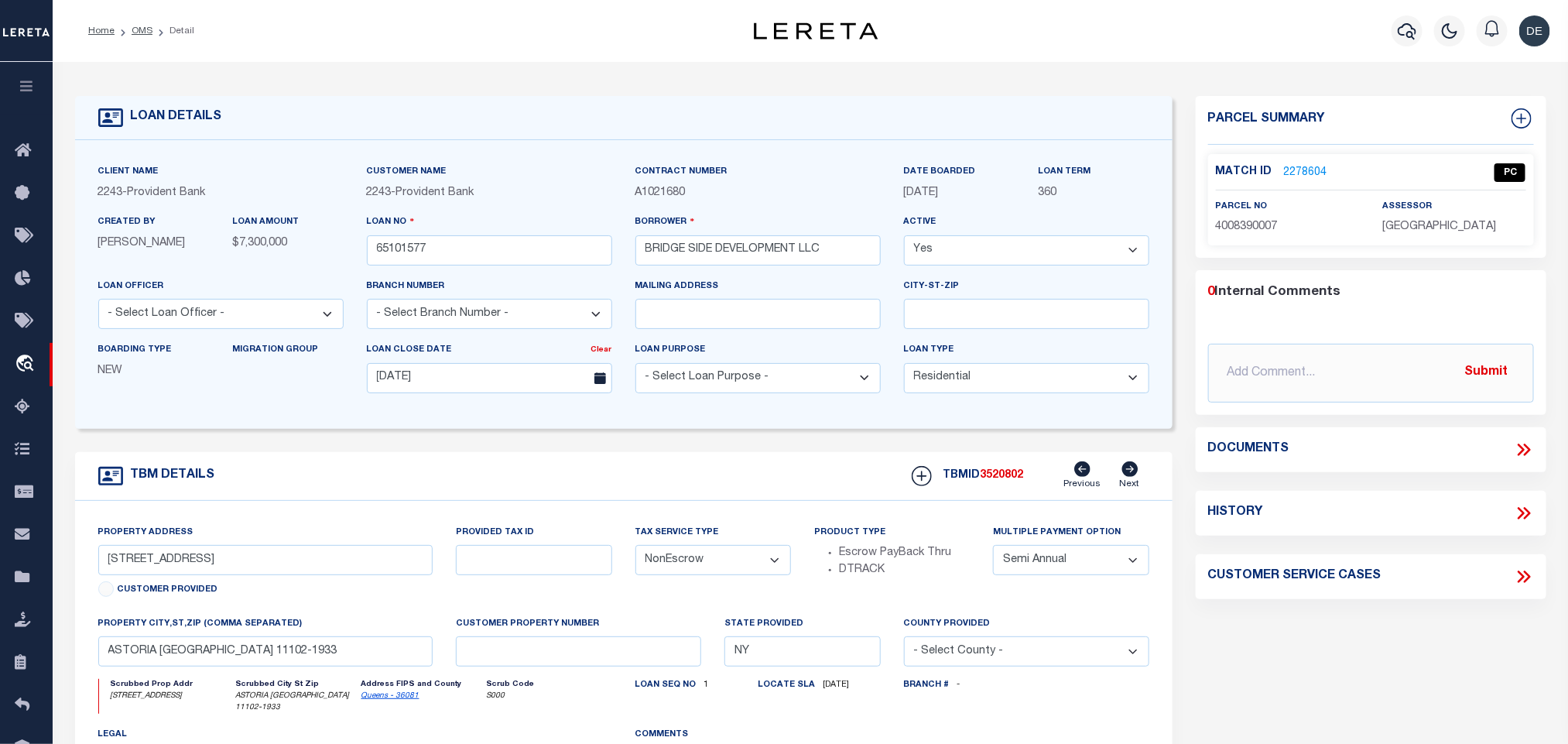
drag, startPoint x: 1016, startPoint y: 486, endPoint x: 899, endPoint y: 517, distance: 121.0
click at [1016, 481] on span "3520802" at bounding box center [1002, 475] width 43 height 11
click at [1448, 233] on p "[GEOGRAPHIC_DATA]" at bounding box center [1454, 227] width 143 height 17
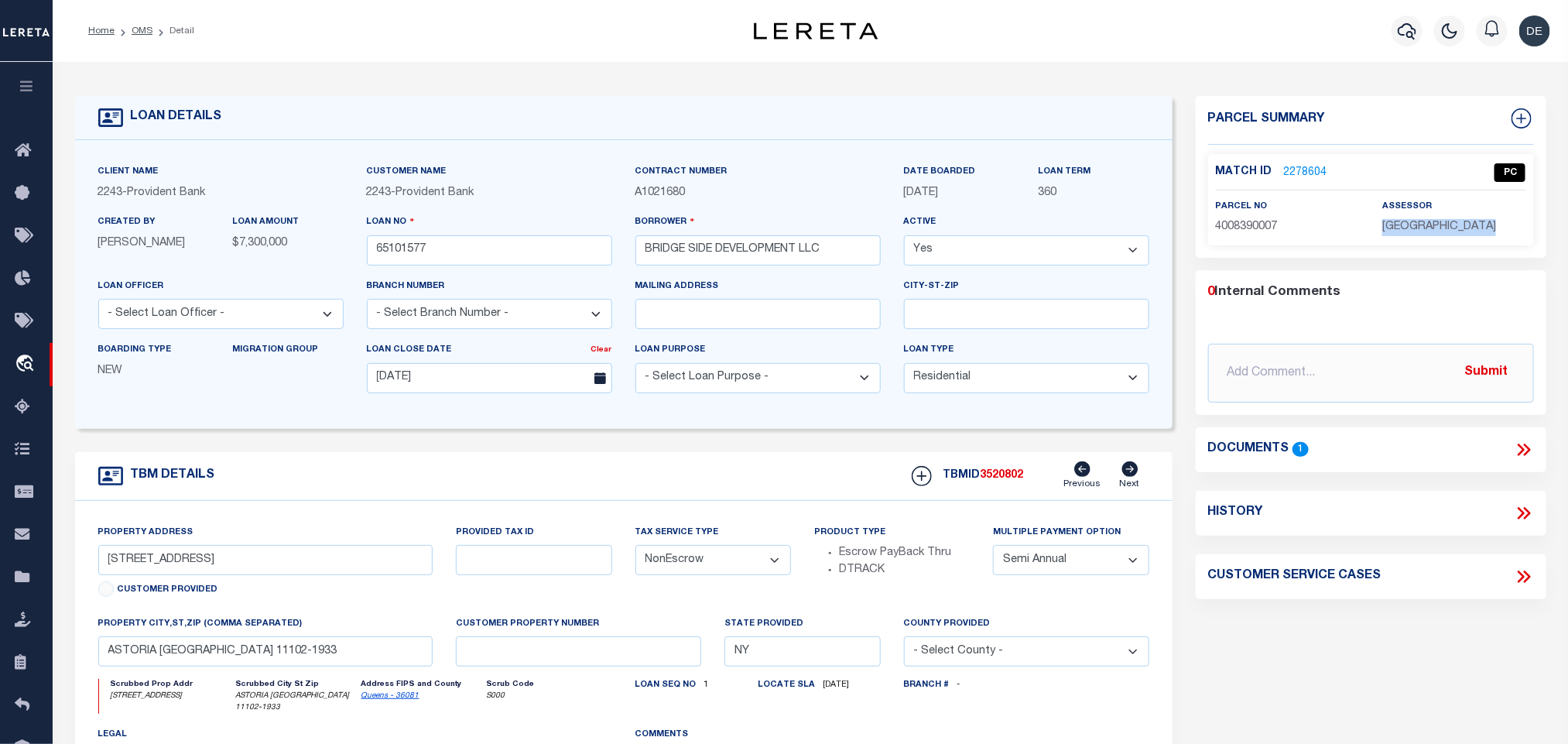
click at [1448, 233] on p "[GEOGRAPHIC_DATA]" at bounding box center [1454, 227] width 143 height 17
click at [1233, 226] on span "4008390007" at bounding box center [1247, 227] width 62 height 11
click at [133, 22] on ol "Home OMS Detail" at bounding box center [141, 30] width 131 height 33
click at [142, 30] on link "OMS" at bounding box center [141, 30] width 21 height 9
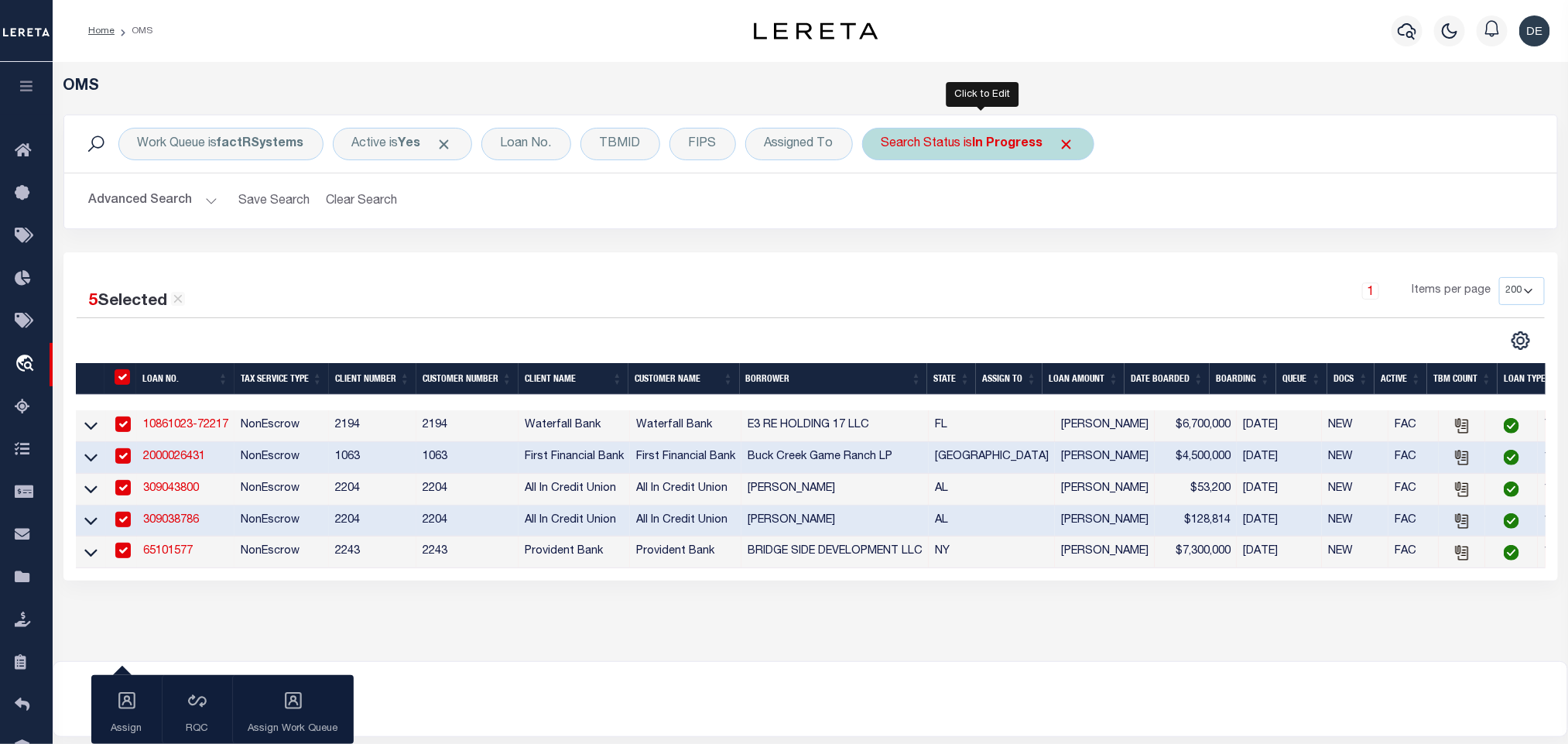
click at [945, 152] on div "Search Status is In Progress" at bounding box center [979, 144] width 232 height 33
select select "IP"
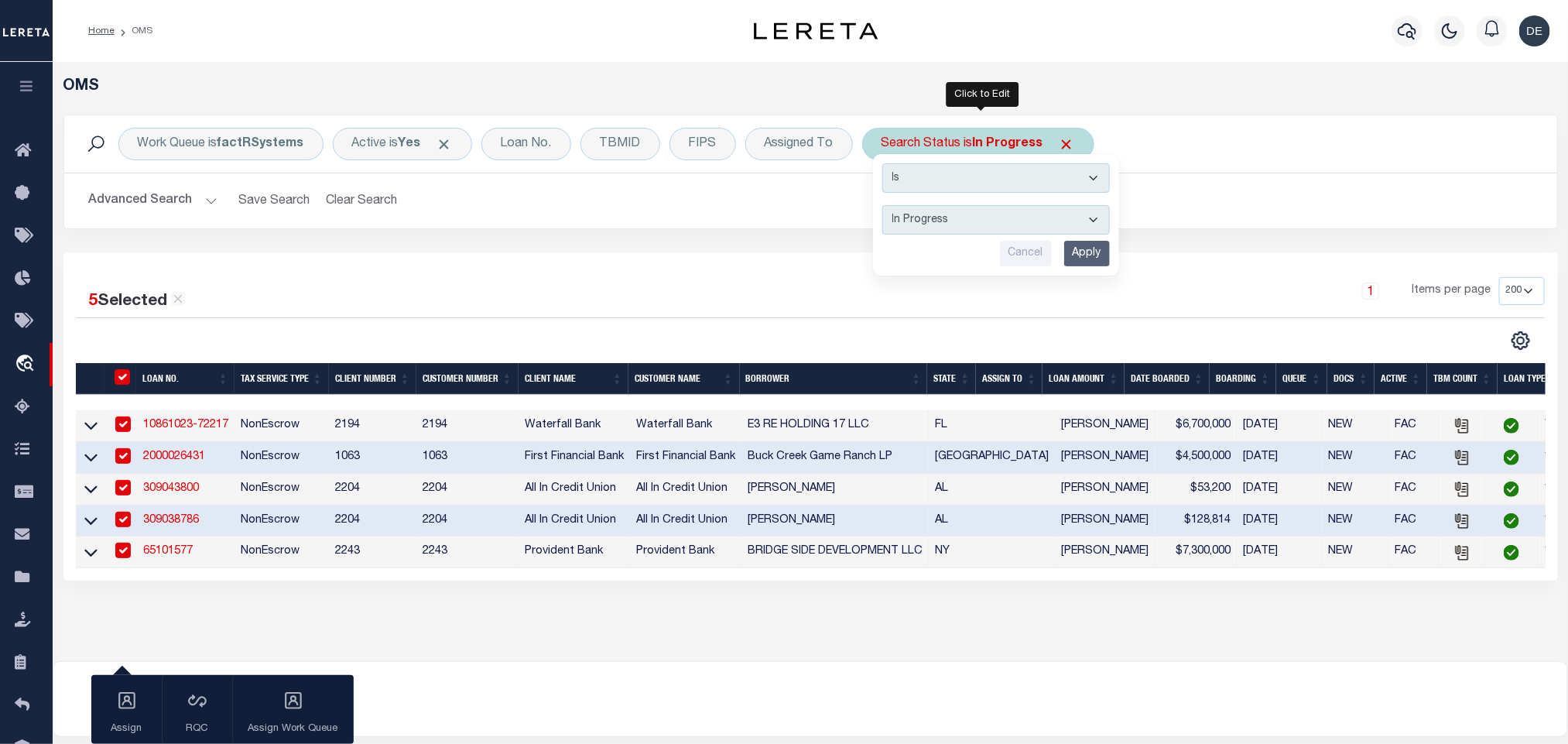
click at [1087, 258] on input "Apply" at bounding box center [1087, 254] width 45 height 25
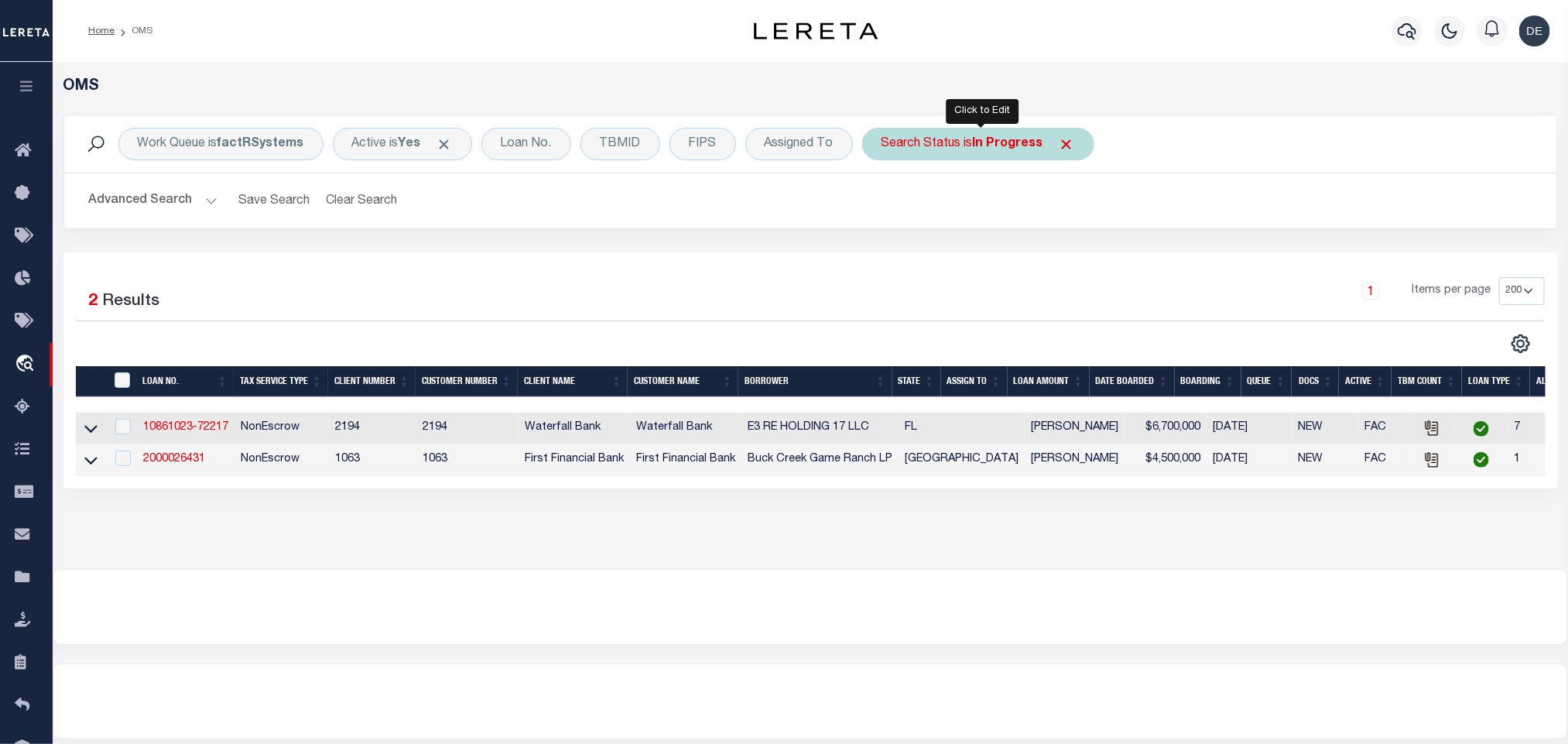
click at [957, 142] on div "Search Status is In Progress" at bounding box center [979, 144] width 232 height 33
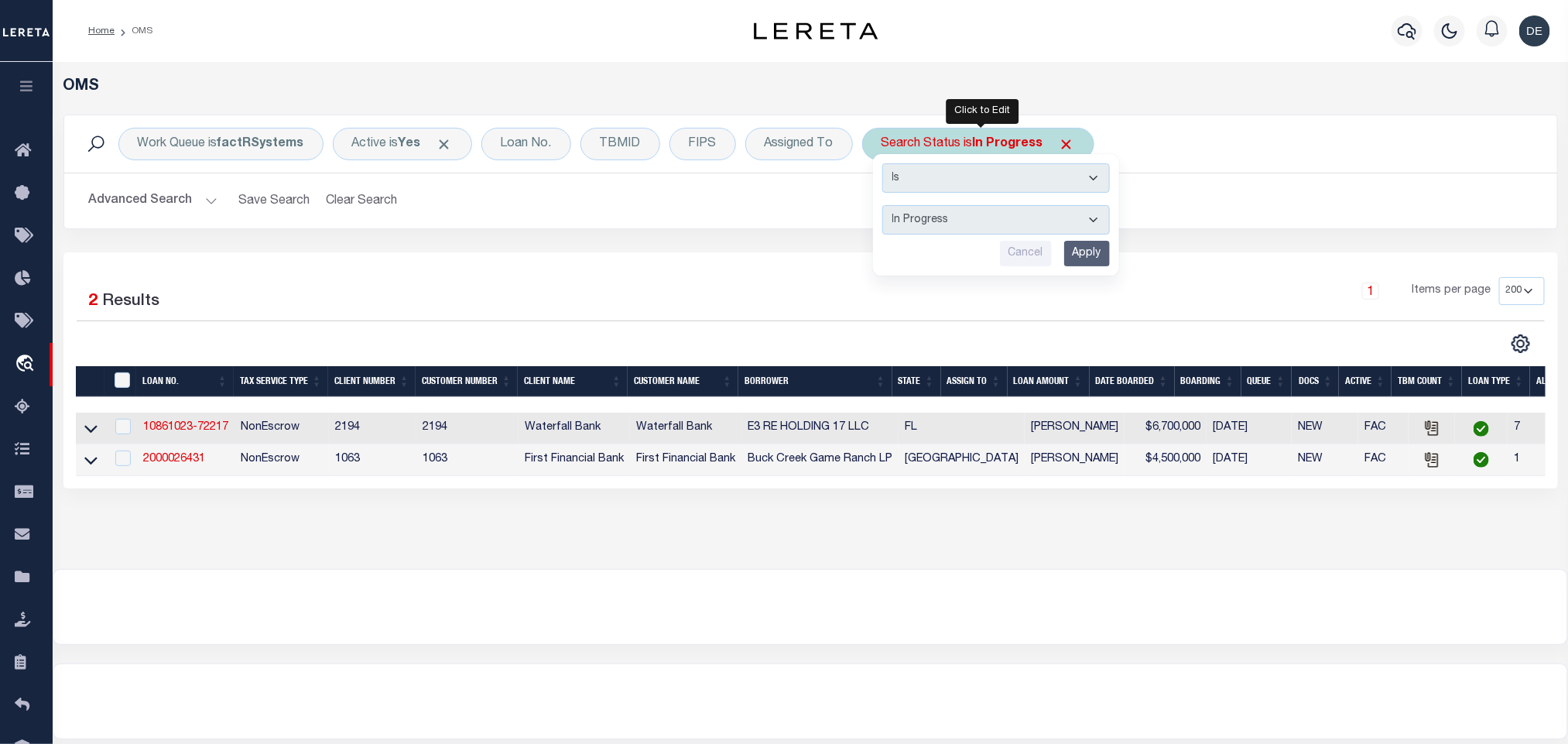
click at [975, 235] on select "Automated Search Bad Parcel Complete Duplicate Parcel High Dollar Reporting In …" at bounding box center [996, 220] width 227 height 29
select select "RD"
click at [887, 206] on select "Automated Search Bad Parcel Complete Duplicate Parcel High Dollar Reporting In …" at bounding box center [996, 220] width 227 height 29
click at [1085, 249] on input "Apply" at bounding box center [1087, 254] width 45 height 25
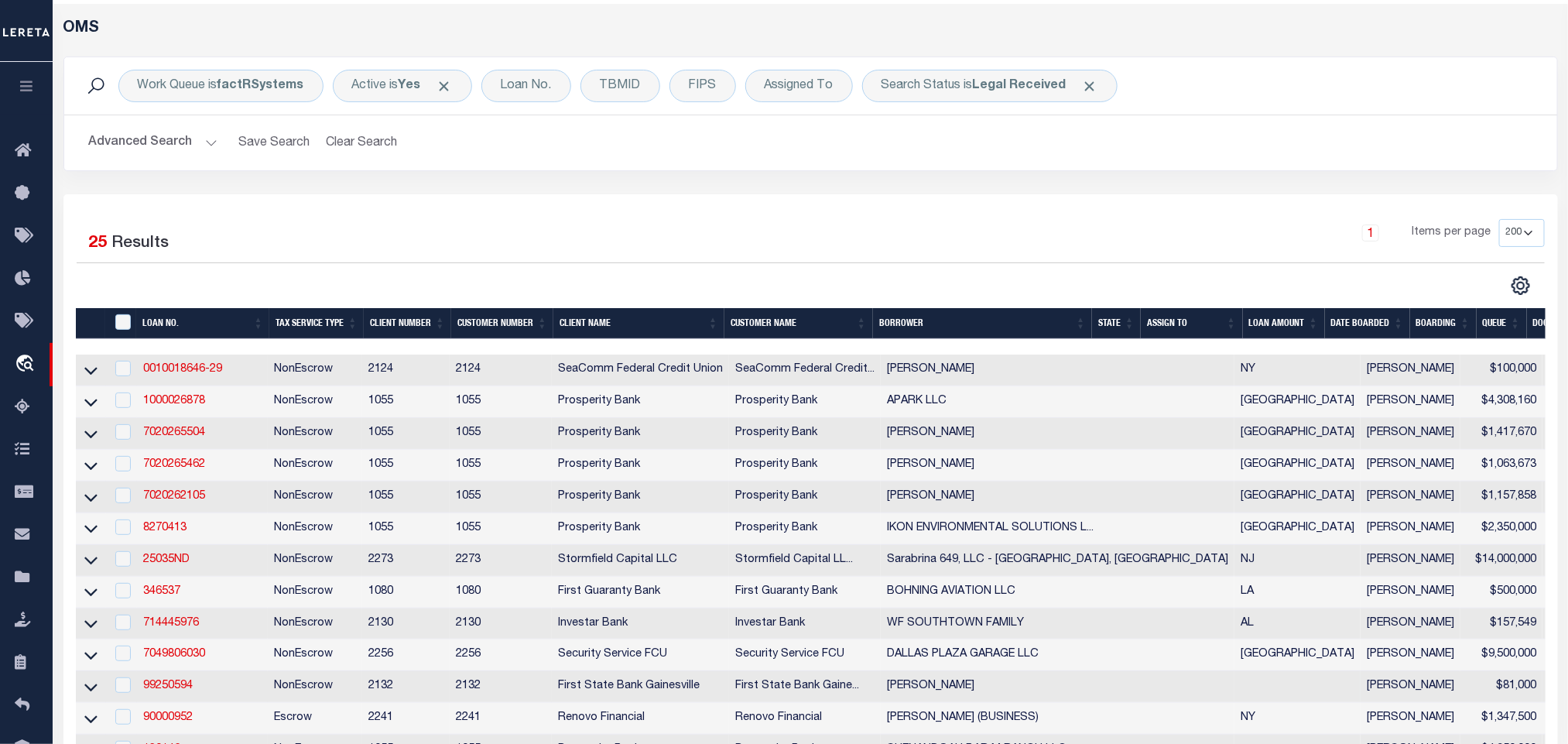
scroll to position [291, 0]
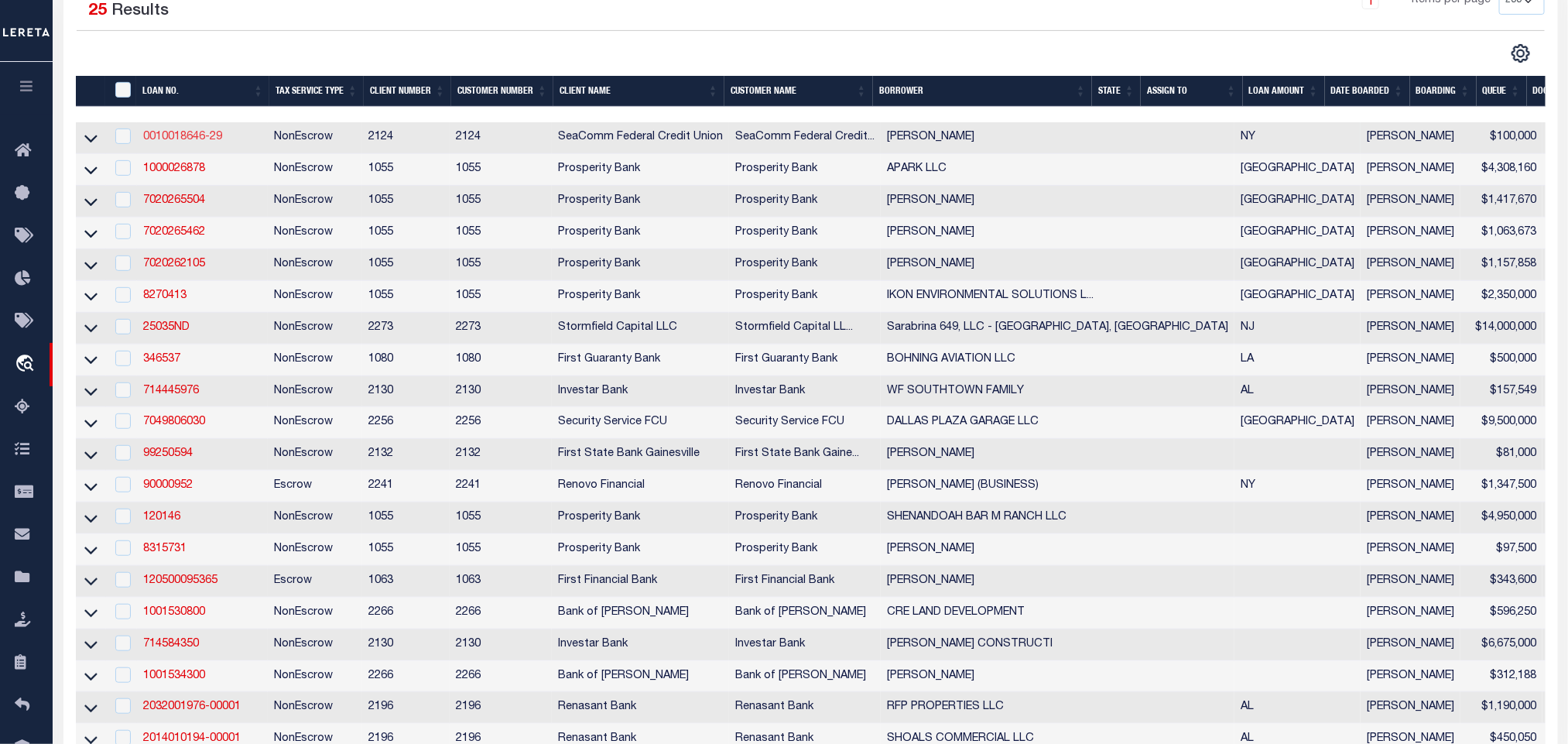
click at [196, 135] on link "0010018646-29" at bounding box center [183, 136] width 79 height 11
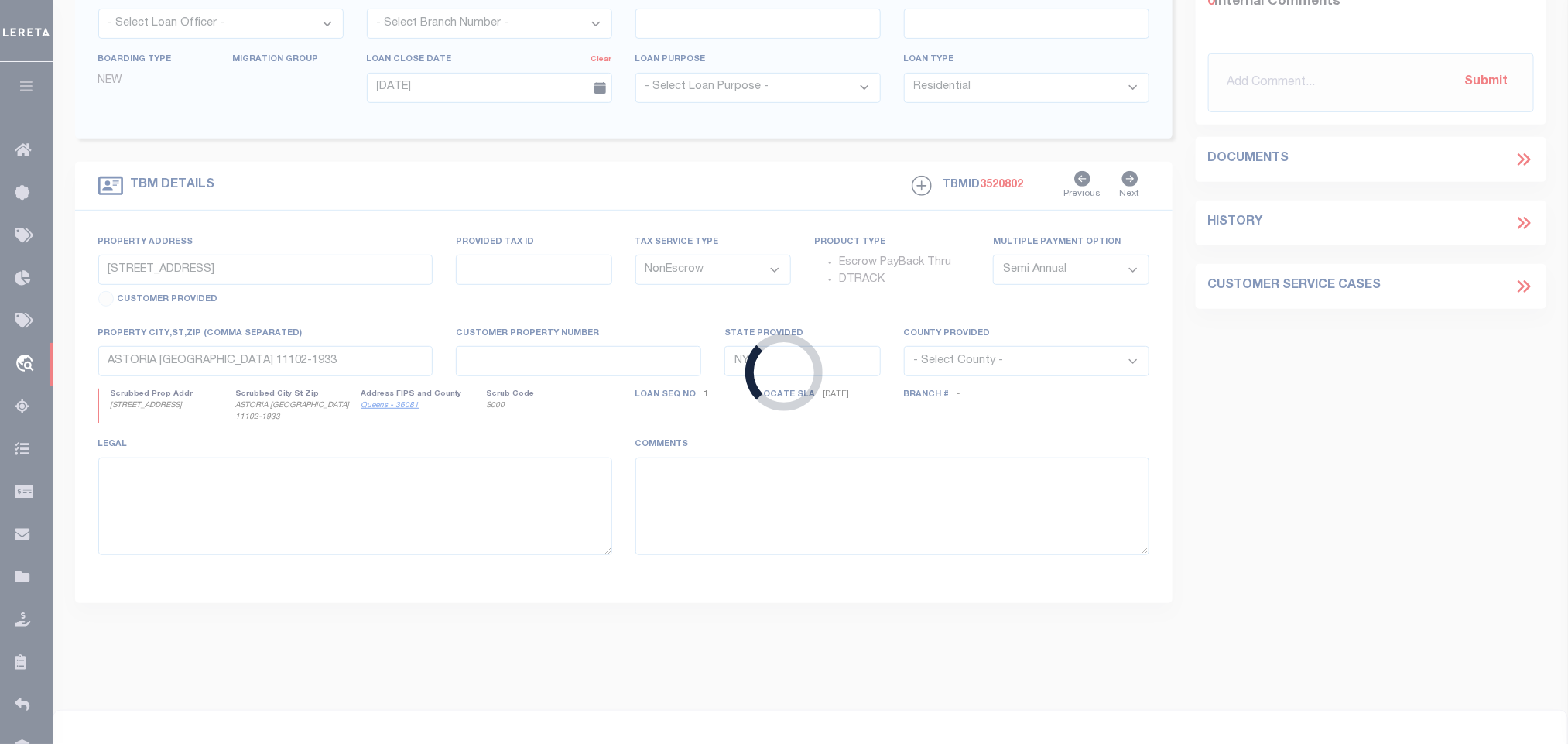
type input "0010018646-29"
type input "[PERSON_NAME]"
select select
type input "1928 COUNTY ROUTE 38"
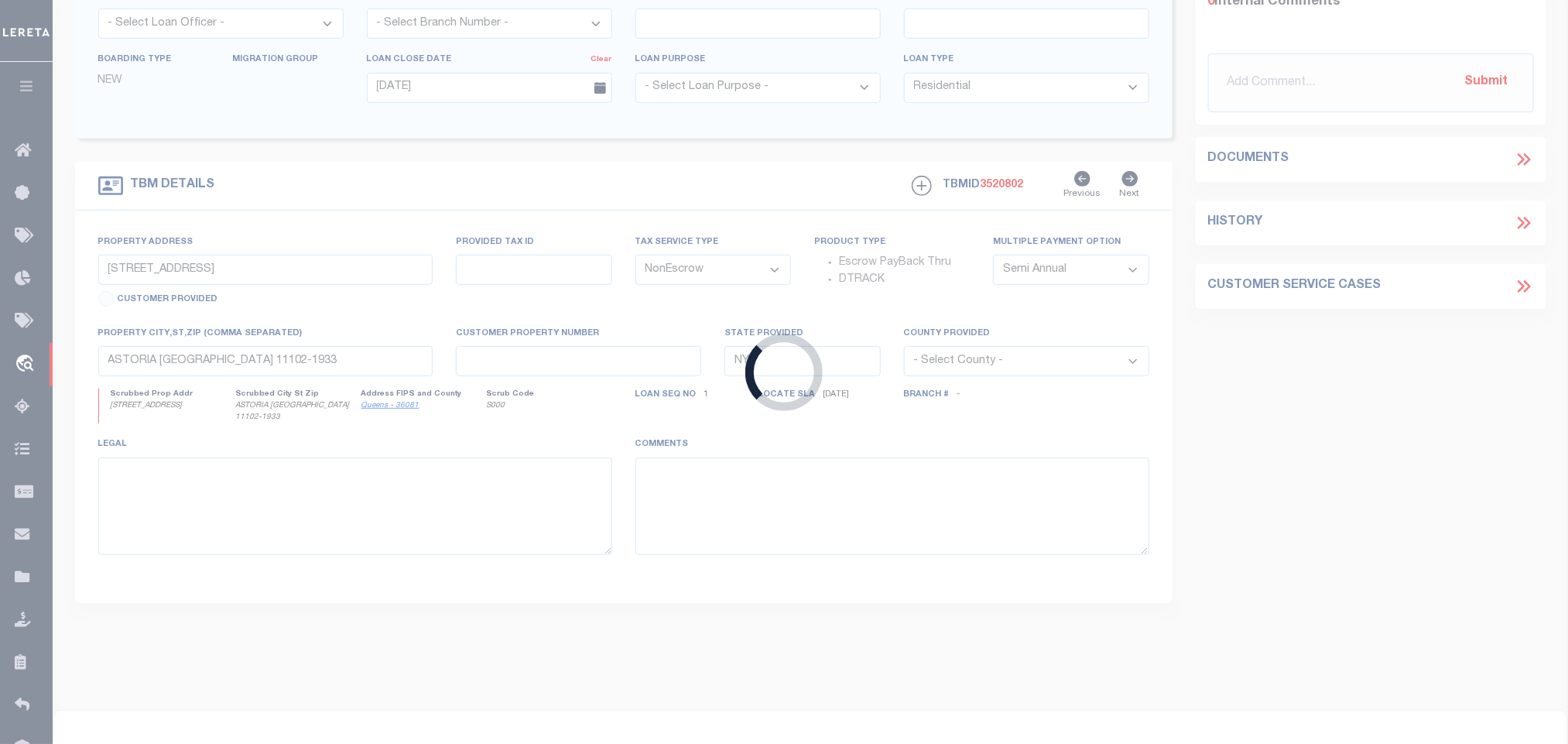
type input "[GEOGRAPHIC_DATA],[GEOGRAPHIC_DATA],13667-3241"
select select "10"
select select
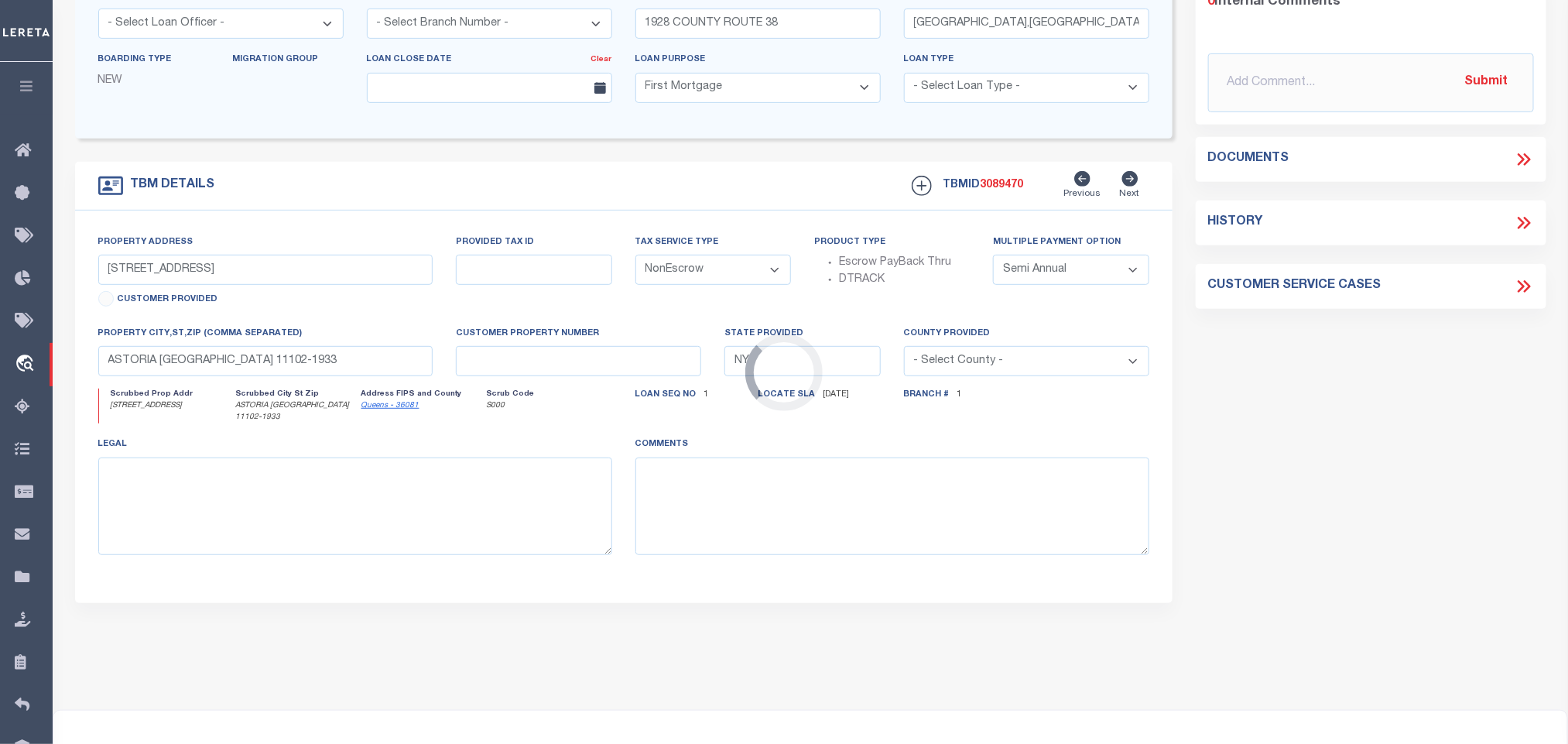
select select "2358"
type input "1928 County Route 38"
type input "24.004-3-16.2"
type input "[GEOGRAPHIC_DATA],[GEOGRAPHIC_DATA],13667-3241"
select select
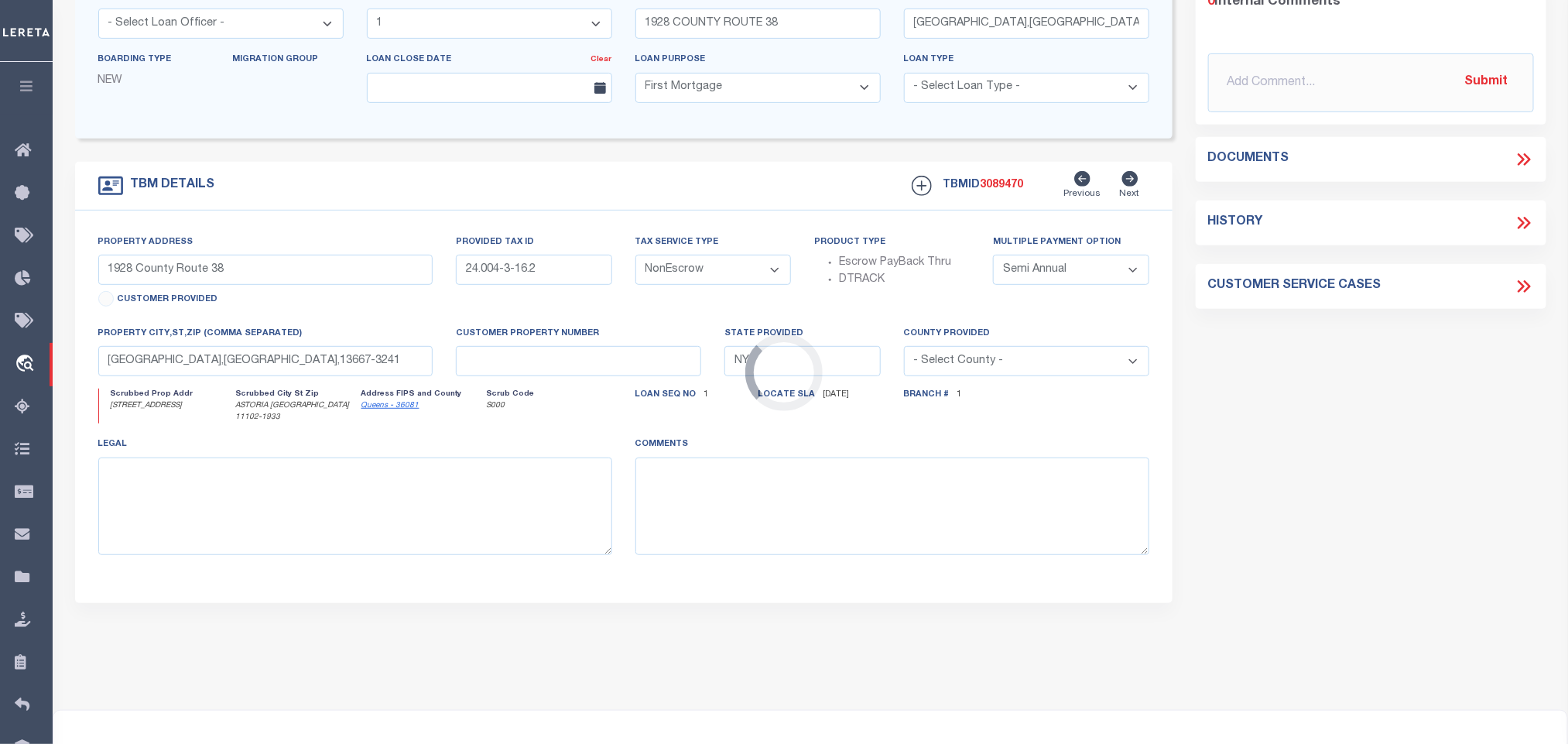
select select "4706"
select select
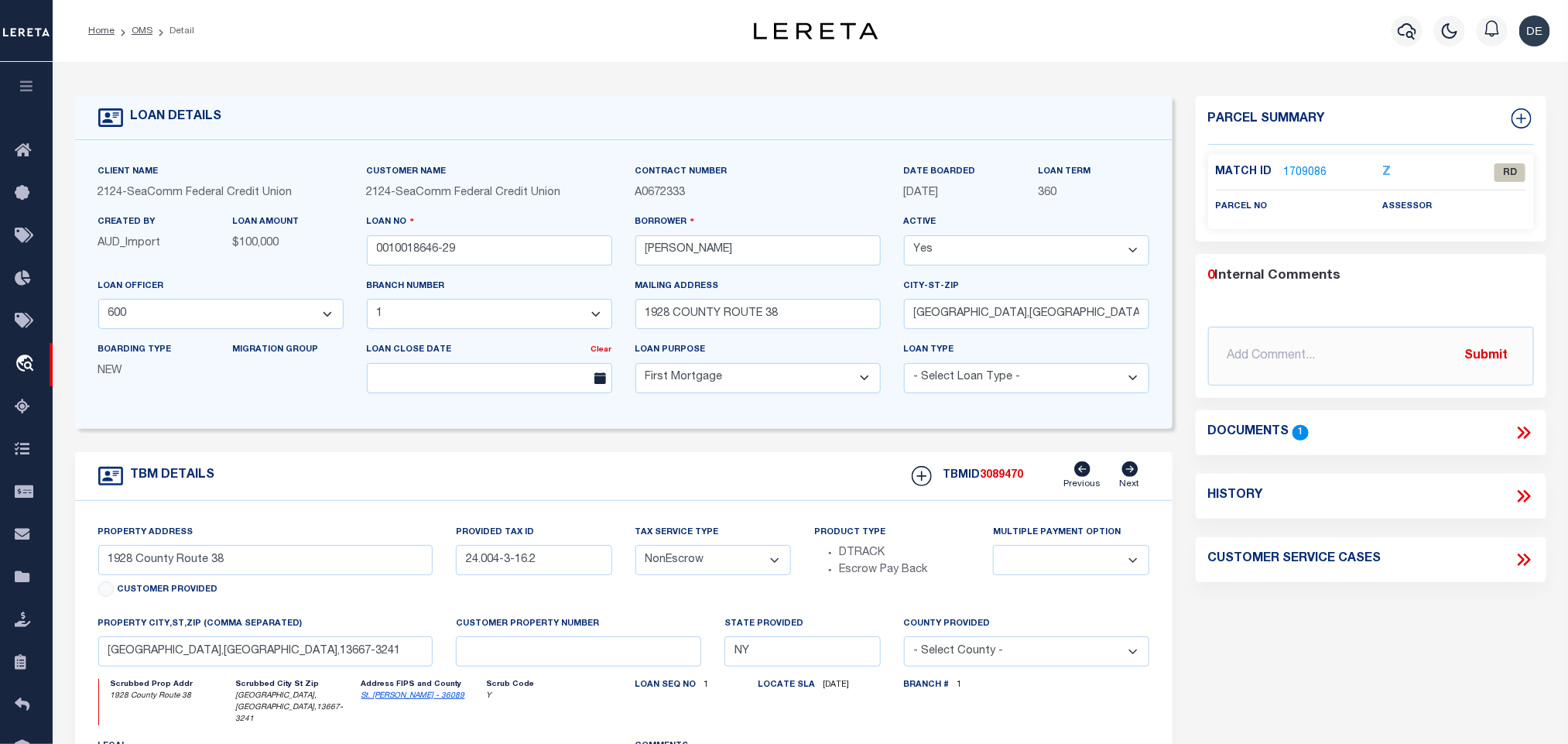
click at [1521, 428] on icon at bounding box center [1524, 433] width 20 height 20
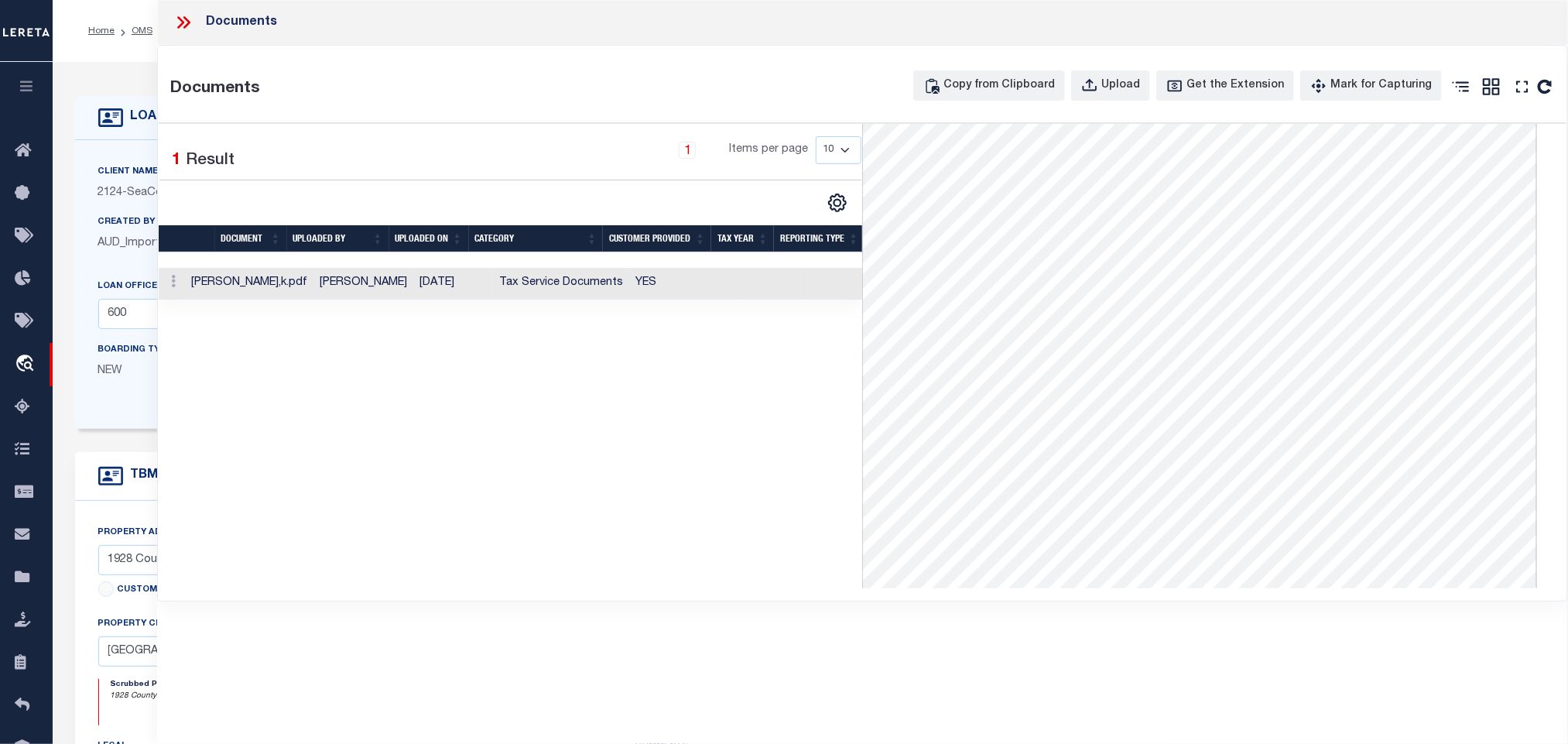
click at [595, 293] on td "Tax Service Documents" at bounding box center [562, 284] width 137 height 32
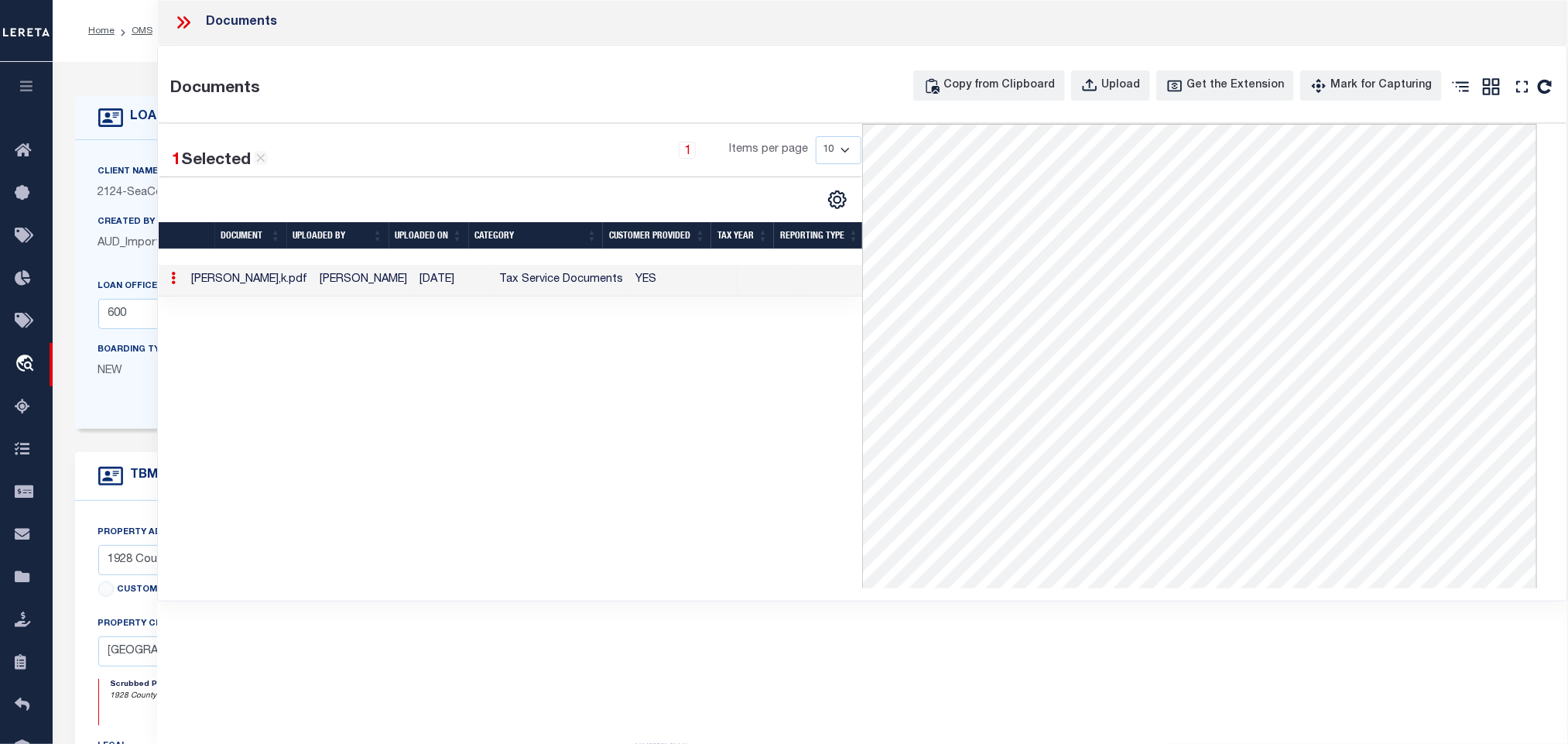
click at [138, 71] on div "LOAN DETAILS Client Name 2124" at bounding box center [811, 538] width 1516 height 950
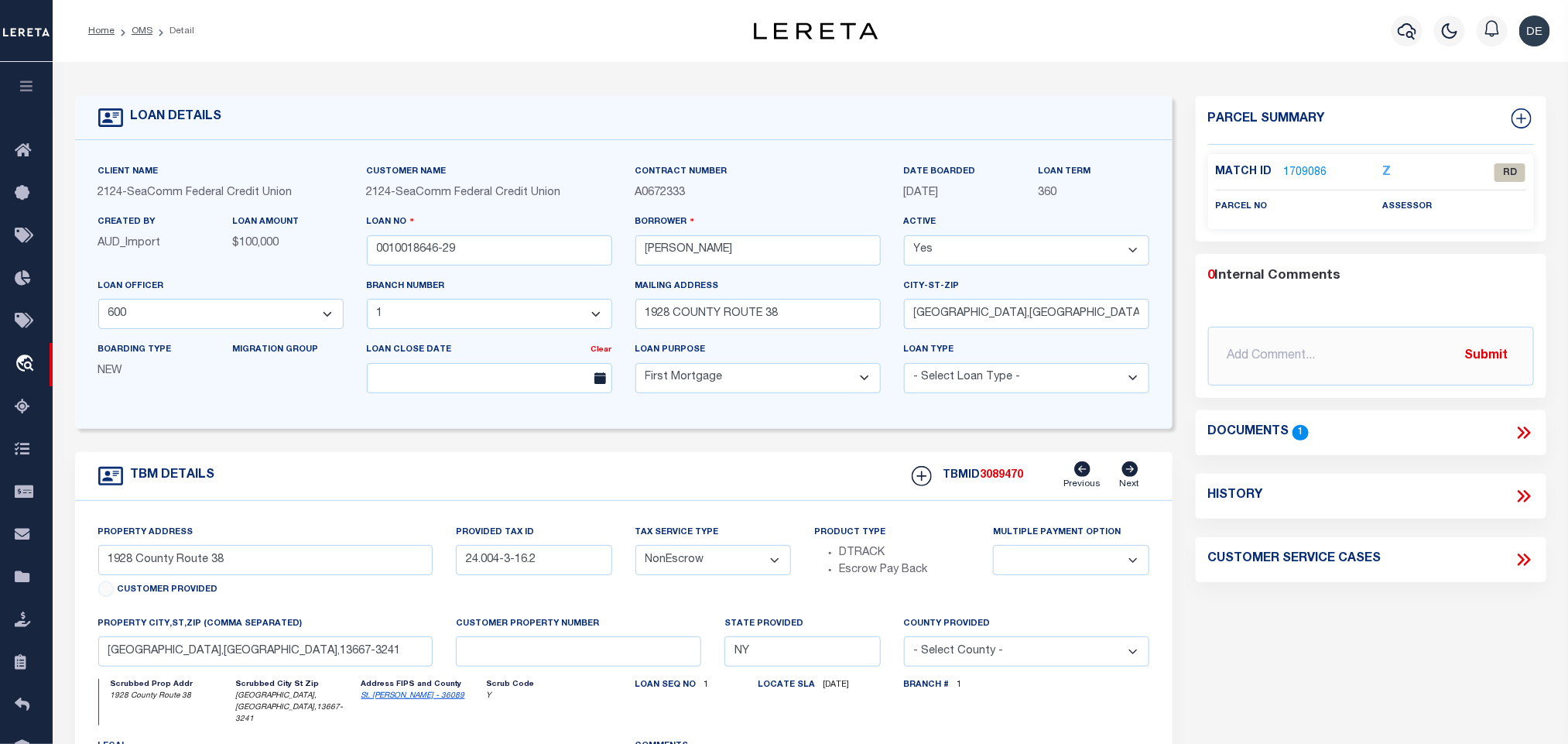
click at [1527, 427] on icon at bounding box center [1524, 433] width 20 height 20
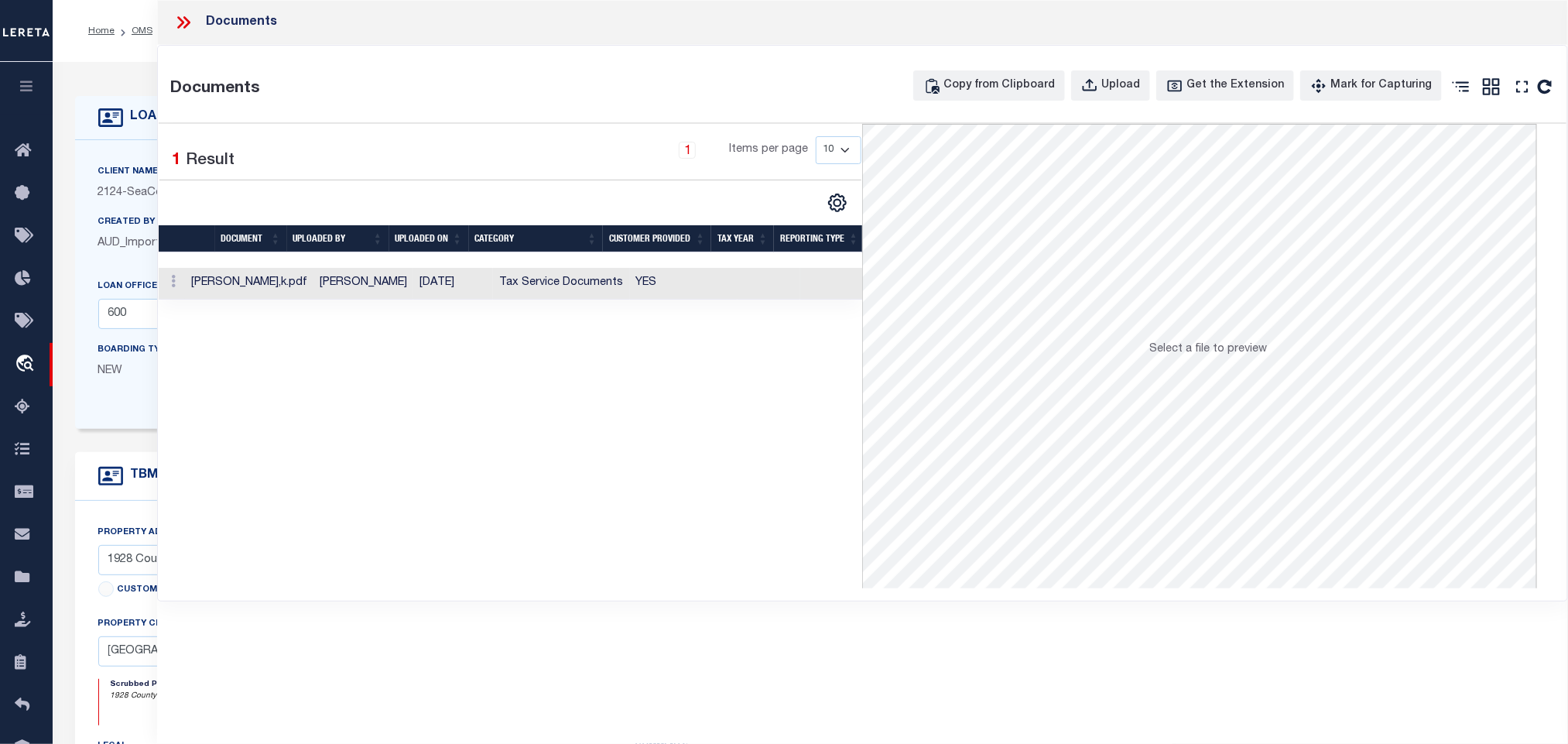
click at [801, 284] on td at bounding box center [846, 284] width 91 height 32
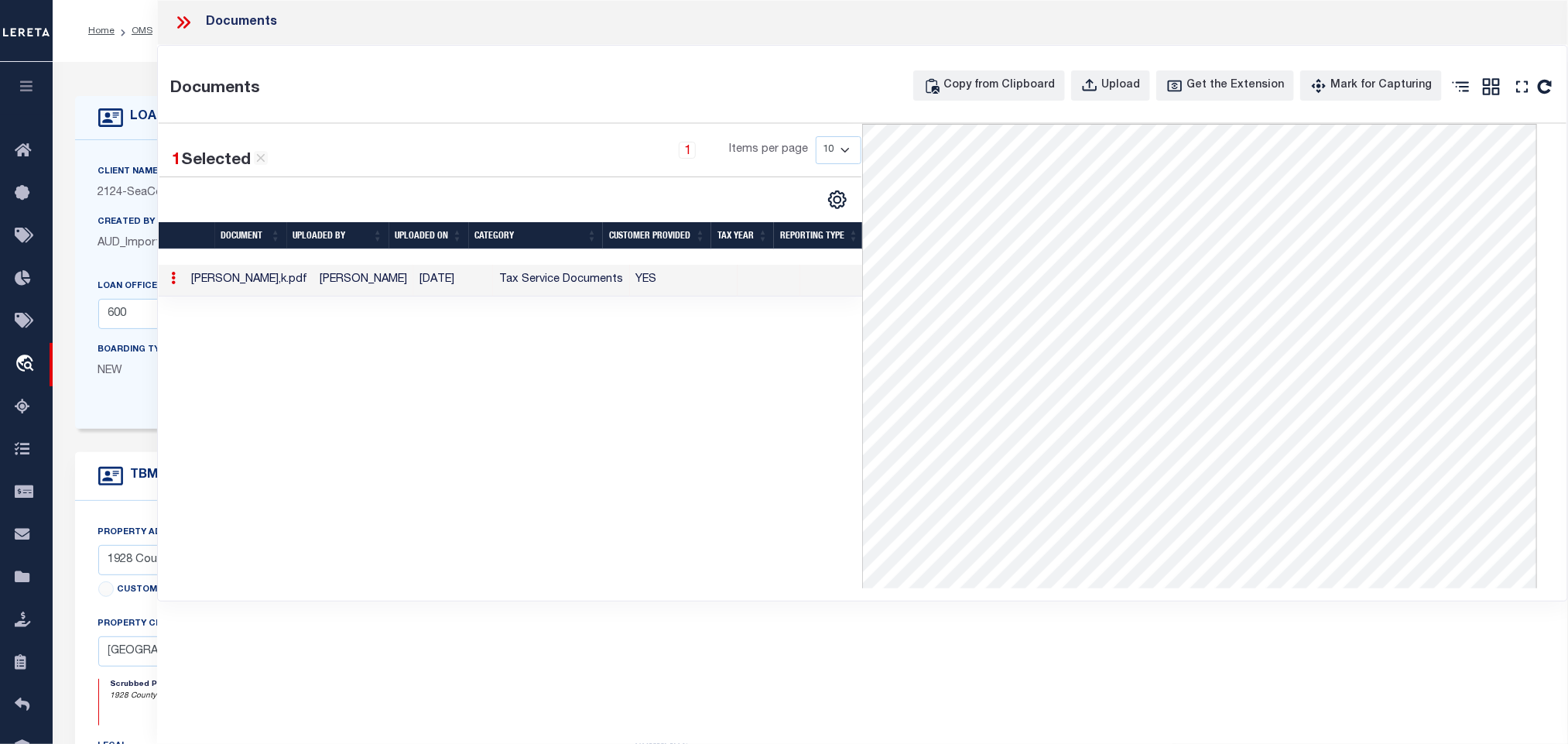
click at [186, 24] on icon at bounding box center [184, 23] width 20 height 20
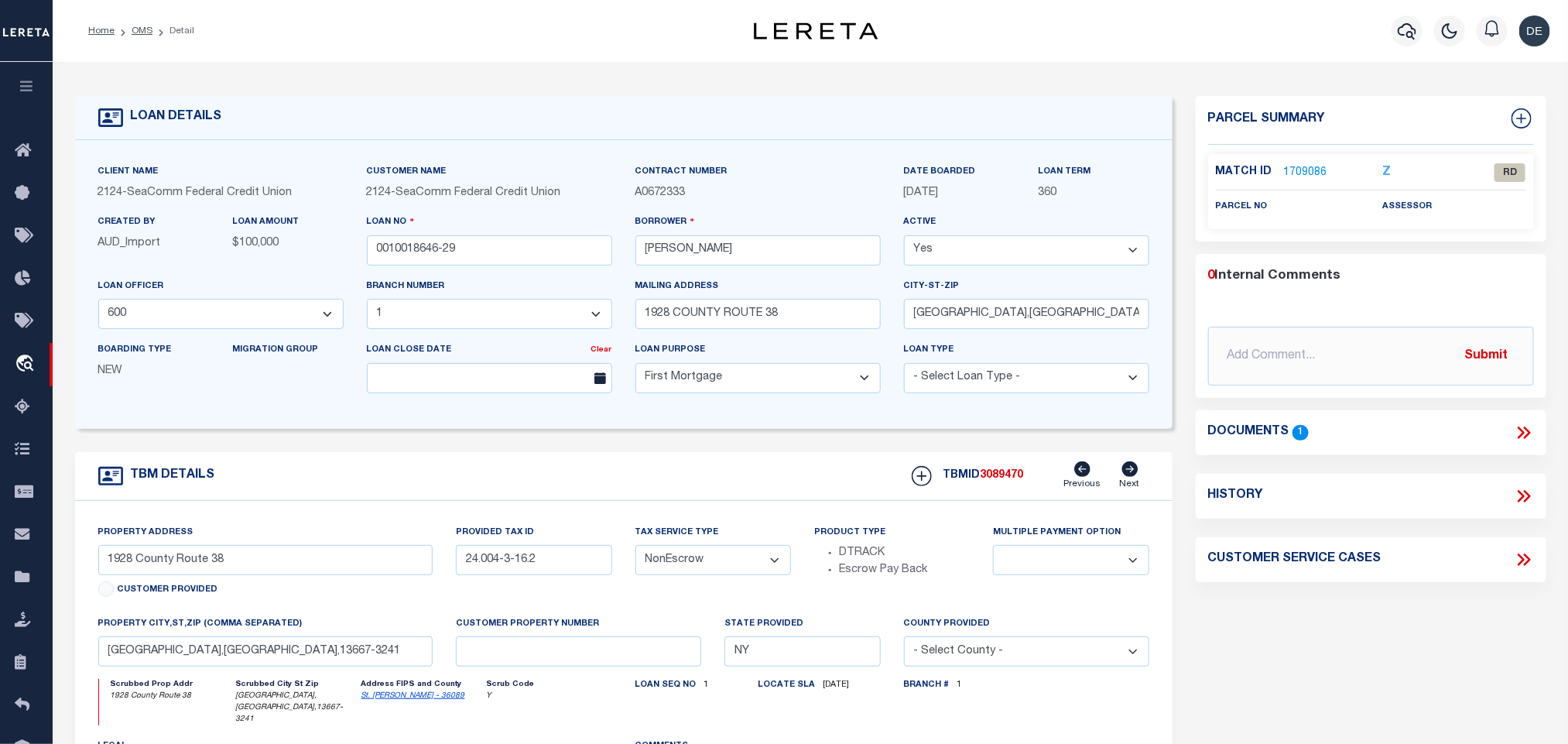
click at [381, 700] on link "St. [PERSON_NAME] - 36089" at bounding box center [413, 696] width 104 height 8
click at [520, 575] on input "24.004-3-16.2" at bounding box center [533, 560] width 156 height 30
click at [270, 586] on div "Property Address 1928 County Route 38 Customer Provided" at bounding box center [266, 564] width 335 height 79
click at [274, 570] on input "1928 County Route 38" at bounding box center [266, 560] width 335 height 30
drag, startPoint x: 307, startPoint y: 663, endPoint x: 67, endPoint y: 602, distance: 247.6
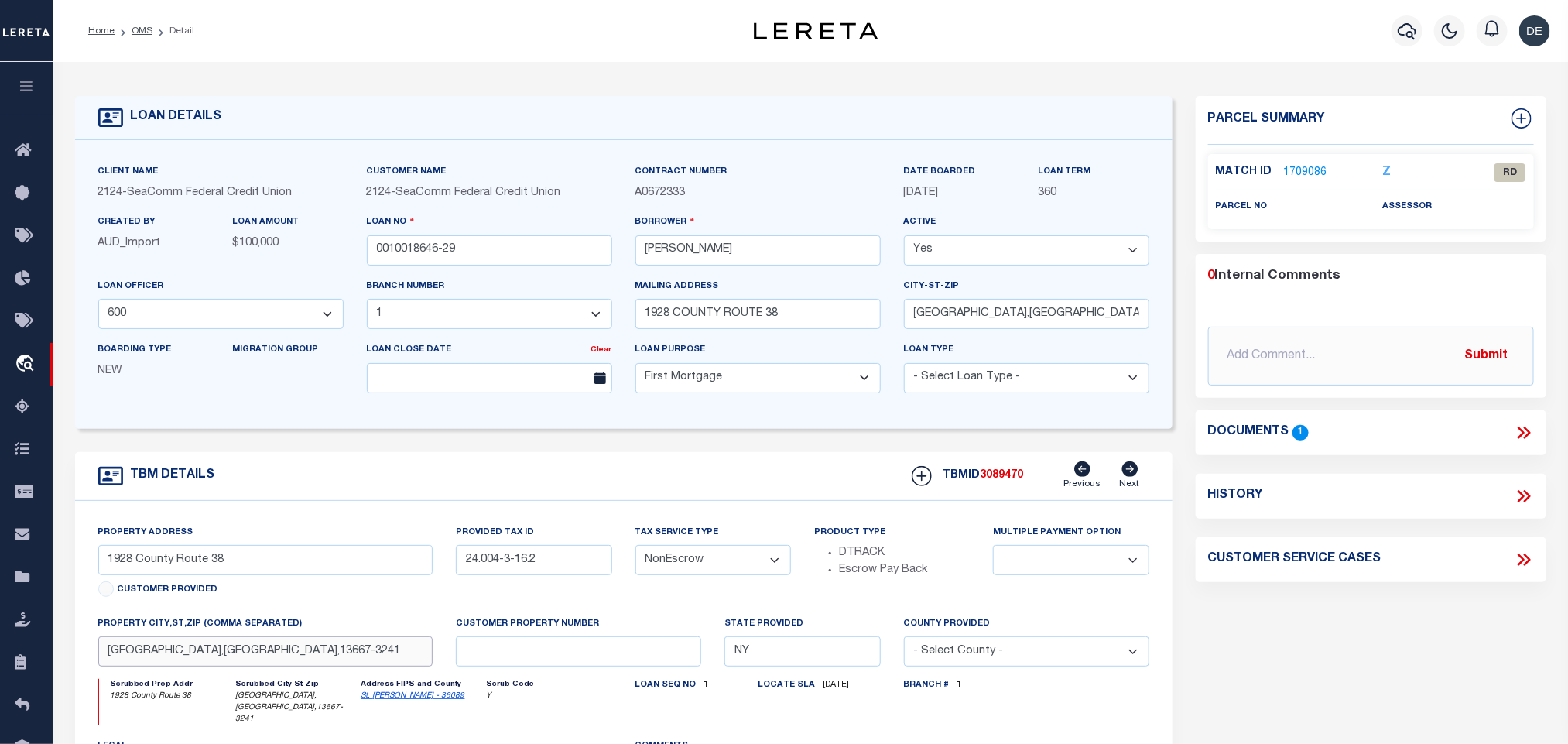
click at [307, 663] on input "[GEOGRAPHIC_DATA],[GEOGRAPHIC_DATA],13667-3241" at bounding box center [266, 652] width 335 height 30
click at [721, 249] on input "[PERSON_NAME]" at bounding box center [758, 250] width 245 height 30
drag, startPoint x: 137, startPoint y: 670, endPoint x: 195, endPoint y: 678, distance: 58.5
click at [195, 666] on input "[GEOGRAPHIC_DATA],[GEOGRAPHIC_DATA],13667-3241" at bounding box center [266, 652] width 335 height 30
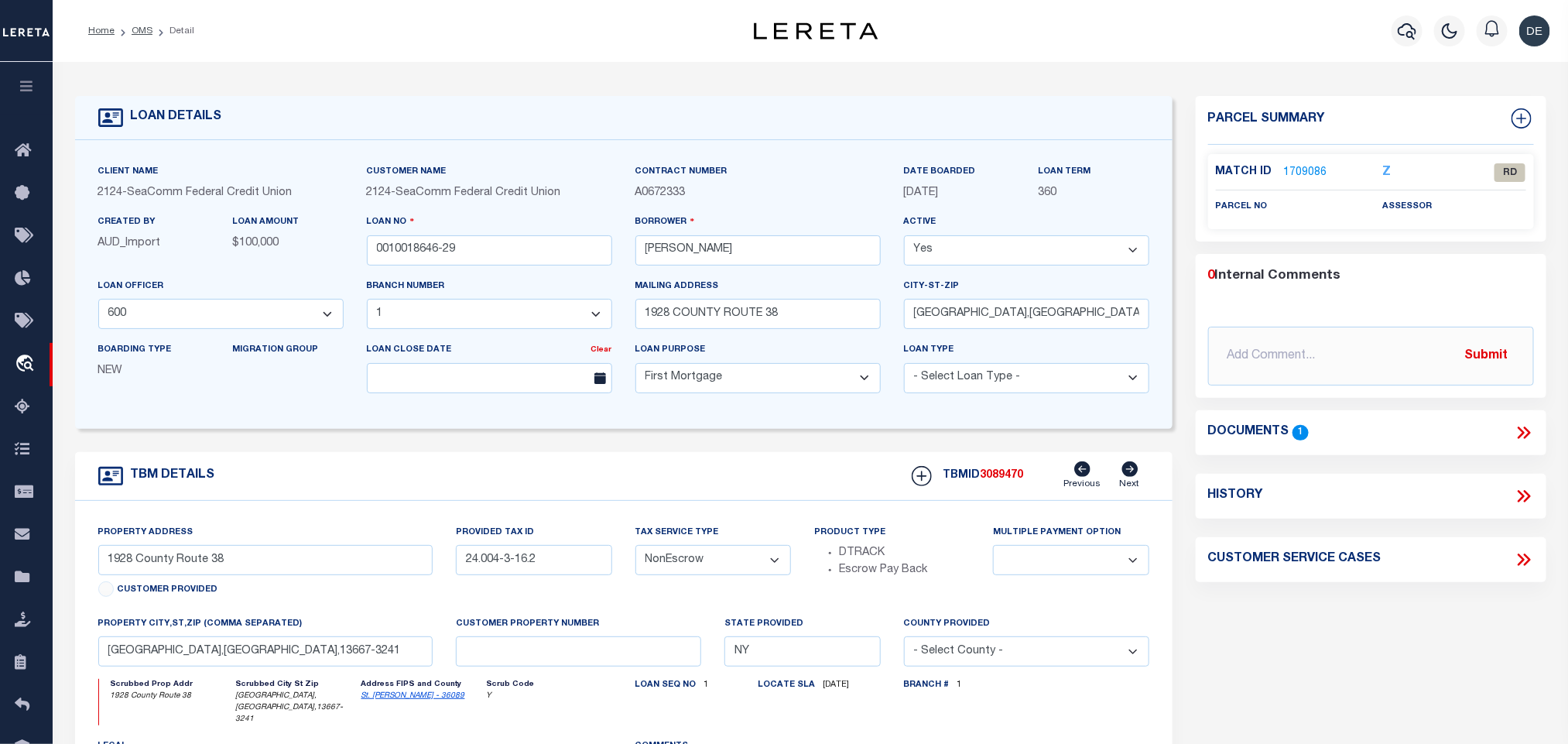
click at [1305, 168] on link "1709086" at bounding box center [1305, 173] width 43 height 16
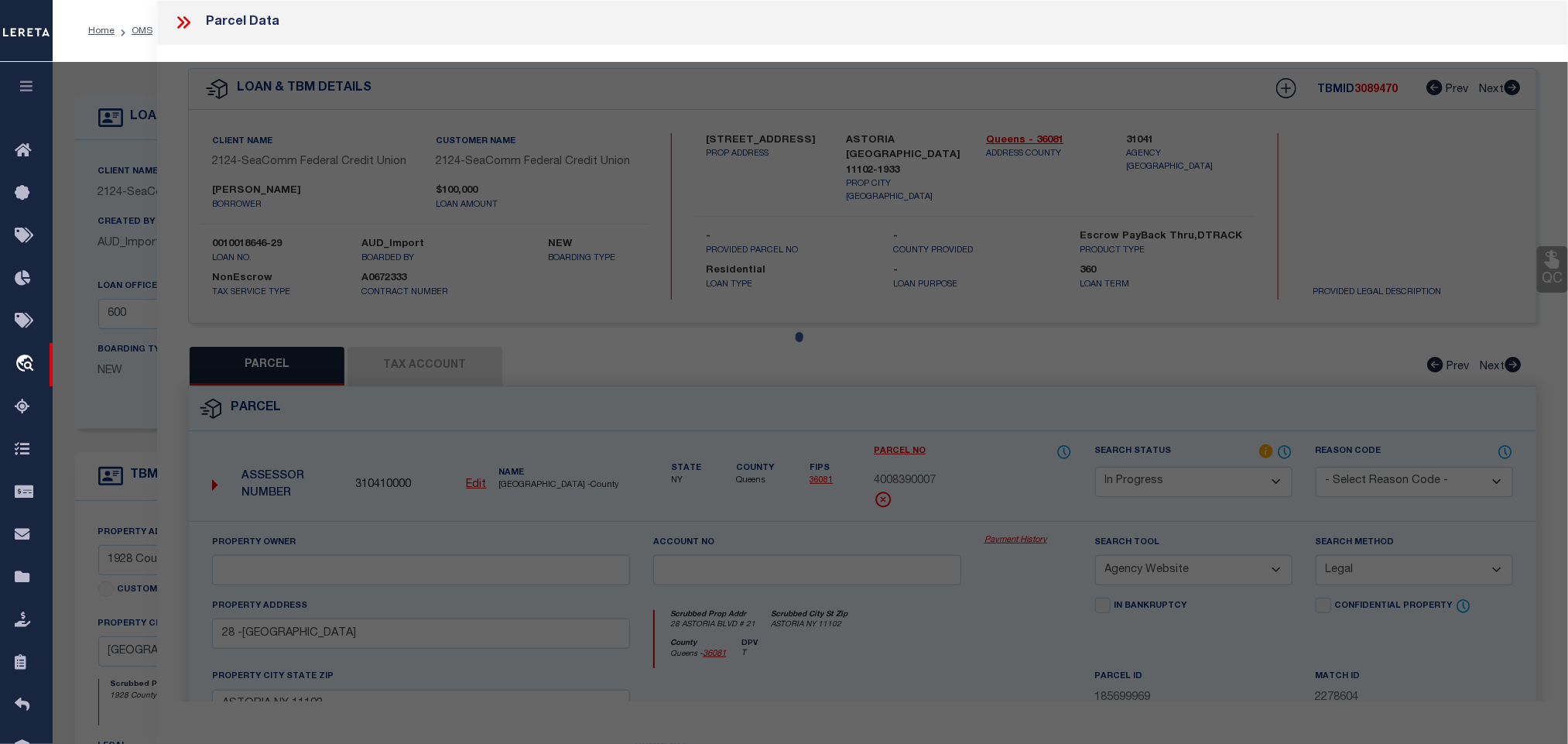
select select "AS"
select select
checkbox input "false"
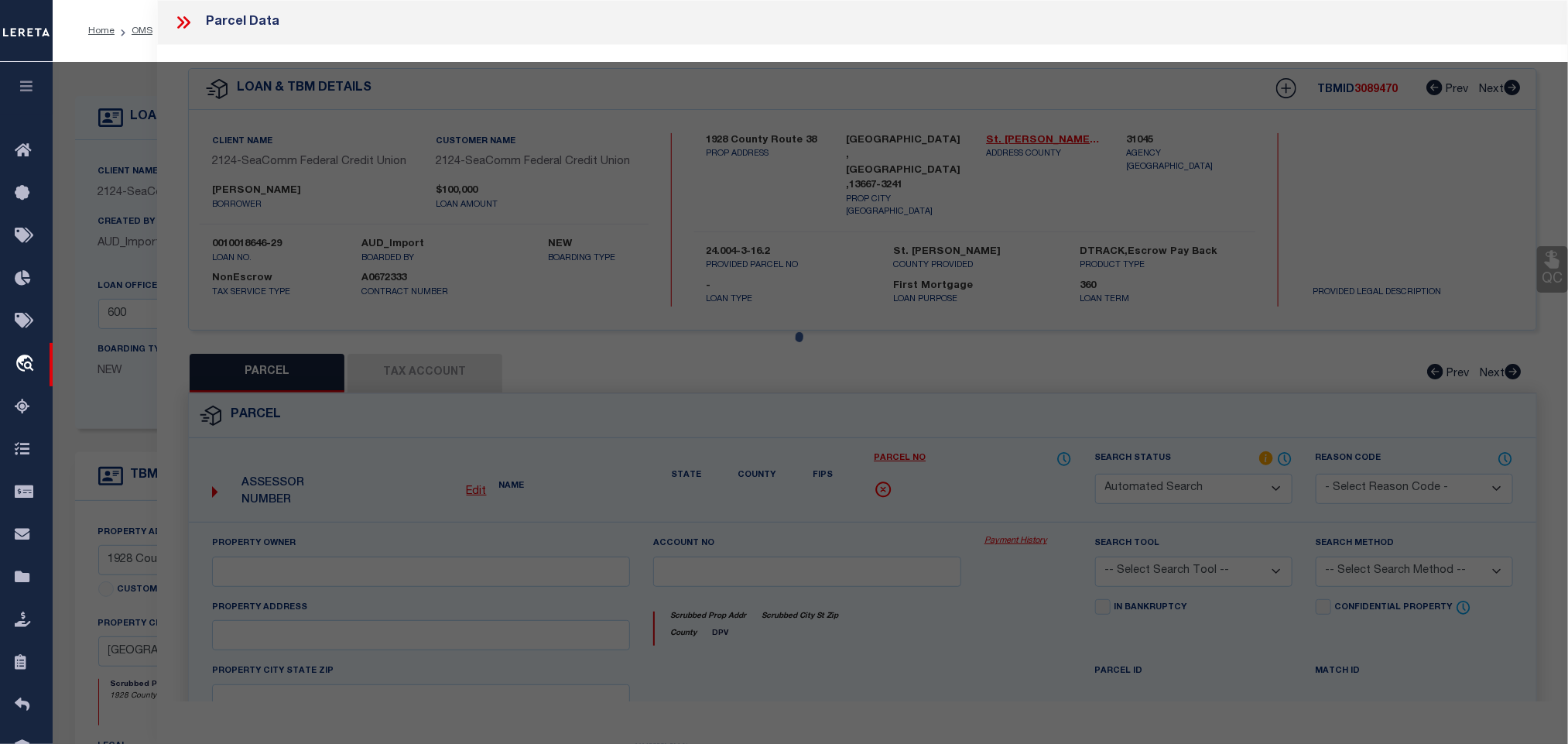
select select "RD"
checkbox input "false"
type textarea "Document uploaded that satisfies a legal requirement, changing from [GEOGRAPHIC…"
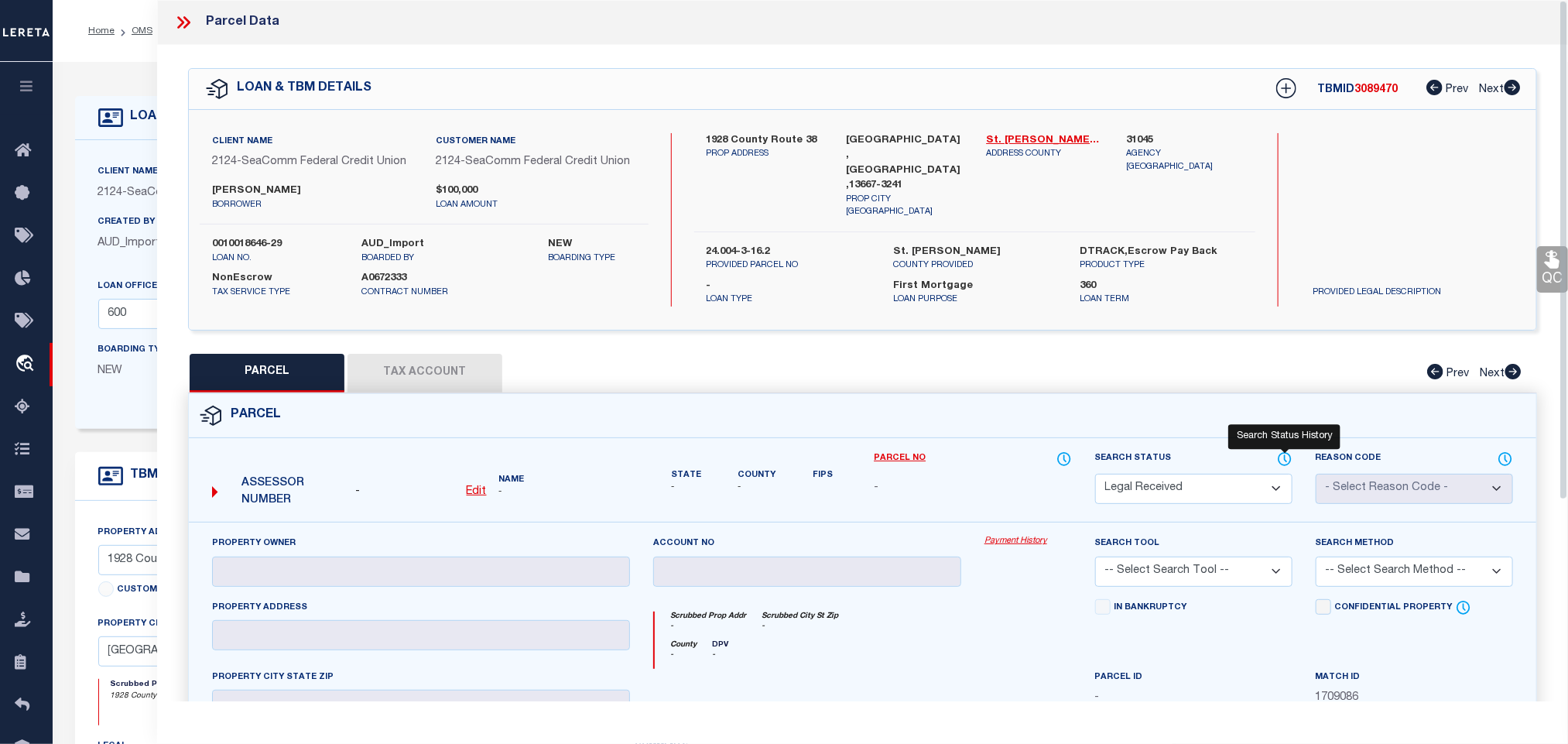
click at [1288, 453] on icon at bounding box center [1285, 459] width 13 height 13
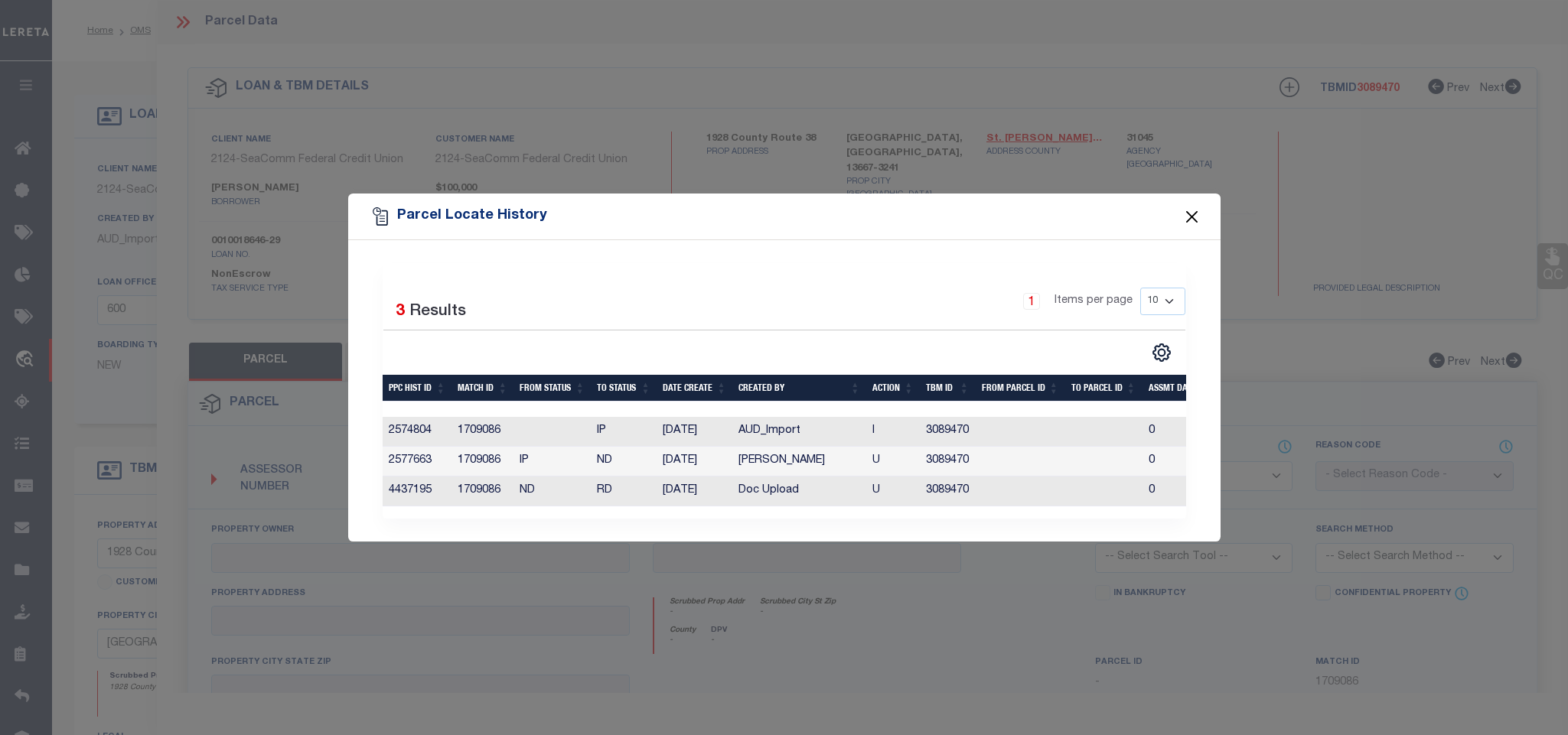
click at [1198, 209] on button "Close" at bounding box center [1191, 216] width 20 height 20
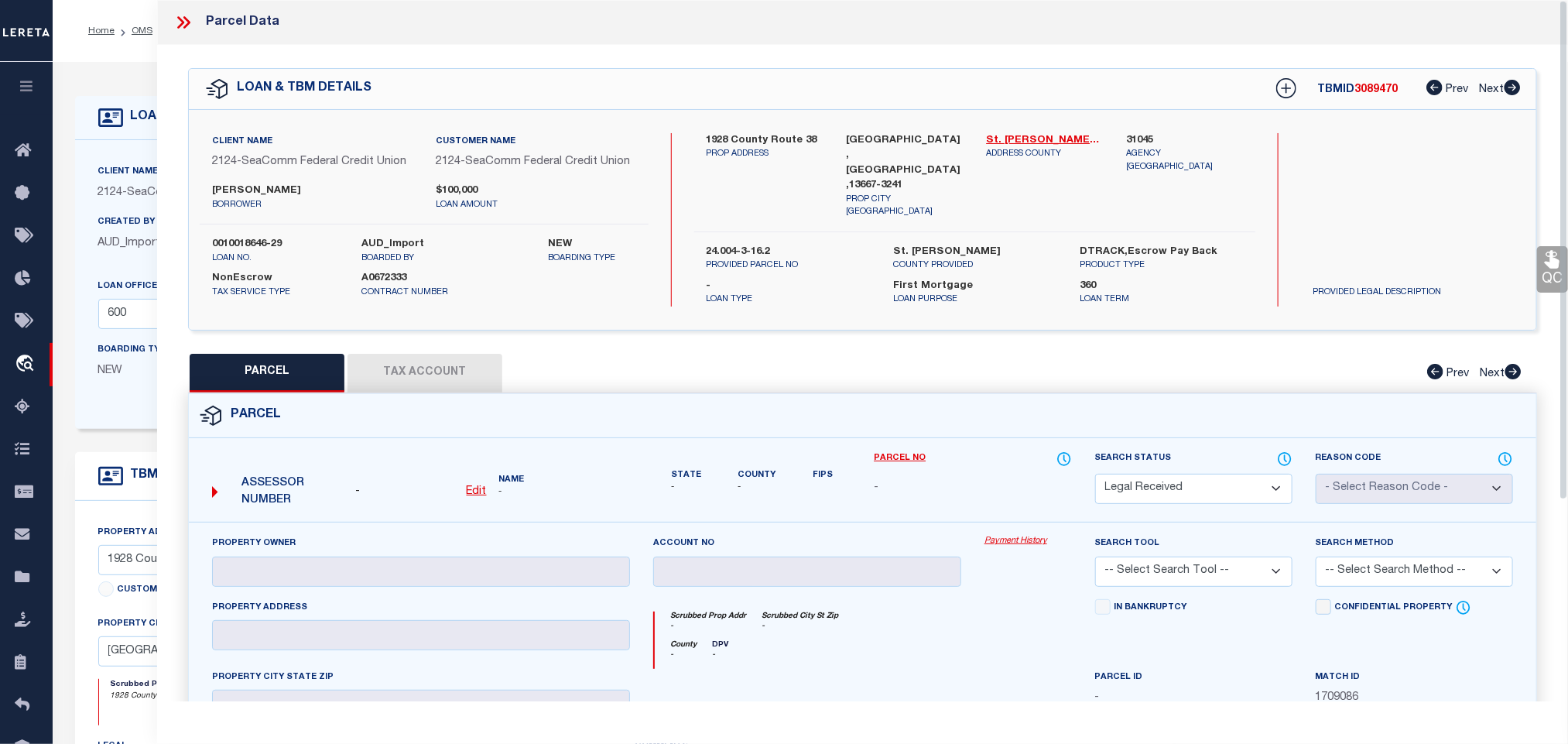
click at [133, 132] on div "LOAN DETAILS" at bounding box center [624, 118] width 1098 height 44
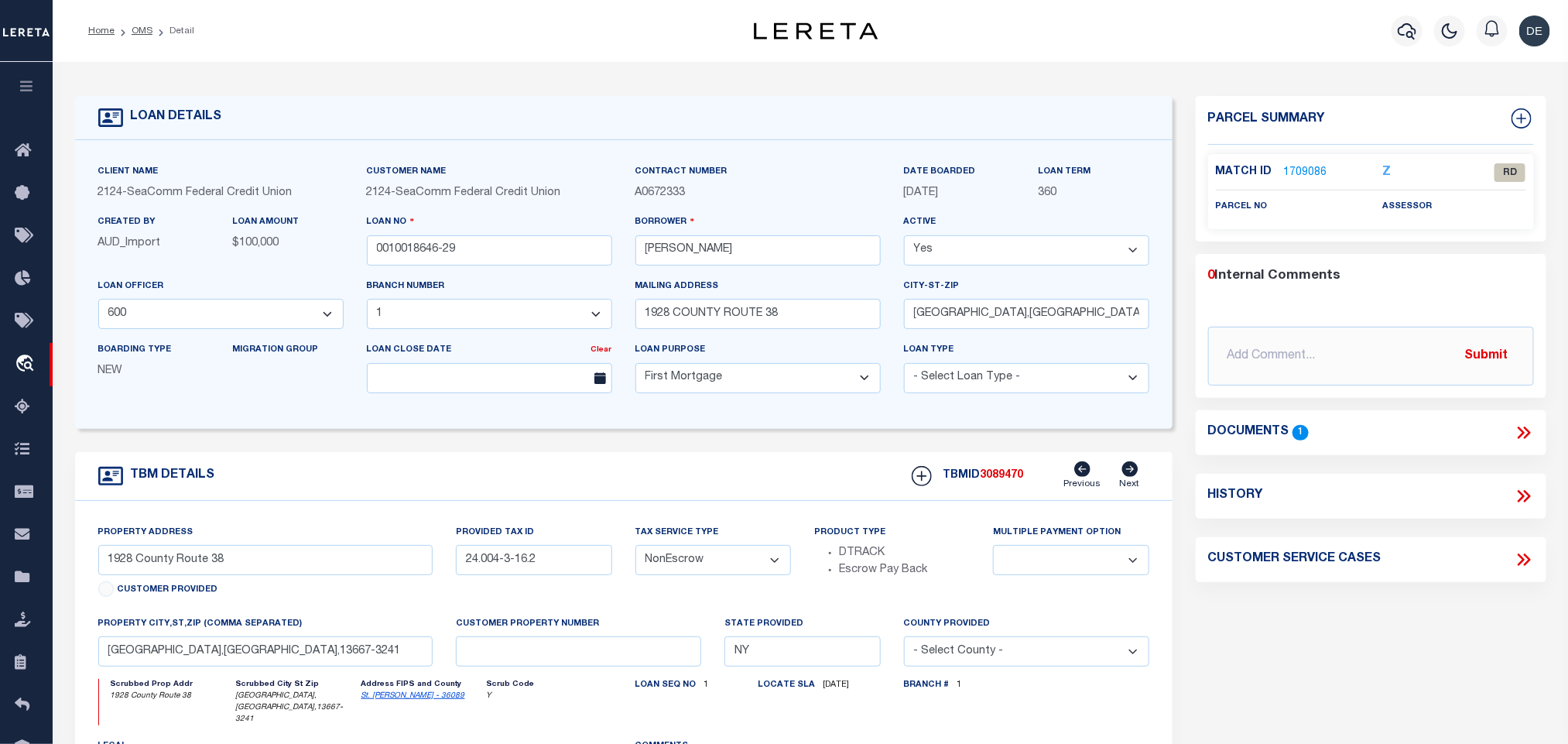
click at [1312, 168] on link "1709086" at bounding box center [1305, 173] width 43 height 16
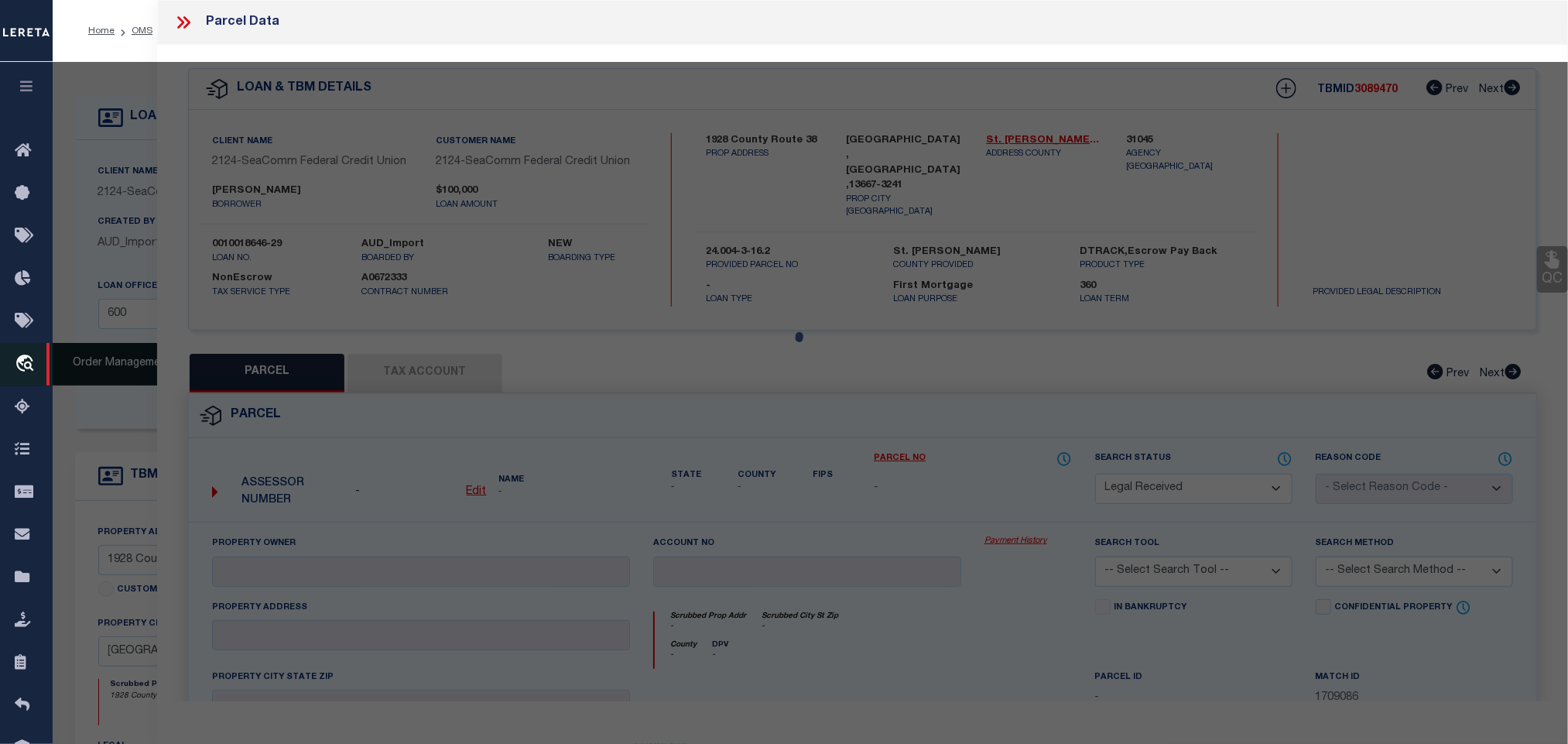
select select "AS"
checkbox input "false"
select select "RD"
checkbox input "false"
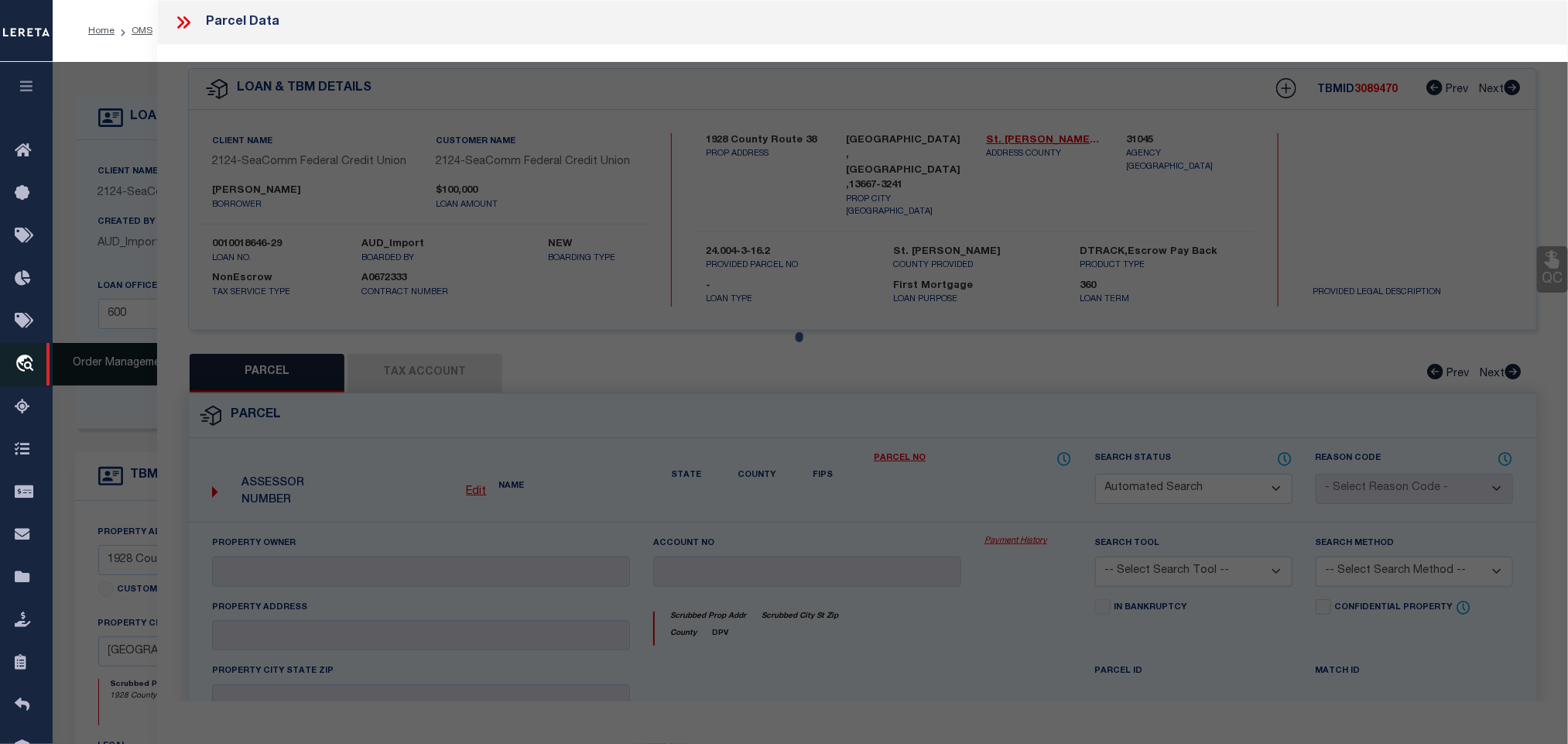
type textarea "Document uploaded that satisfies a legal requirement, changing from [GEOGRAPHIC…"
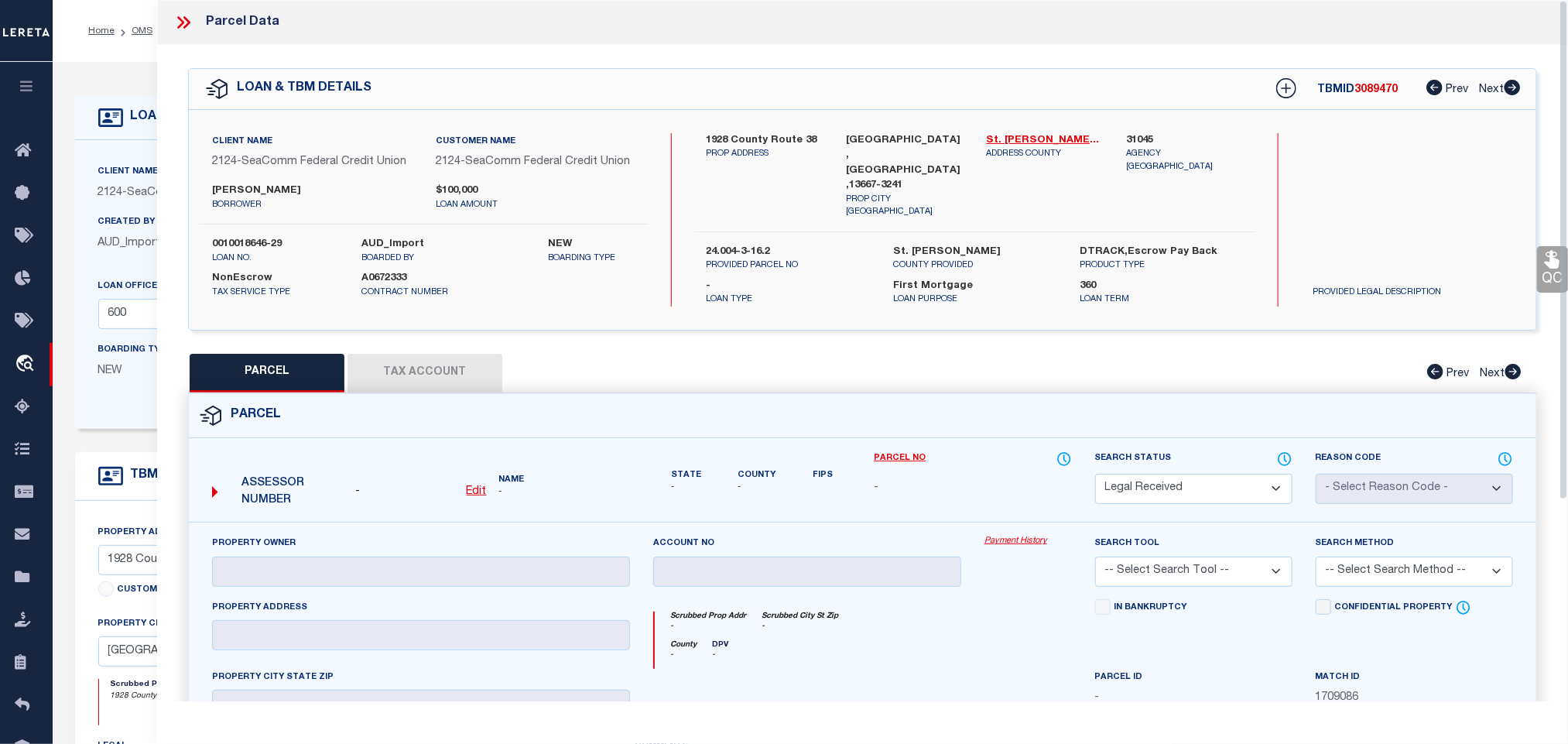
click at [475, 486] on u "Edit" at bounding box center [477, 491] width 20 height 11
select select "RD"
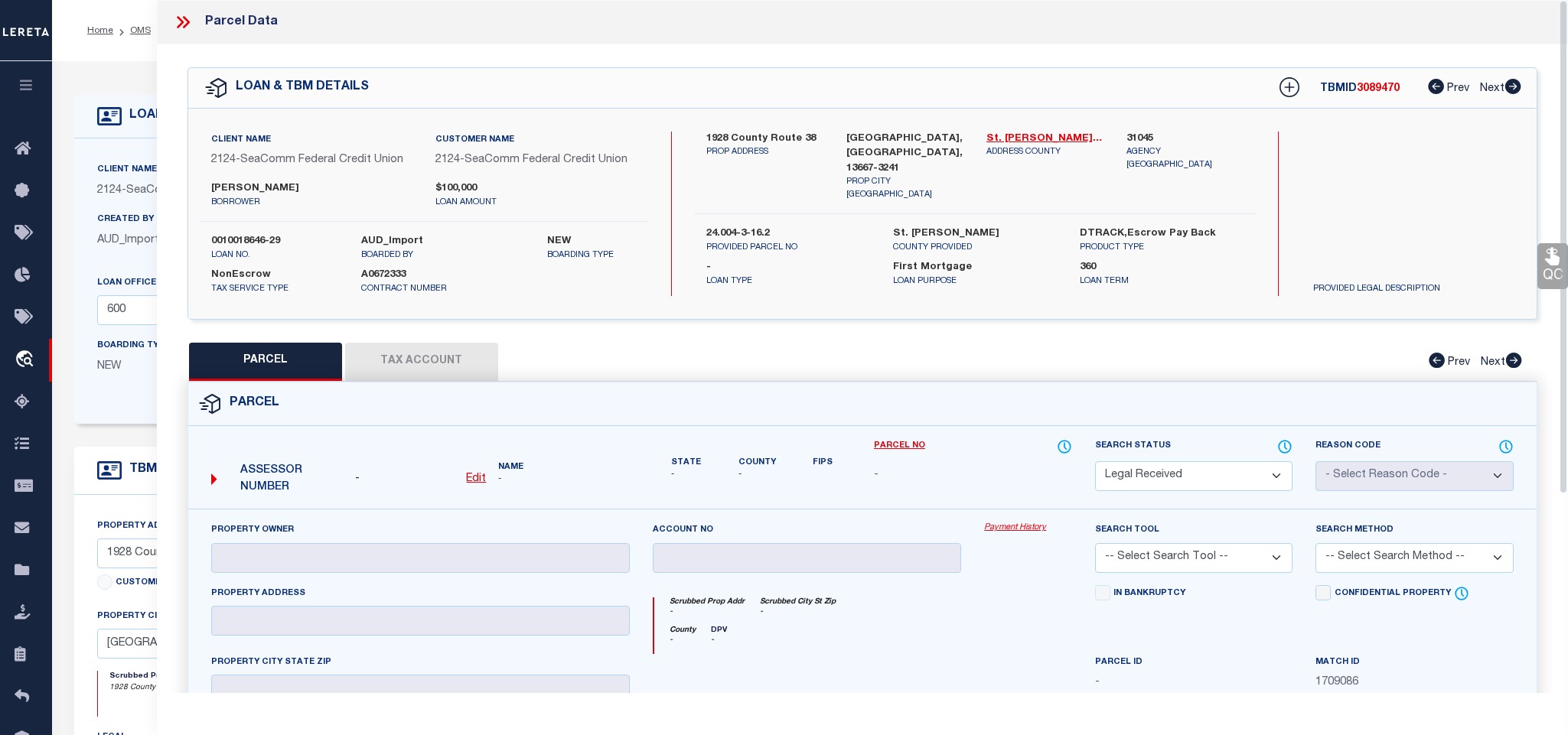
type textarea "-"
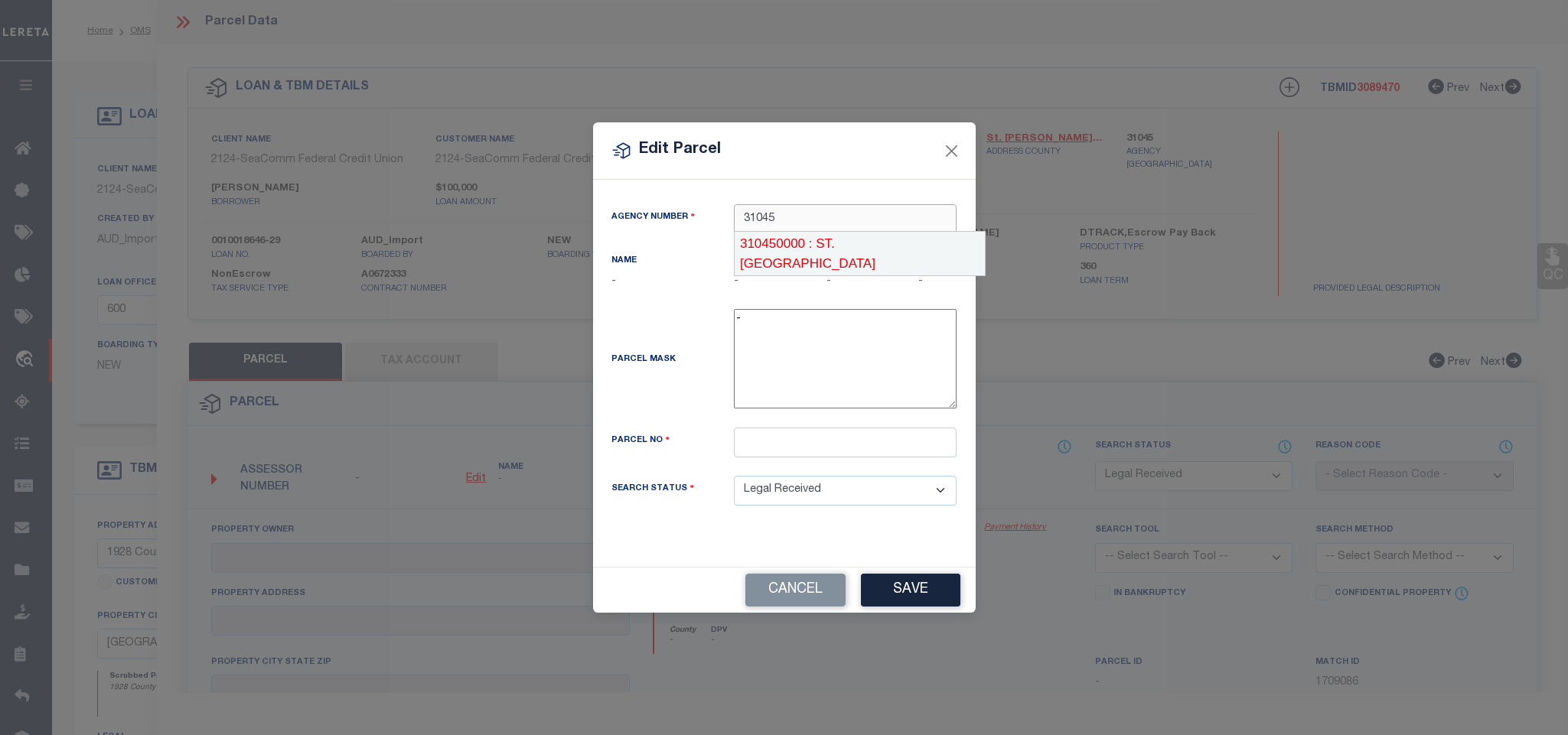
click at [873, 235] on div "310450000 : ST. [GEOGRAPHIC_DATA]" at bounding box center [859, 254] width 250 height 43
type input "310450000"
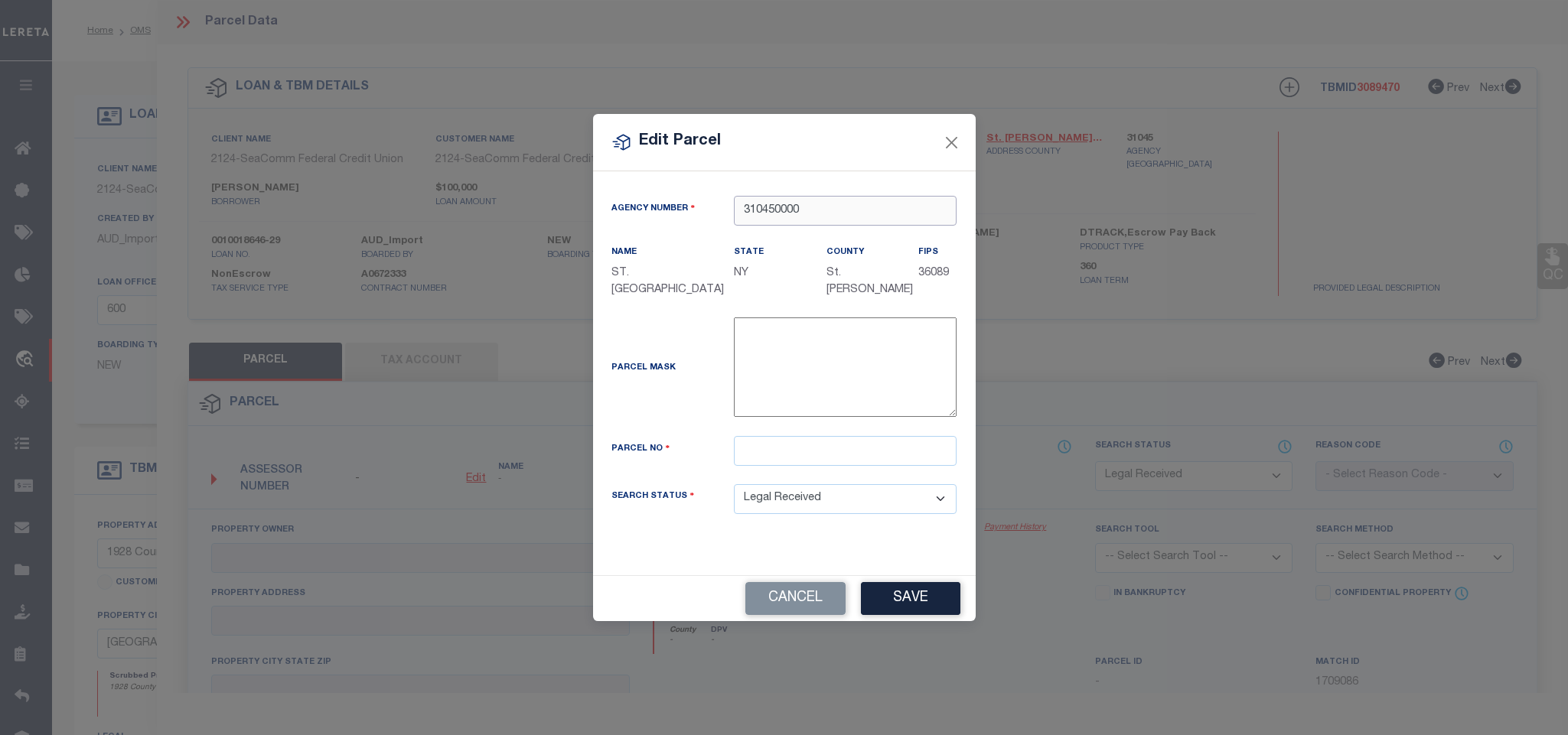
type input "310450000"
click at [916, 459] on input "text" at bounding box center [846, 451] width 223 height 30
paste input "24.004-3-16.11"
type input "24.004-3-16.11"
click at [902, 604] on button "Save" at bounding box center [911, 599] width 100 height 33
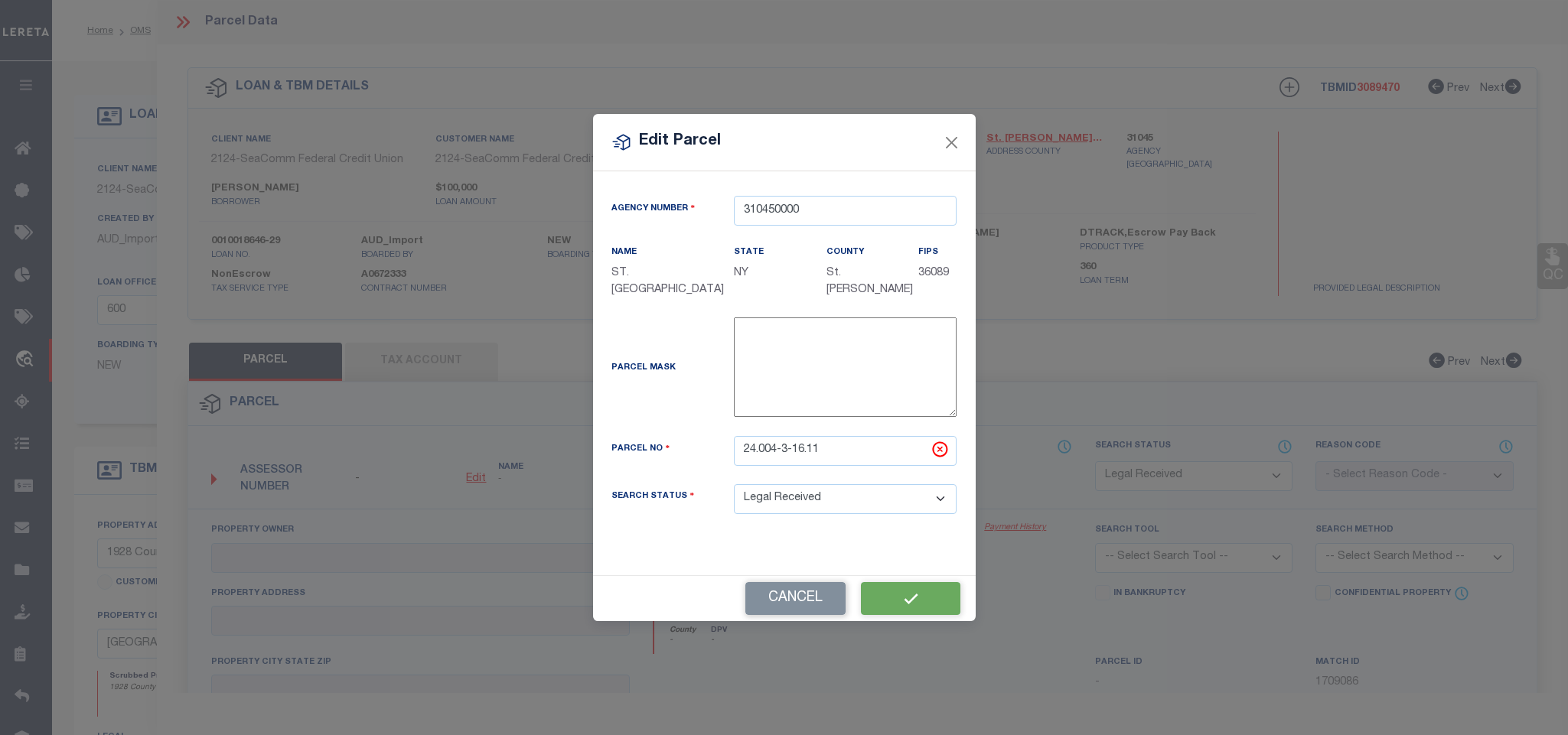
select select "RD"
checkbox input "false"
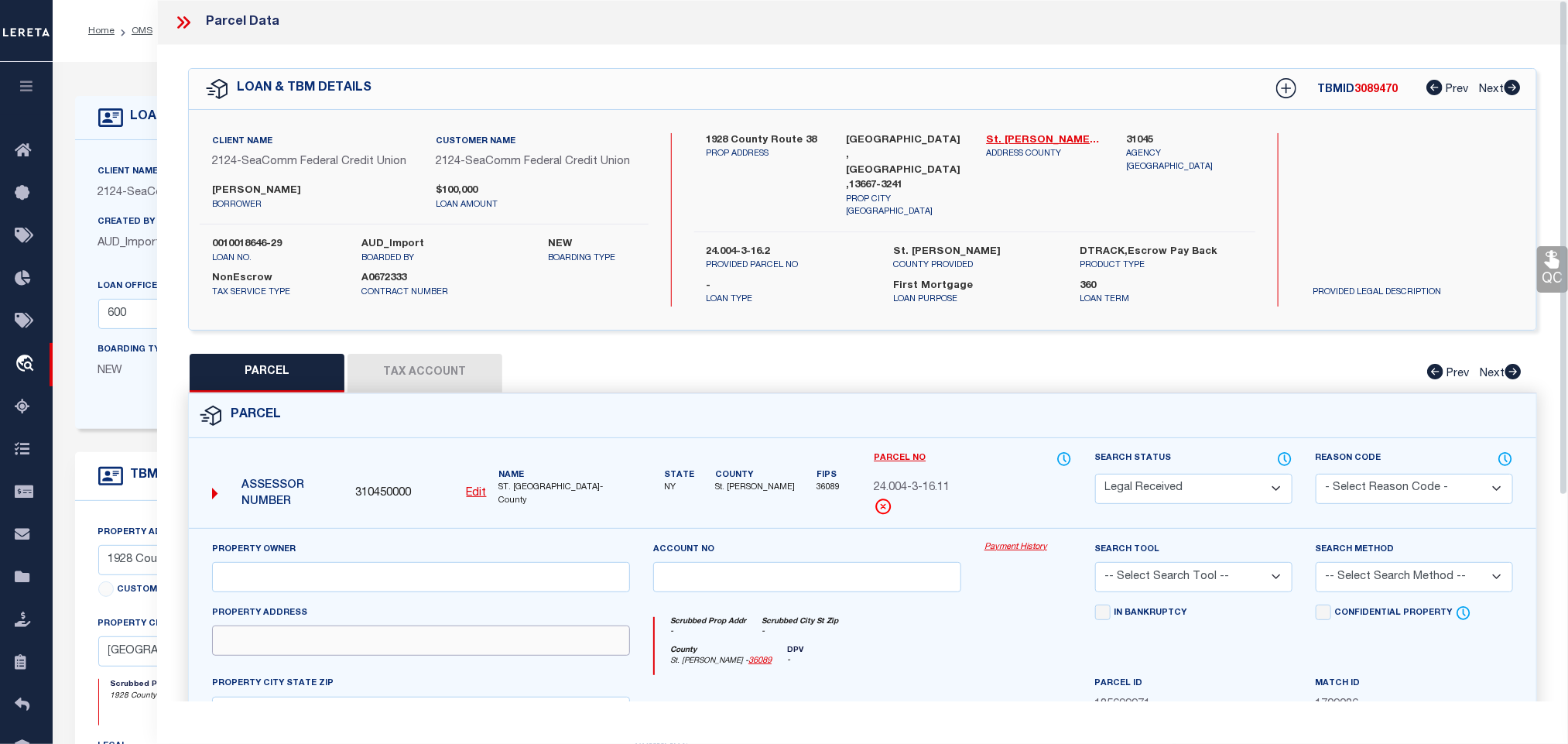
drag, startPoint x: 552, startPoint y: 628, endPoint x: 537, endPoint y: 650, distance: 26.6
click at [552, 628] on input "text" at bounding box center [421, 641] width 418 height 30
paste input "1928 CR 38"
click at [888, 131] on div "Client Name 2124 - SeaComm Federal Credit Union Customer Name 2124 - SeaComm Fe…" at bounding box center [862, 220] width 1347 height 220
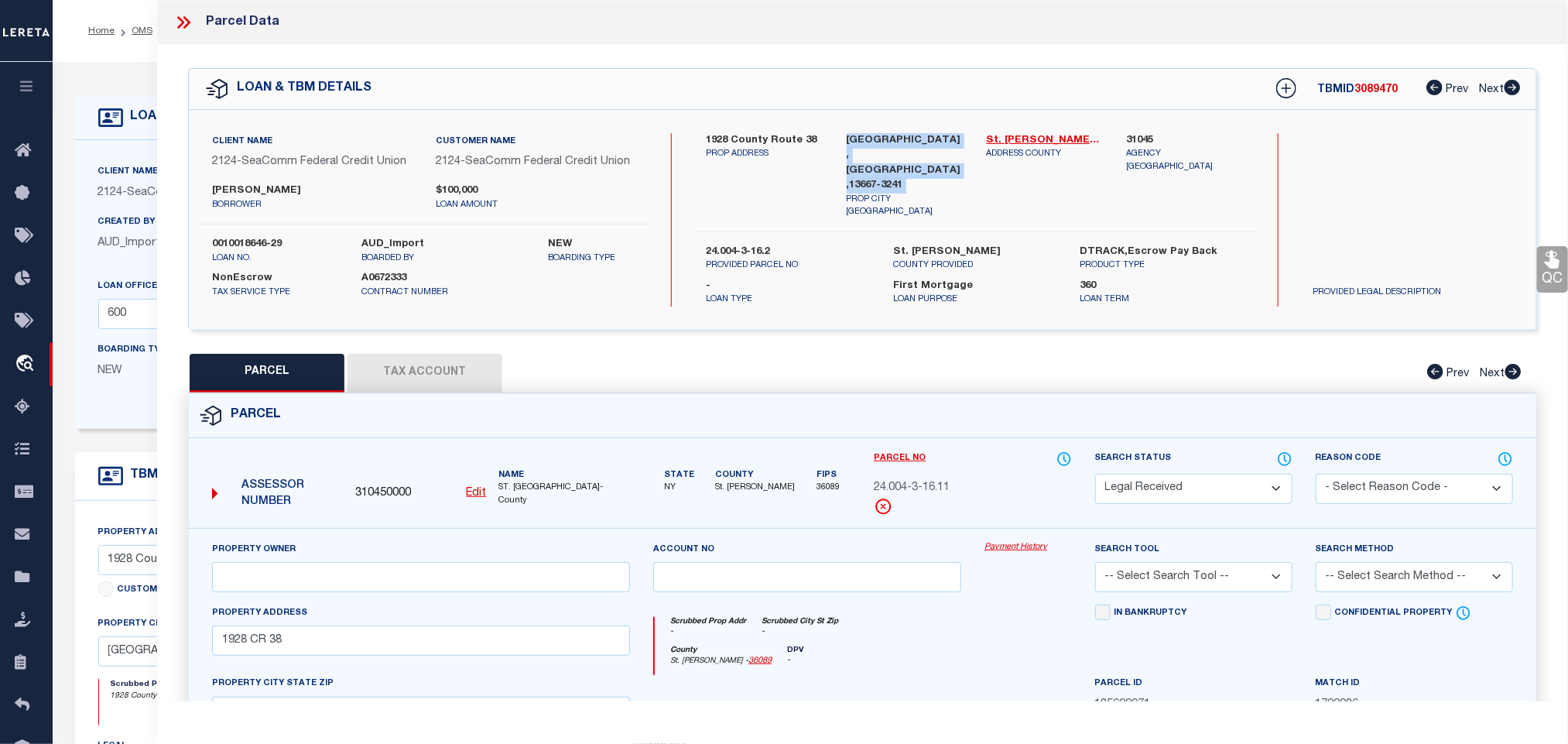
click at [888, 131] on div "Client Name 2124 - SeaComm Federal Credit Union Customer Name 2124 - SeaComm Fe…" at bounding box center [862, 220] width 1347 height 220
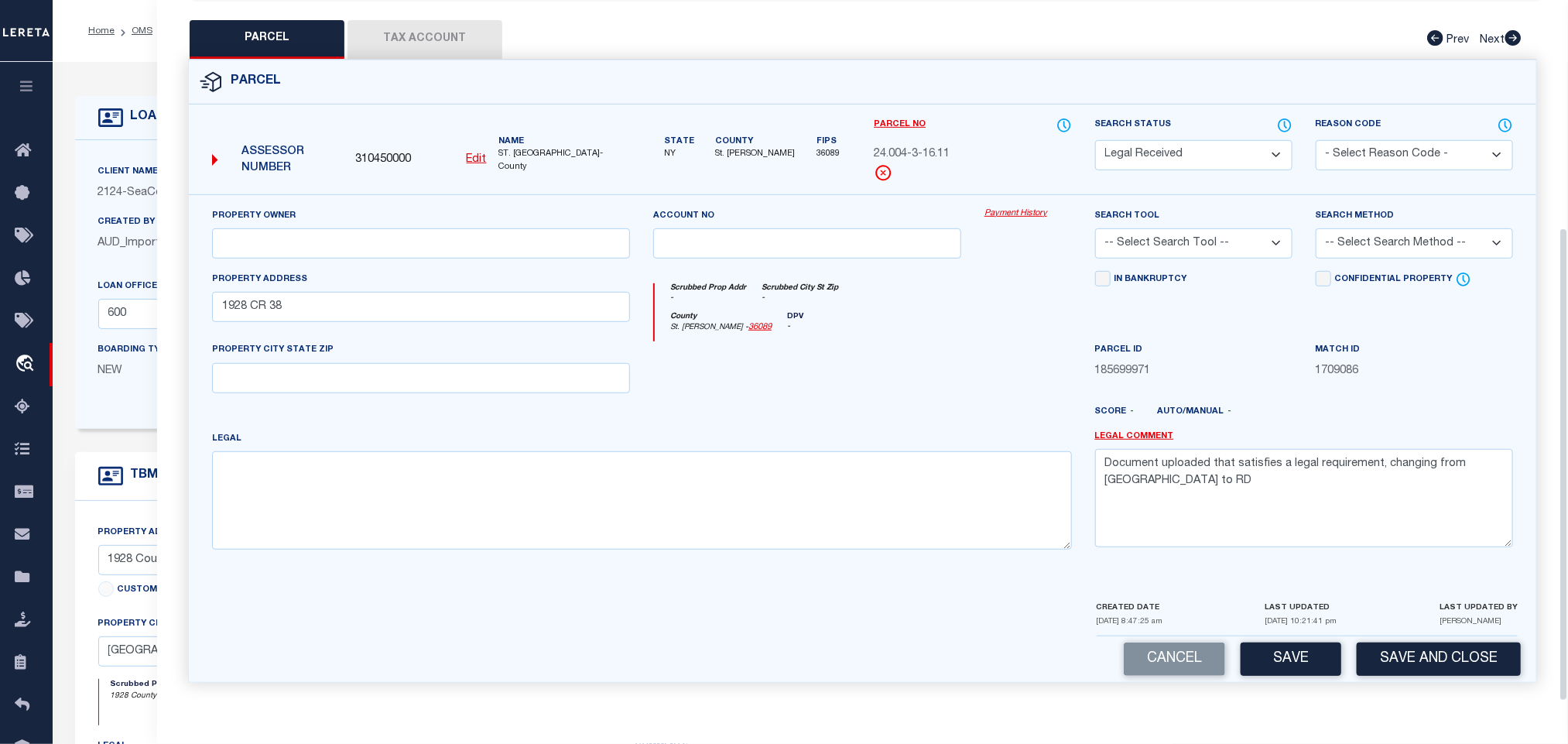
click at [506, 356] on div "PROPERTY CITY STATE ZIP" at bounding box center [421, 367] width 418 height 51
drag, startPoint x: 528, startPoint y: 381, endPoint x: 557, endPoint y: 379, distance: 29.1
click at [528, 381] on input "text" at bounding box center [421, 378] width 418 height 30
paste input "[GEOGRAPHIC_DATA],[GEOGRAPHIC_DATA],13667-3241"
click at [573, 367] on input "[GEOGRAPHIC_DATA],[GEOGRAPHIC_DATA],13667-3241" at bounding box center [421, 378] width 418 height 30
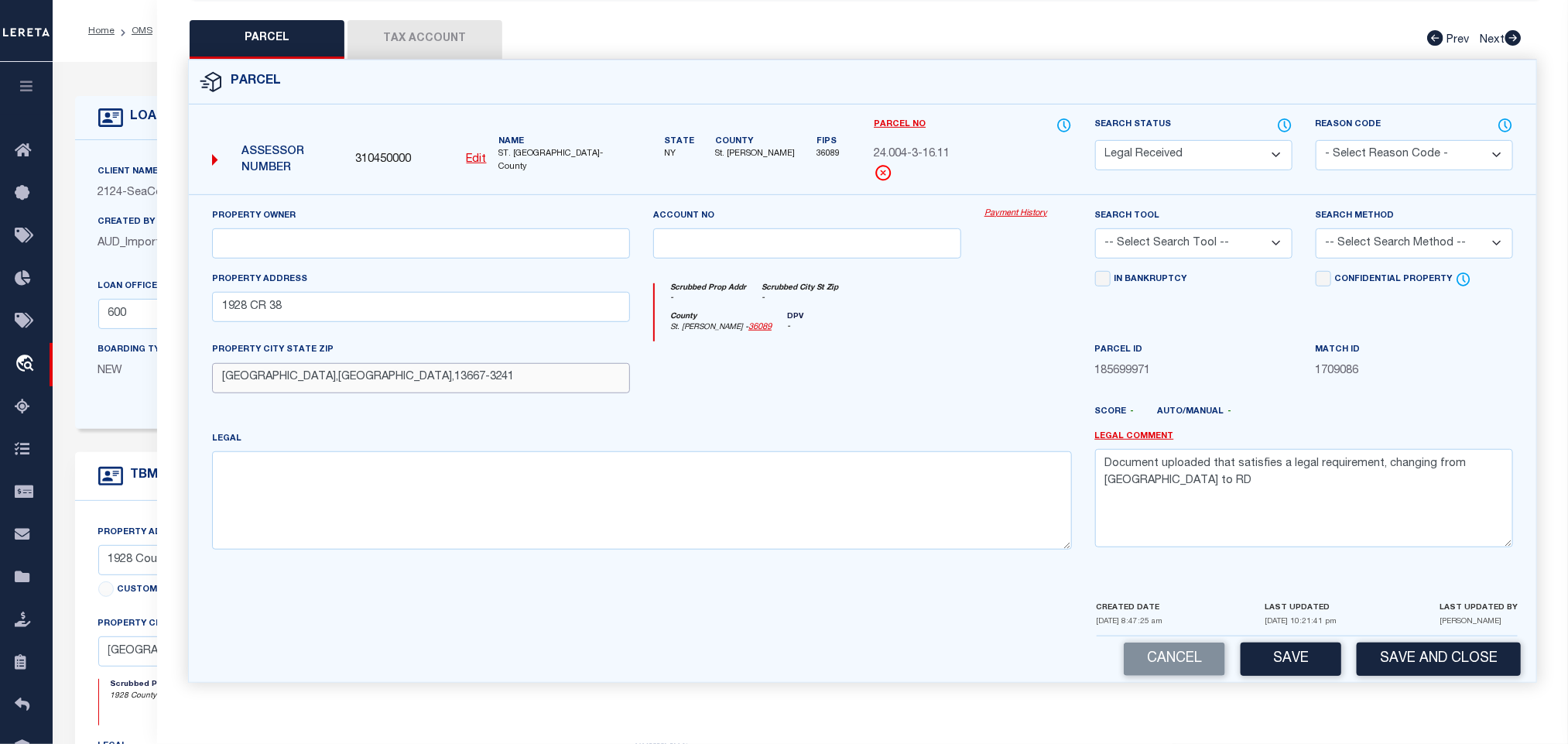
click at [573, 367] on input "[GEOGRAPHIC_DATA],[GEOGRAPHIC_DATA],13667-3241" at bounding box center [421, 378] width 418 height 30
click at [1285, 498] on textarea "Document uploaded that satisfies a legal requirement, changing from [GEOGRAPHIC…" at bounding box center [1304, 498] width 418 height 98
click at [260, 377] on input "[GEOGRAPHIC_DATA],[GEOGRAPHIC_DATA],13667" at bounding box center [421, 378] width 418 height 30
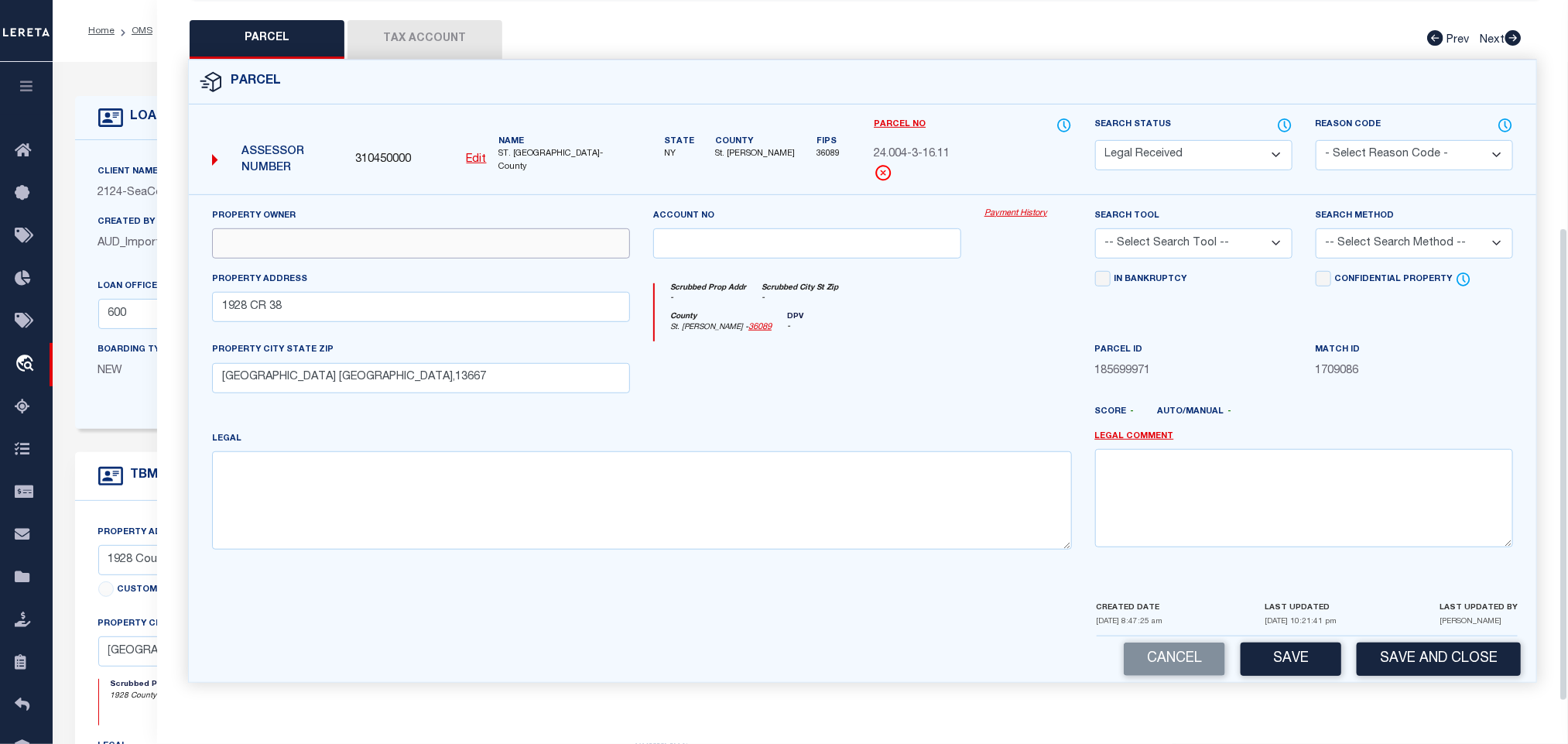
click at [337, 231] on input "text" at bounding box center [421, 244] width 418 height 30
paste input "[PERSON_NAME]"
drag, startPoint x: 1194, startPoint y: 238, endPoint x: 1194, endPoint y: 246, distance: 8.0
click at [1194, 238] on select "-- Select Search Tool -- 3rd Party Website Agency File Agency Website ATLS CNV-…" at bounding box center [1194, 244] width 197 height 30
click at [1096, 228] on select "-- Select Search Tool -- 3rd Party Website Agency File Agency Website ATLS CNV-…" at bounding box center [1194, 244] width 197 height 30
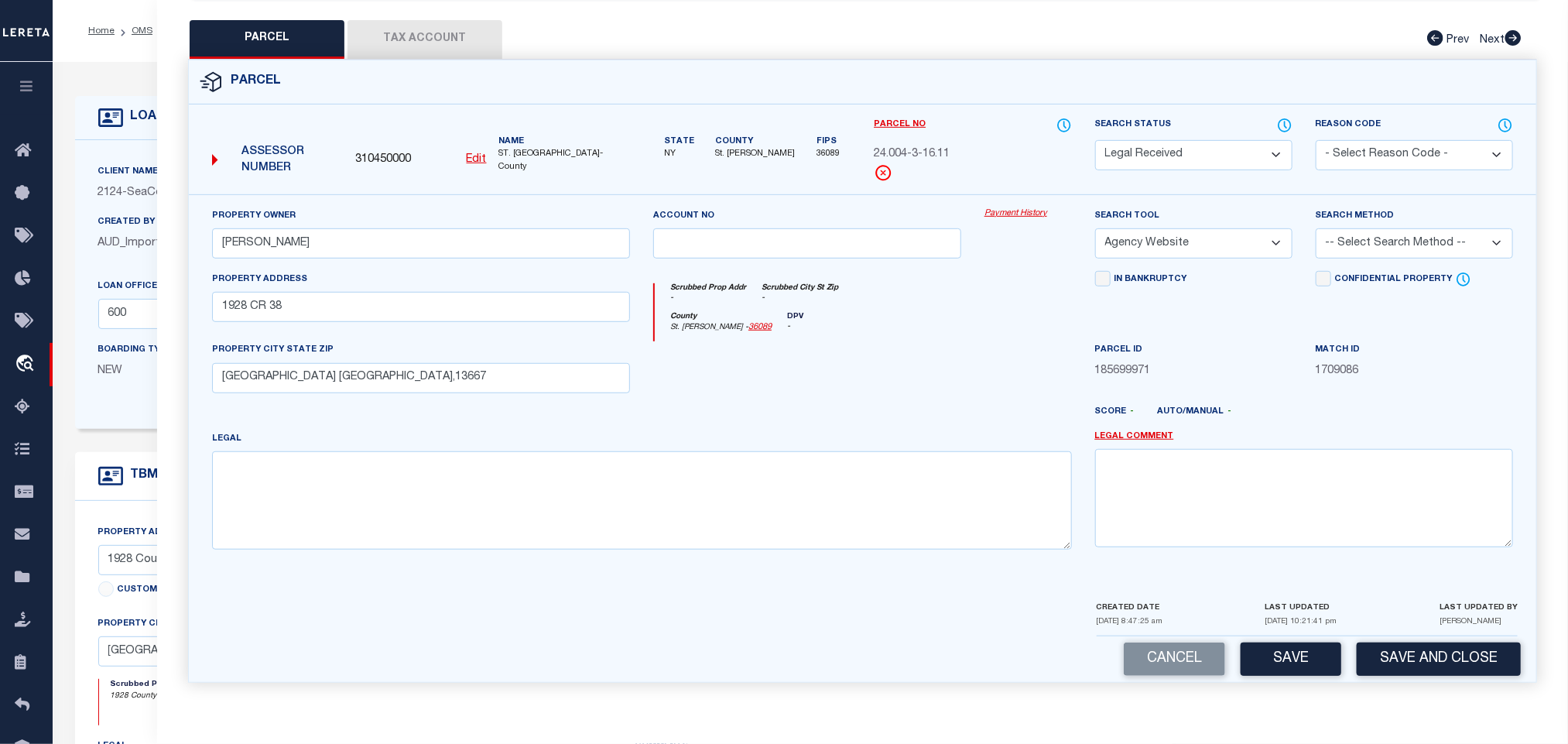
drag, startPoint x: 1465, startPoint y: 249, endPoint x: 1457, endPoint y: 244, distance: 9.4
click at [1465, 249] on select "-- Select Search Method -- Property Address Legal Liability Info Provided" at bounding box center [1415, 244] width 197 height 30
click at [1316, 228] on select "-- Select Search Method -- Property Address Legal Liability Info Provided" at bounding box center [1415, 244] width 197 height 30
click at [1289, 669] on button "Save" at bounding box center [1292, 660] width 101 height 34
click at [441, 20] on button "Tax Account" at bounding box center [425, 40] width 155 height 39
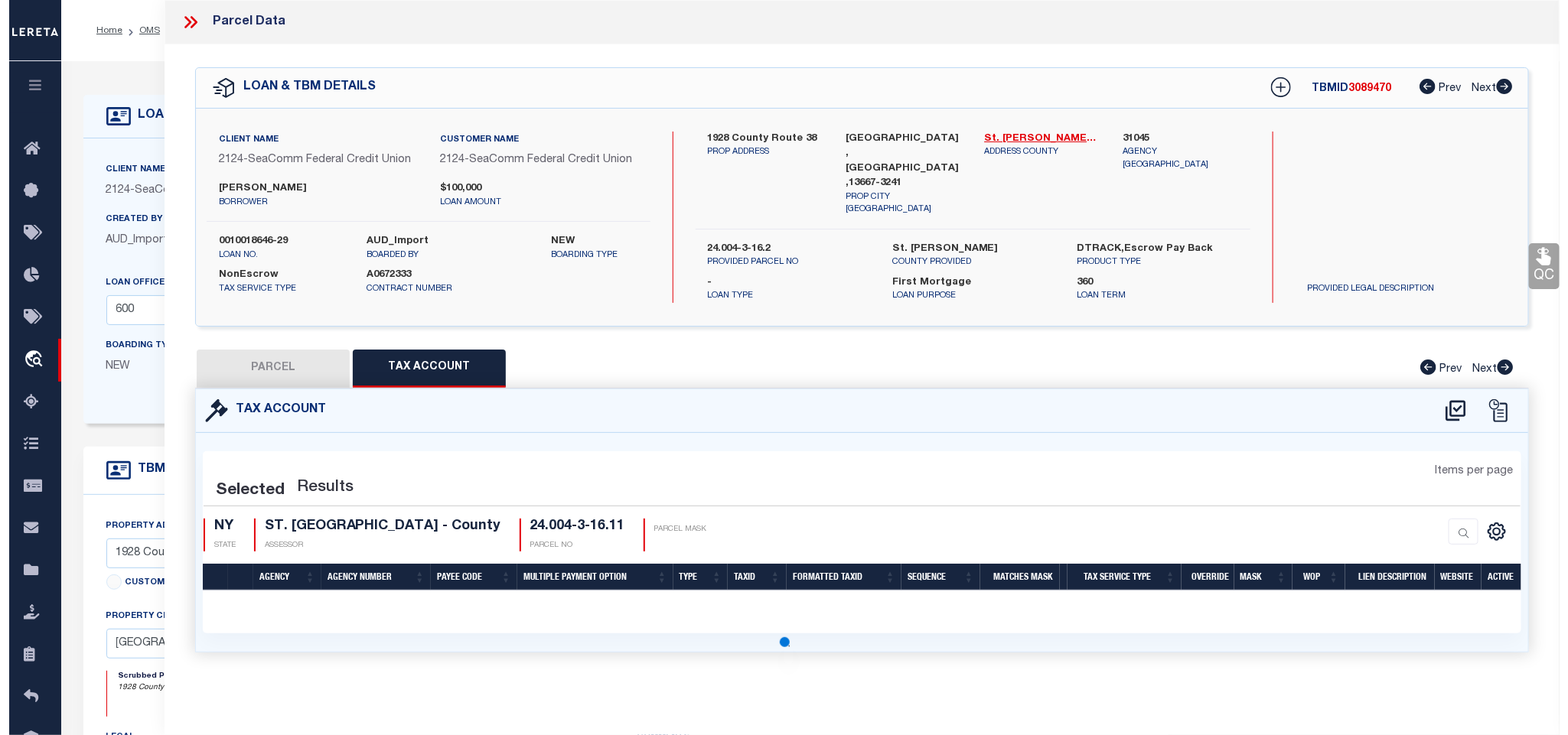
scroll to position [0, 0]
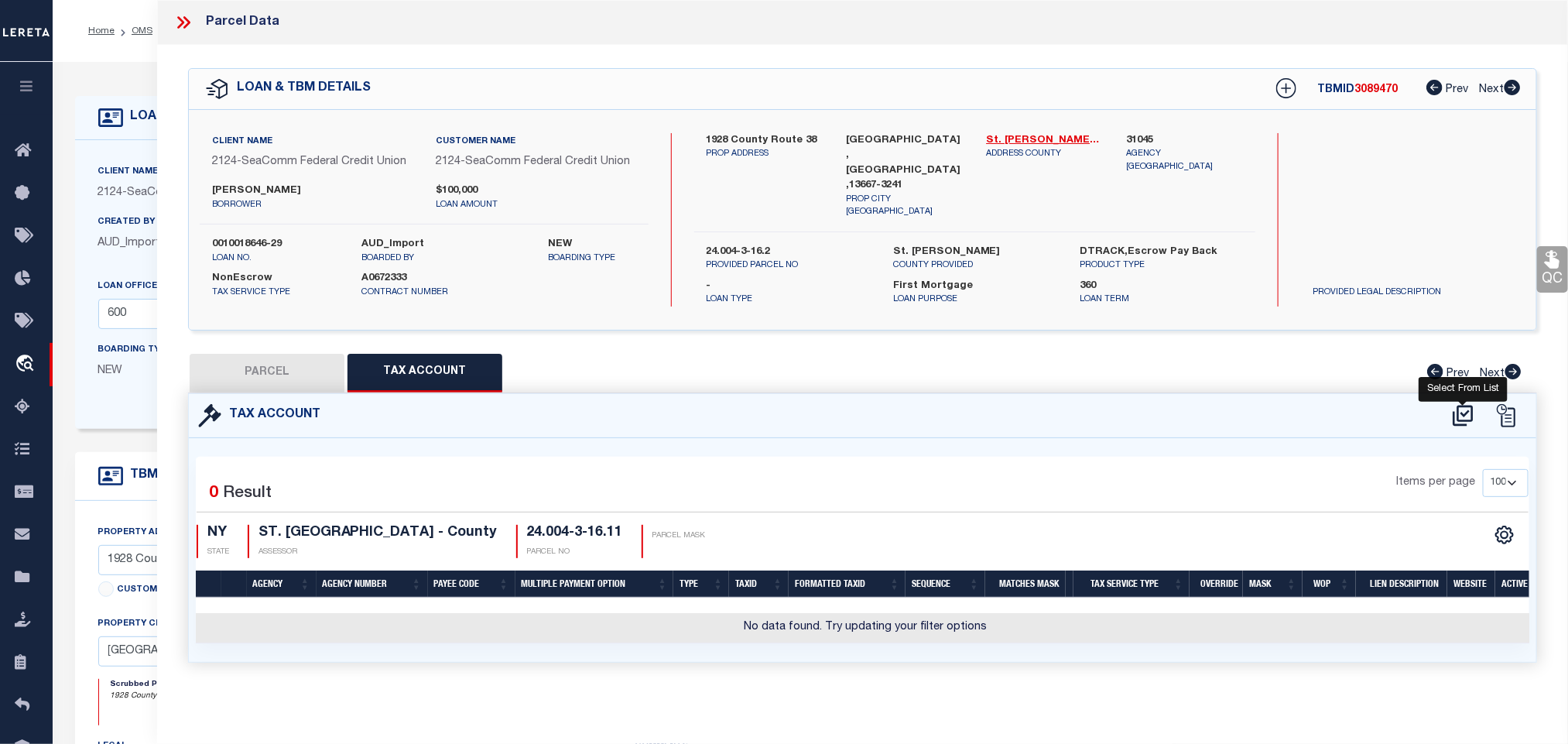
click at [1459, 409] on icon at bounding box center [1463, 415] width 20 height 21
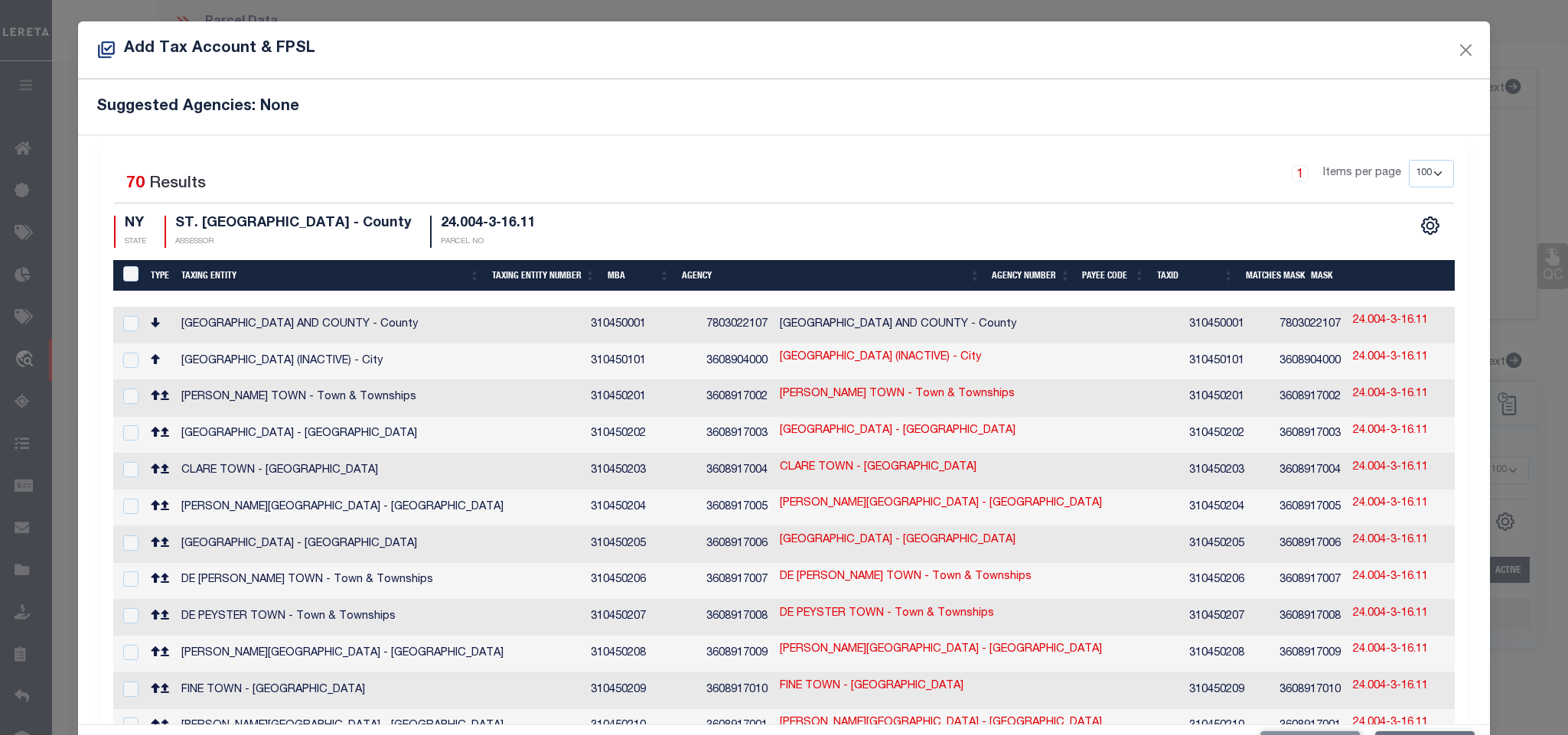
click at [500, 97] on div "Suggested Agencies: None" at bounding box center [783, 107] width 1411 height 56
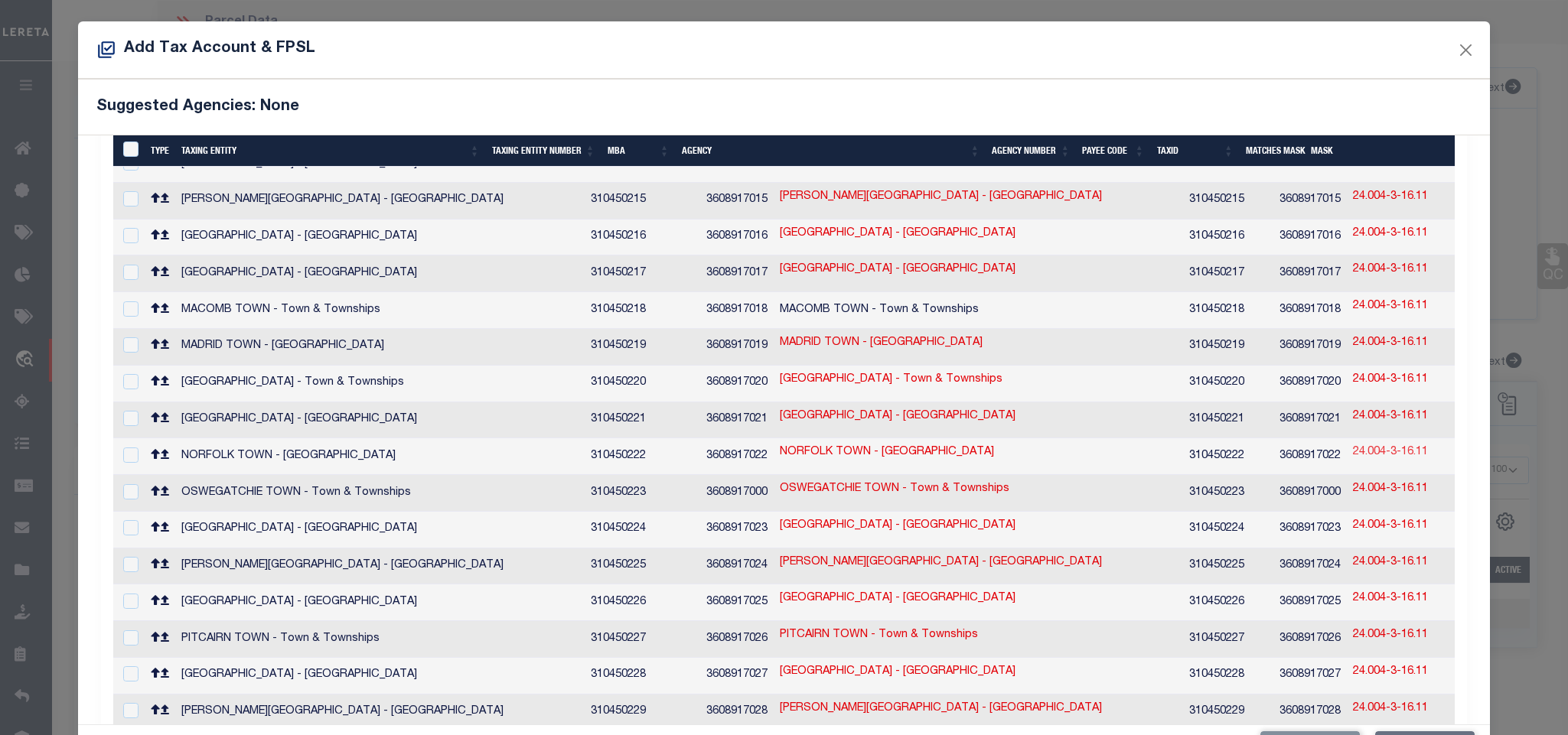
click at [1352, 444] on link "24.004-3-16.11" at bounding box center [1390, 453] width 75 height 17
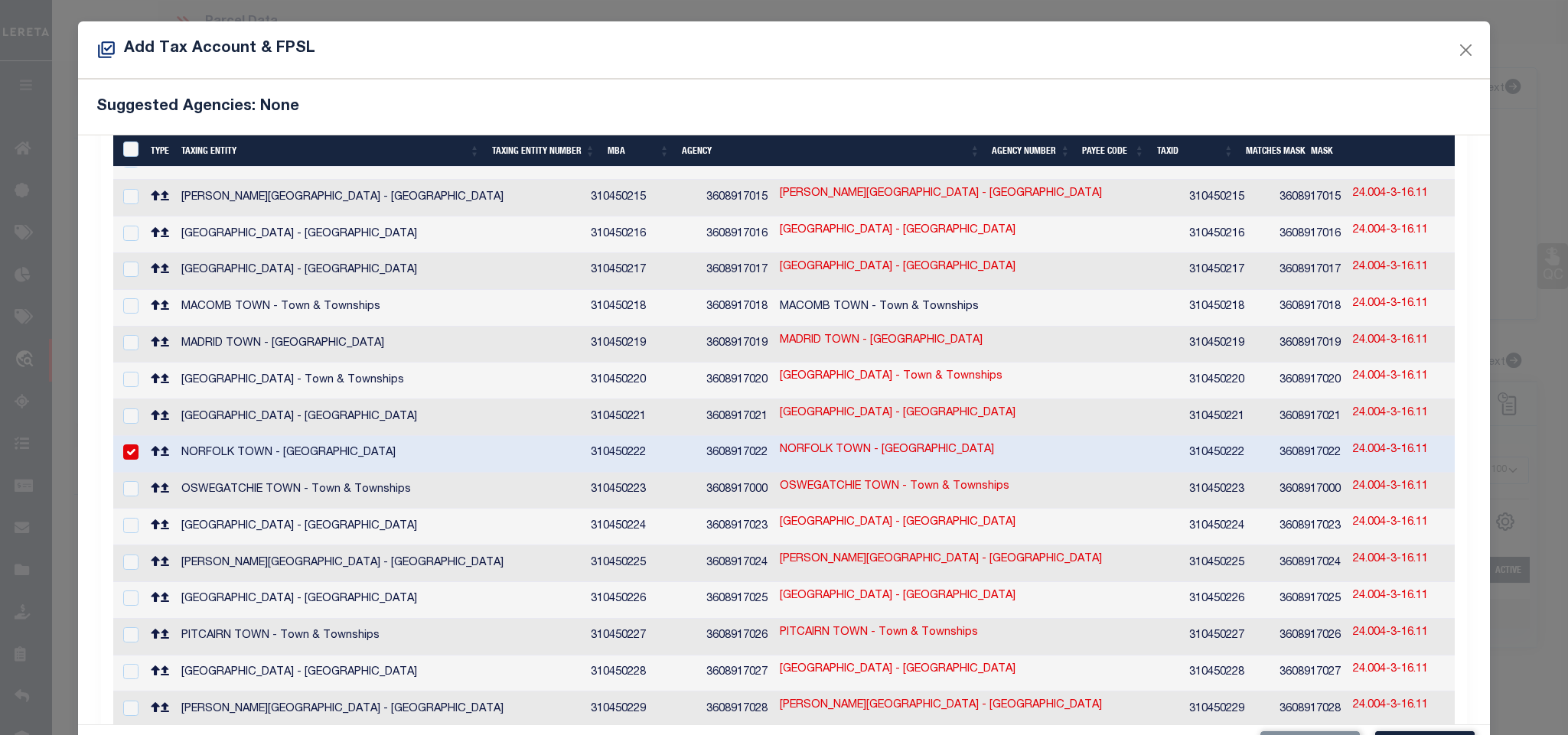
scroll to position [705, 0]
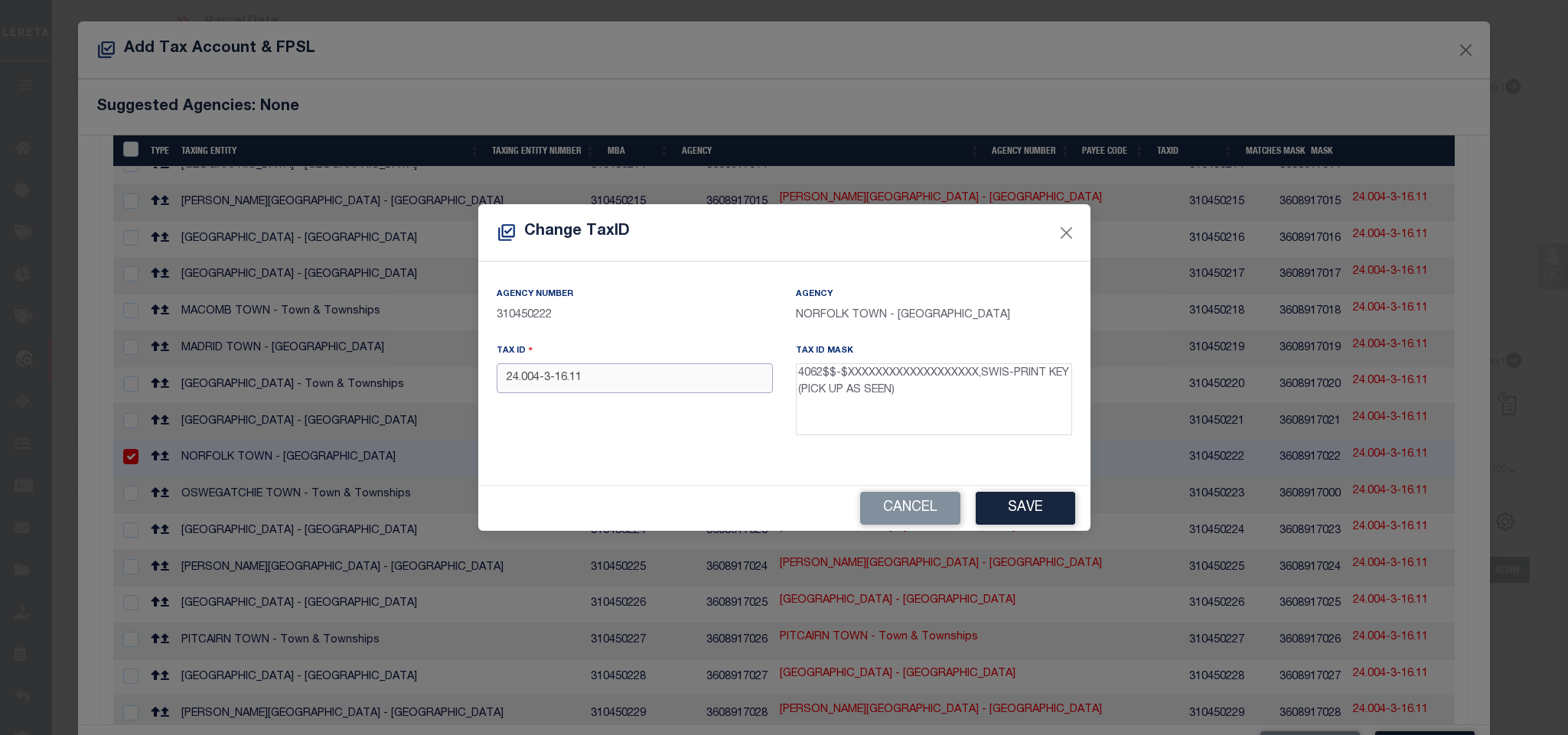
click at [598, 375] on input "24.004-3-16.11" at bounding box center [635, 379] width 276 height 30
paste input "406289"
click at [985, 504] on button "Save" at bounding box center [1025, 509] width 100 height 33
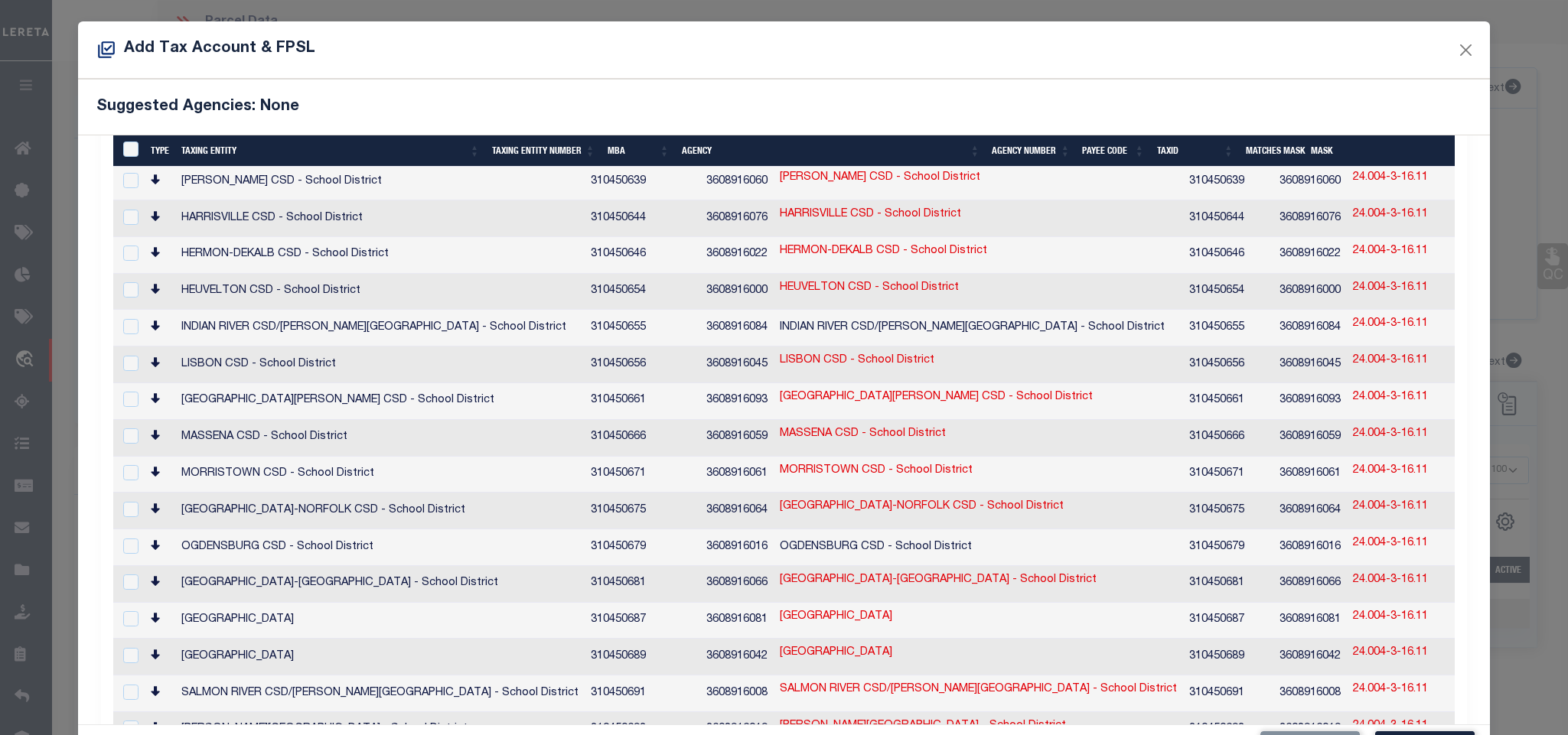
scroll to position [2080, 0]
click at [1352, 497] on link "24.004-3-16.11" at bounding box center [1390, 505] width 75 height 17
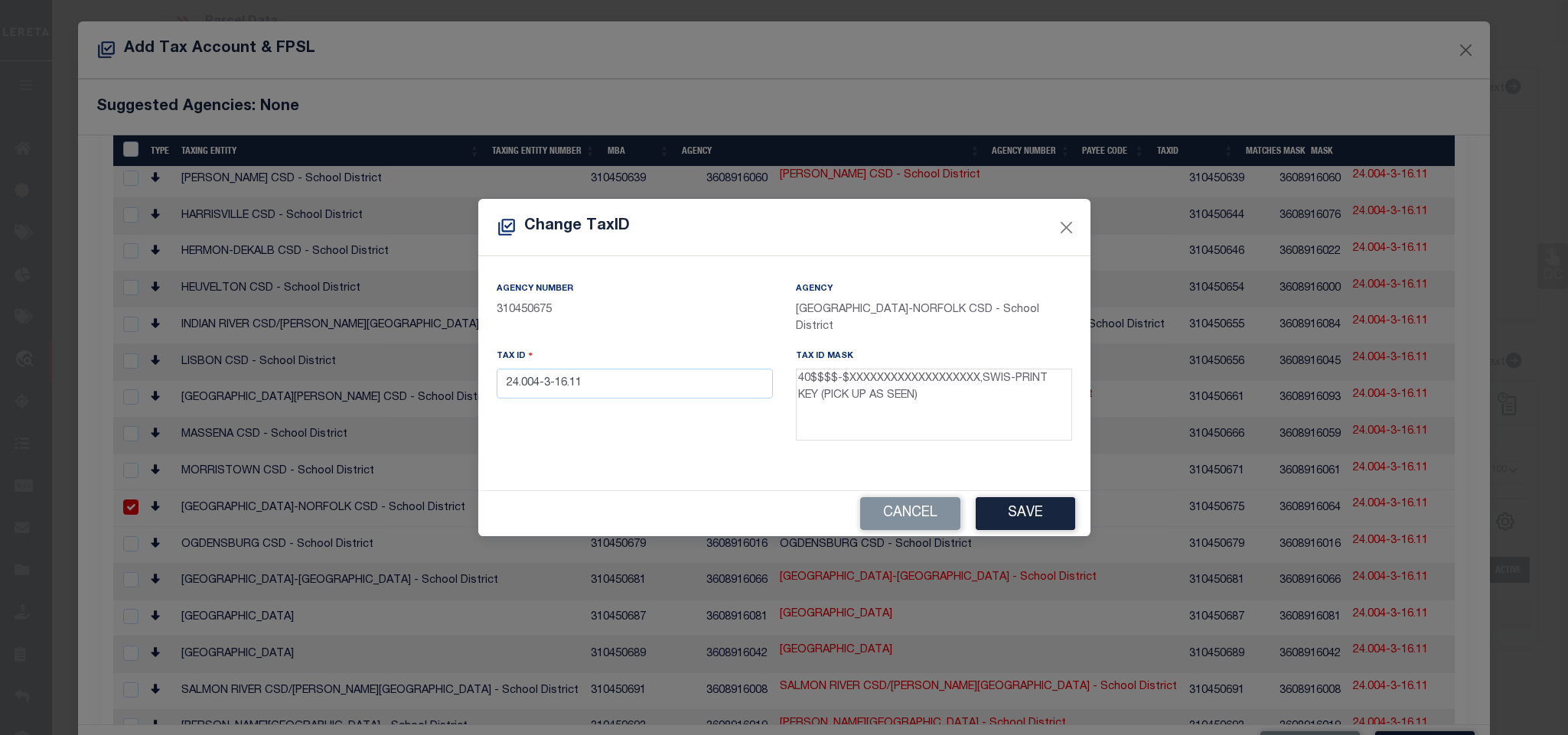
click at [643, 348] on div "Tax ID 24.004-3-16.11" at bounding box center [635, 373] width 276 height 51
click at [643, 372] on input "24.004-3-16.11" at bounding box center [635, 384] width 276 height 30
paste input "406289-"
click at [1035, 510] on button "Save" at bounding box center [1025, 514] width 100 height 33
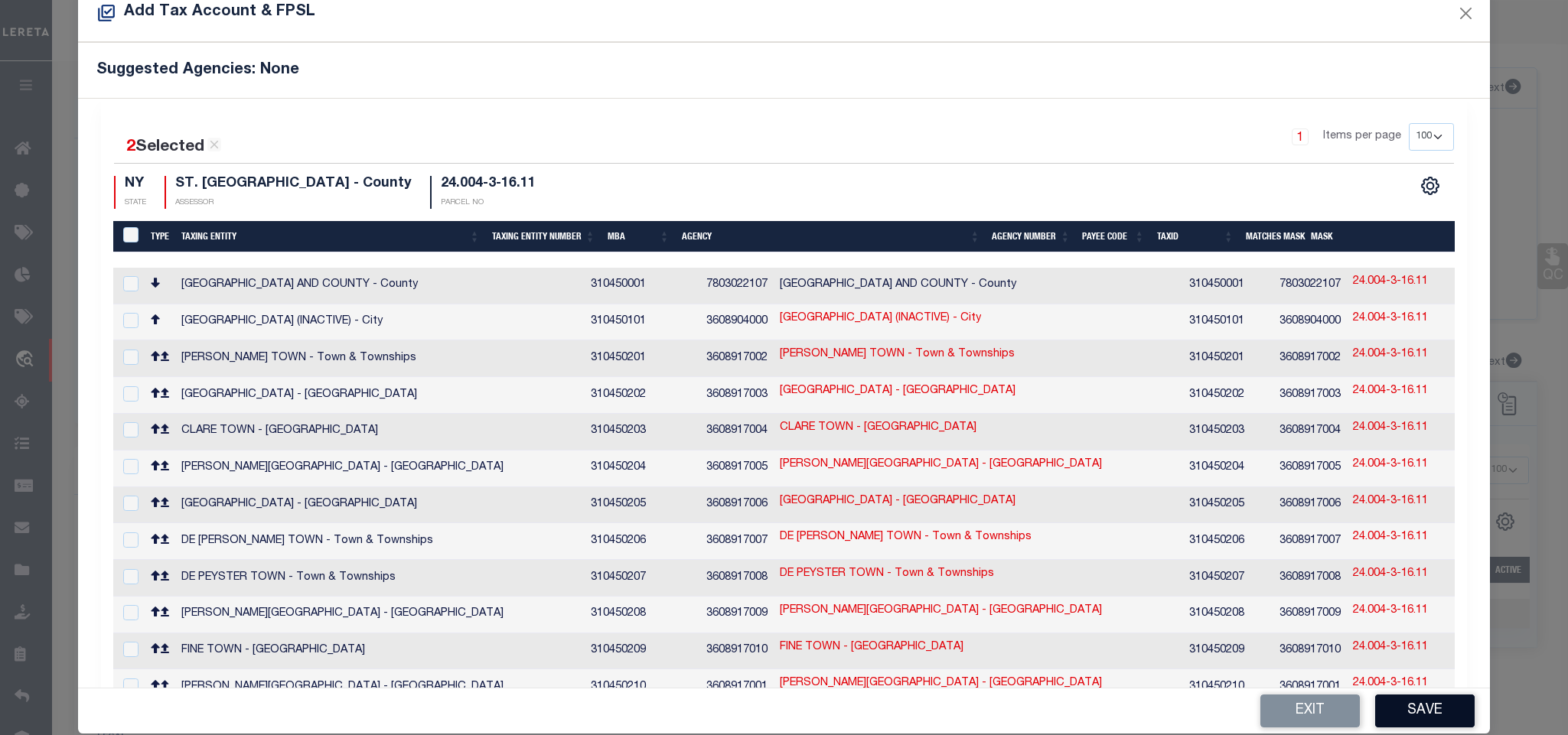
scroll to position [57, 0]
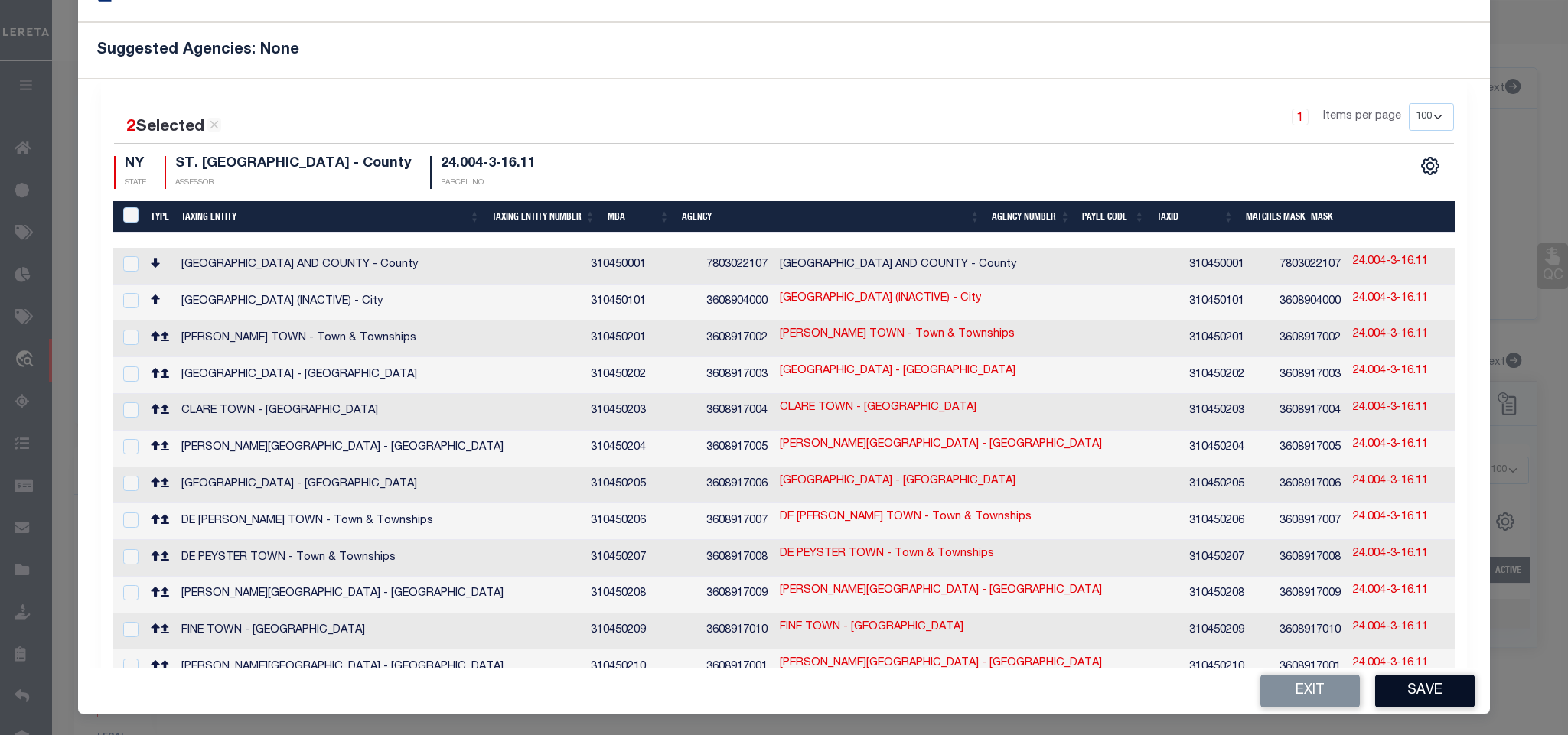
click at [1375, 696] on button "Save" at bounding box center [1425, 692] width 100 height 33
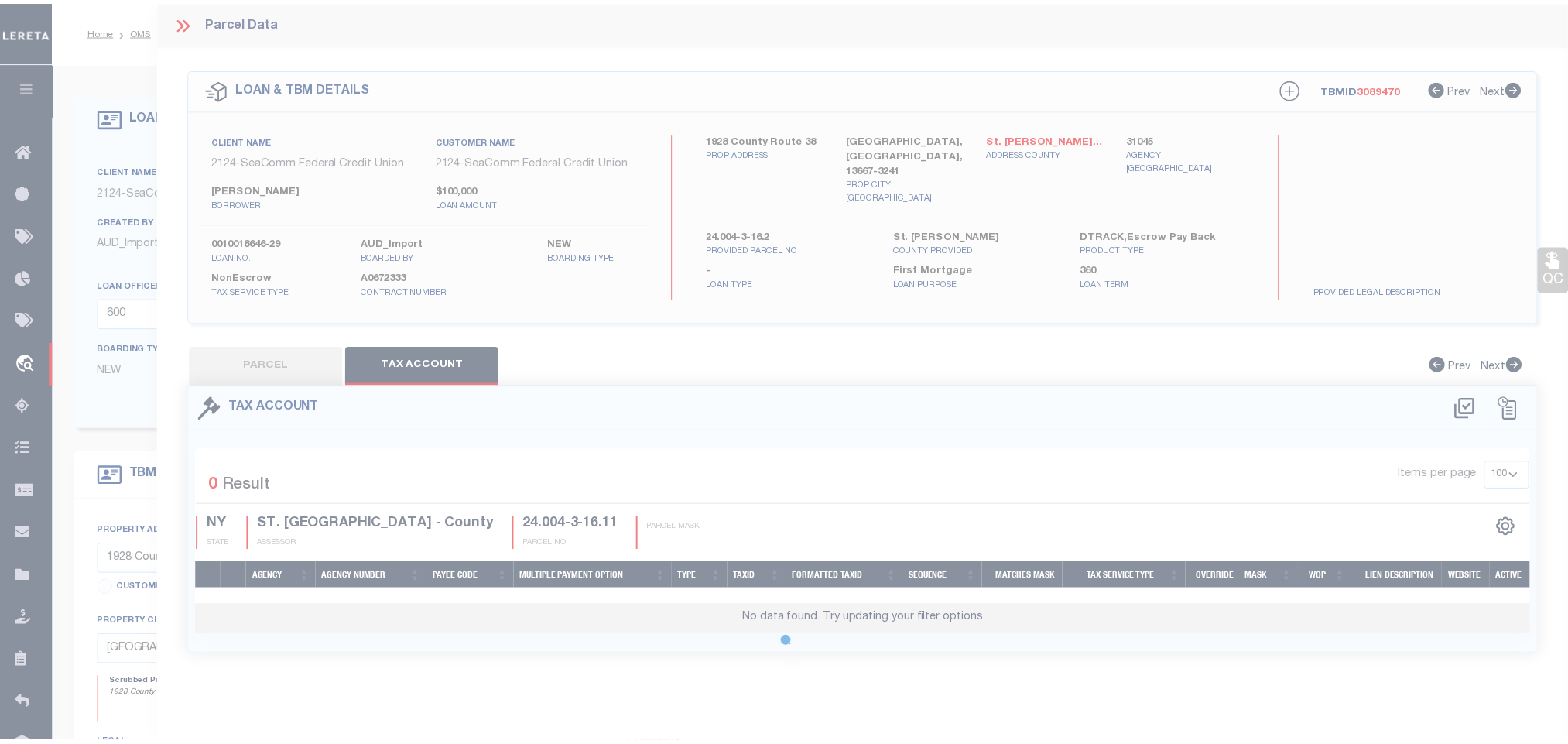
scroll to position [0, 0]
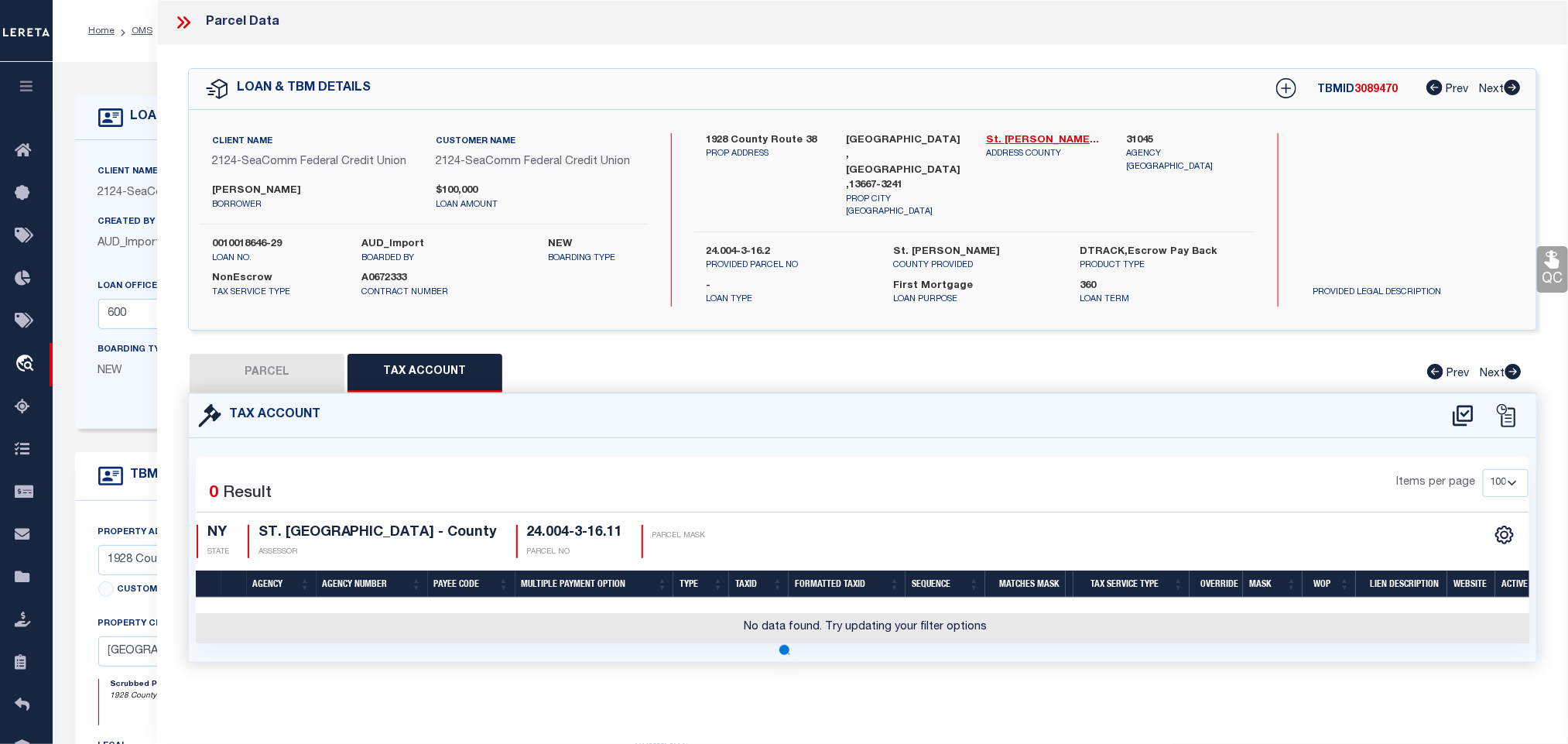
drag, startPoint x: 298, startPoint y: 359, endPoint x: 1062, endPoint y: 445, distance: 768.8
click at [298, 359] on button "PARCEL" at bounding box center [267, 373] width 155 height 39
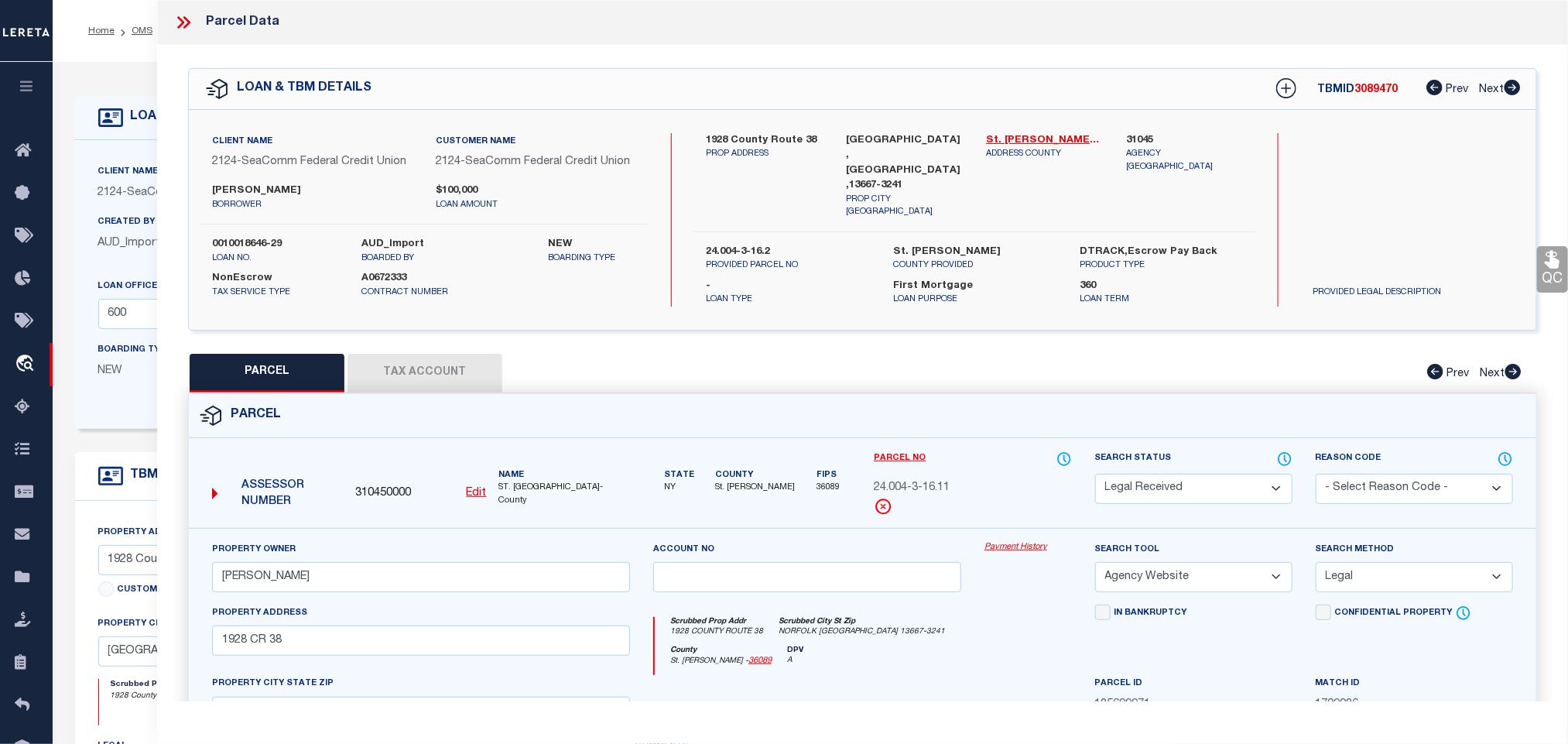
click at [1174, 479] on select "Automated Search Bad Parcel Complete Duplicate Parcel High Dollar Reporting In …" at bounding box center [1194, 490] width 197 height 30
click at [1096, 474] on select "Automated Search Bad Parcel Complete Duplicate Parcel High Dollar Reporting In …" at bounding box center [1194, 490] width 197 height 30
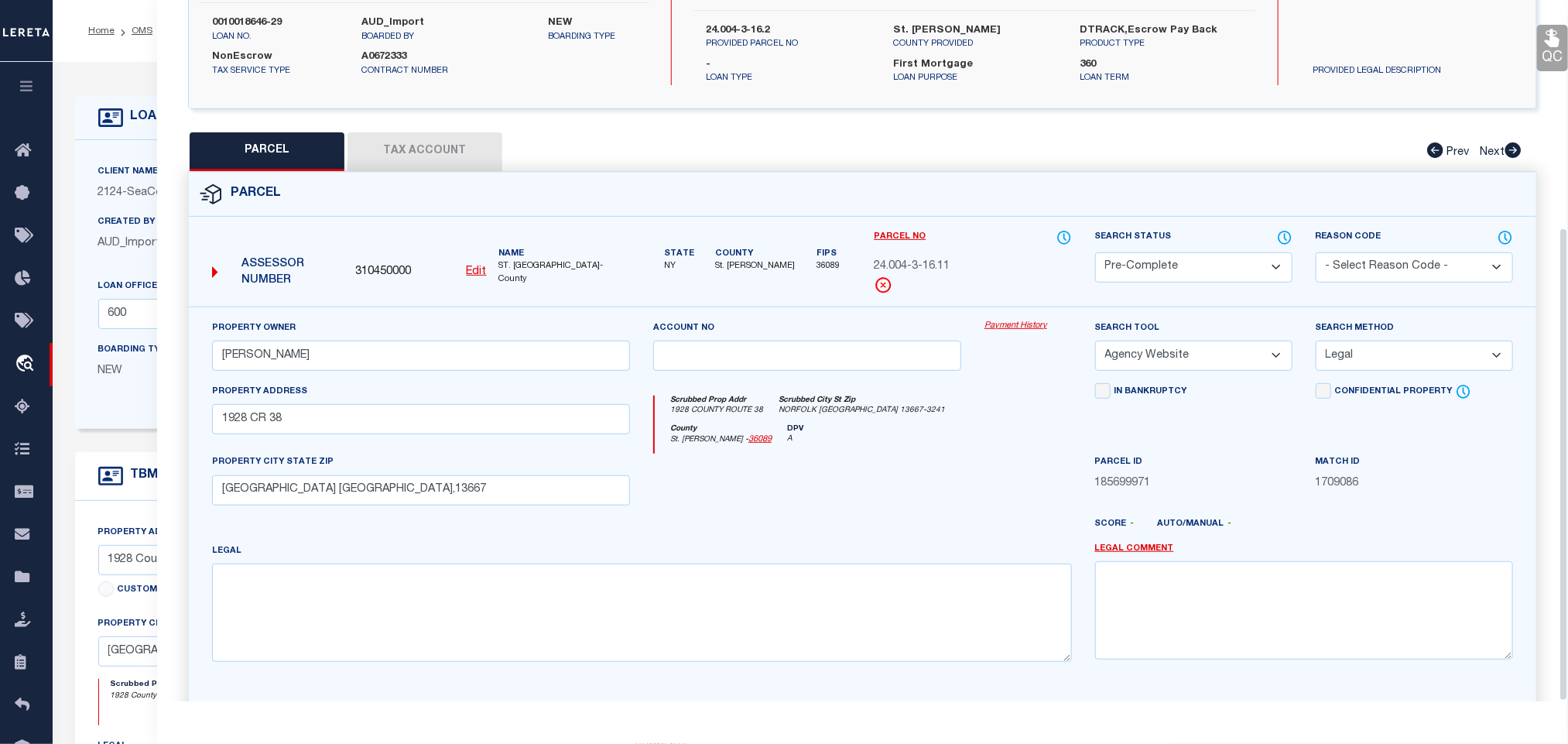
scroll to position [337, 0]
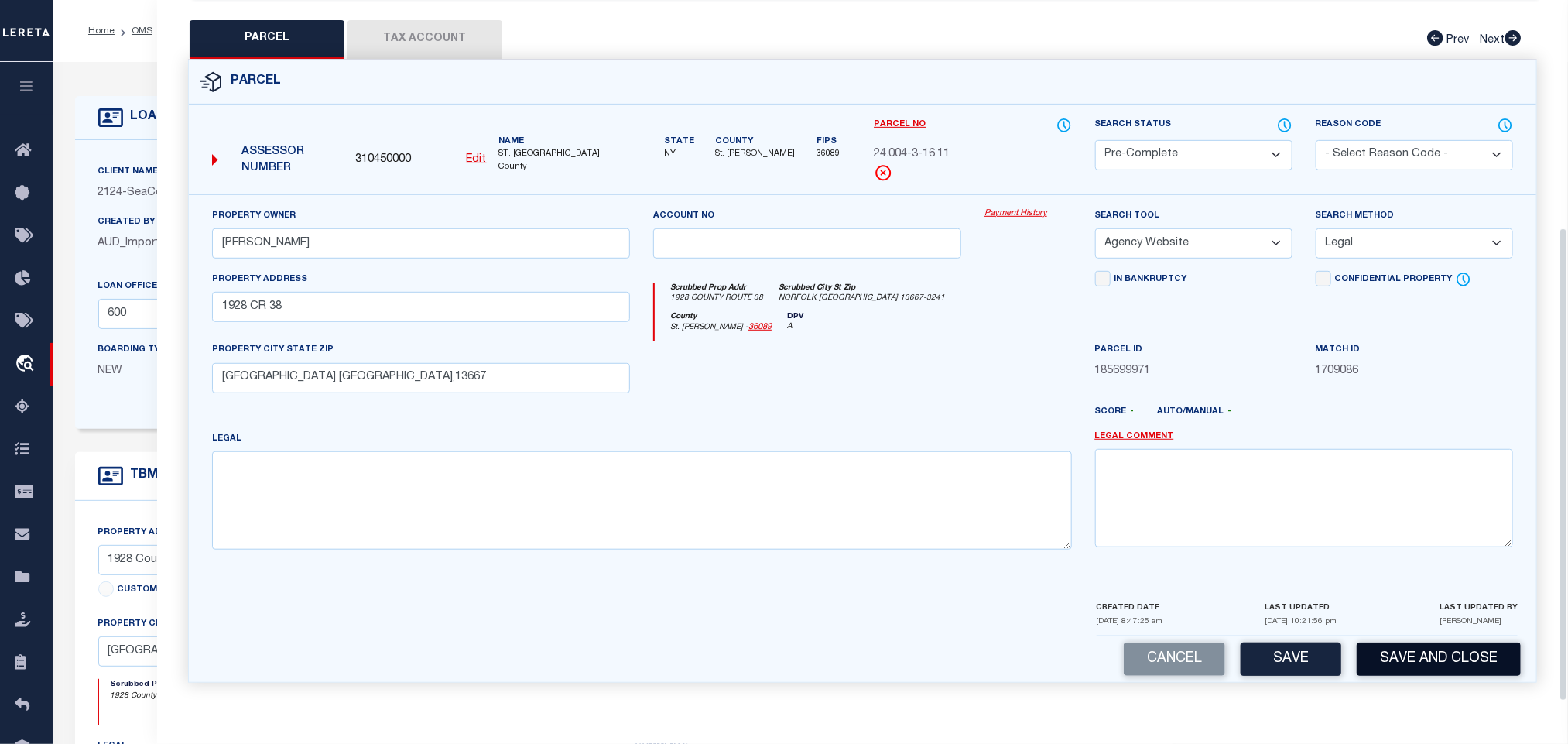
click at [1376, 651] on button "Save and Close" at bounding box center [1438, 660] width 164 height 34
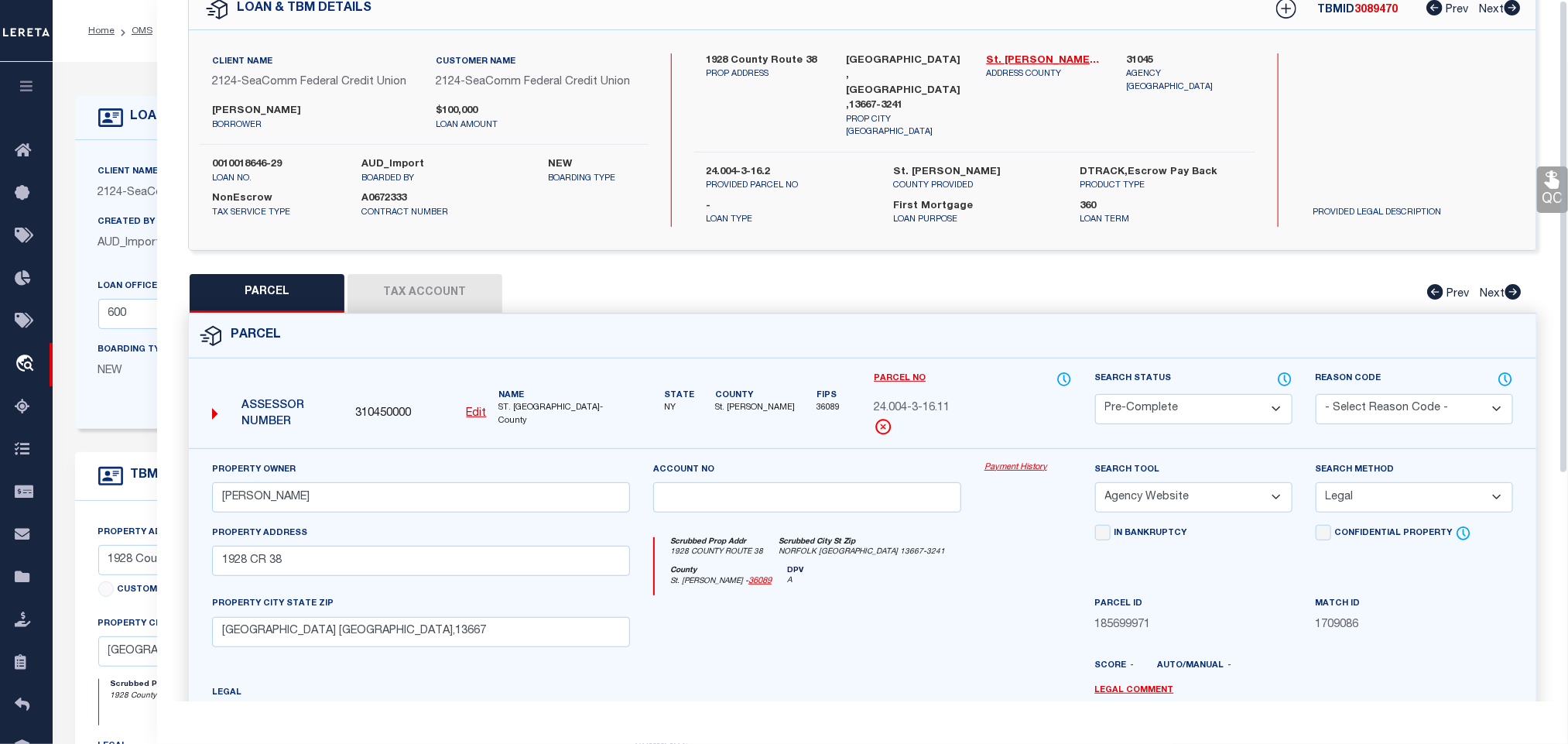
scroll to position [0, 0]
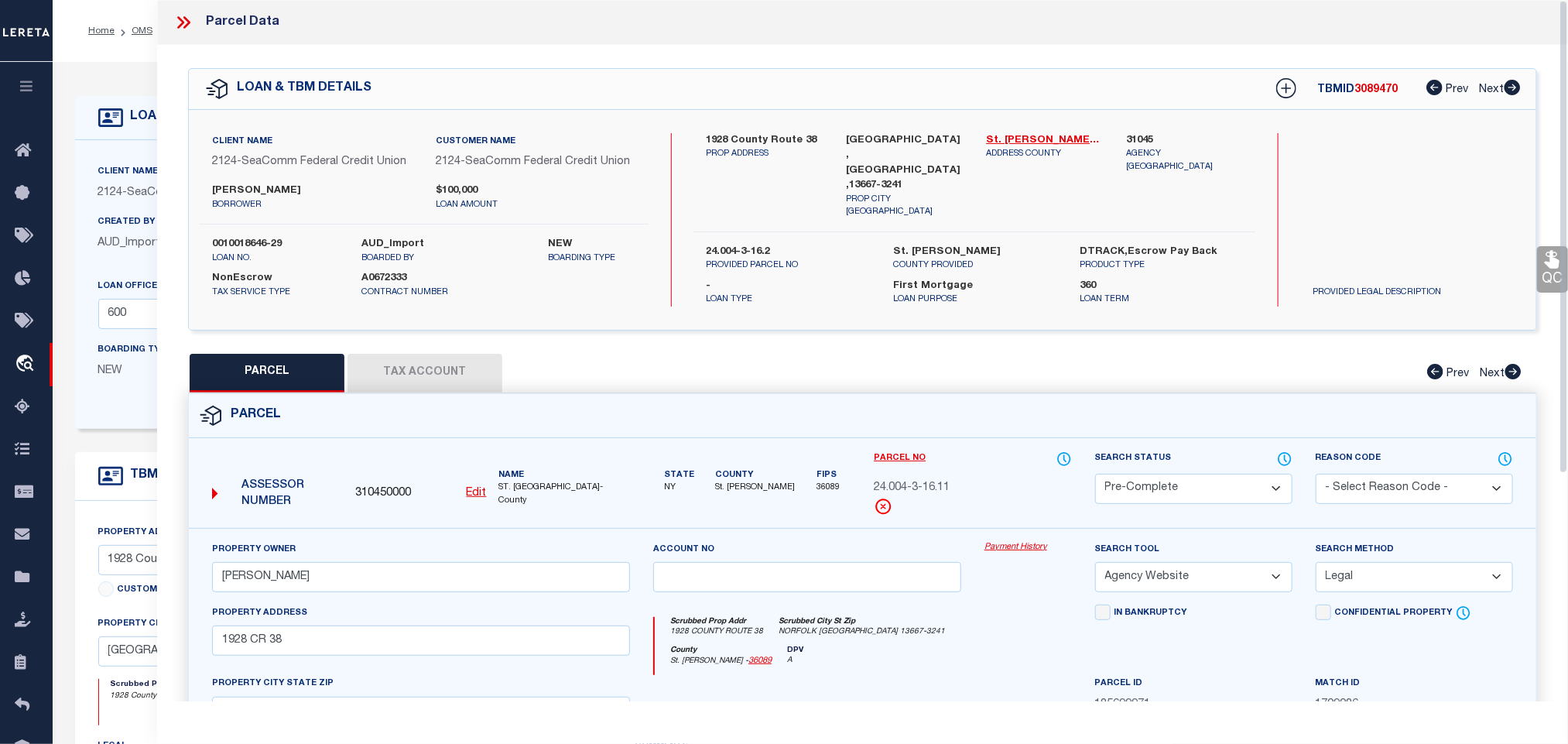
click at [240, 244] on label "0010018646-29" at bounding box center [275, 244] width 126 height 15
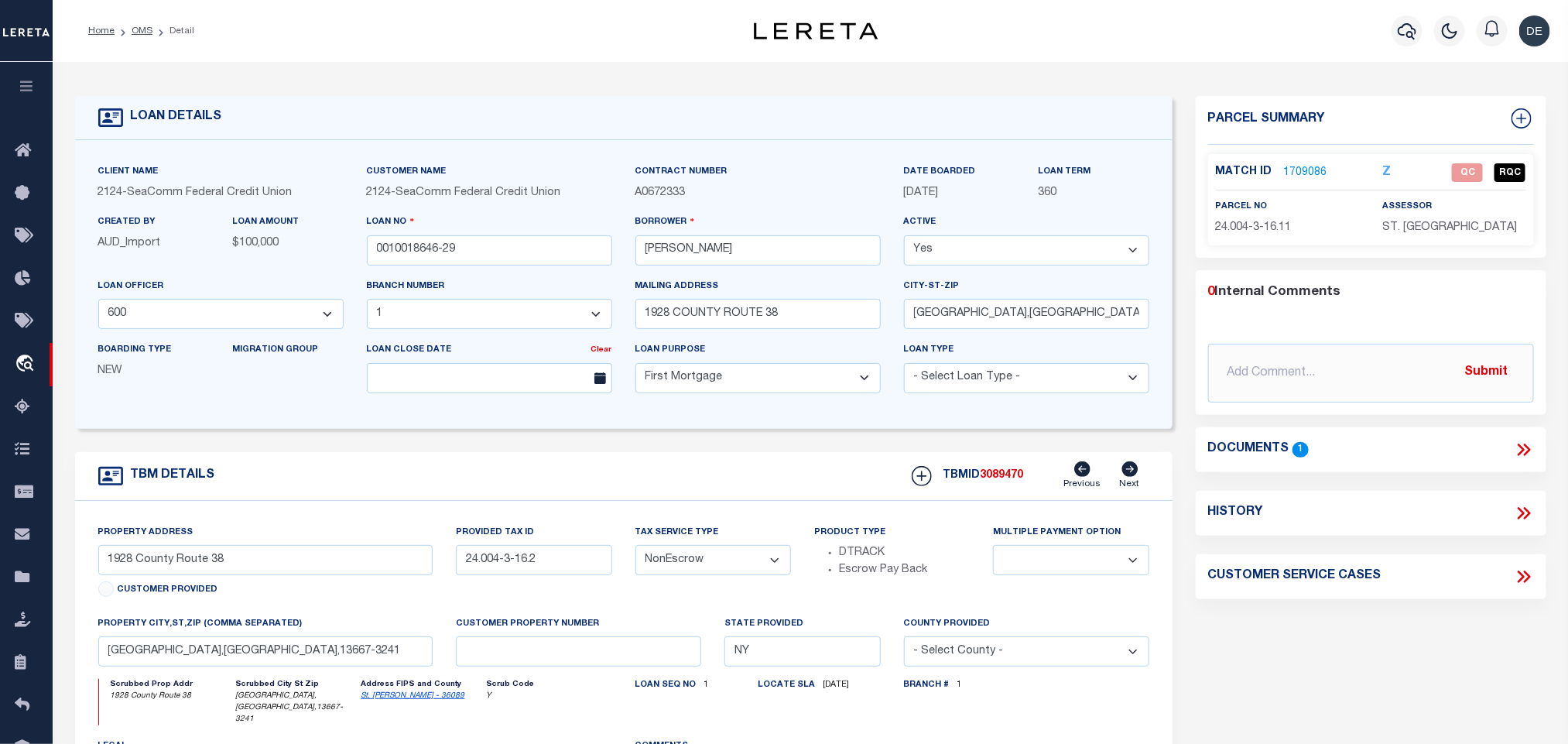
click at [1013, 477] on span "3089470" at bounding box center [1002, 475] width 43 height 11
click at [1421, 233] on span "ST. [GEOGRAPHIC_DATA]" at bounding box center [1450, 227] width 135 height 11
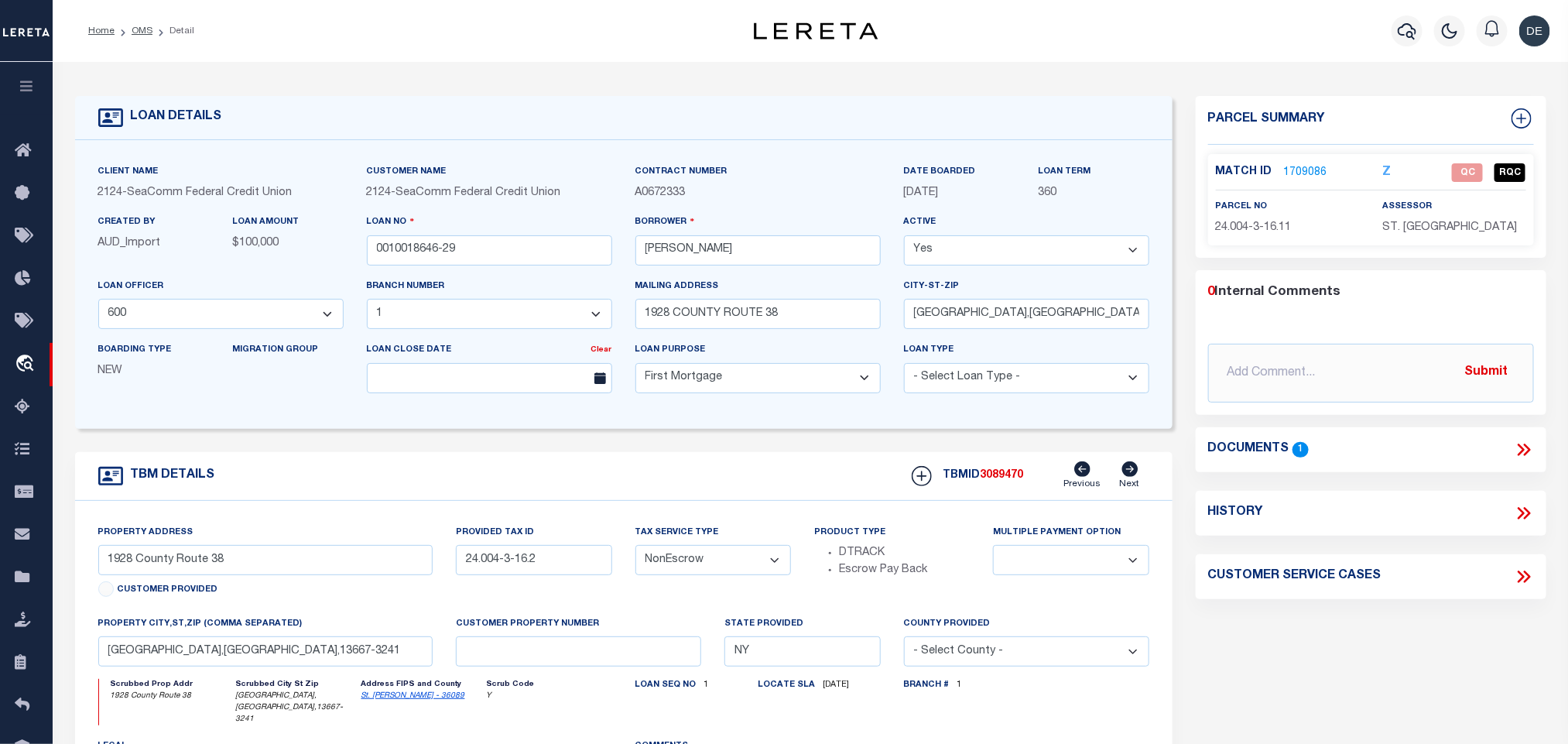
click at [1267, 240] on div "Match ID 1709086 Z QC RQC parcel no assessor" at bounding box center [1371, 200] width 326 height 91
click at [1238, 230] on span "24.004-3-16.11" at bounding box center [1254, 227] width 76 height 11
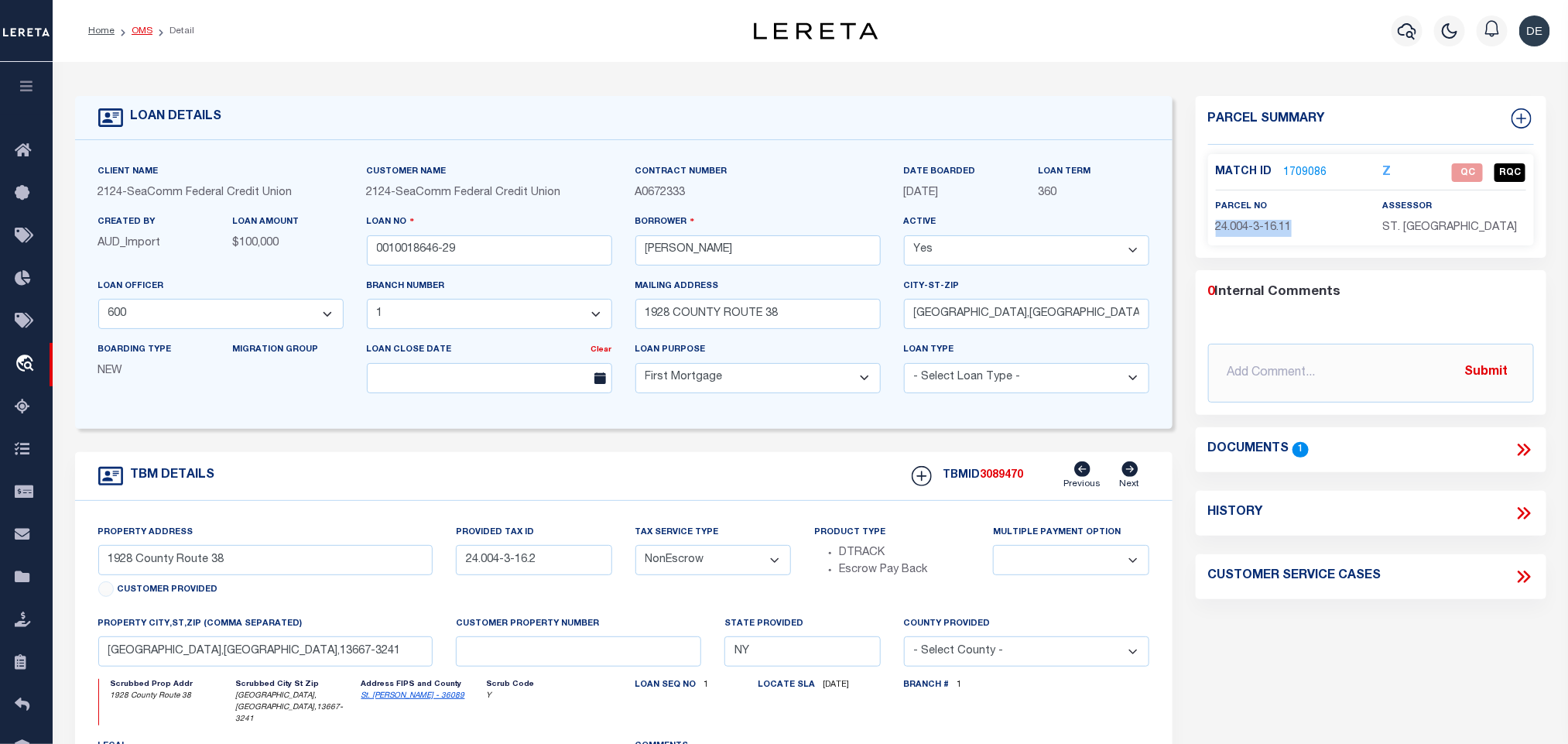
click at [138, 35] on link "OMS" at bounding box center [141, 30] width 21 height 9
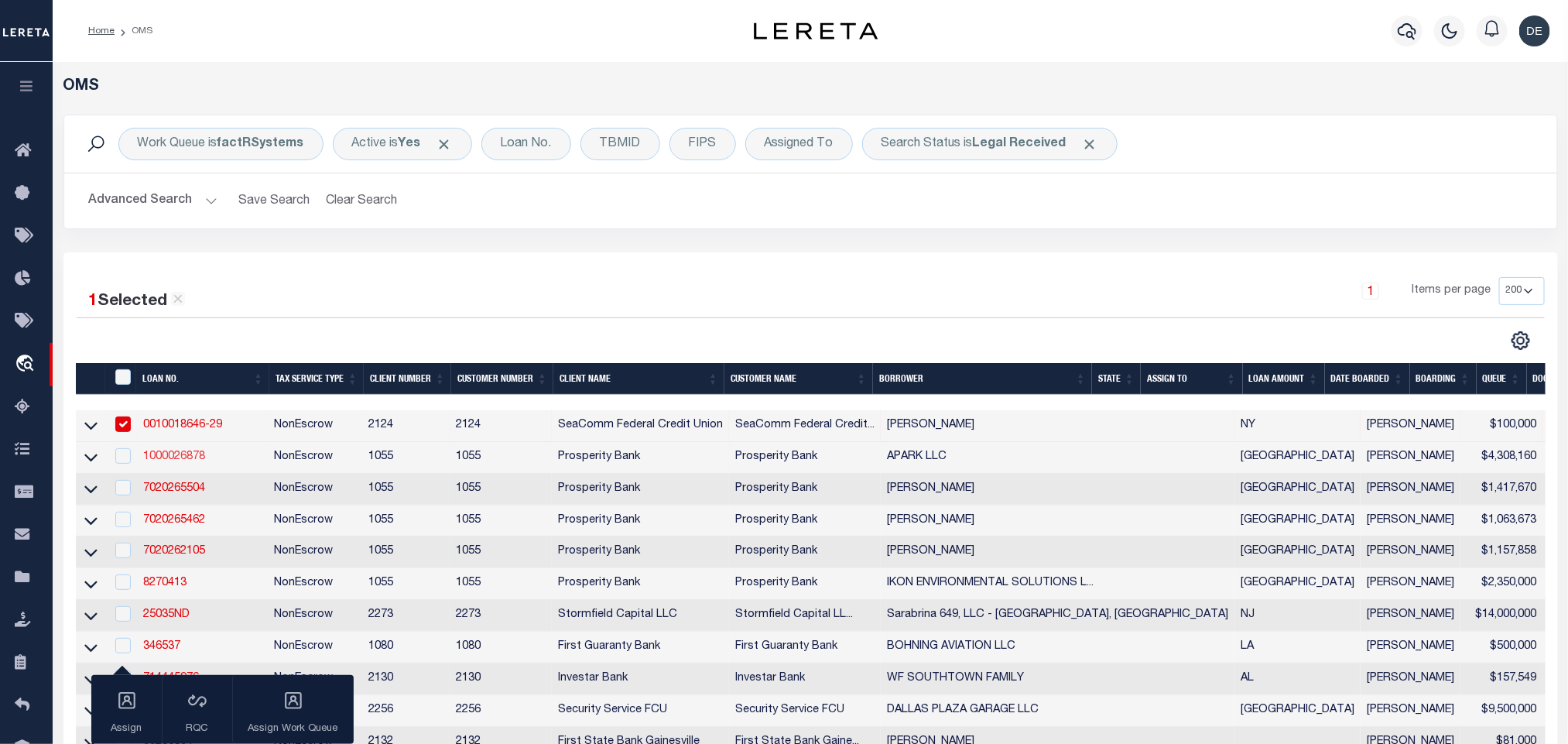
click at [169, 456] on link "1000026878" at bounding box center [174, 457] width 62 height 11
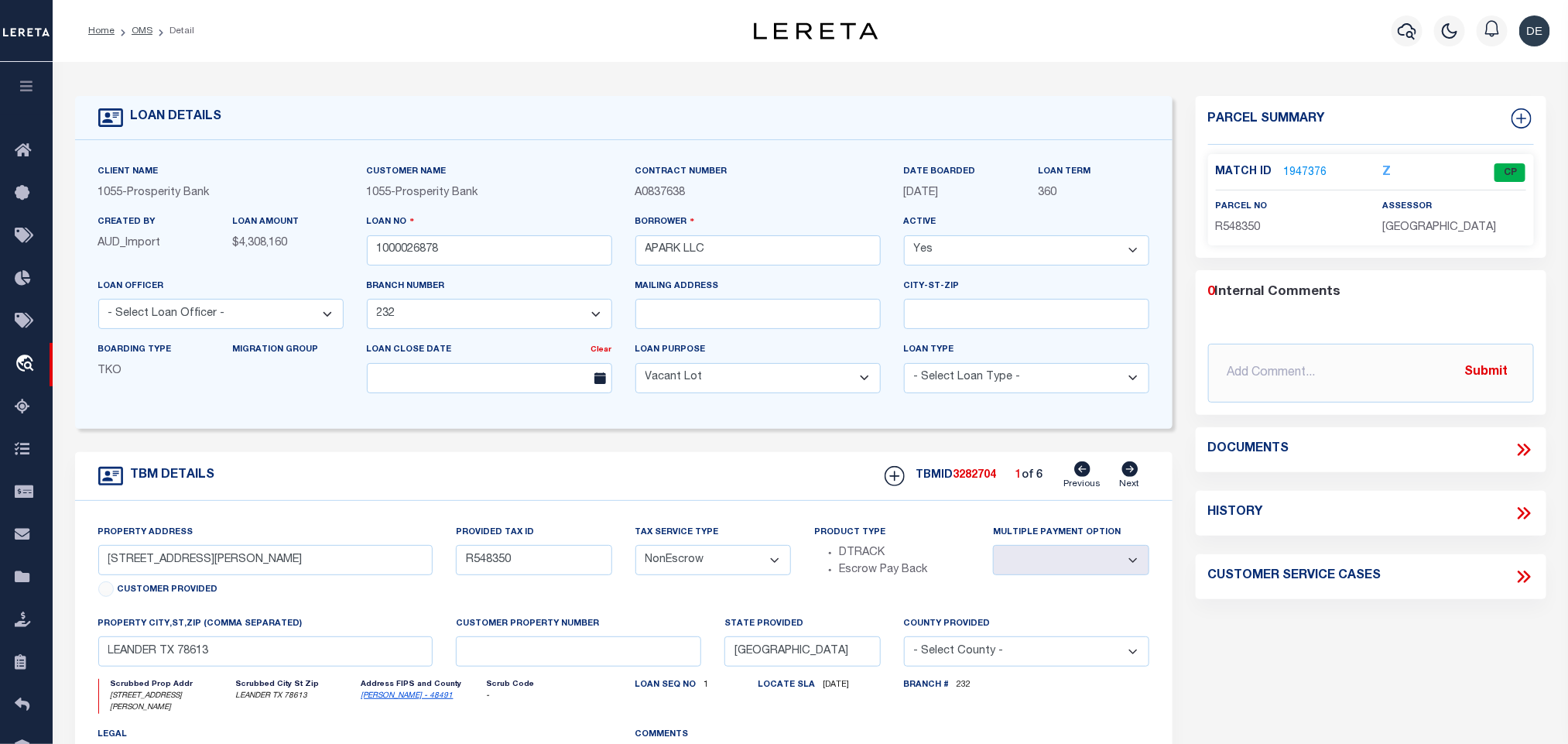
click at [1127, 476] on icon at bounding box center [1130, 469] width 17 height 15
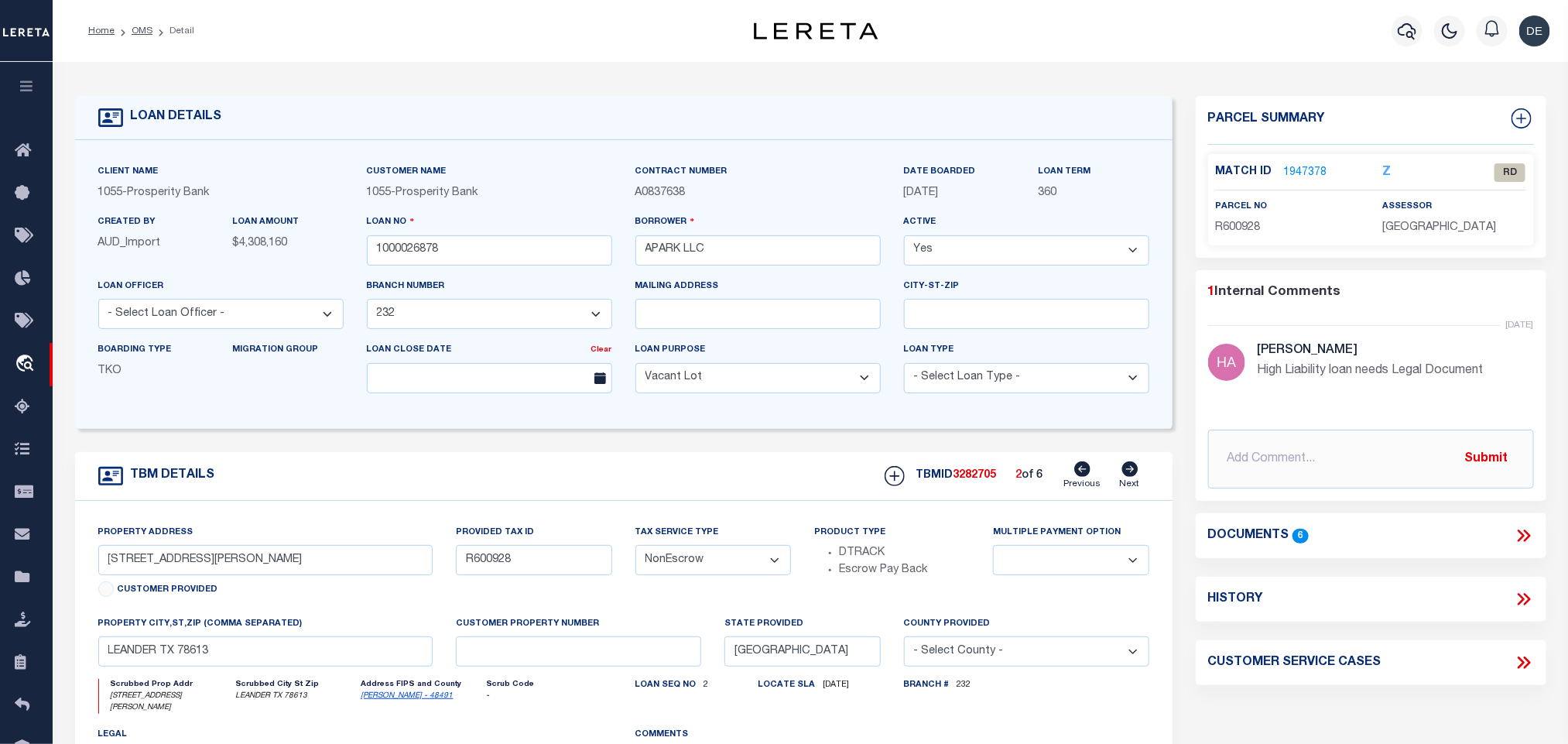
click at [1521, 540] on icon at bounding box center [1522, 536] width 7 height 13
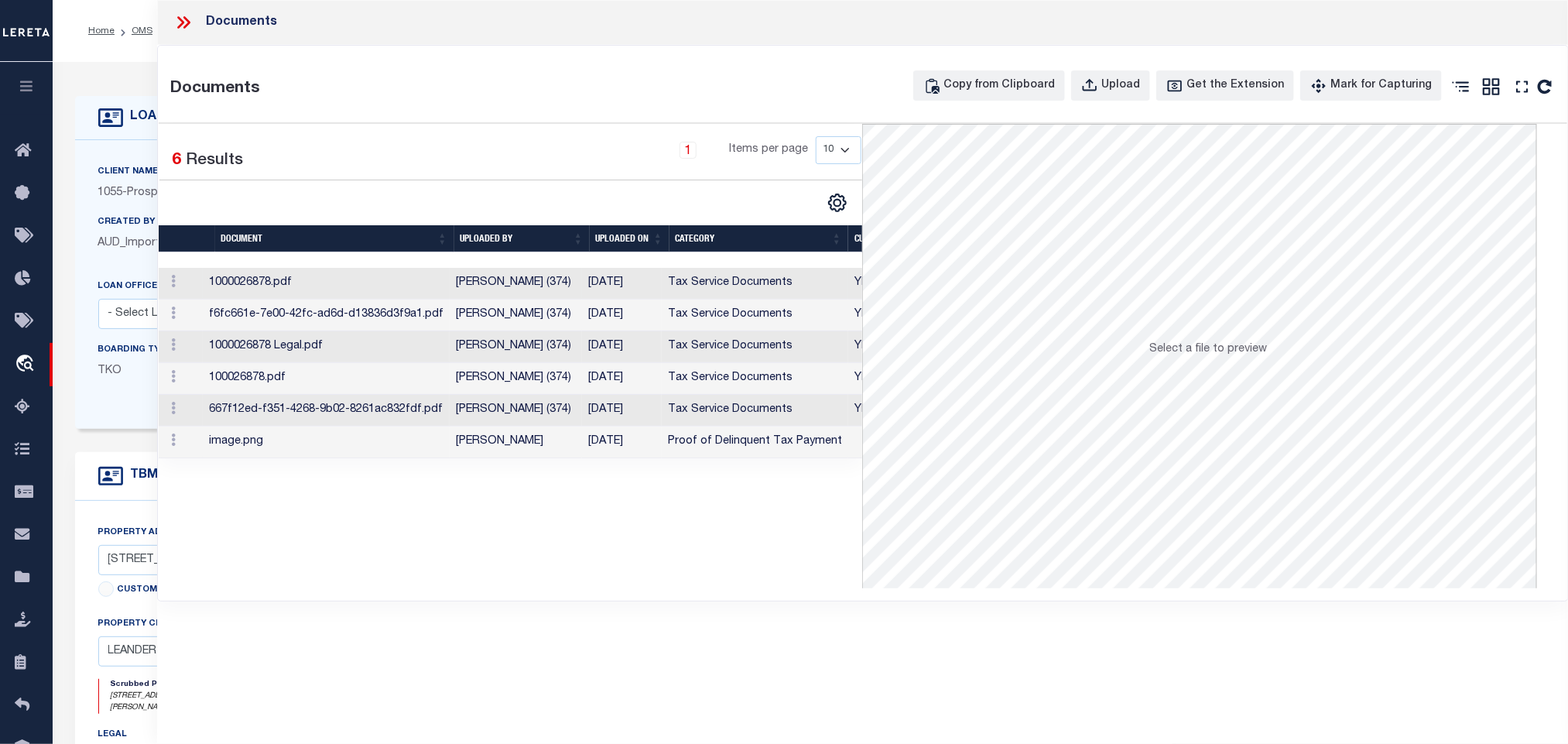
click at [657, 284] on td "[DATE]" at bounding box center [621, 284] width 80 height 32
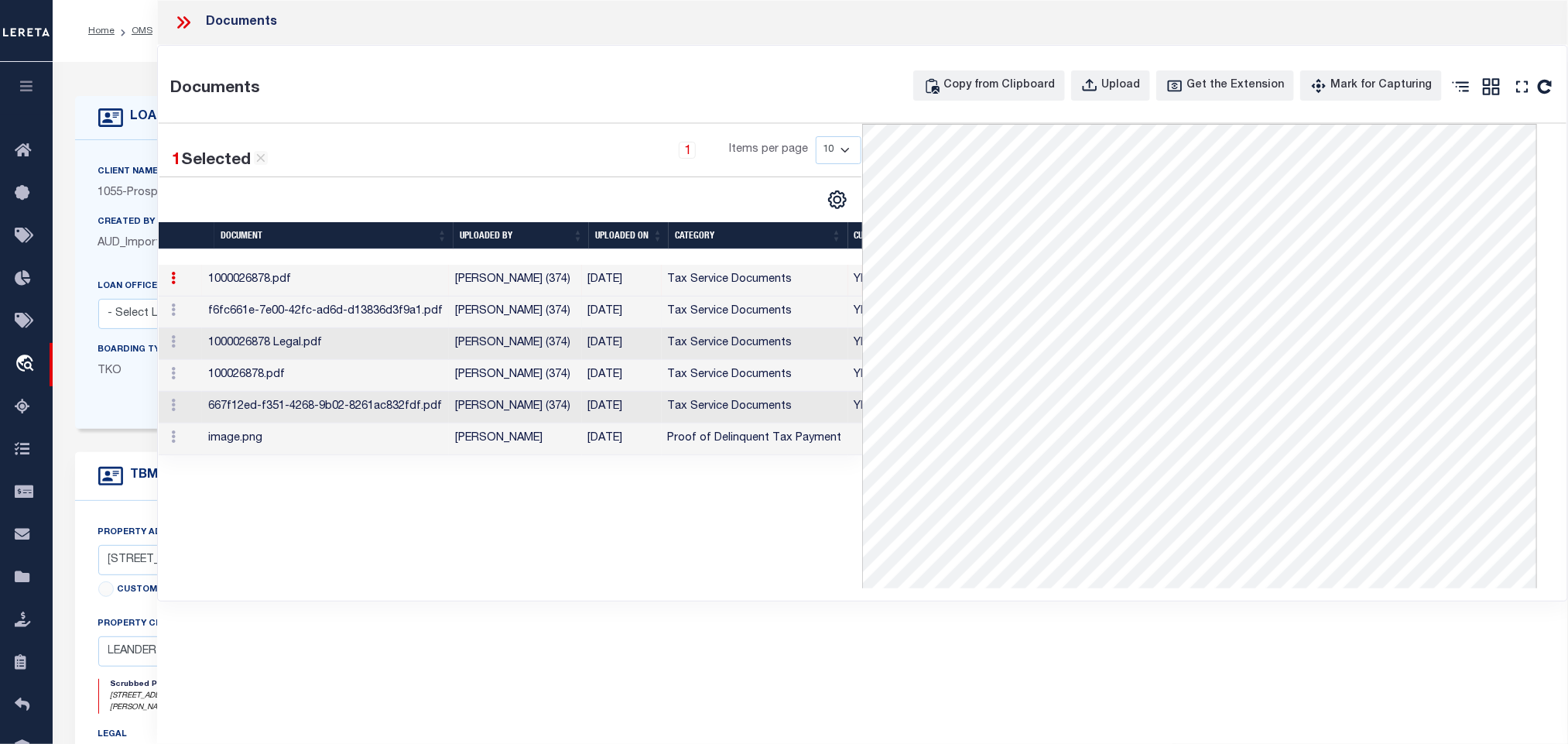
click at [535, 309] on td "[PERSON_NAME] (374)" at bounding box center [515, 313] width 132 height 32
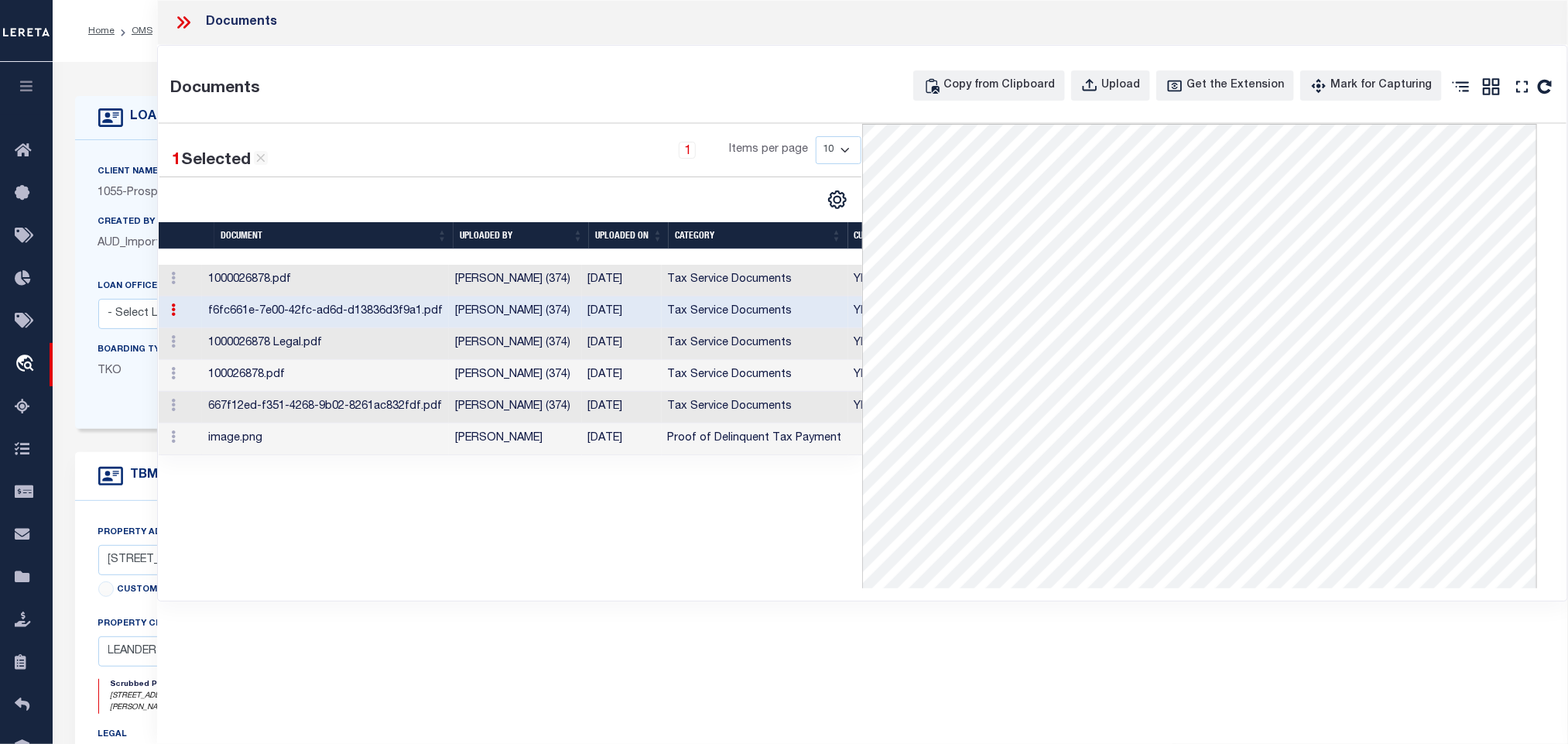
click at [191, 25] on icon at bounding box center [184, 23] width 20 height 20
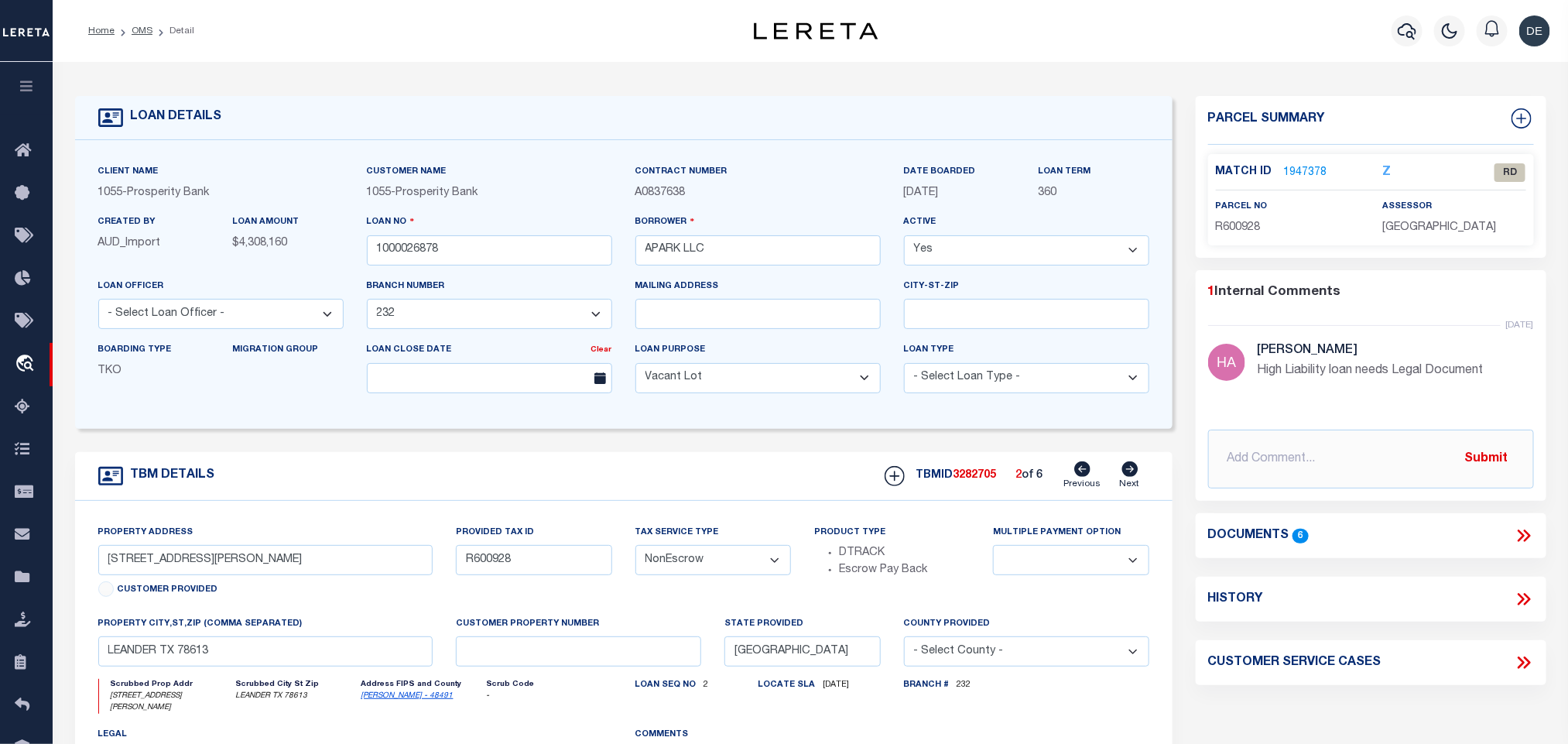
click at [377, 700] on link "[PERSON_NAME] - 48491" at bounding box center [407, 696] width 92 height 8
click at [1085, 477] on icon at bounding box center [1083, 469] width 16 height 15
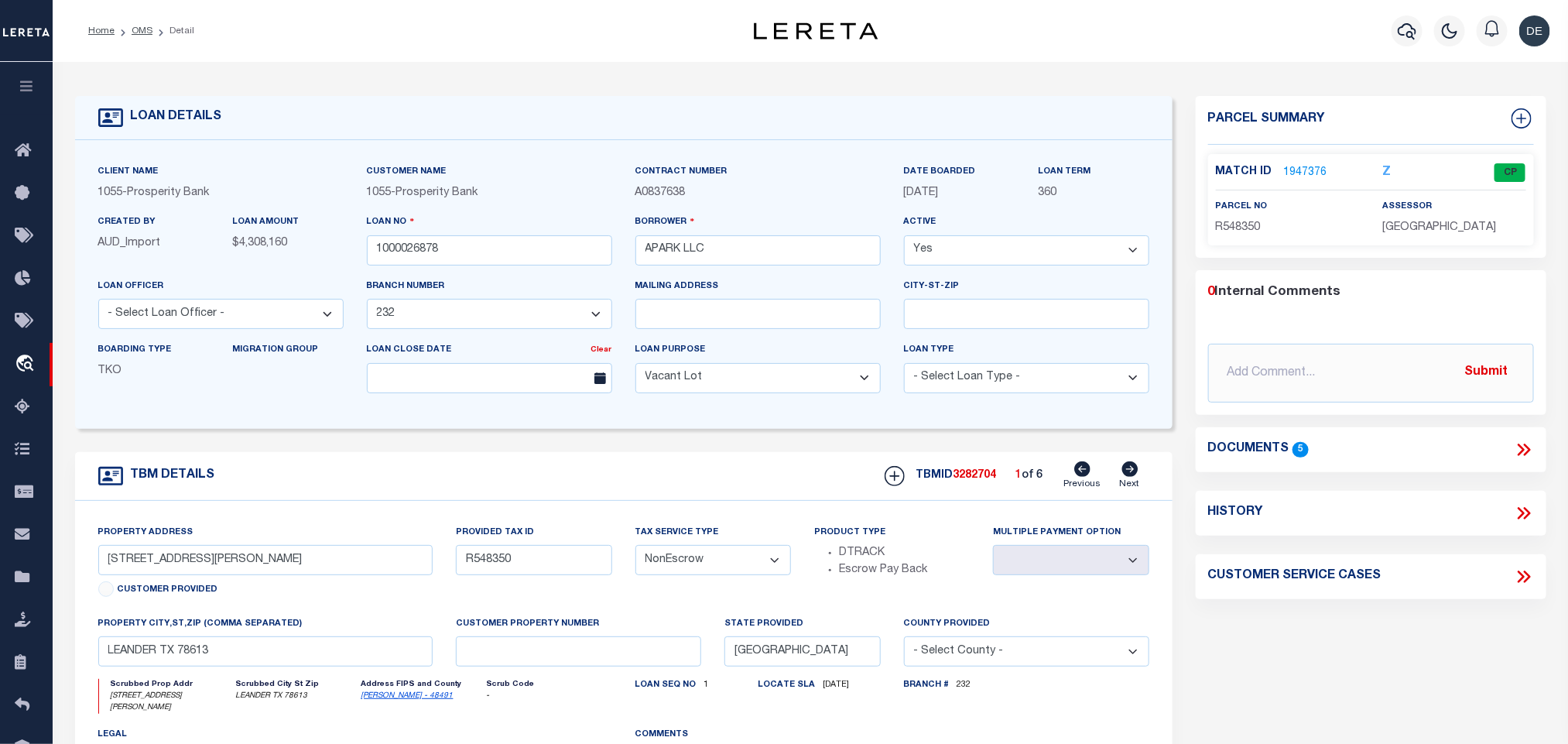
click at [1243, 227] on span "R548350" at bounding box center [1238, 227] width 45 height 11
click at [405, 244] on input "1000026878" at bounding box center [489, 250] width 245 height 30
